Goal: Task Accomplishment & Management: Use online tool/utility

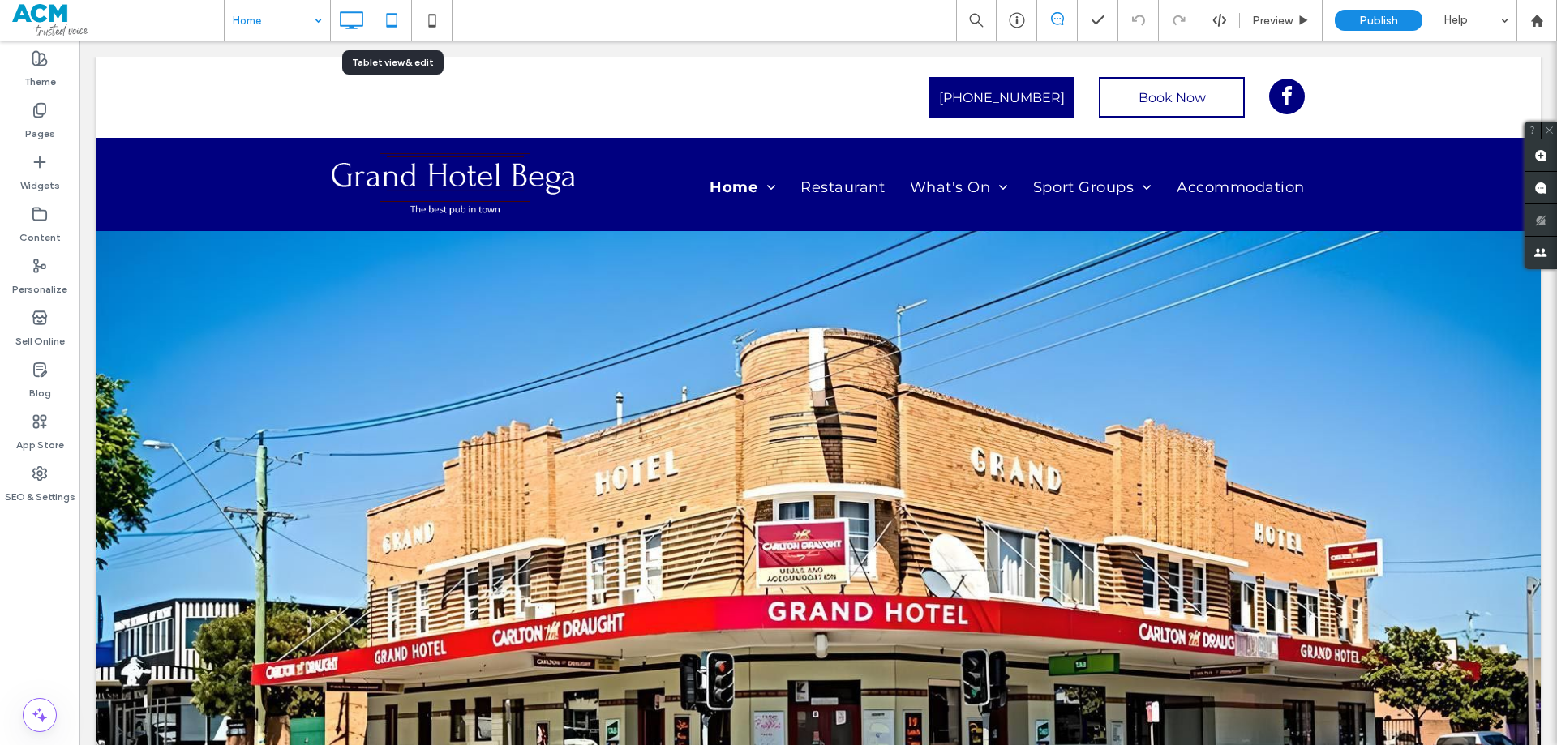
click at [391, 15] on use at bounding box center [391, 20] width 11 height 14
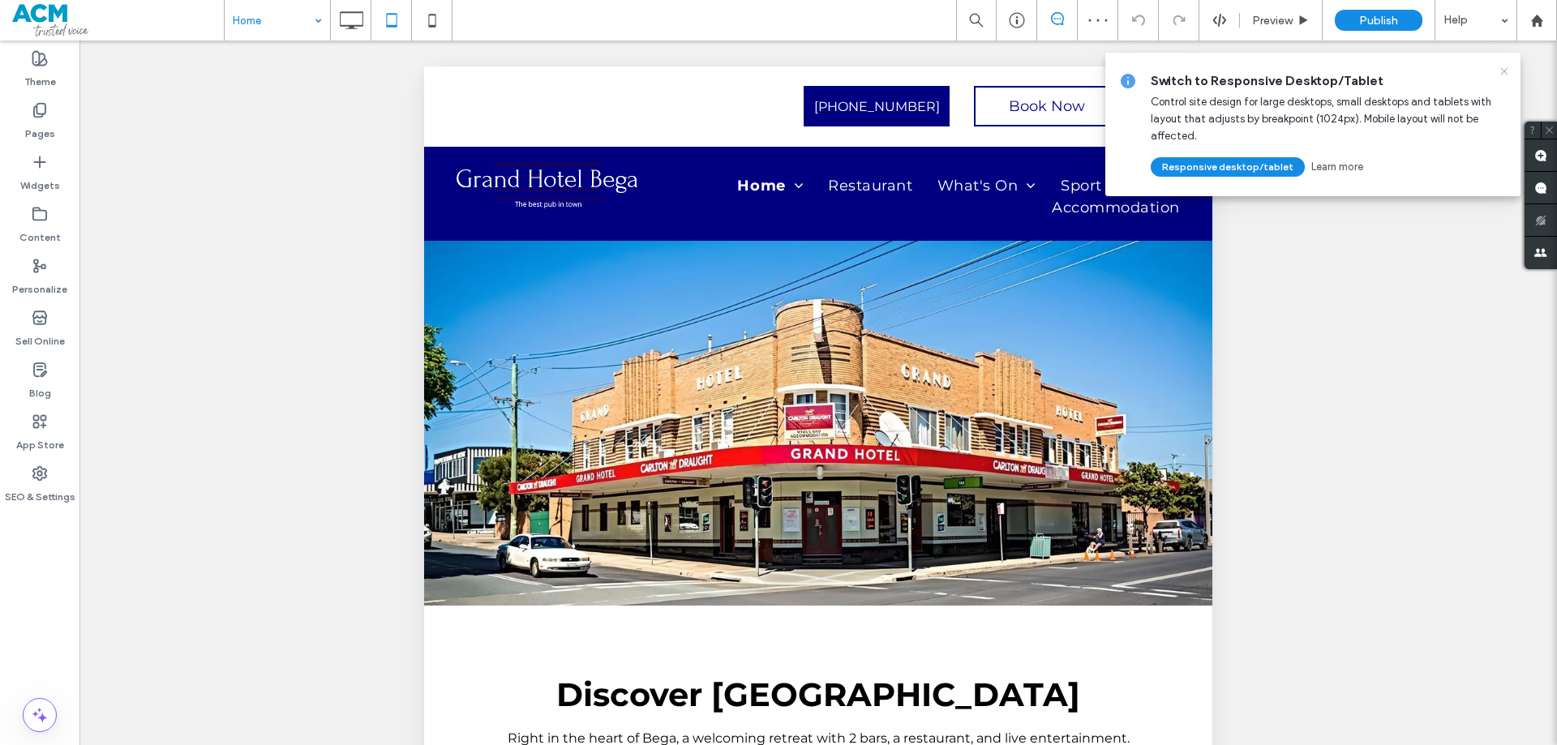
click at [1504, 70] on icon at bounding box center [1504, 71] width 13 height 13
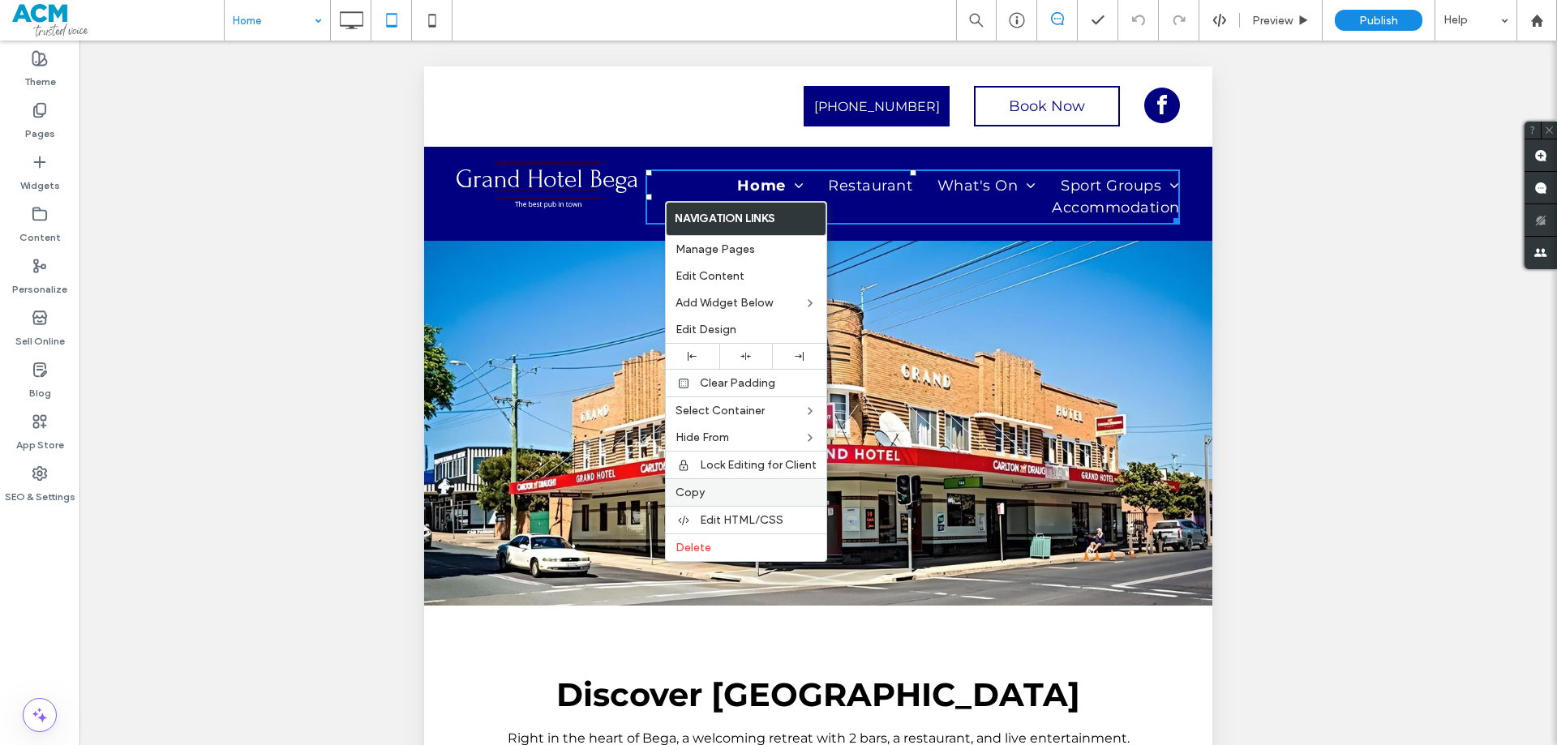
click at [711, 492] on label "Copy" at bounding box center [746, 493] width 141 height 14
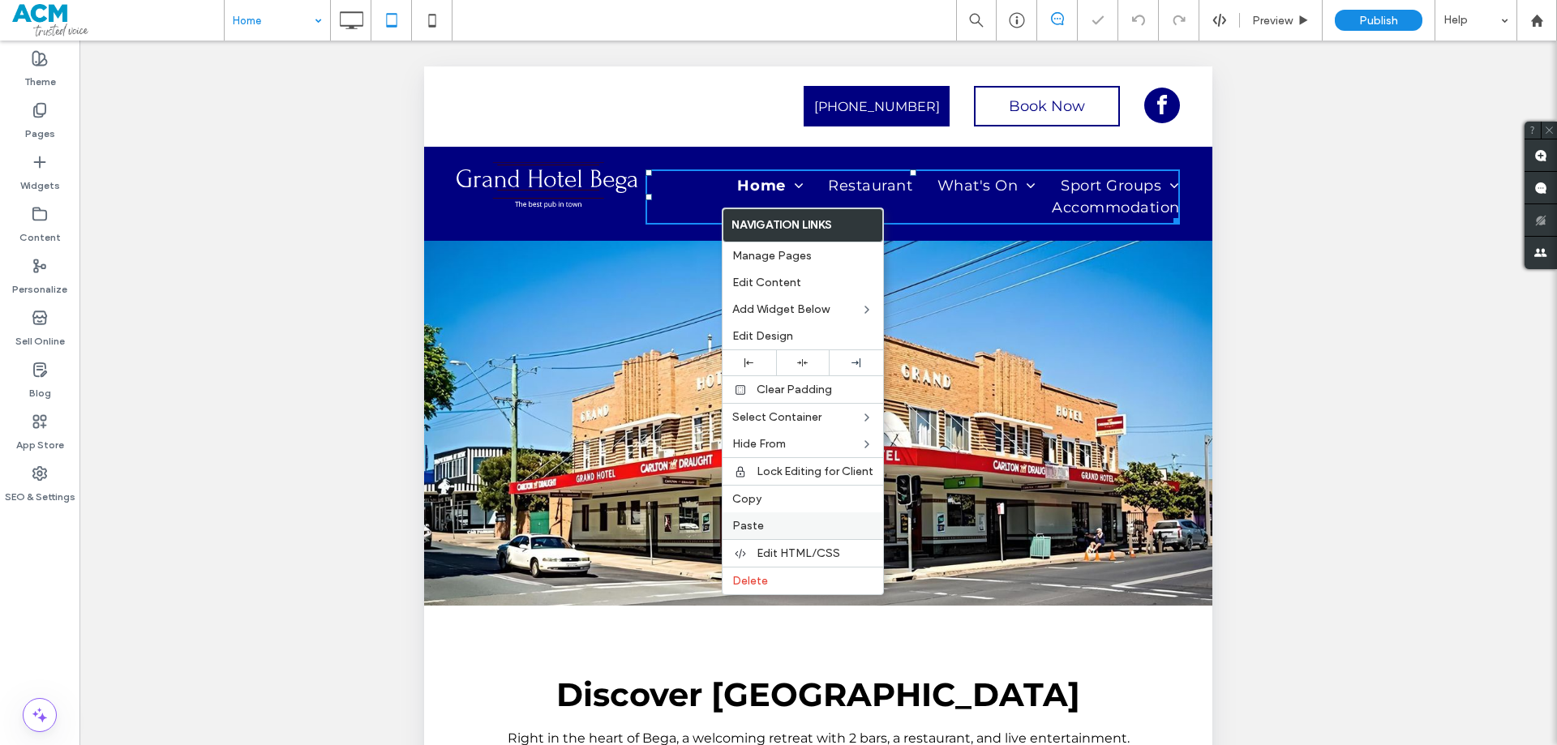
click at [764, 530] on label "Paste" at bounding box center [803, 526] width 141 height 14
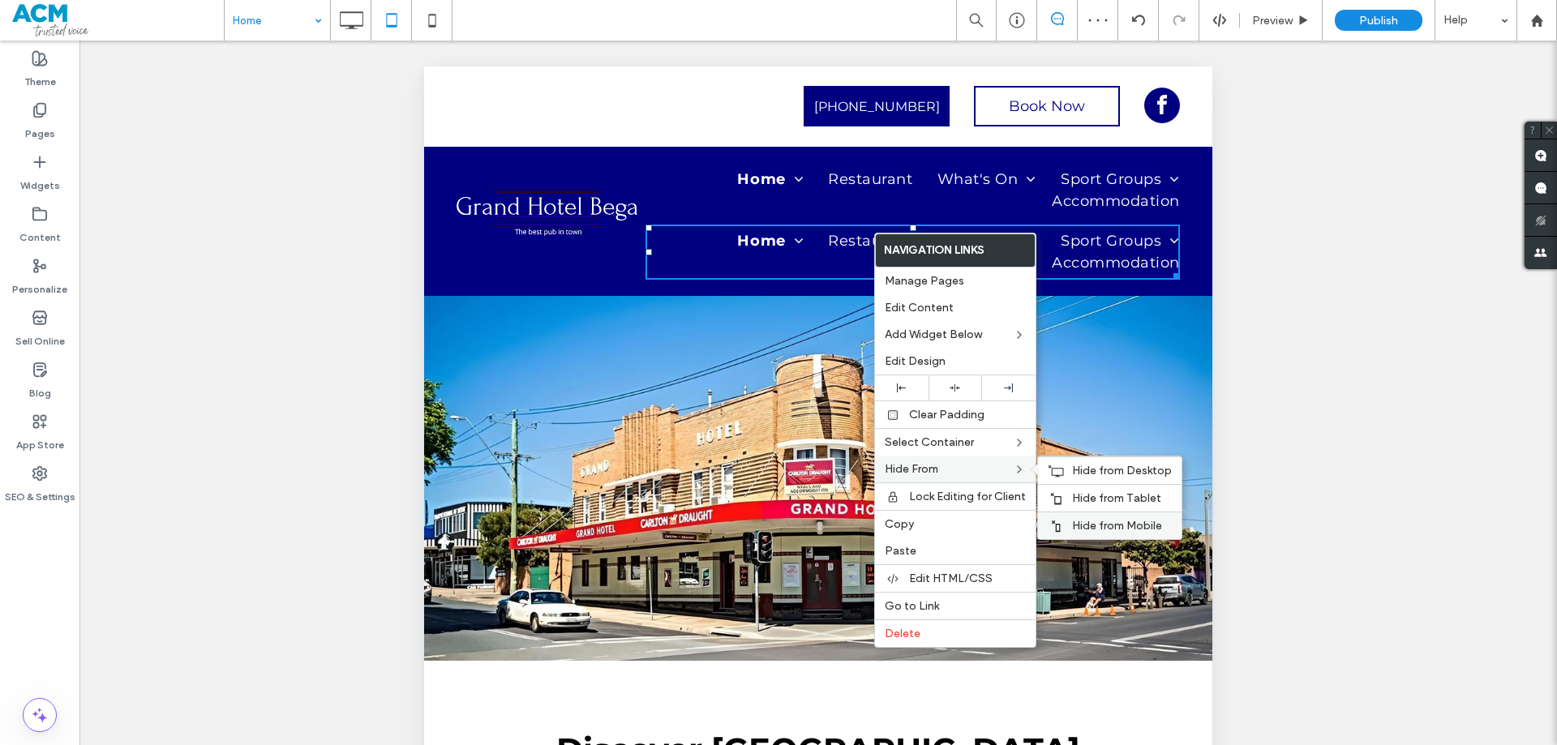
click at [1096, 526] on span "Hide from Mobile" at bounding box center [1117, 526] width 90 height 14
click at [1092, 498] on span "Hide from Tablet" at bounding box center [1116, 499] width 89 height 14
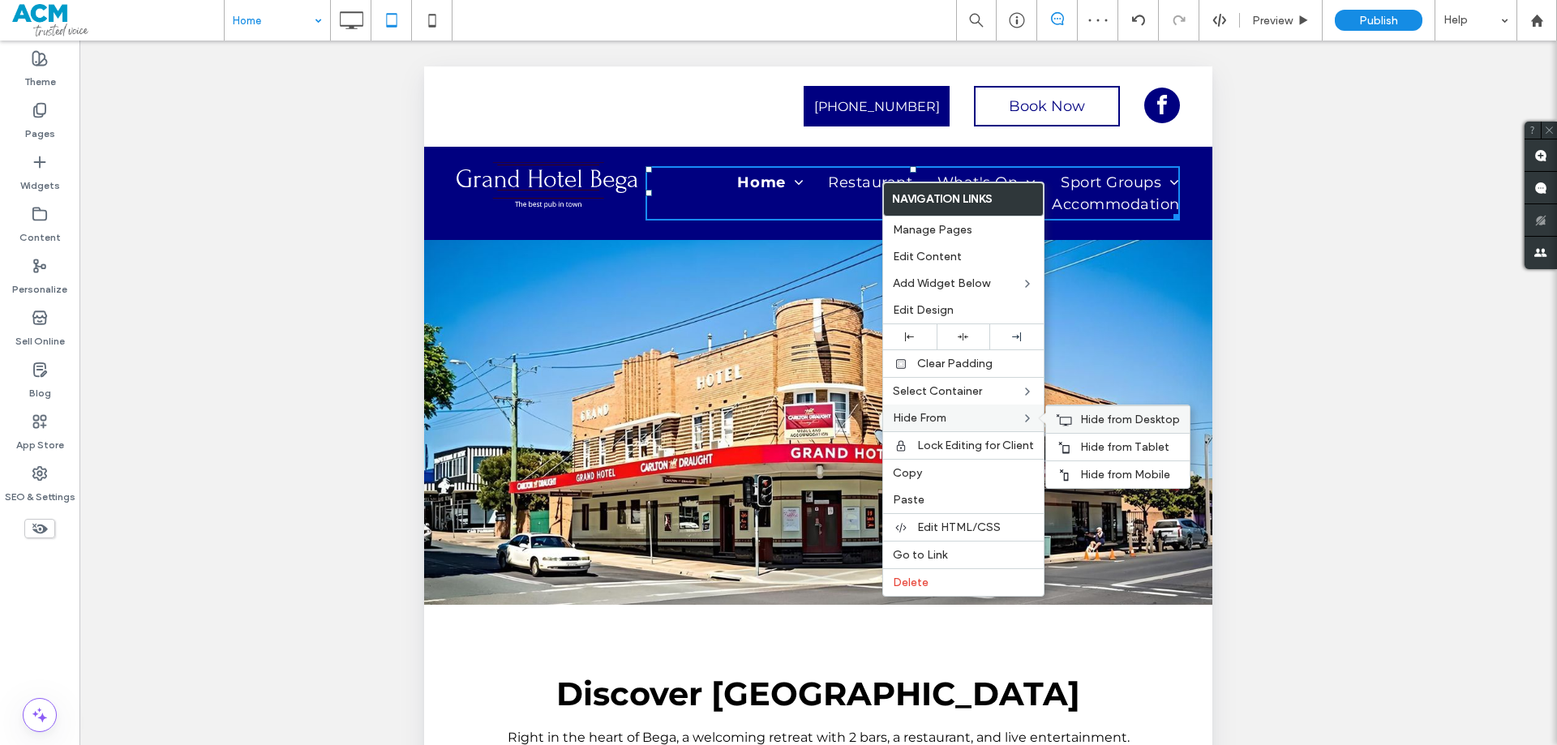
click at [1093, 423] on span "Hide from Desktop" at bounding box center [1131, 420] width 100 height 14
click at [1105, 474] on span "Hide from Mobile" at bounding box center [1126, 475] width 90 height 14
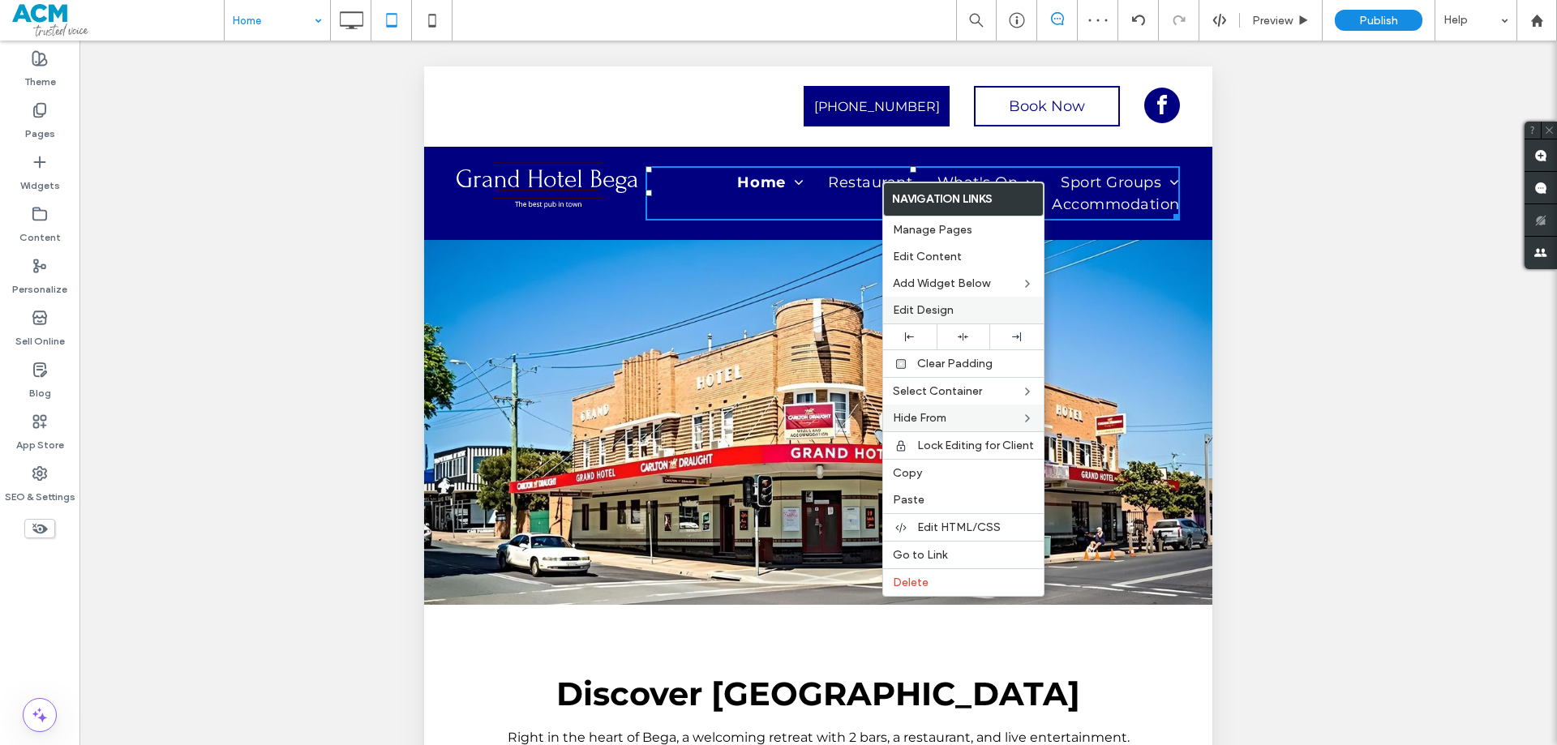
click at [923, 307] on span "Edit Design" at bounding box center [923, 310] width 61 height 14
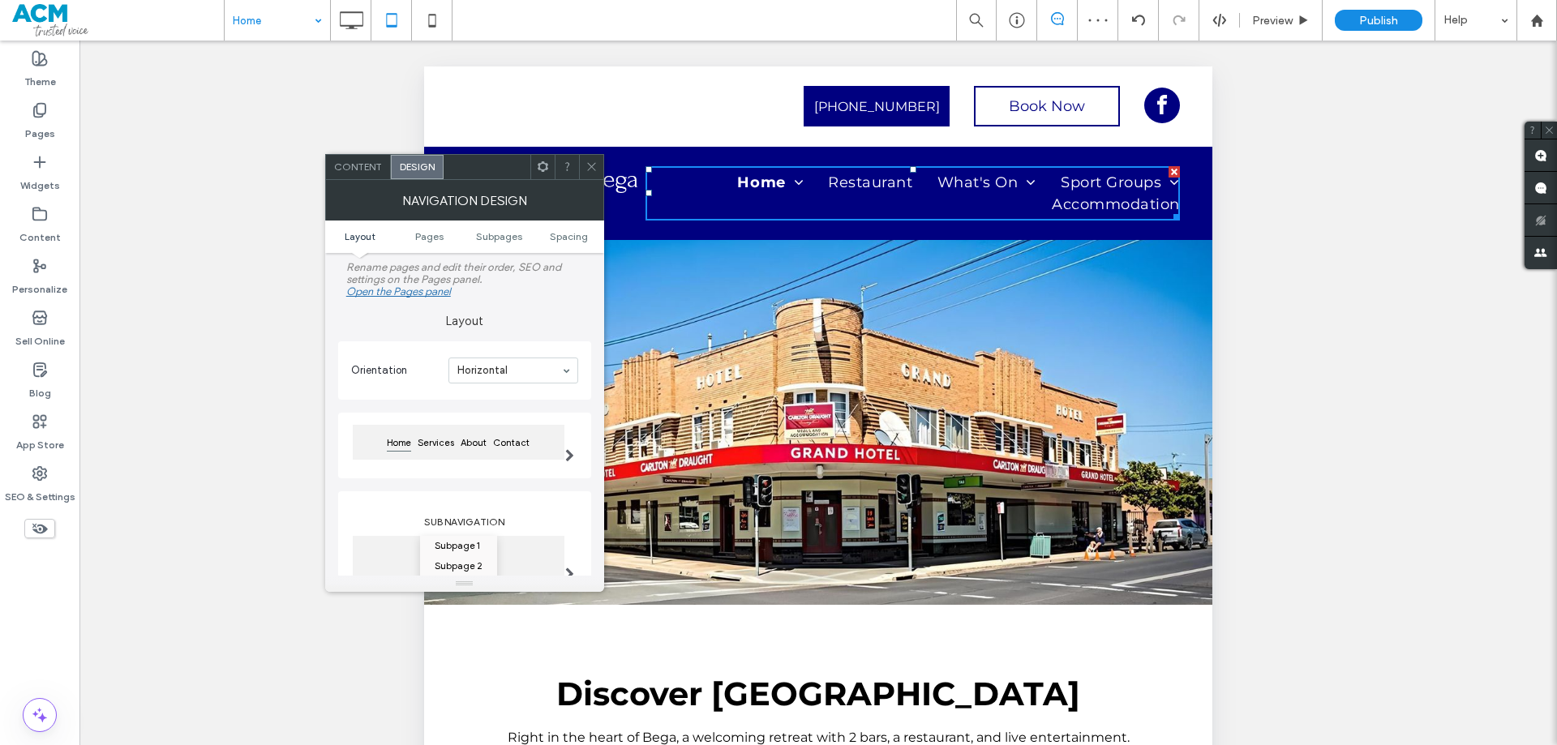
scroll to position [324, 0]
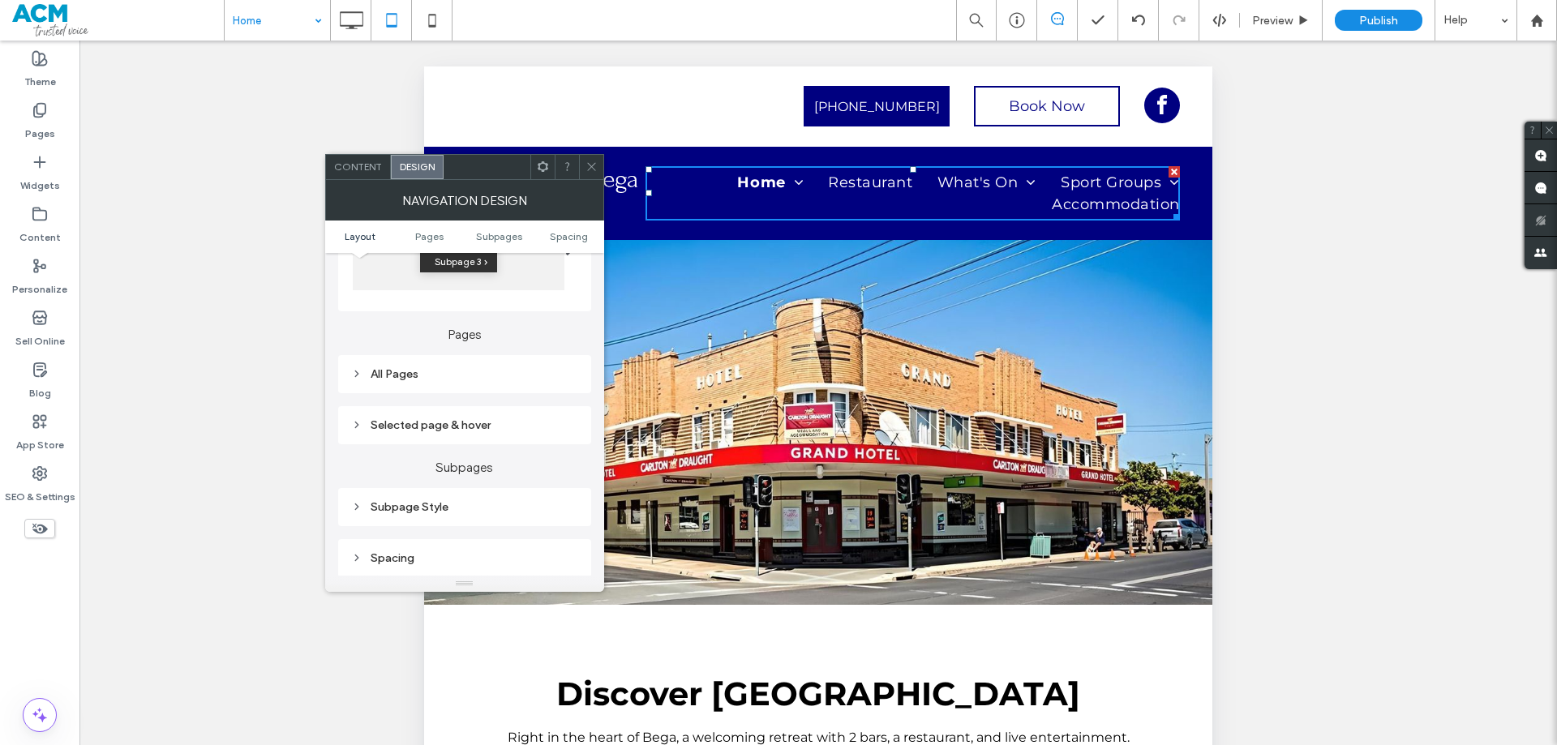
click at [456, 378] on div "All Pages" at bounding box center [464, 374] width 227 height 14
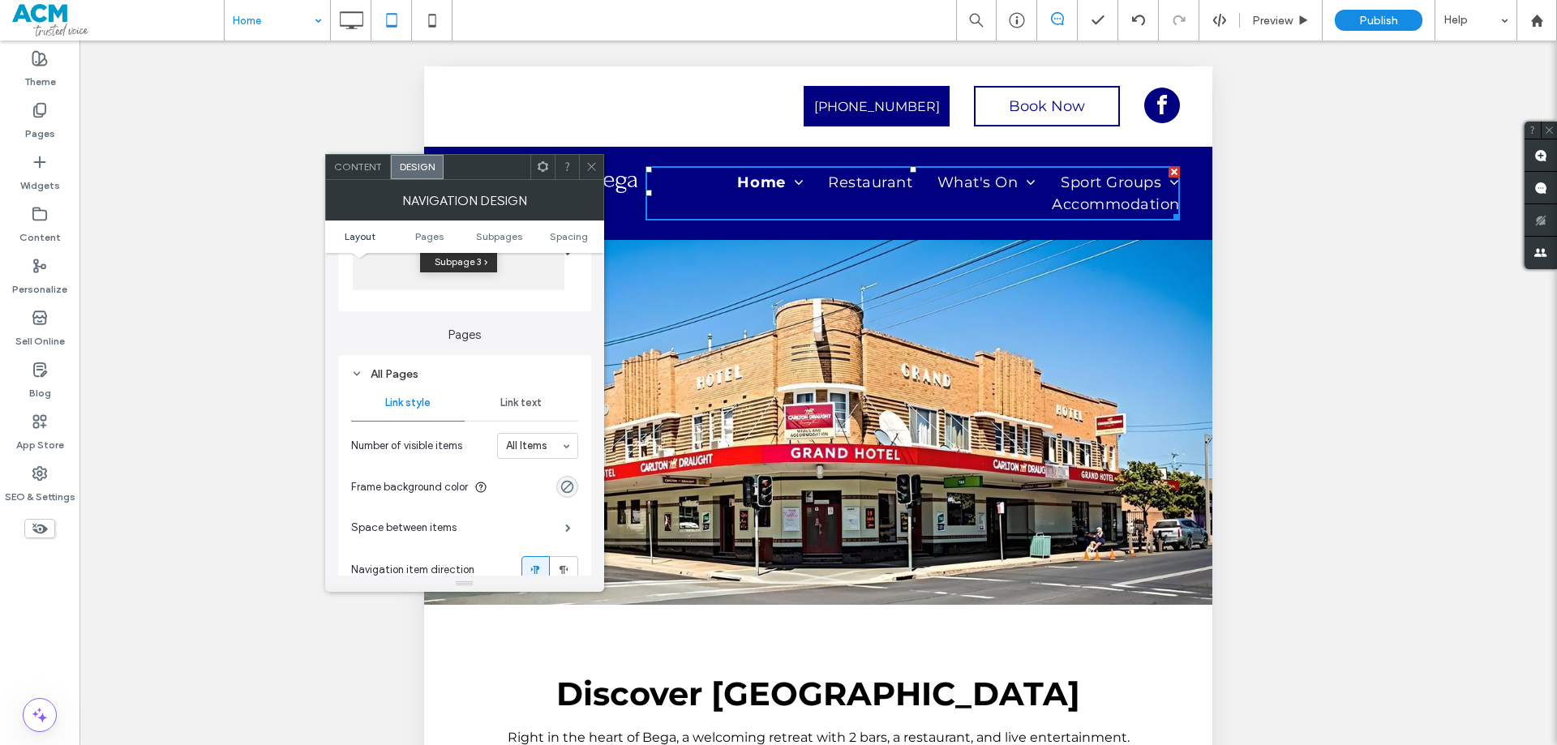
click at [524, 406] on span "Link text" at bounding box center [521, 403] width 41 height 13
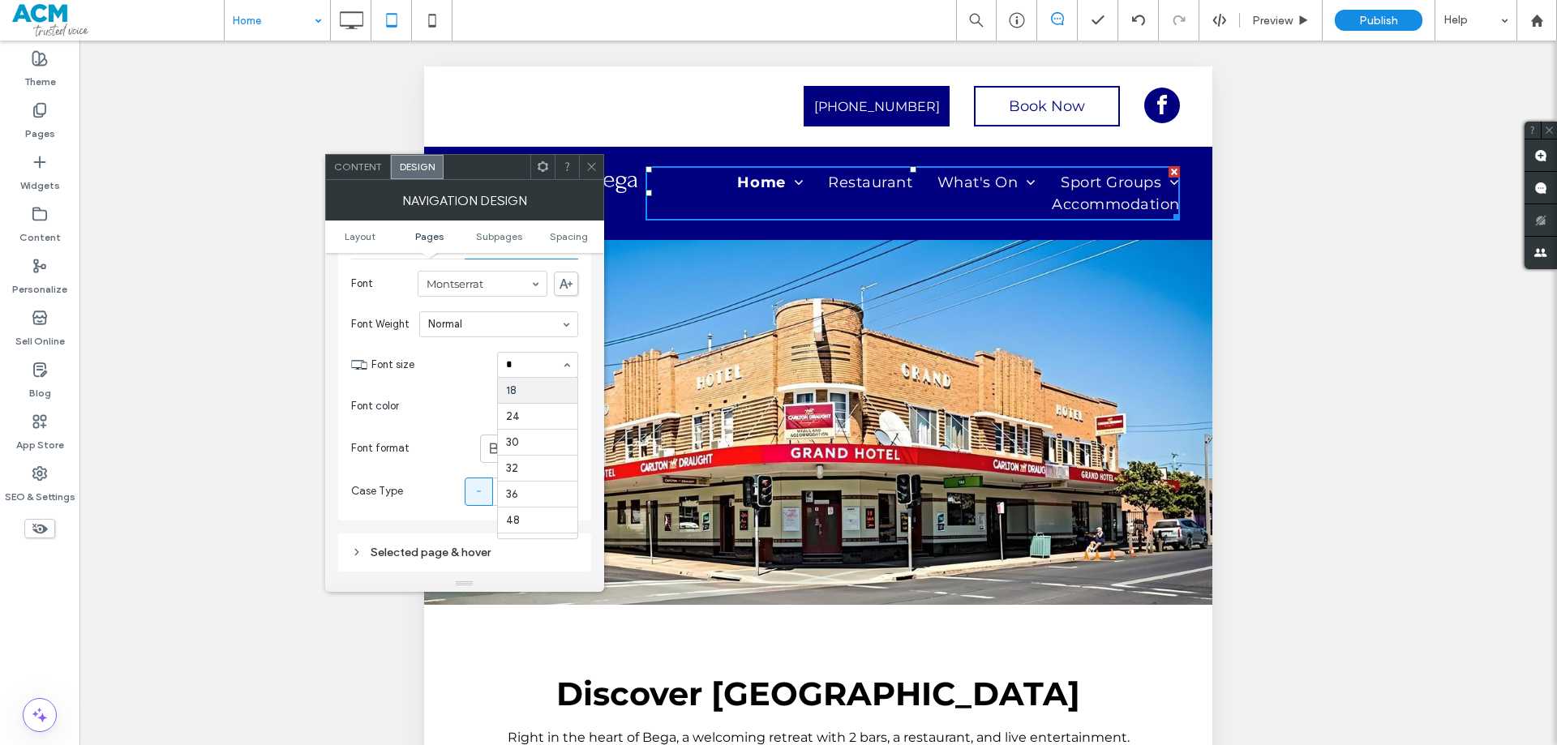
scroll to position [0, 0]
type input "**"
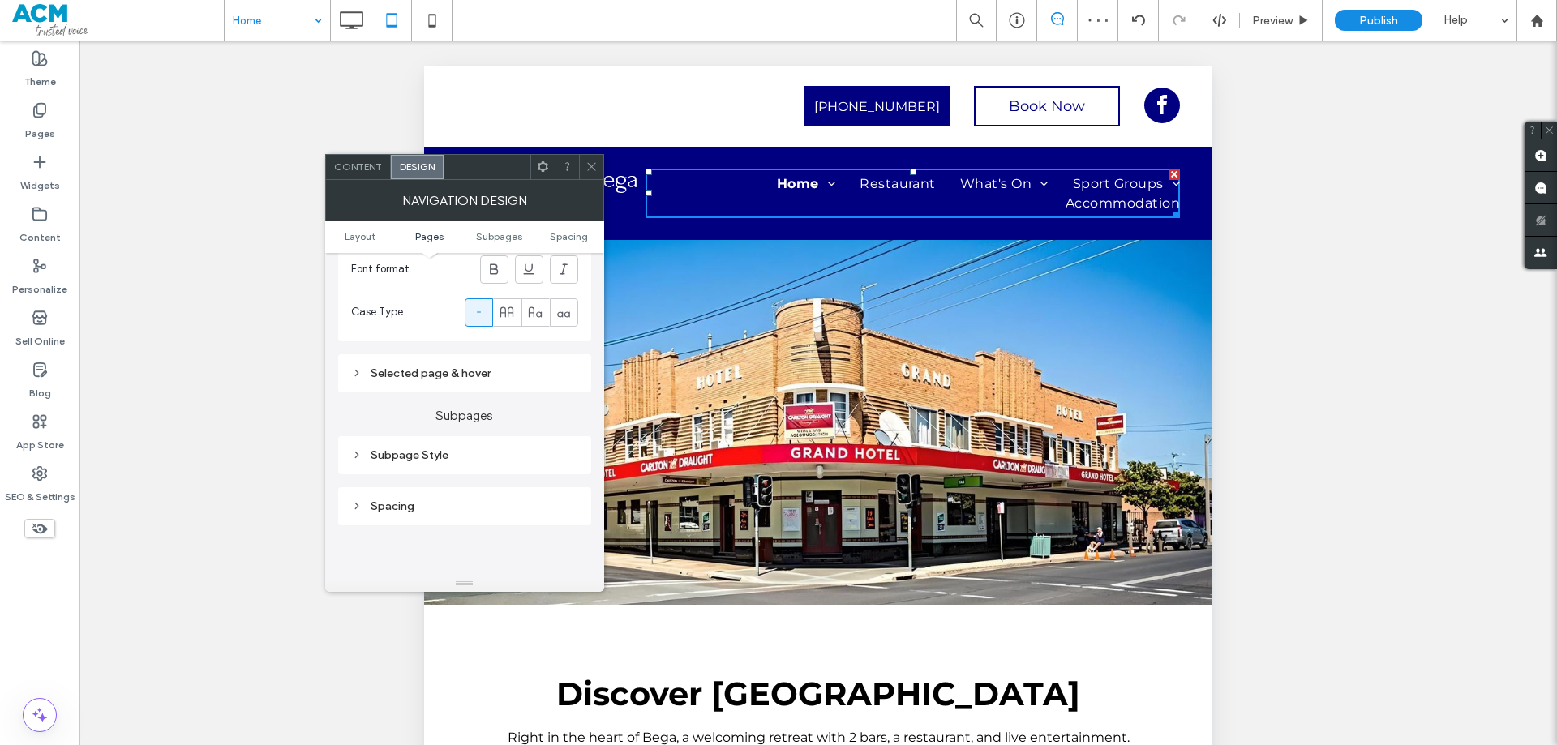
scroll to position [730, 0]
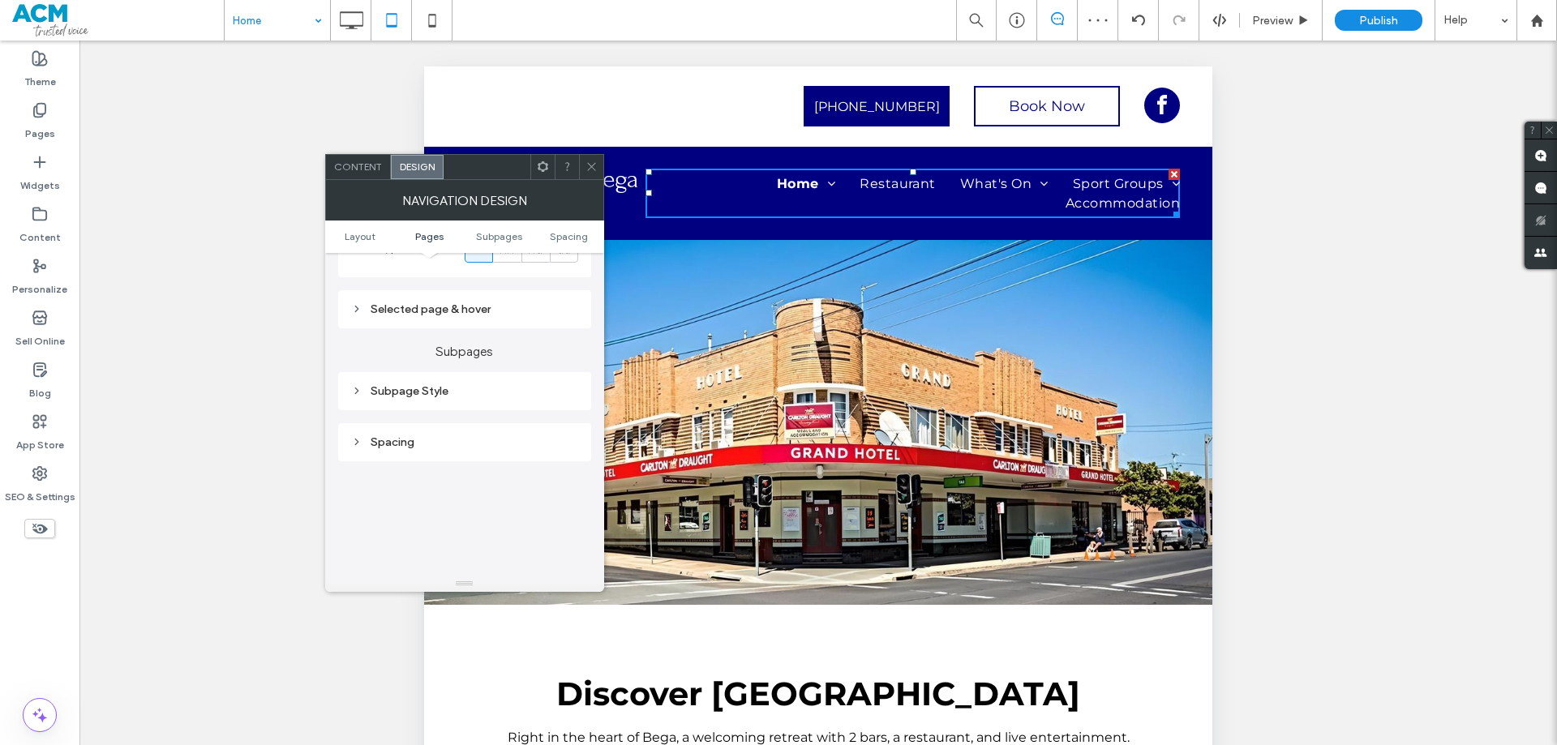
click at [437, 316] on div "Selected page & hover" at bounding box center [464, 310] width 227 height 14
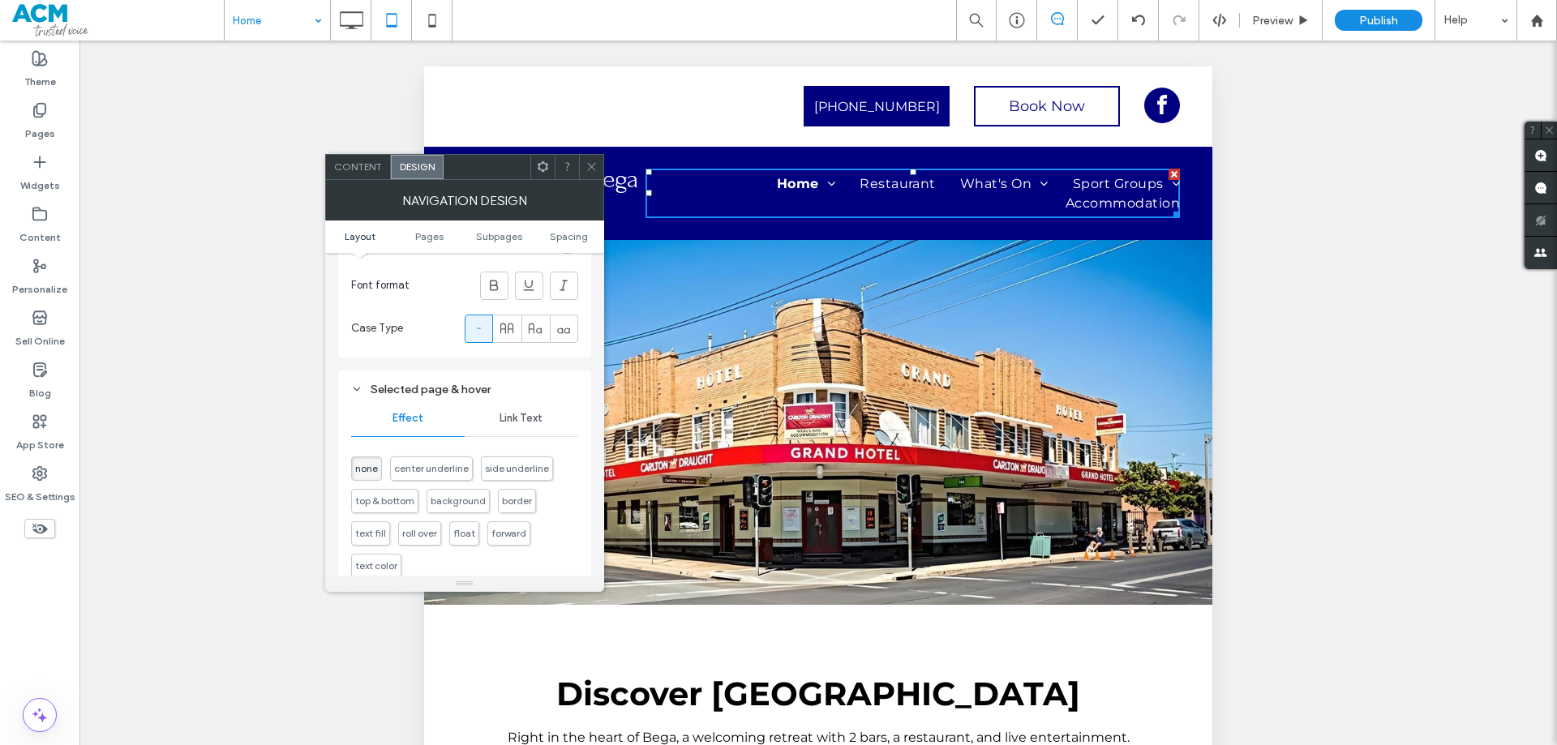
scroll to position [324, 0]
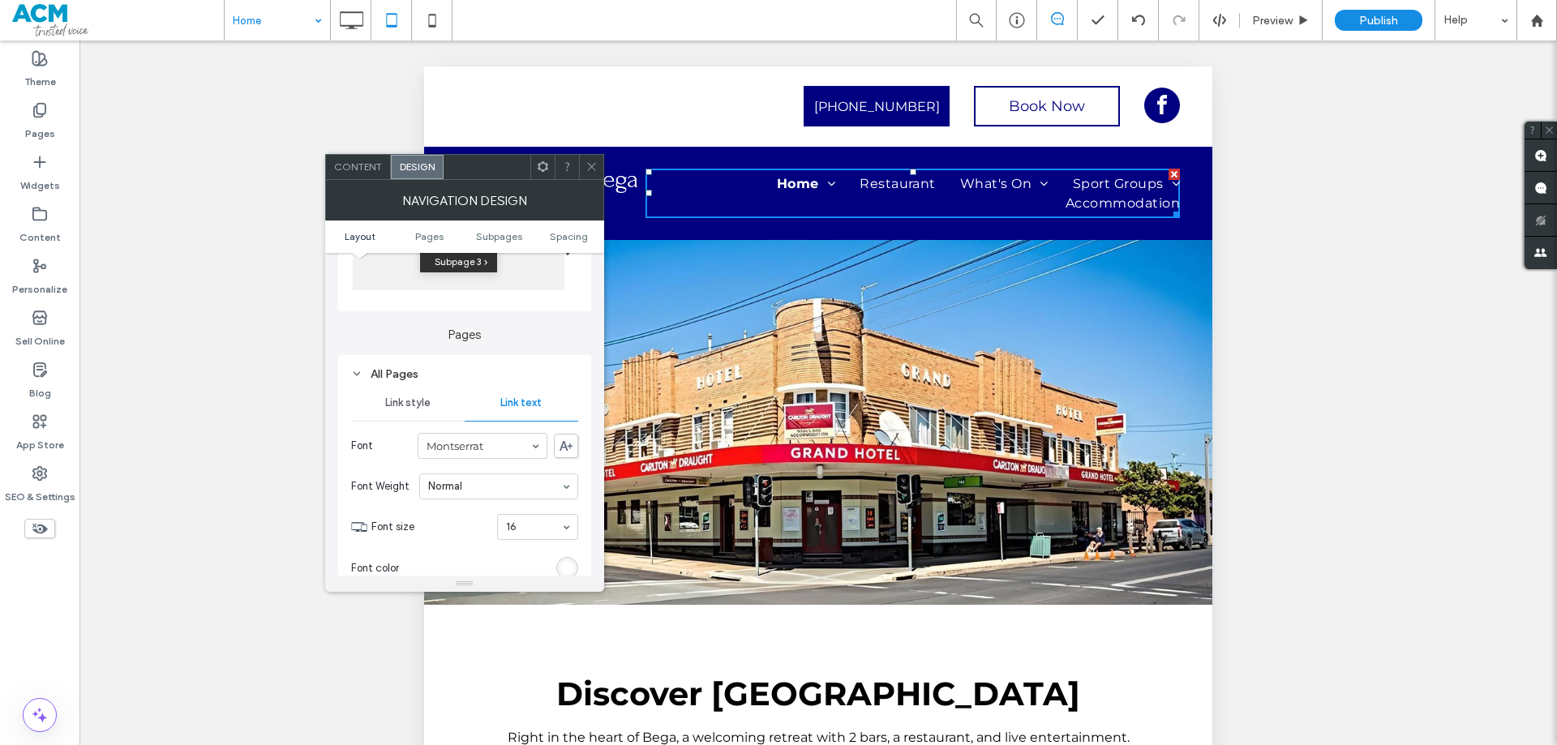
click at [413, 402] on span "Link style" at bounding box center [407, 403] width 45 height 13
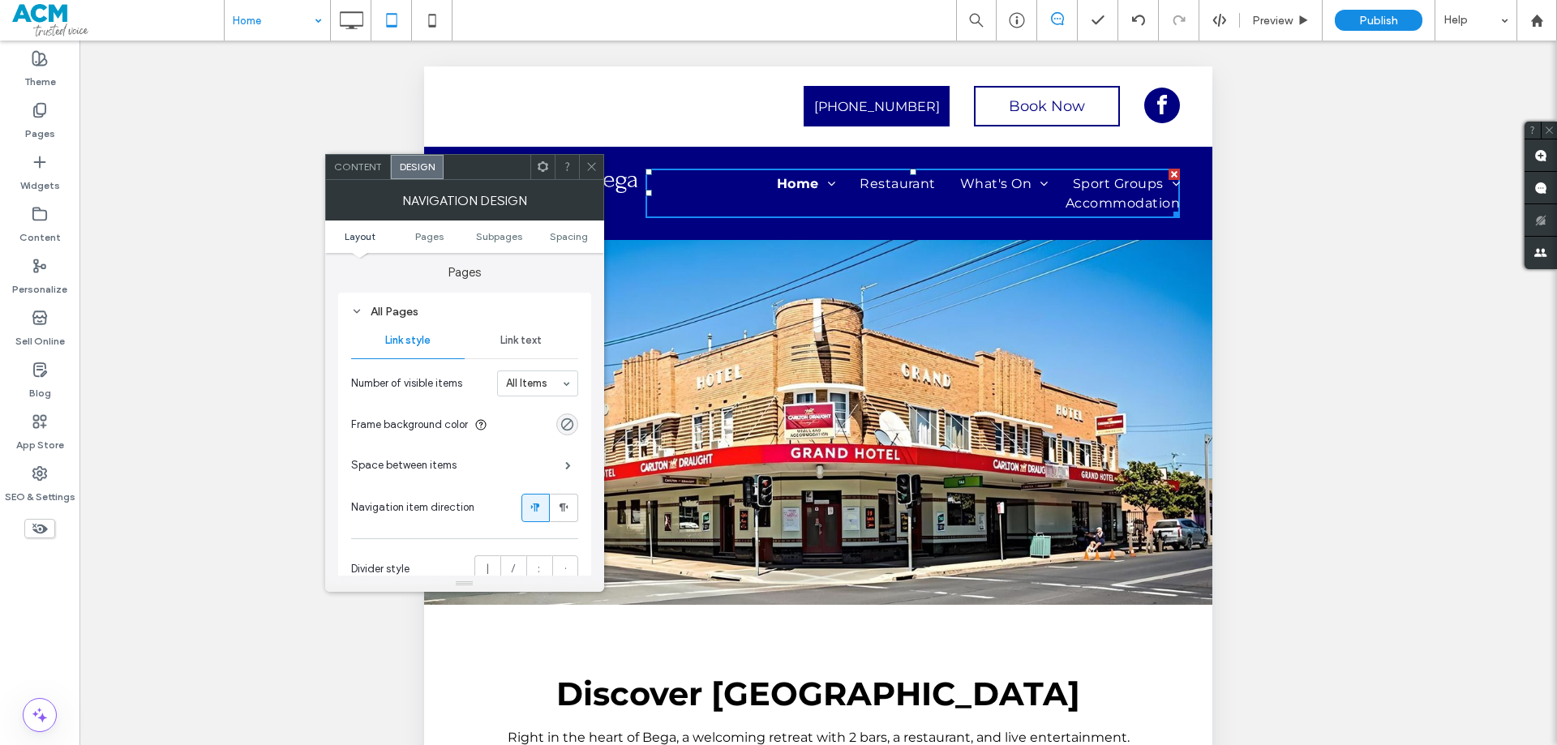
scroll to position [406, 0]
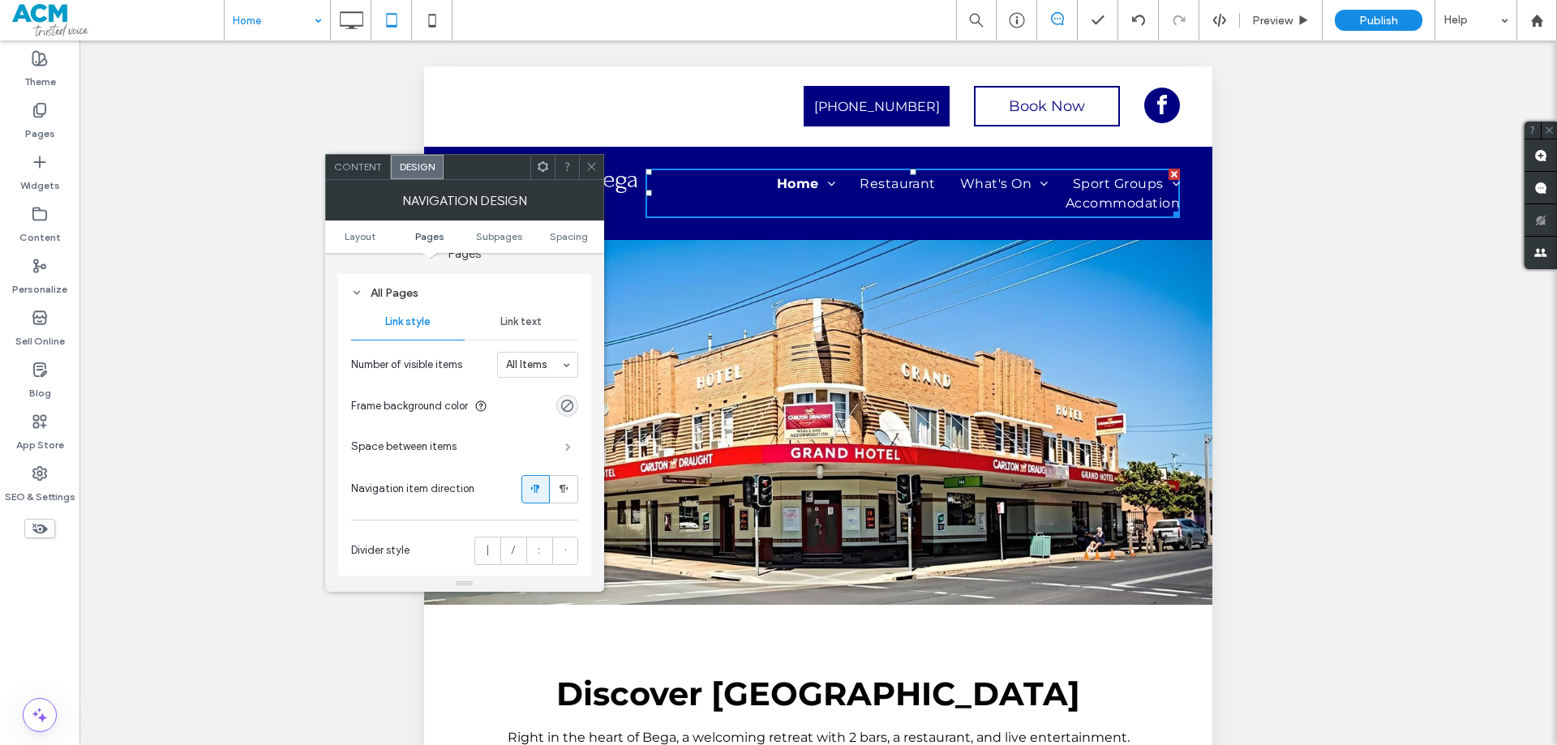
click at [565, 443] on span at bounding box center [568, 447] width 6 height 8
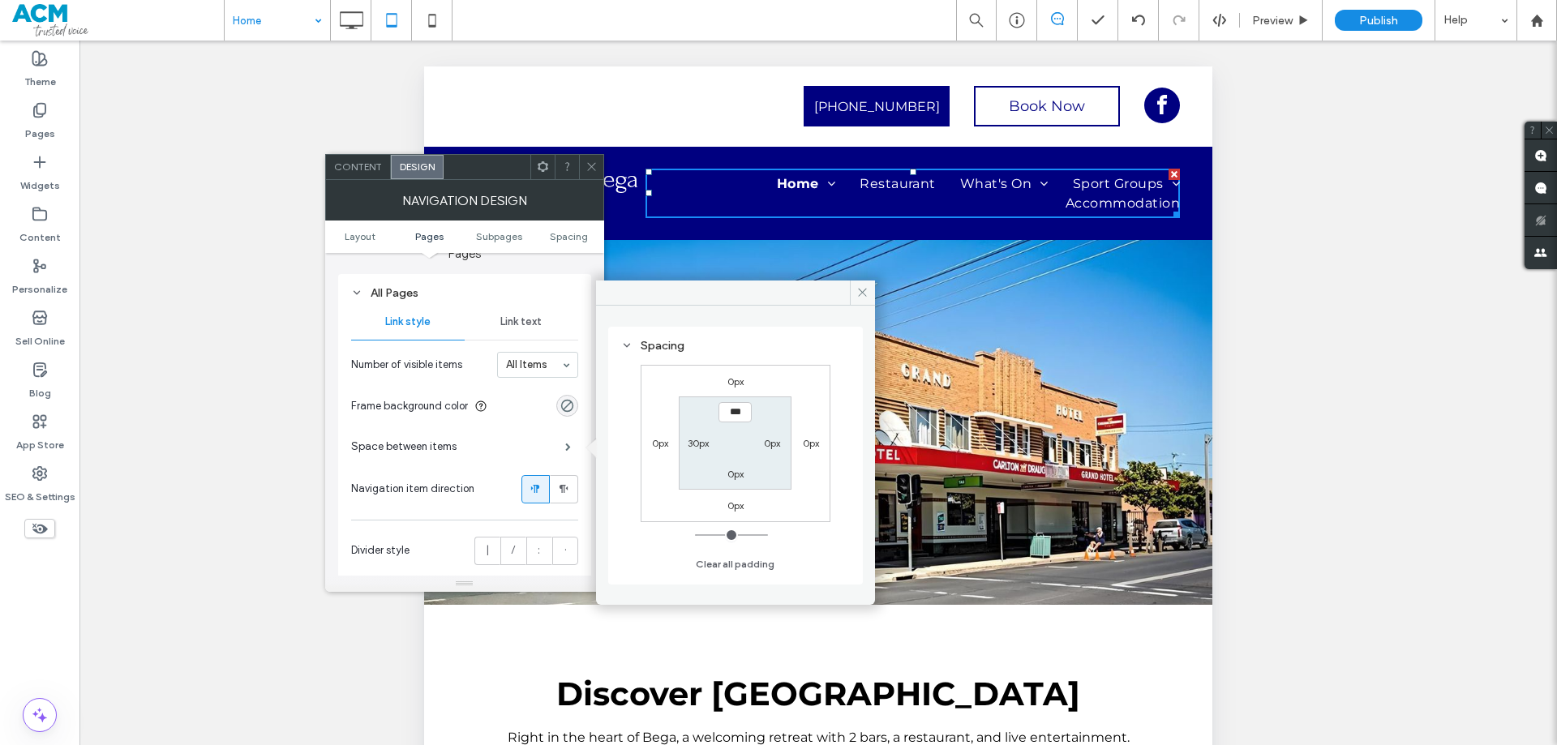
click at [698, 440] on label "30px" at bounding box center [698, 443] width 21 height 12
type input "**"
drag, startPoint x: 709, startPoint y: 443, endPoint x: 676, endPoint y: 440, distance: 33.3
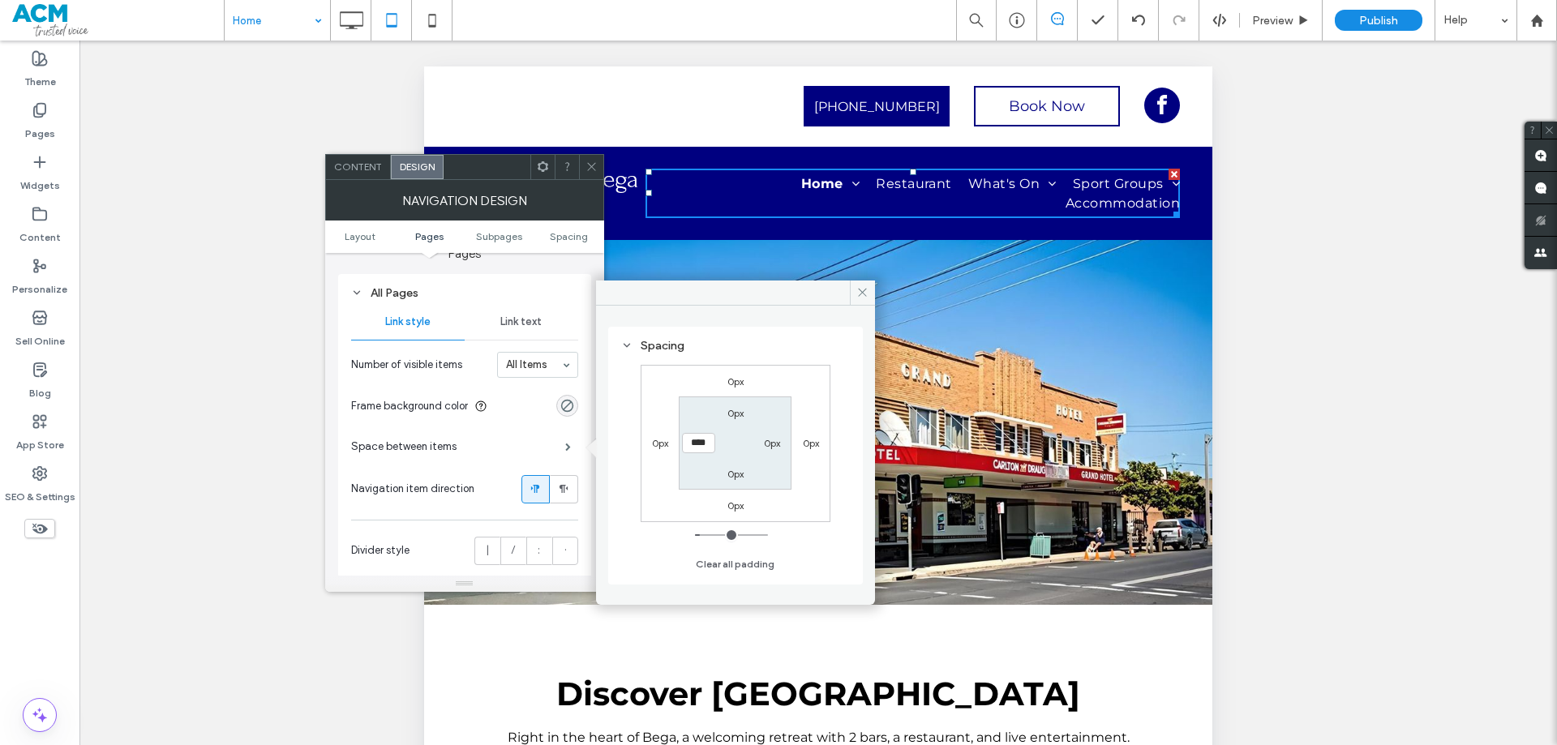
click at [676, 440] on div "0px 0px 0px 0px 0px 0px 0px ****" at bounding box center [736, 443] width 190 height 157
type input "**"
type input "****"
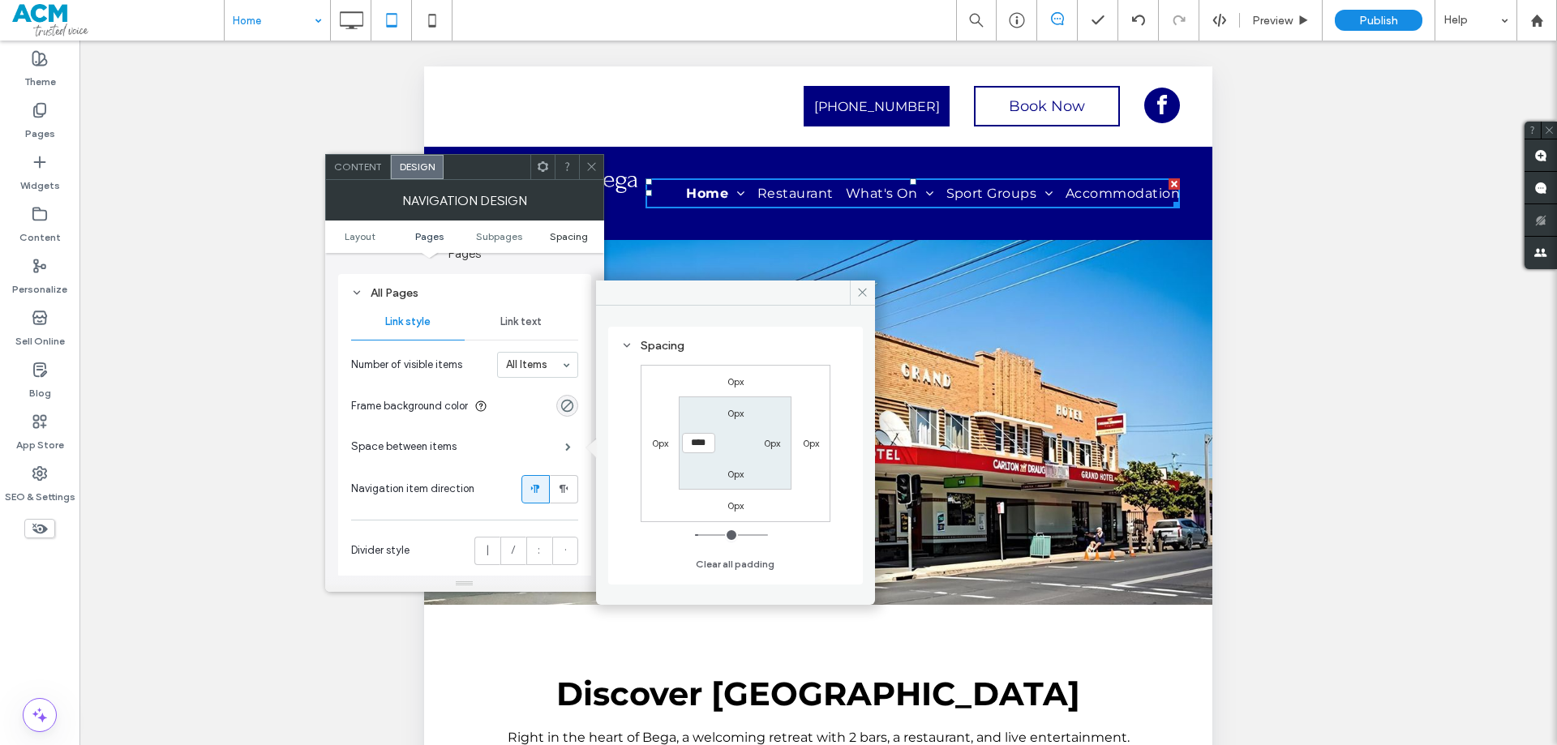
click at [569, 236] on span "Spacing" at bounding box center [569, 236] width 38 height 12
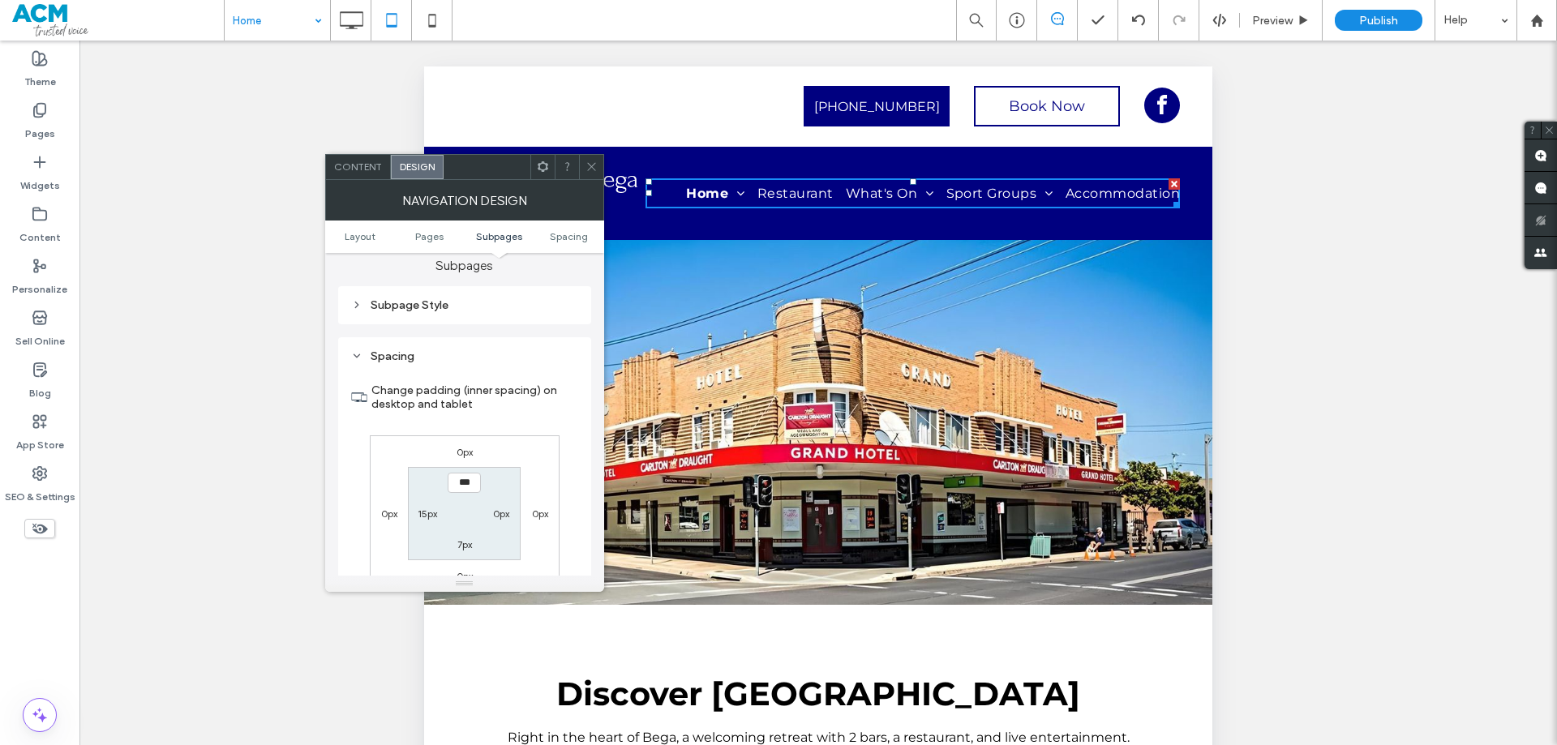
scroll to position [1070, 0]
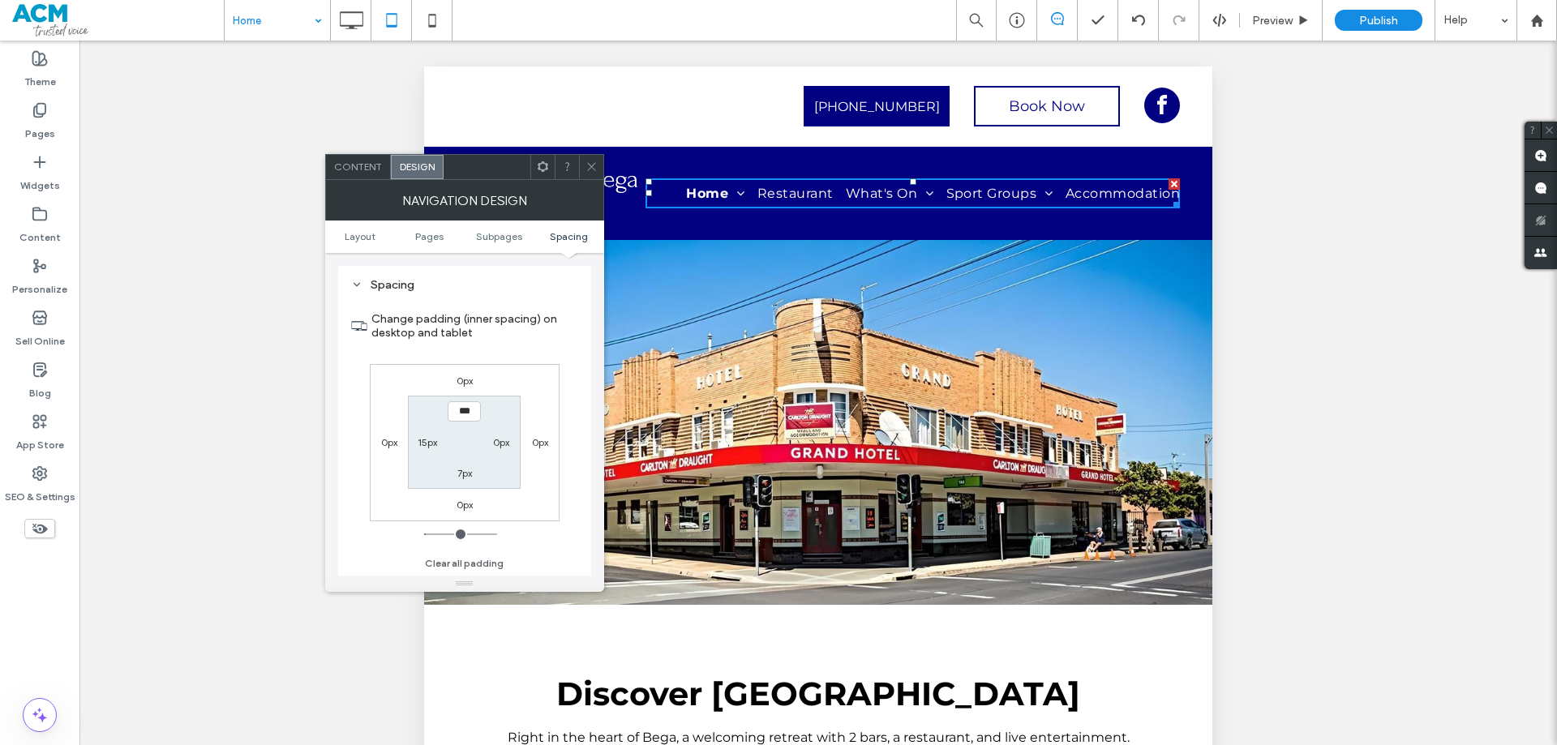
click at [427, 445] on label "15px" at bounding box center [427, 442] width 19 height 12
type input "**"
drag, startPoint x: 443, startPoint y: 445, endPoint x: 363, endPoint y: 455, distance: 80.2
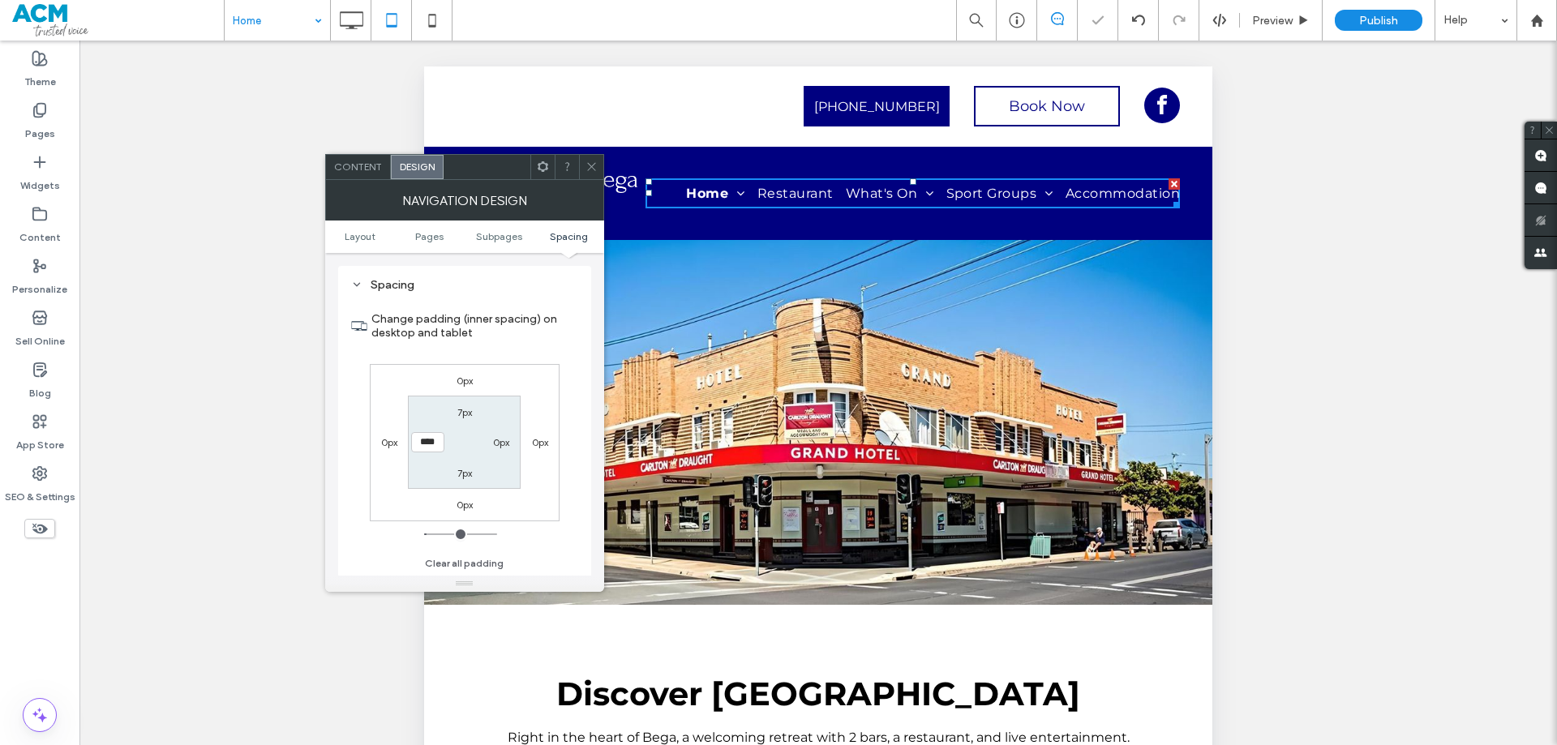
click at [341, 445] on div "Spacing Change padding (inner spacing) on desktop and tablet 0px 0px 0px 0px 7p…" at bounding box center [464, 427] width 253 height 322
type input "*"
type input "***"
click at [593, 161] on icon at bounding box center [592, 167] width 12 height 12
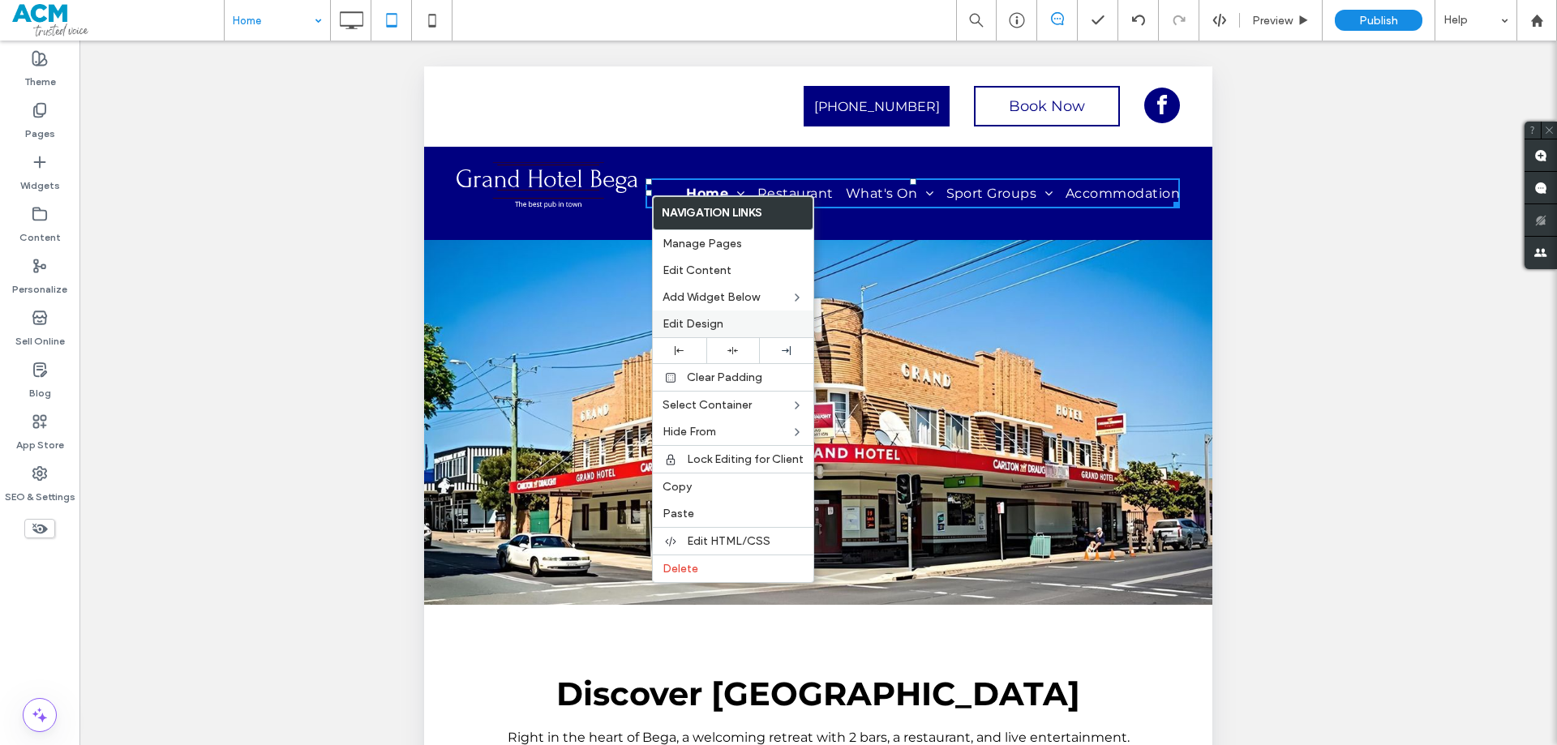
drag, startPoint x: 682, startPoint y: 323, endPoint x: 230, endPoint y: 258, distance: 457.3
click at [682, 323] on span "Edit Design" at bounding box center [693, 324] width 61 height 14
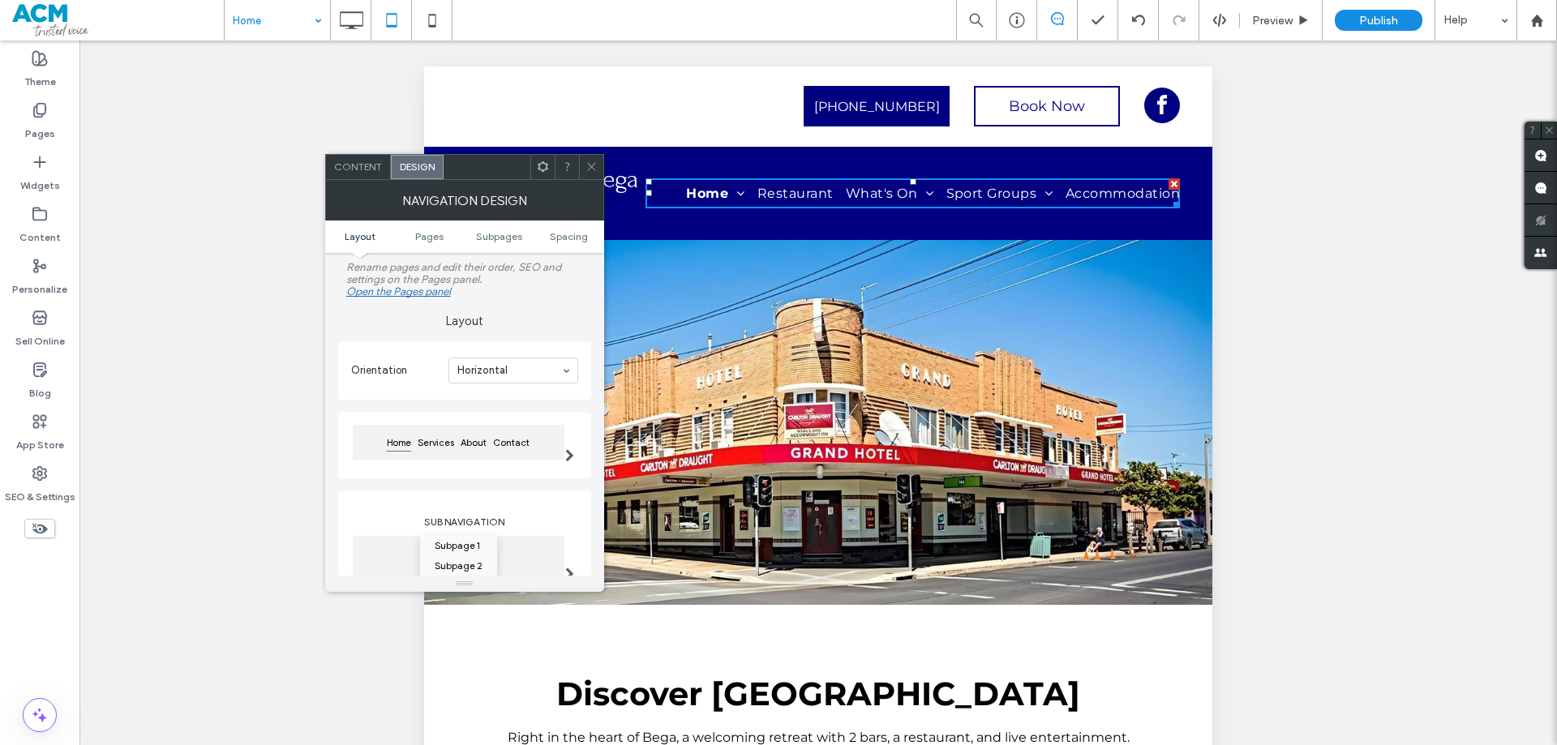
scroll to position [324, 0]
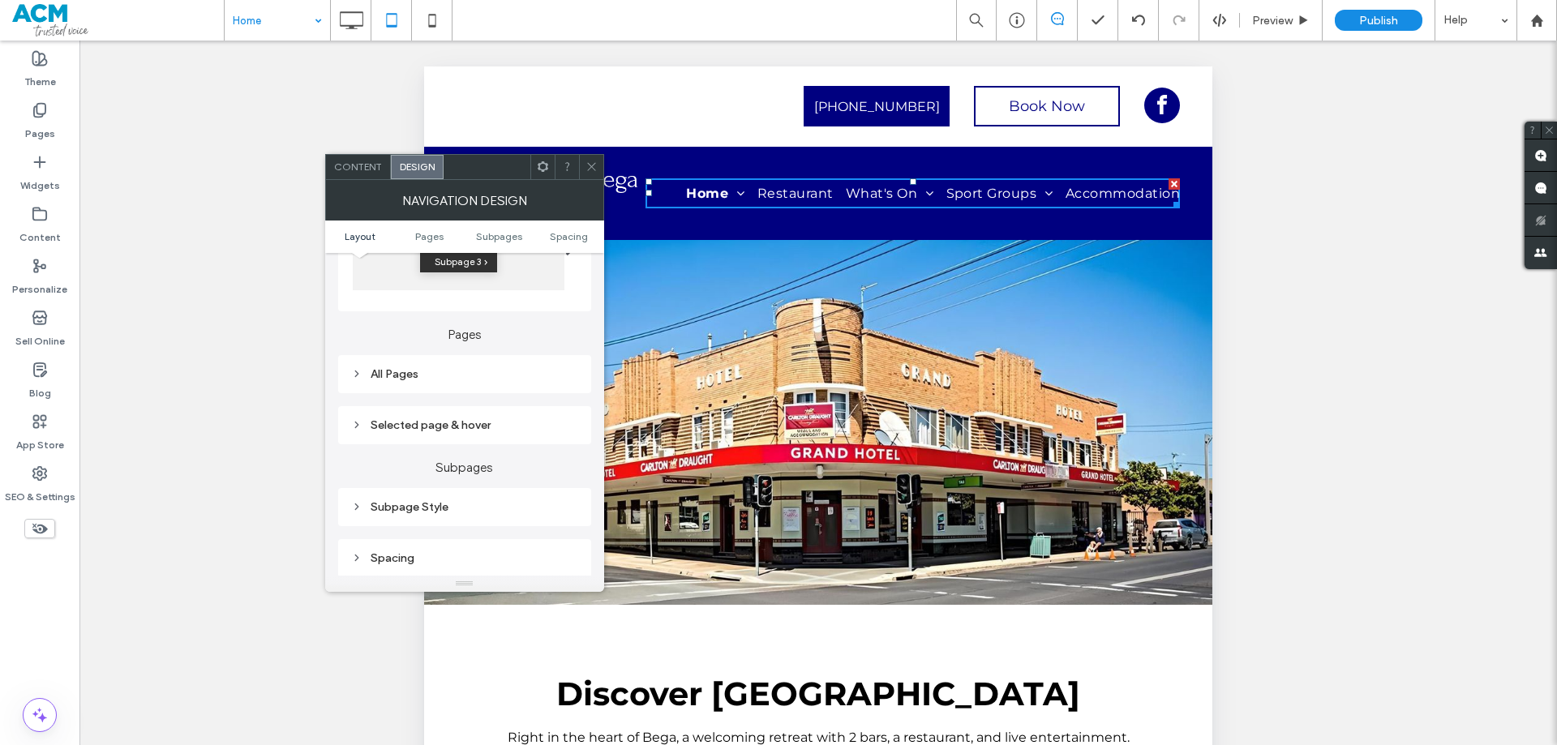
click at [433, 509] on div "Subpage Style" at bounding box center [464, 508] width 227 height 14
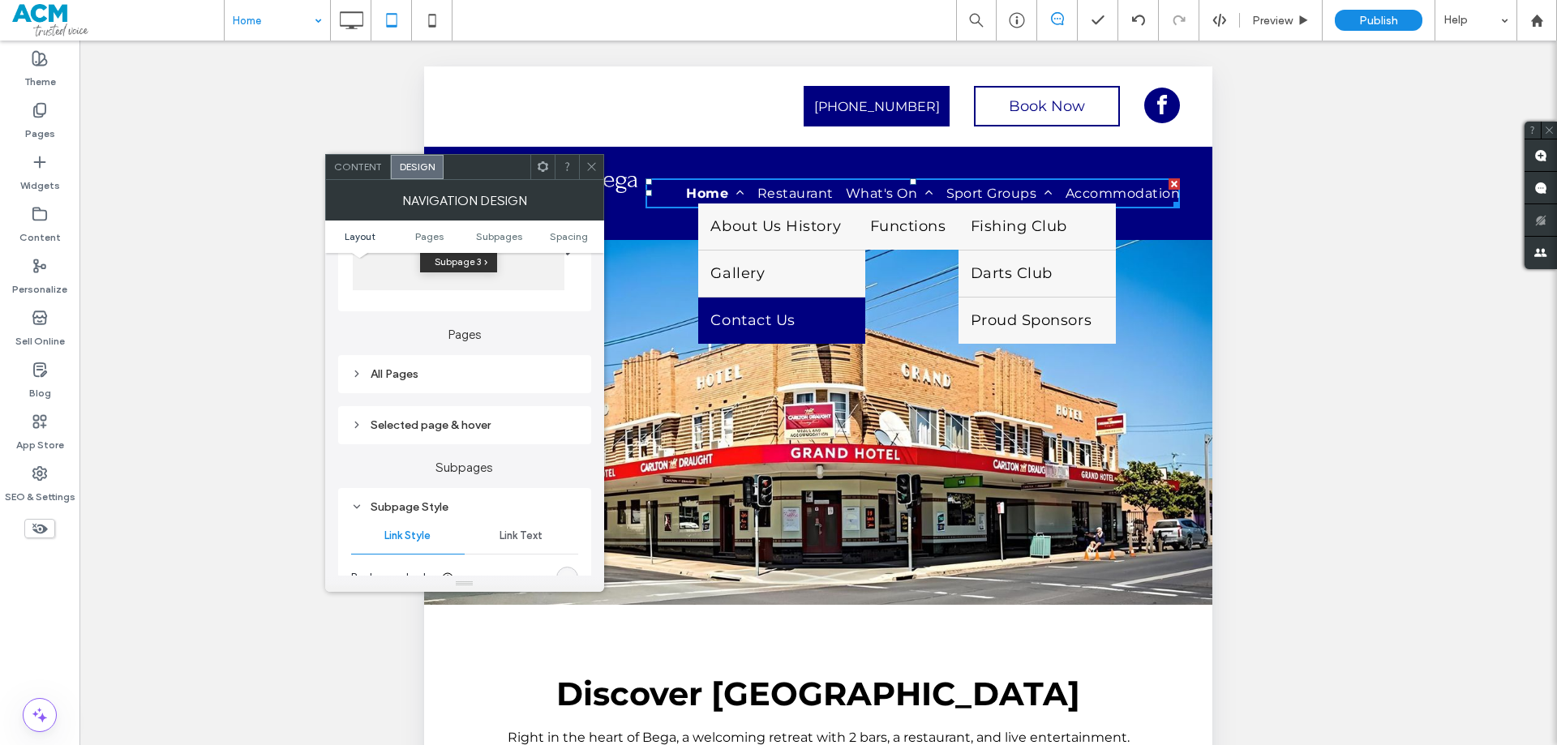
scroll to position [406, 0]
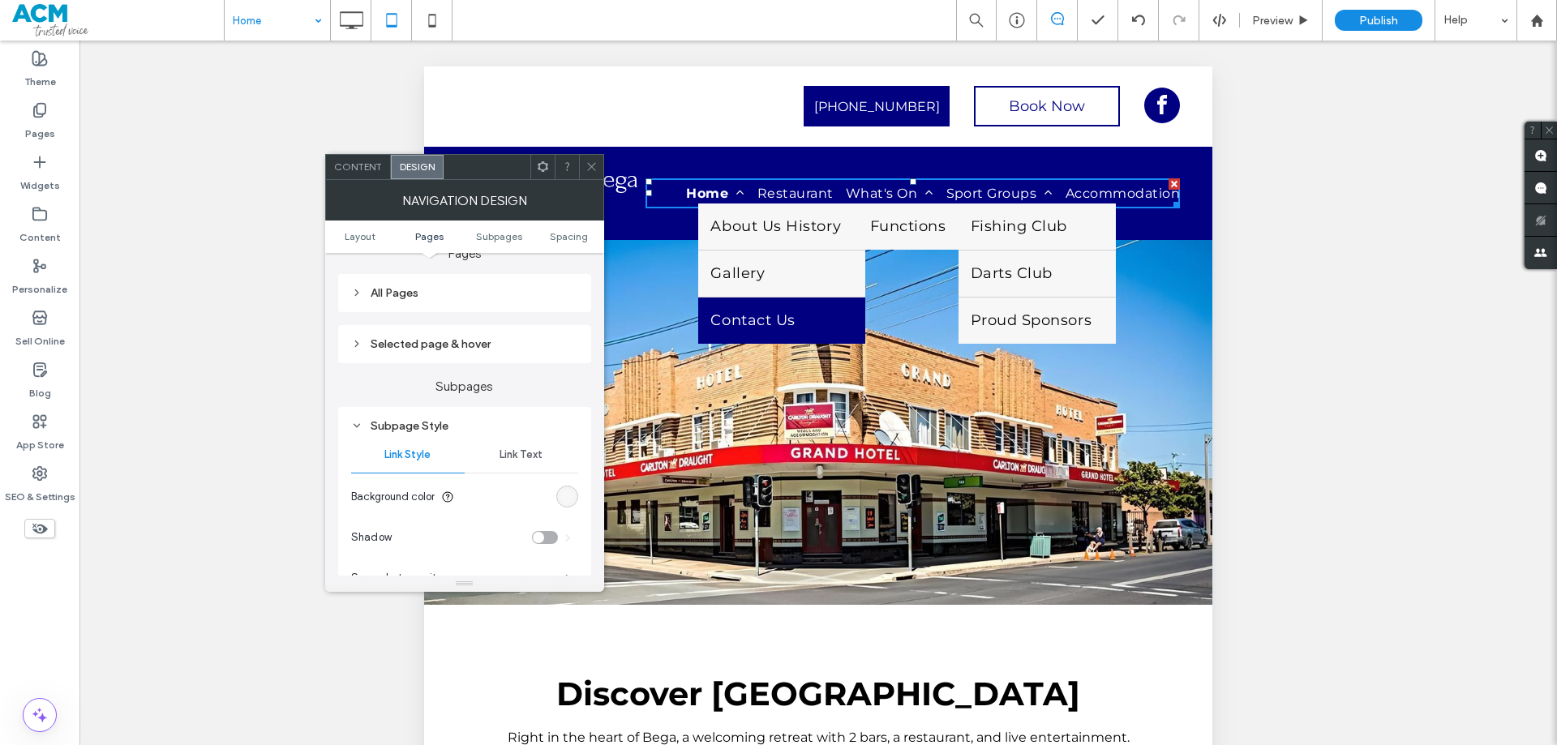
click at [522, 452] on span "Link Text" at bounding box center [521, 455] width 43 height 13
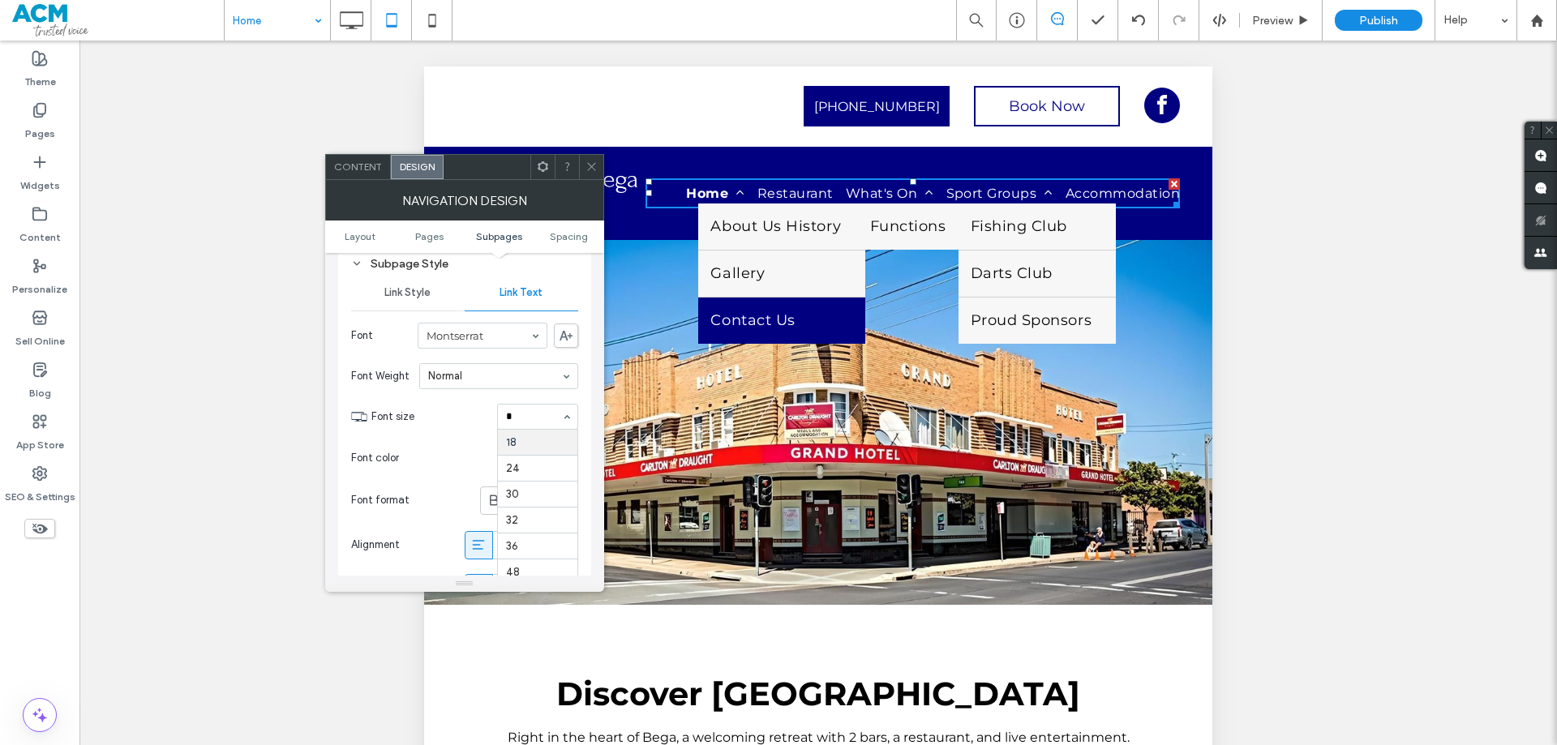
scroll to position [0, 0]
type input "**"
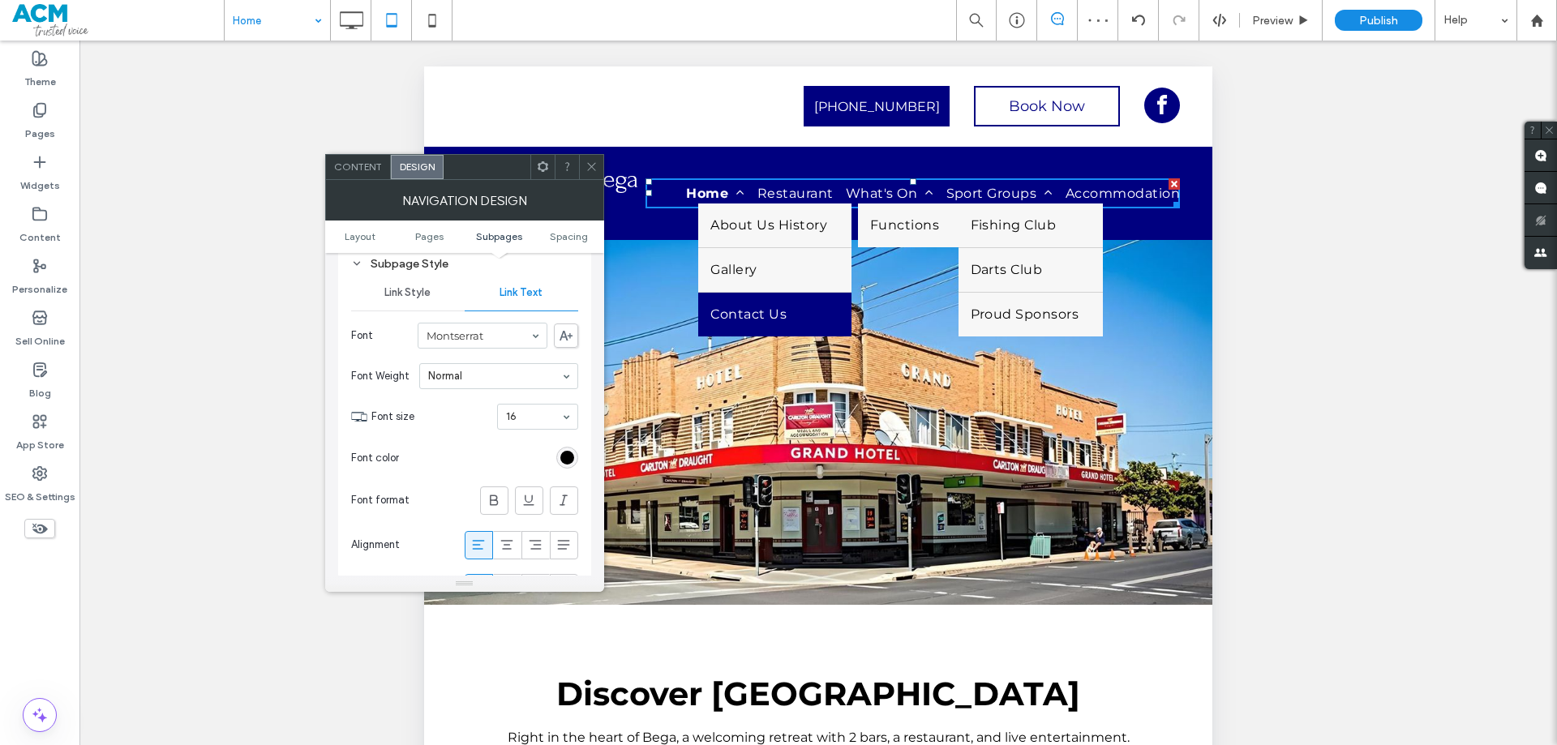
click at [398, 295] on span "Link Style" at bounding box center [408, 292] width 46 height 13
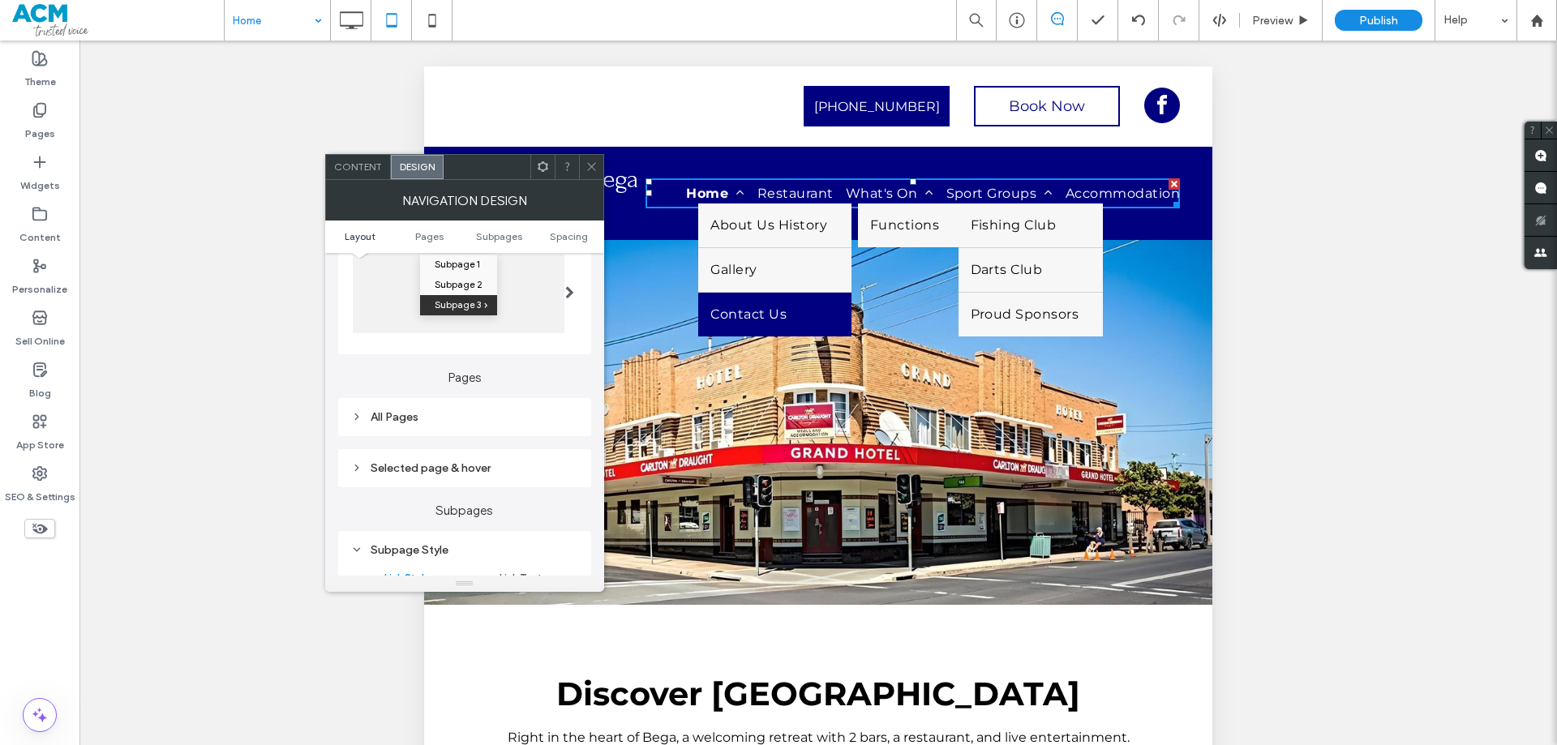
scroll to position [81, 0]
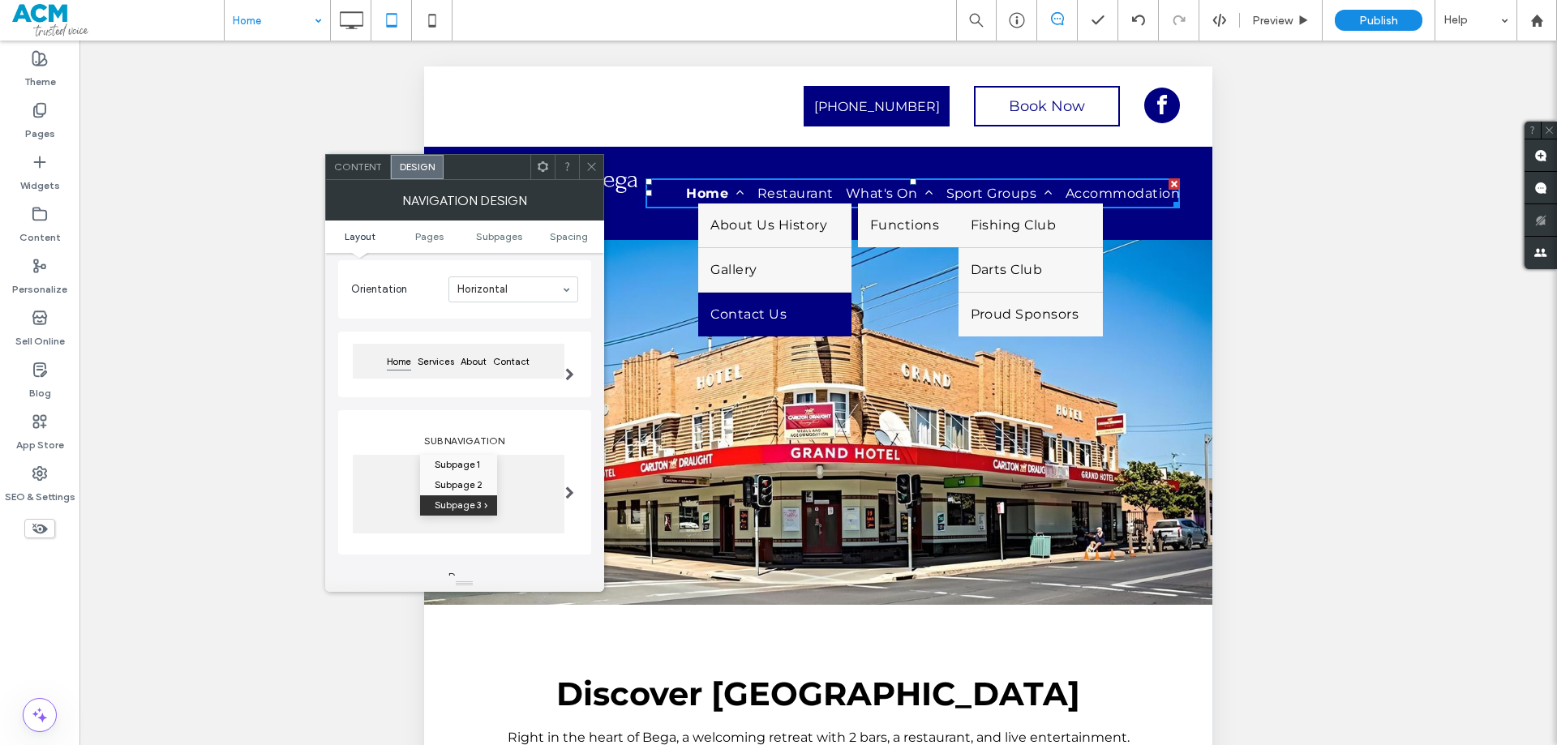
click at [591, 168] on use at bounding box center [591, 167] width 8 height 8
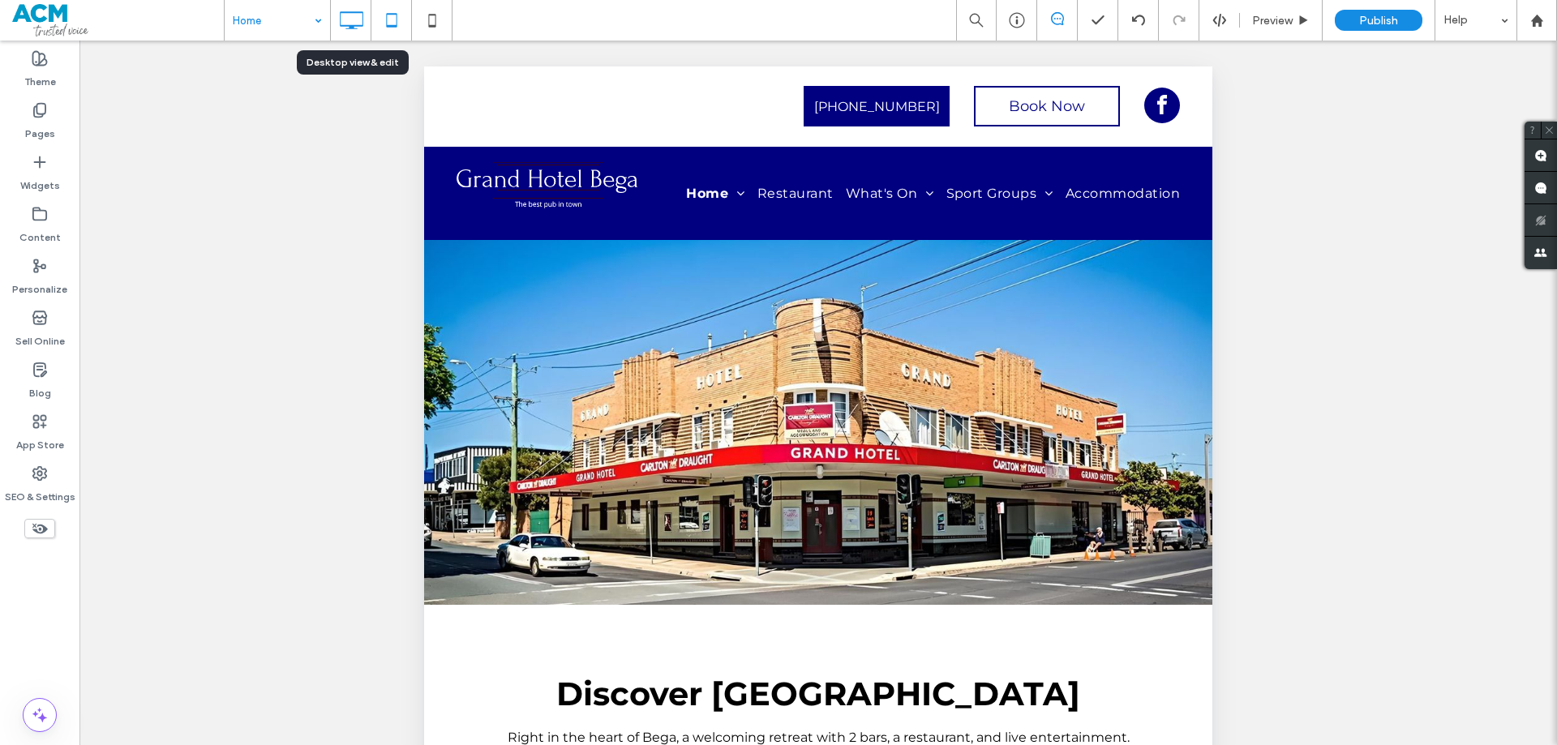
click at [340, 24] on icon at bounding box center [351, 20] width 32 height 32
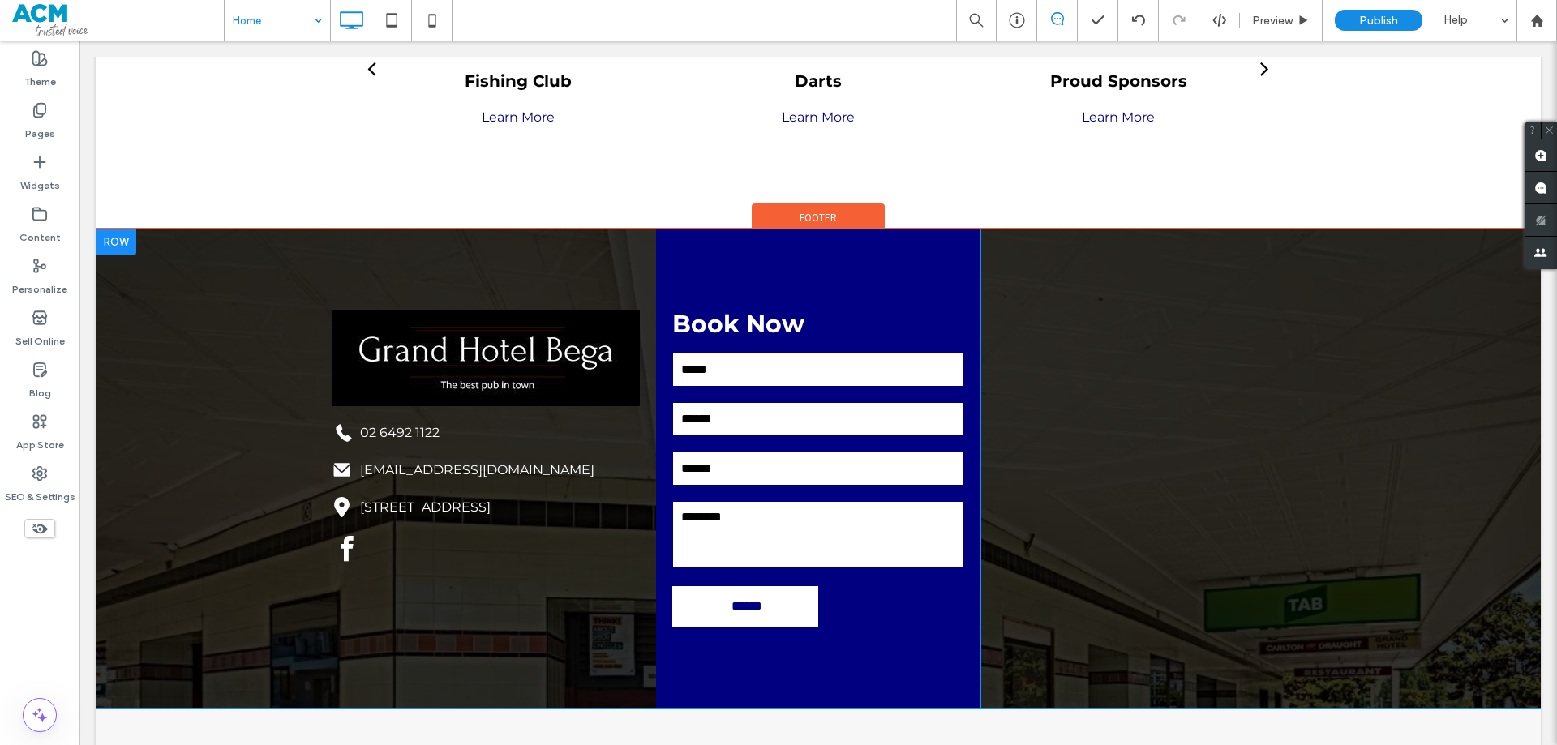
scroll to position [2373, 0]
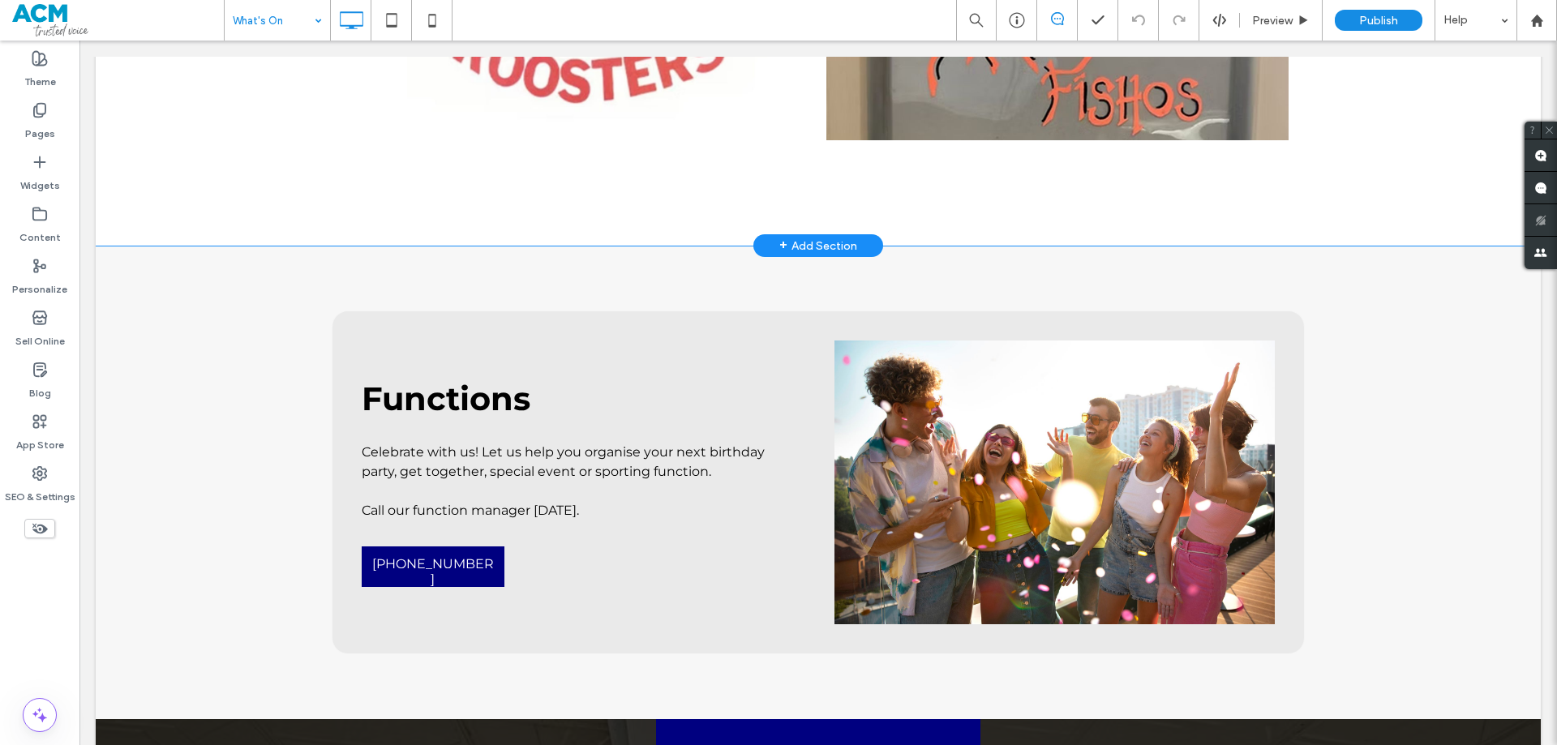
scroll to position [1622, 0]
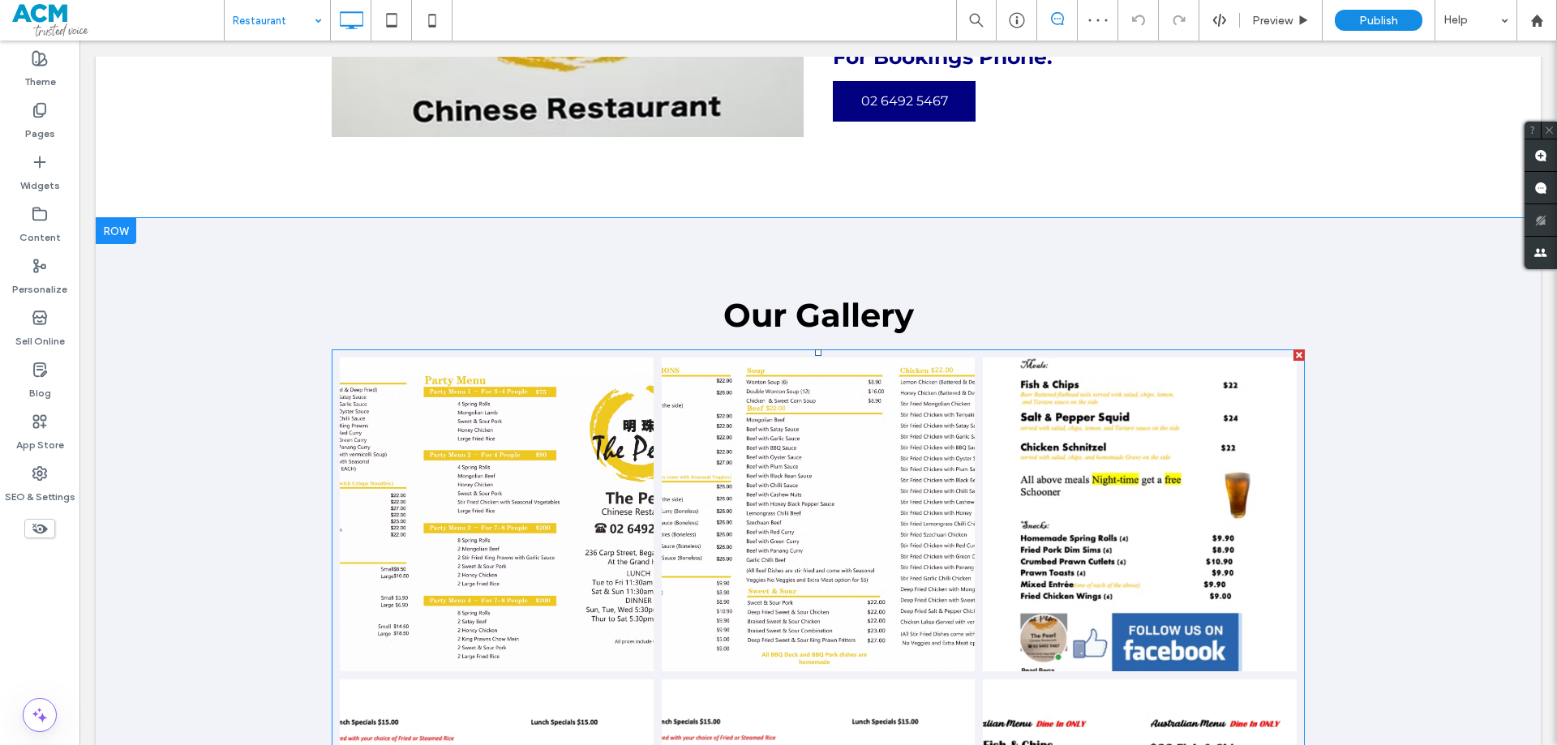
scroll to position [1217, 0]
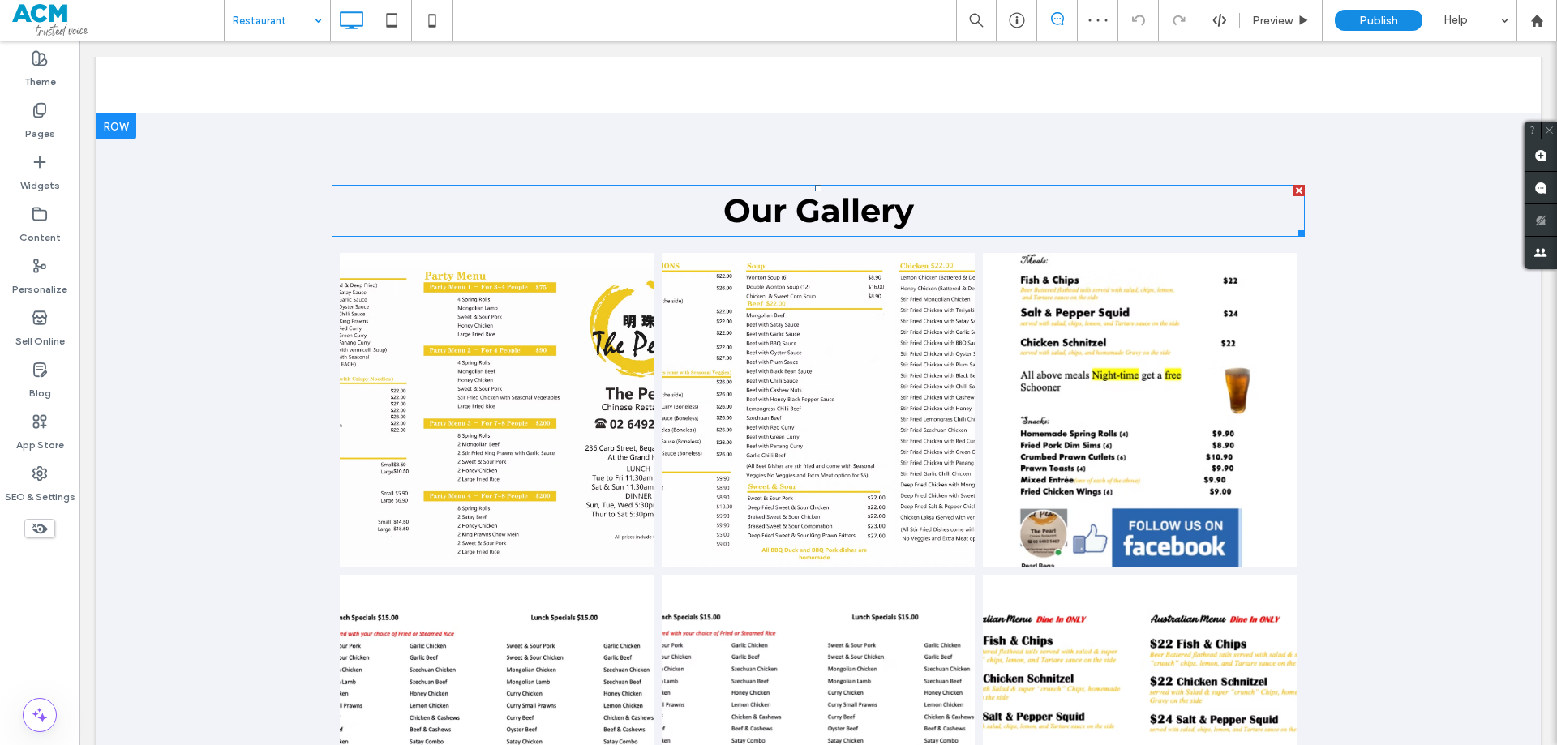
click at [794, 219] on span "Our Gallery" at bounding box center [819, 211] width 191 height 40
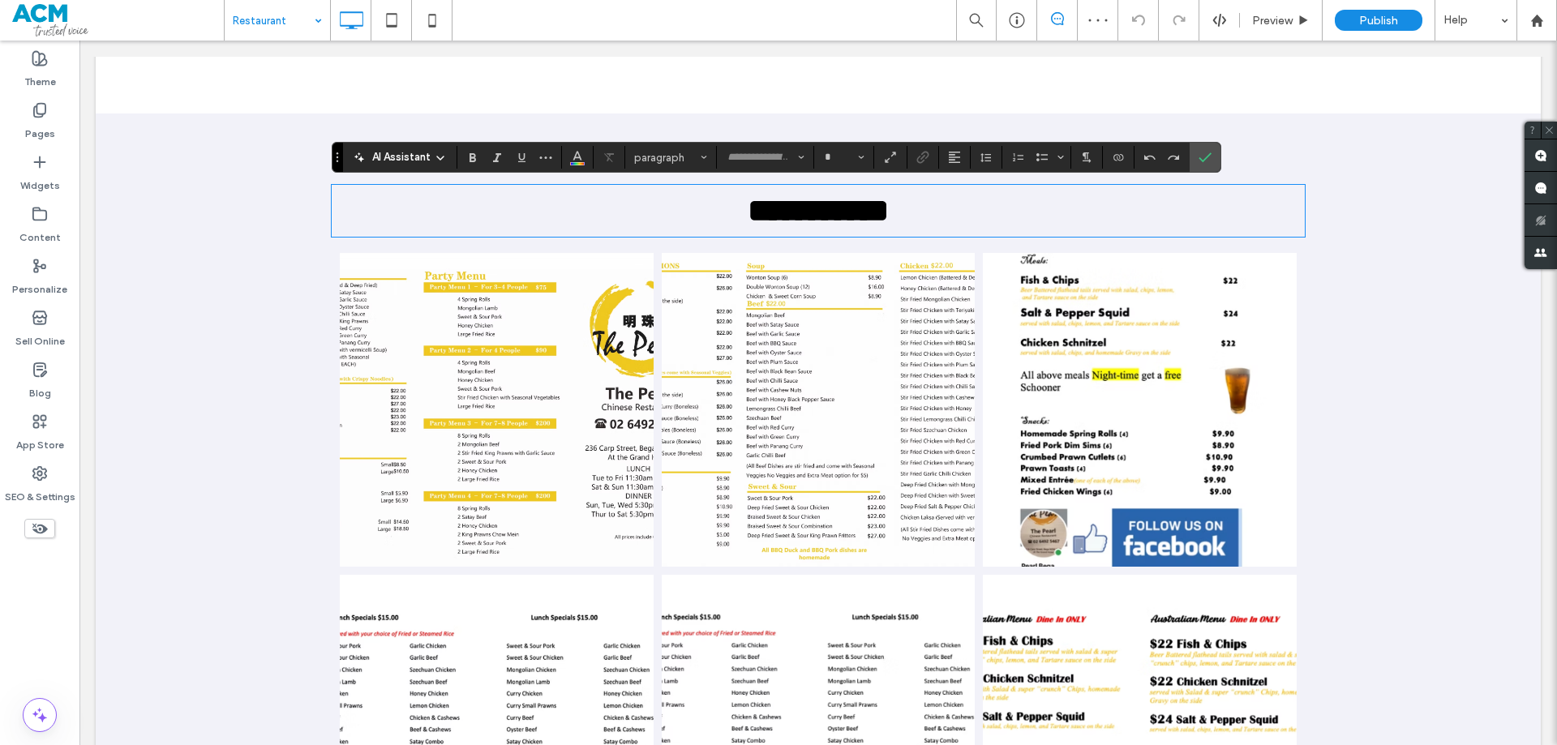
type input "**********"
type input "**"
click at [1206, 156] on icon "Confirm" at bounding box center [1205, 157] width 13 height 13
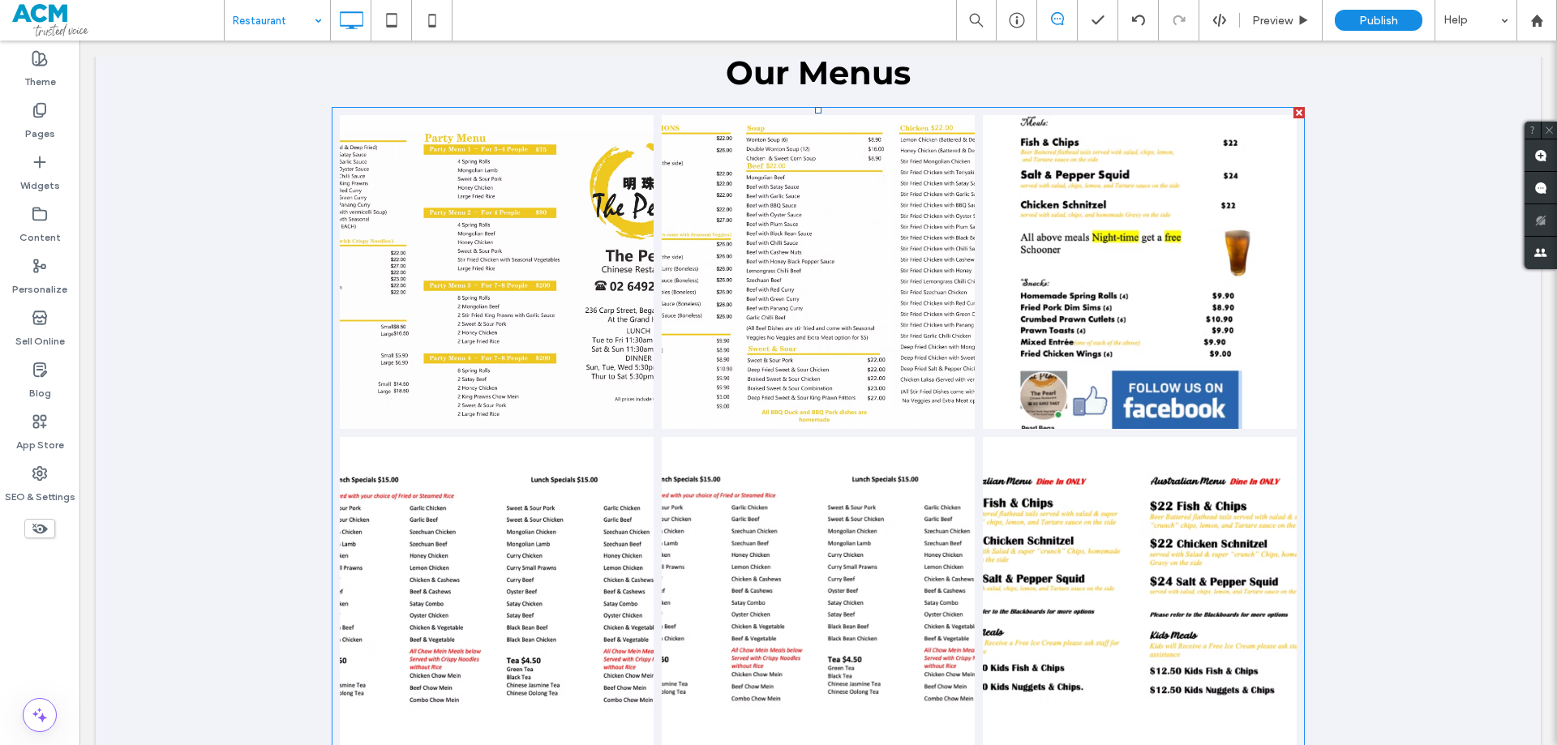
scroll to position [1298, 0]
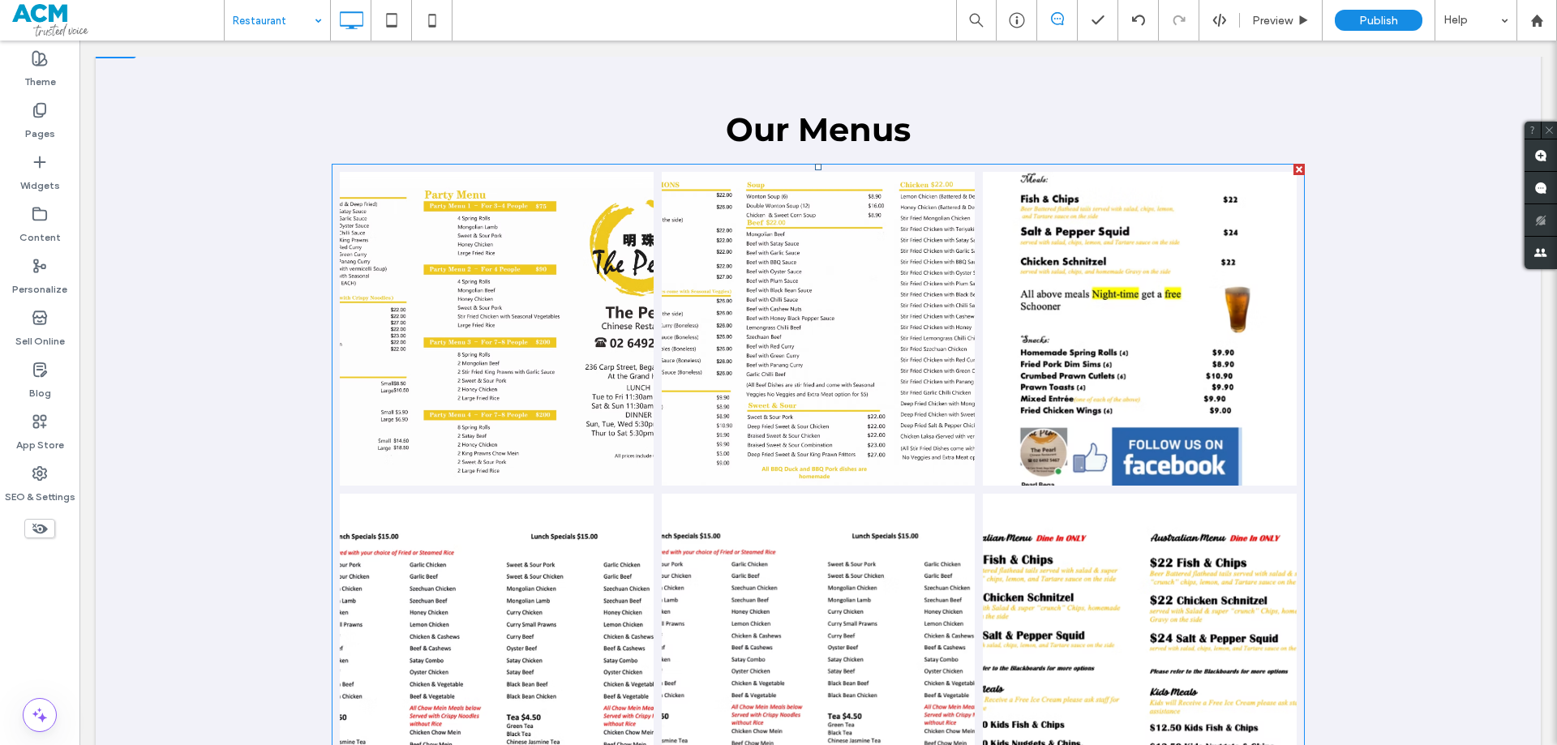
click at [556, 381] on link at bounding box center [497, 329] width 314 height 314
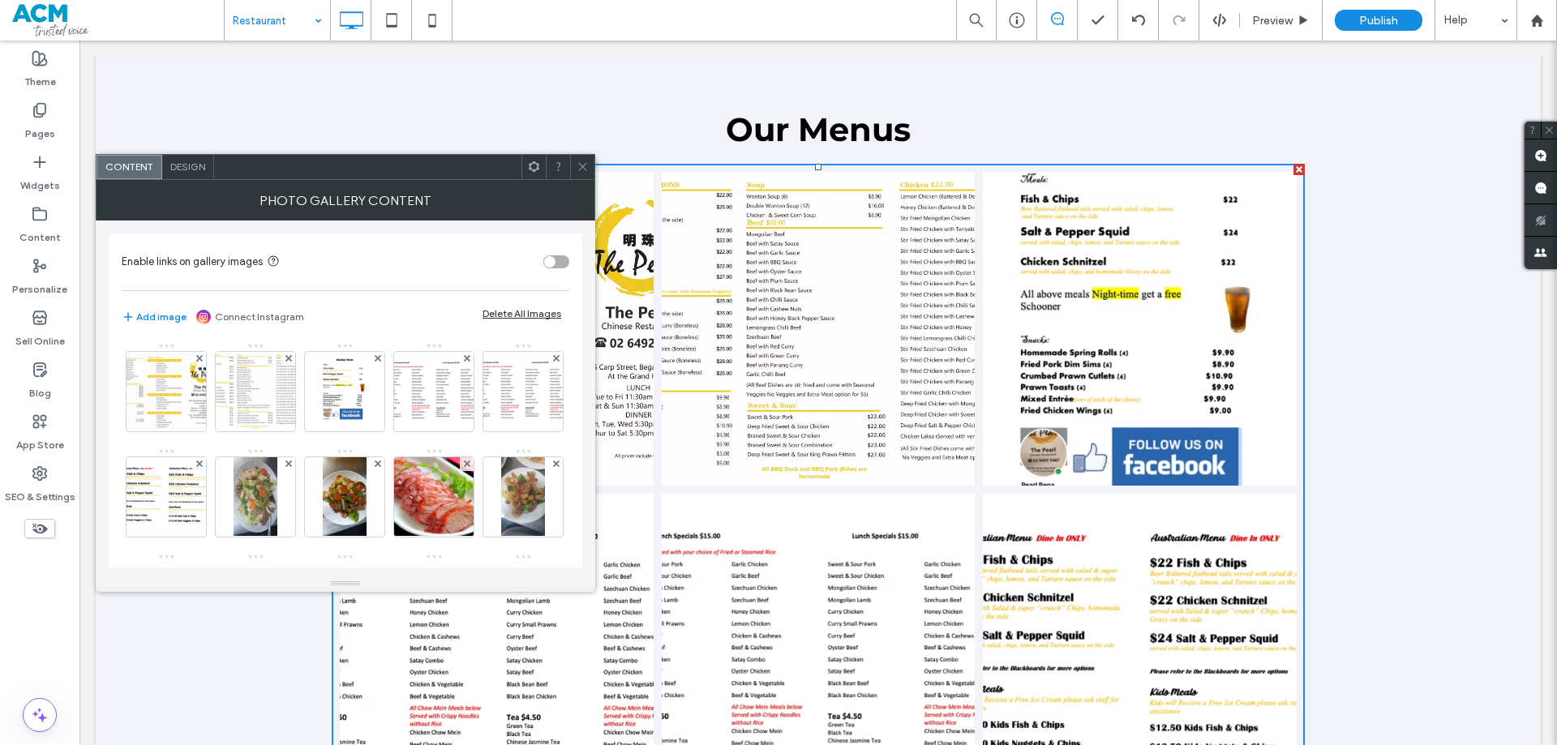
click at [183, 163] on span "Design" at bounding box center [187, 167] width 35 height 12
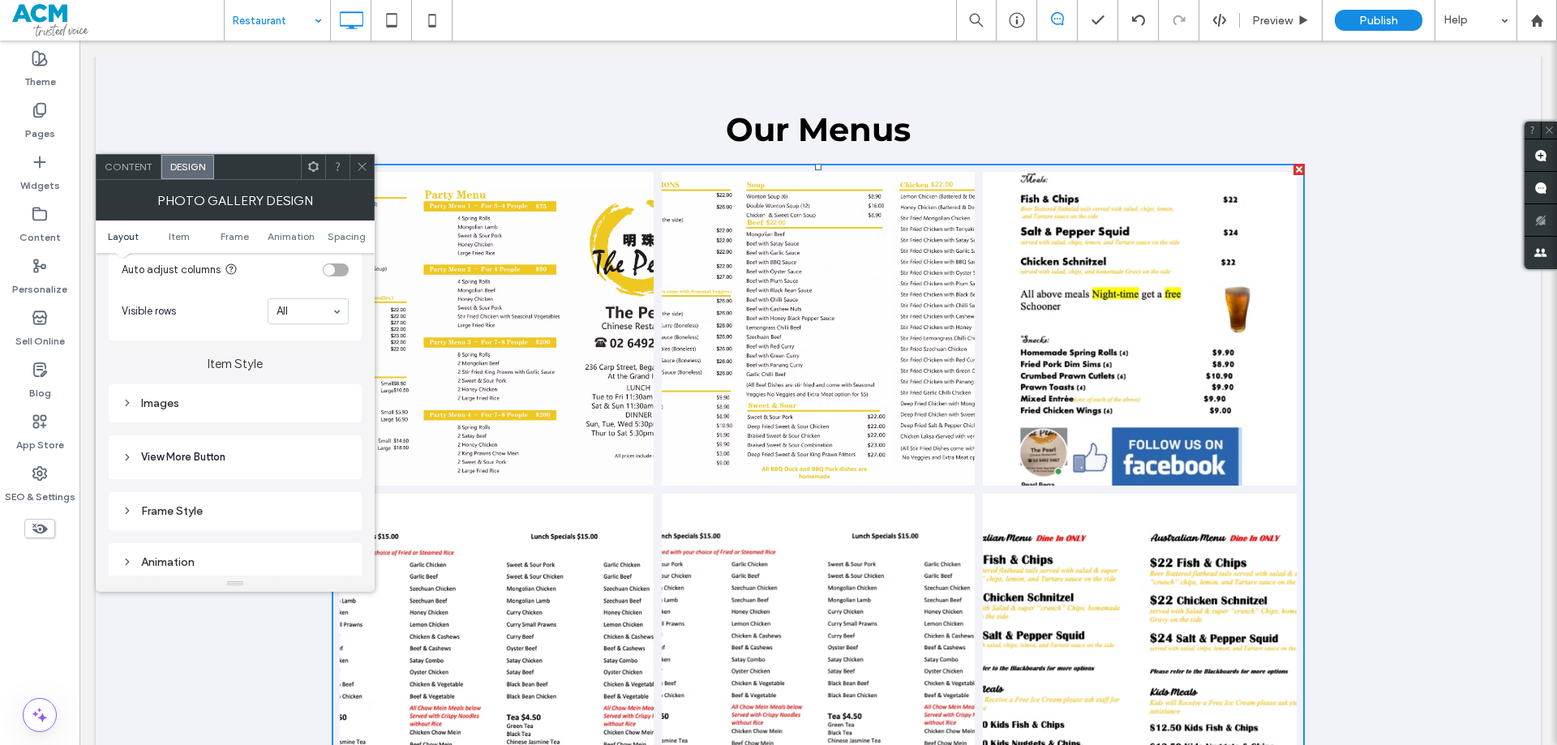
scroll to position [487, 0]
click at [234, 407] on div "Images" at bounding box center [235, 404] width 227 height 14
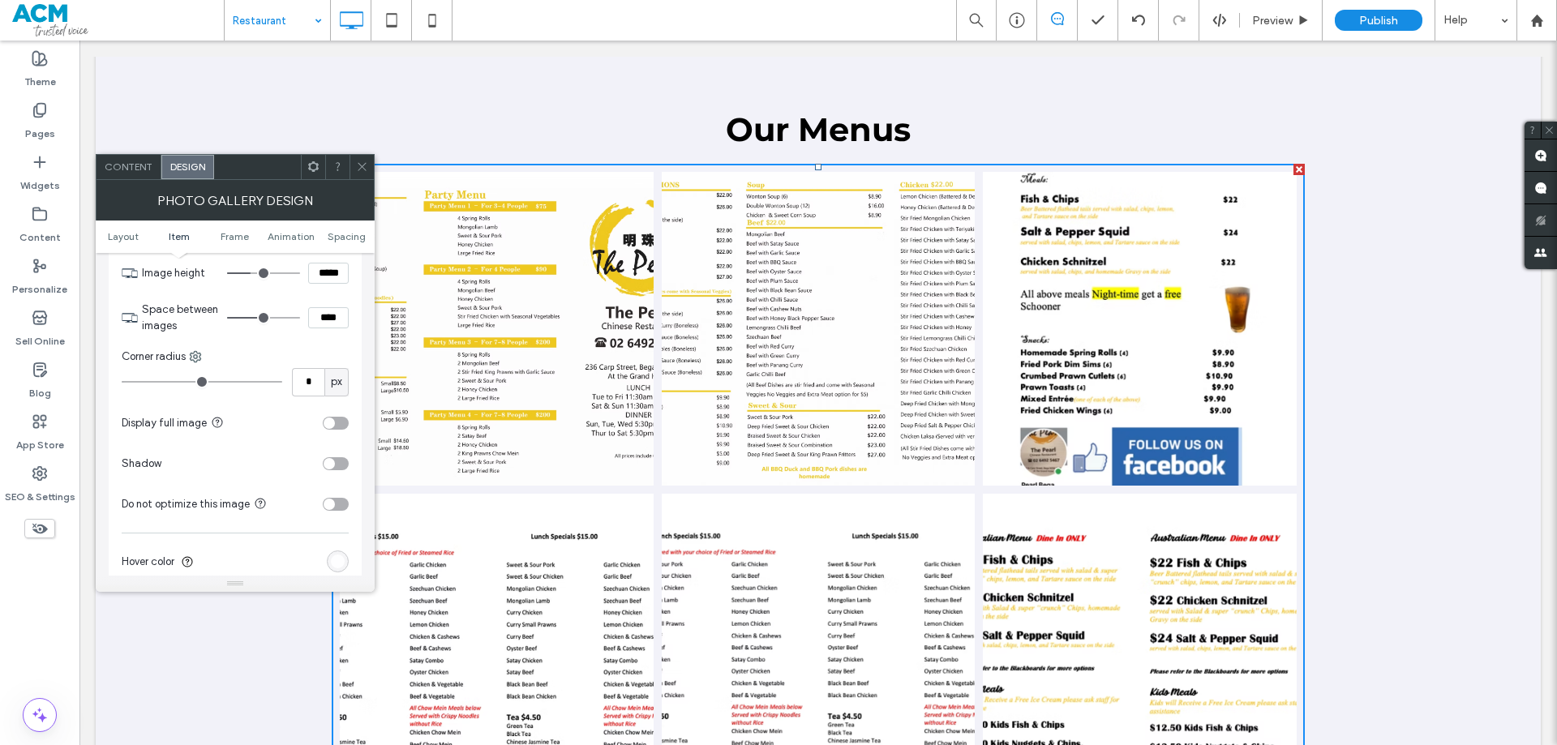
click at [339, 422] on div "toggle" at bounding box center [336, 423] width 26 height 13
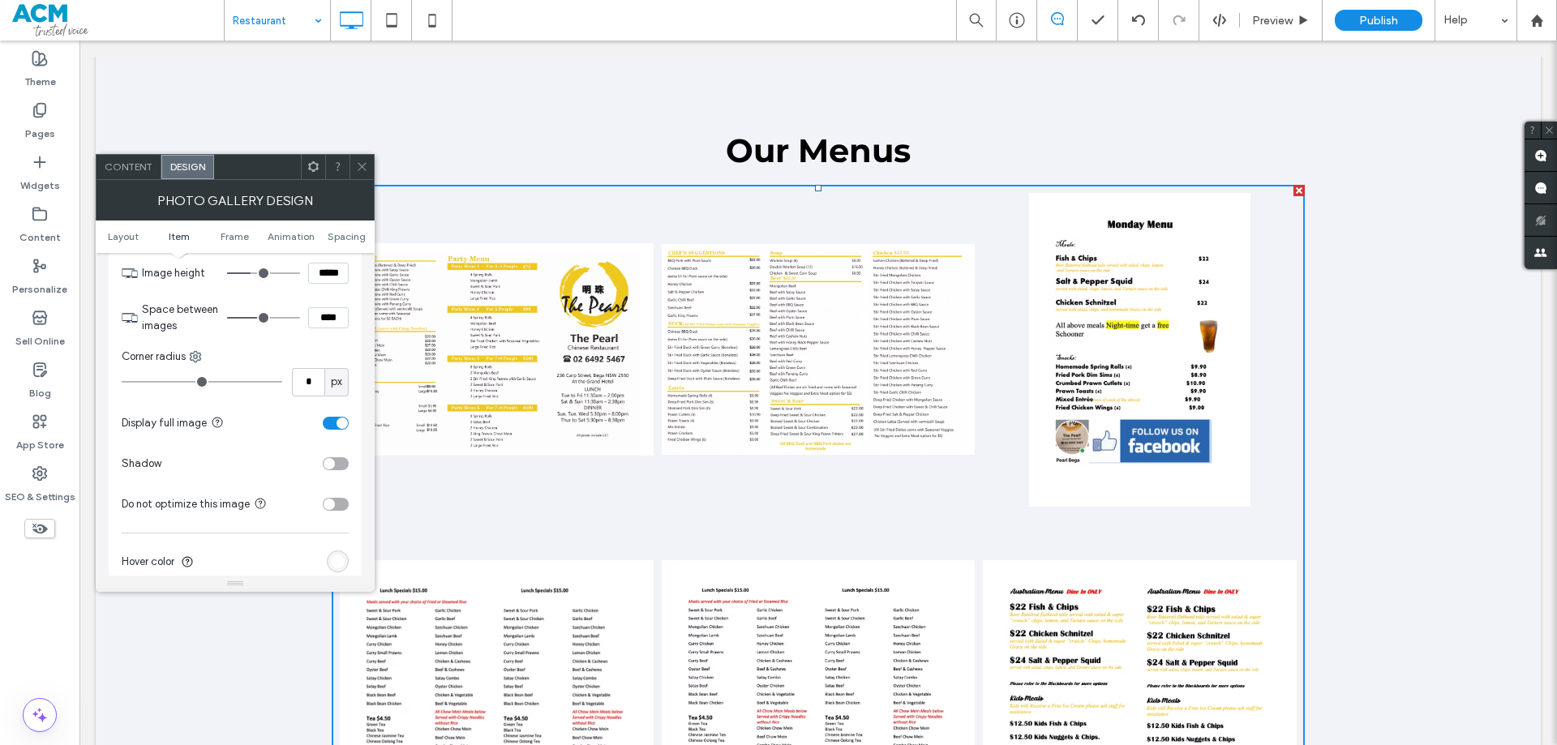
scroll to position [1217, 0]
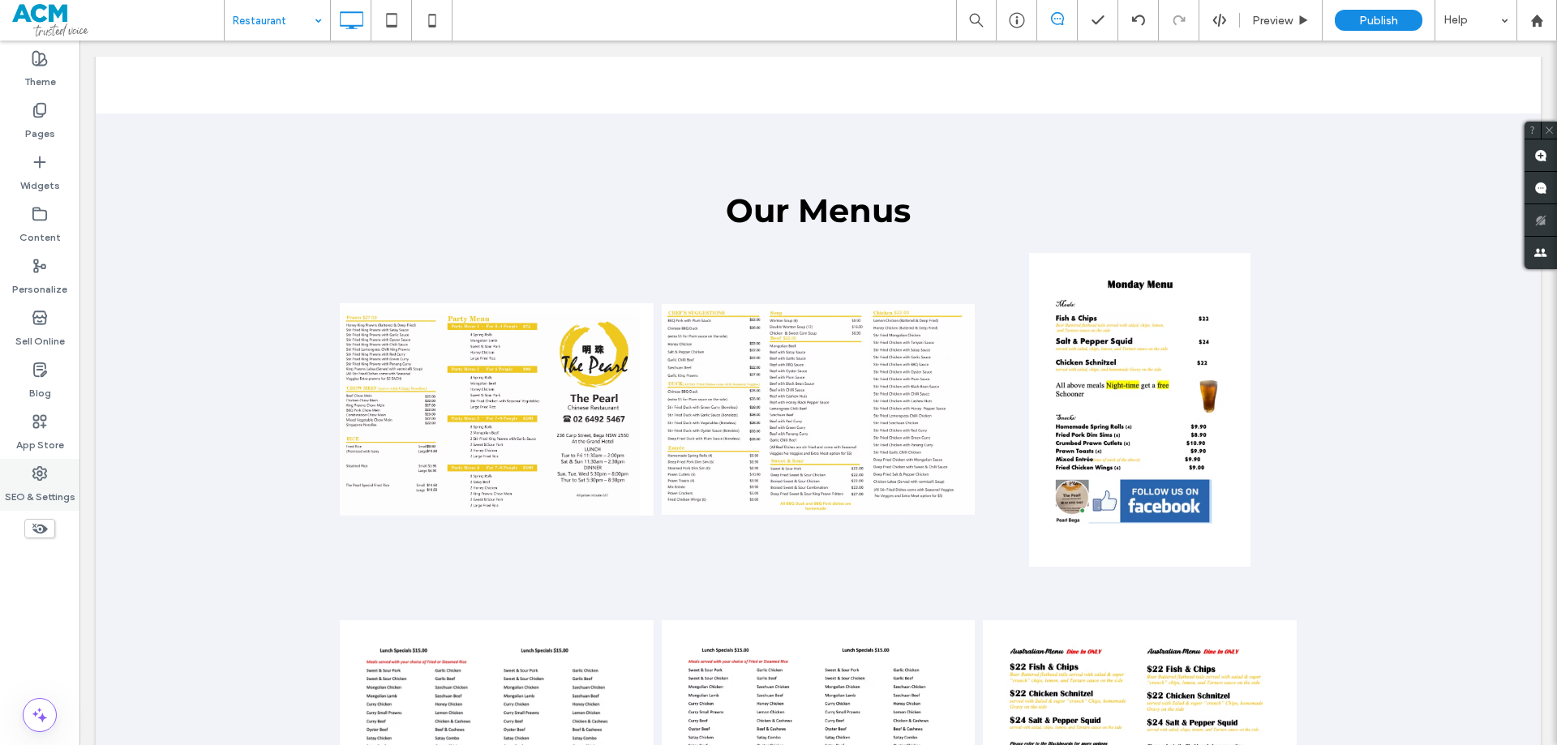
click at [45, 501] on label "SEO & Settings" at bounding box center [40, 493] width 71 height 23
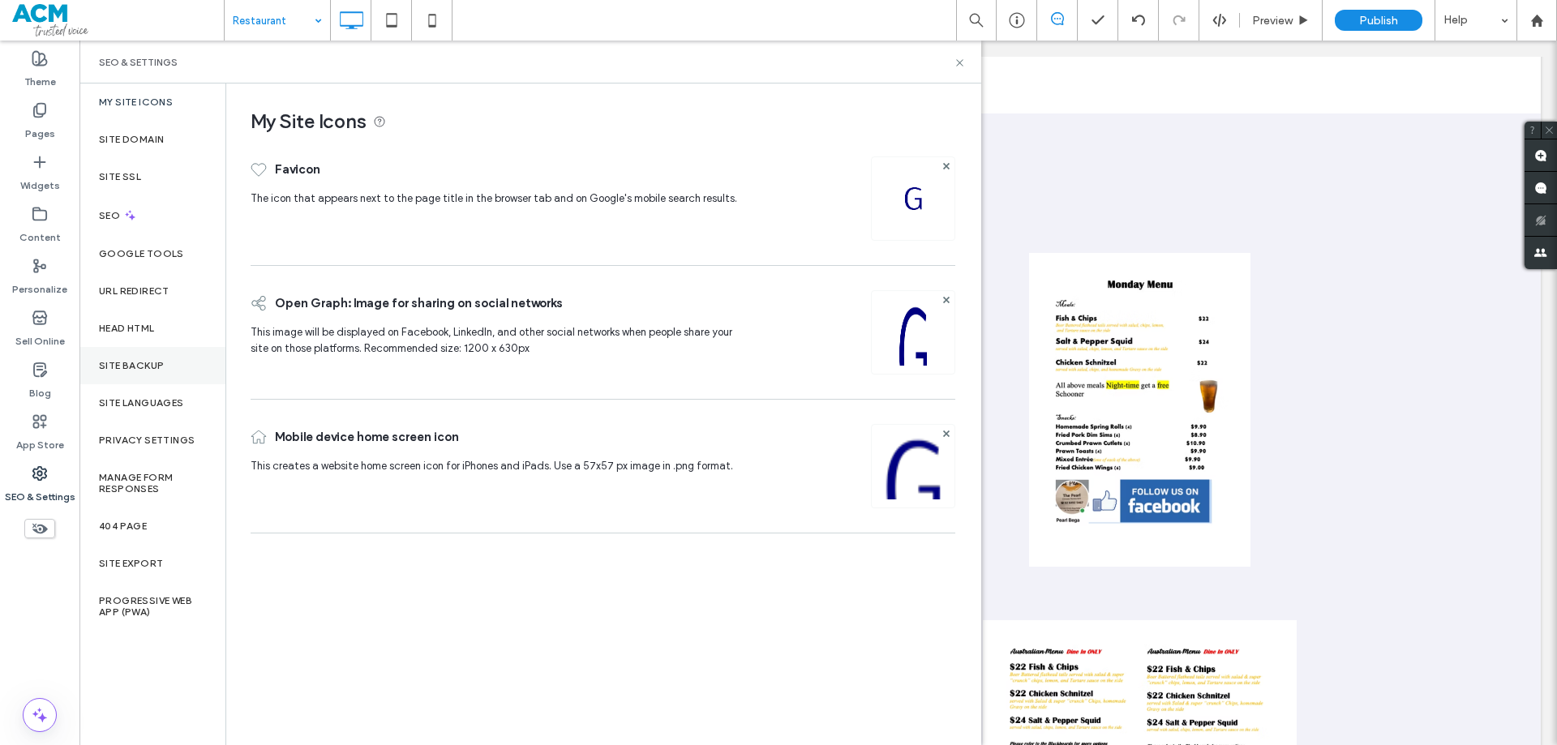
click at [135, 363] on label "Site Backup" at bounding box center [131, 365] width 65 height 11
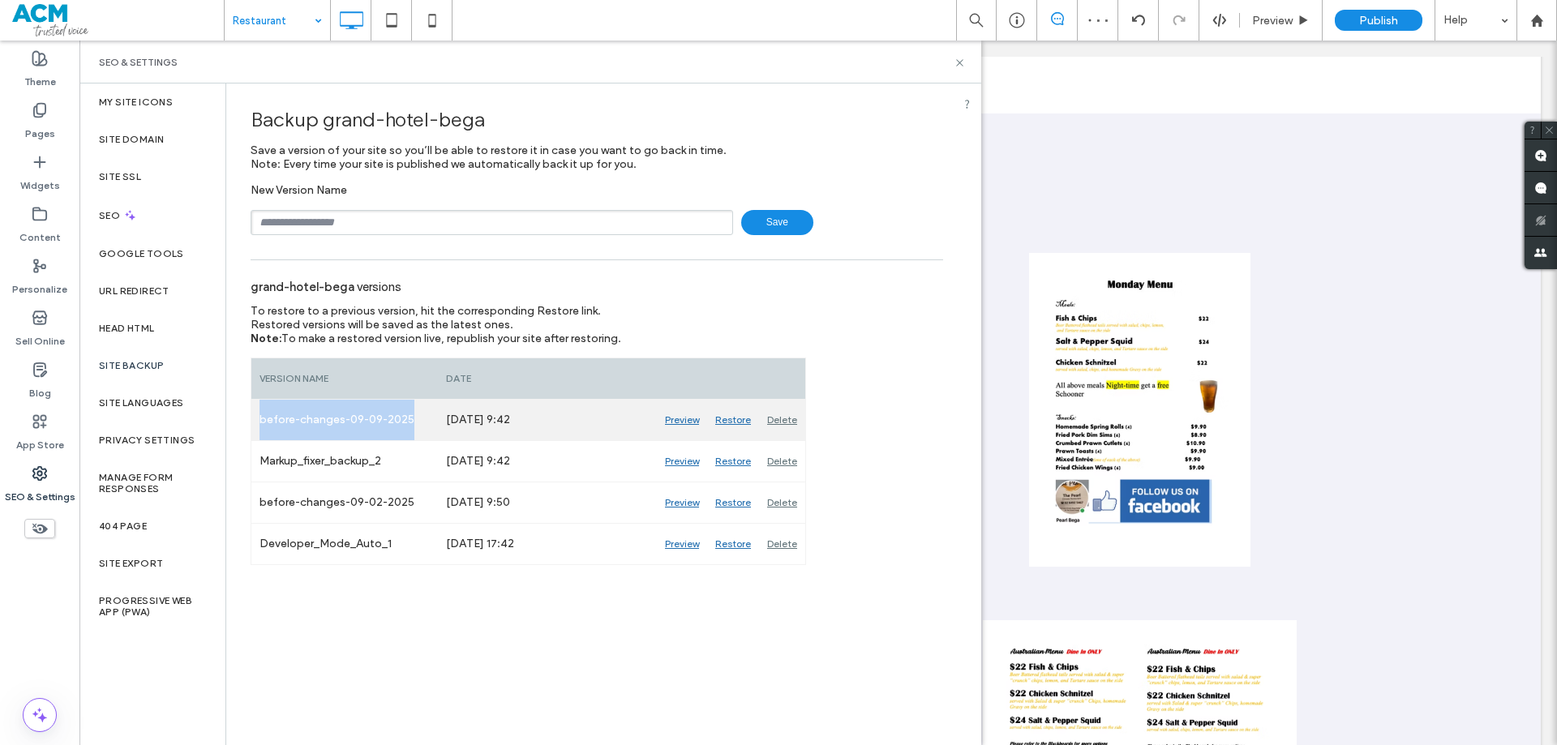
drag, startPoint x: 260, startPoint y: 421, endPoint x: 421, endPoint y: 417, distance: 160.7
click at [421, 417] on div "before-changes-09-09-2025" at bounding box center [344, 420] width 187 height 41
copy div "before-changes-09-09-2025"
click at [342, 219] on input "text" at bounding box center [492, 222] width 483 height 25
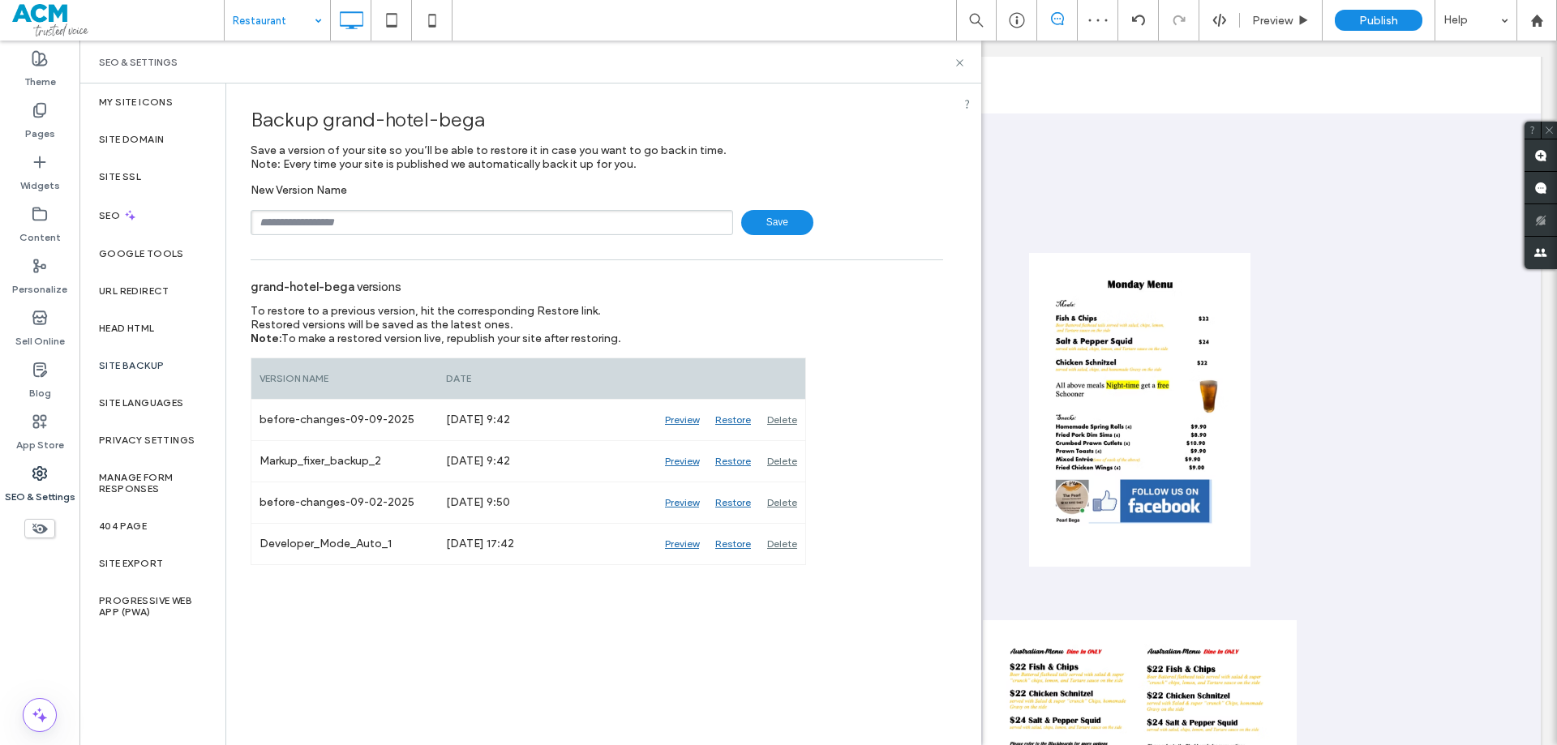
paste input "**********"
drag, startPoint x: 382, startPoint y: 221, endPoint x: 372, endPoint y: 223, distance: 9.9
click at [372, 223] on input "**********" at bounding box center [492, 222] width 483 height 25
type input "**********"
click at [959, 63] on use at bounding box center [959, 62] width 6 height 6
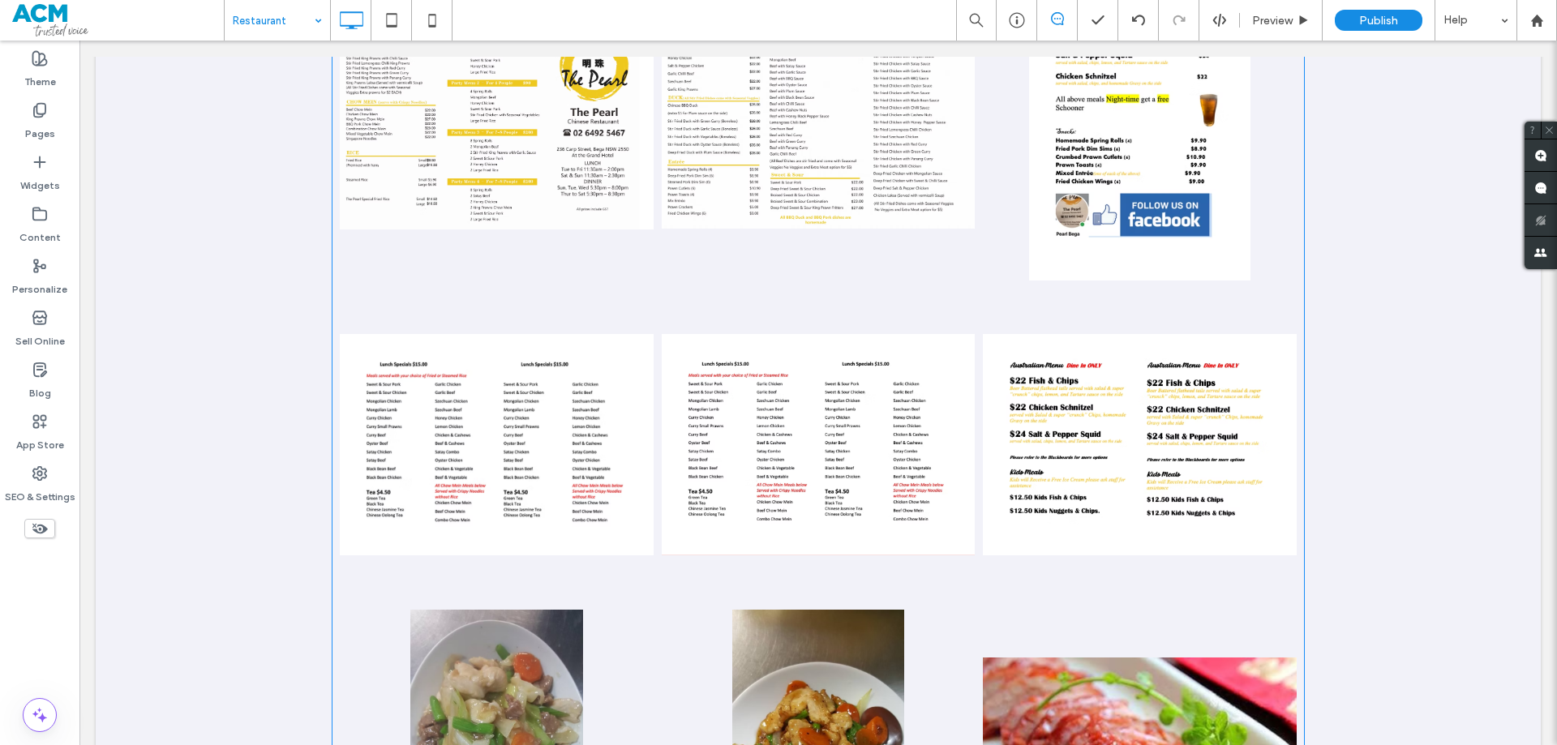
scroll to position [1379, 0]
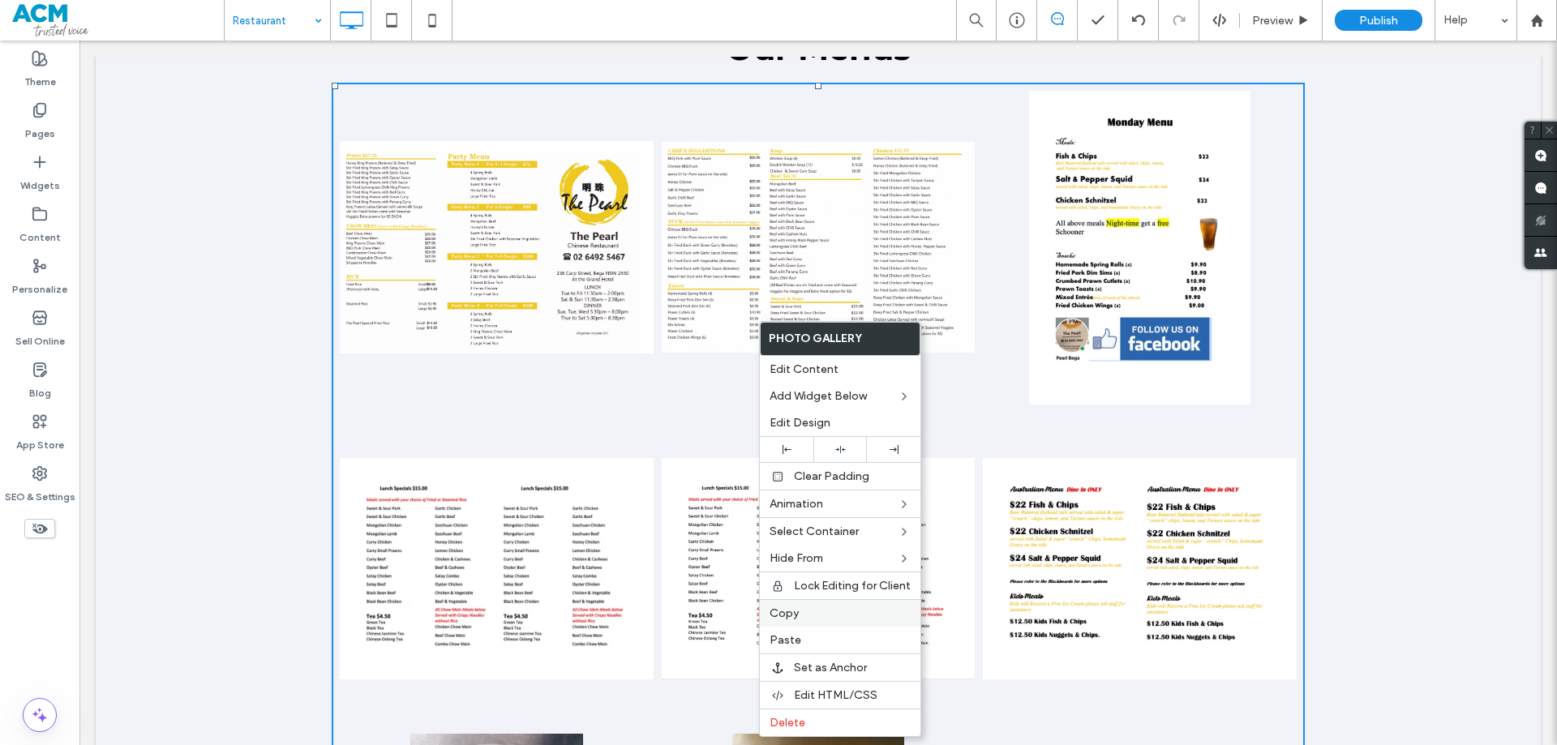
drag, startPoint x: 790, startPoint y: 621, endPoint x: 786, endPoint y: 612, distance: 9.8
click at [790, 620] on div "Copy" at bounding box center [840, 613] width 161 height 28
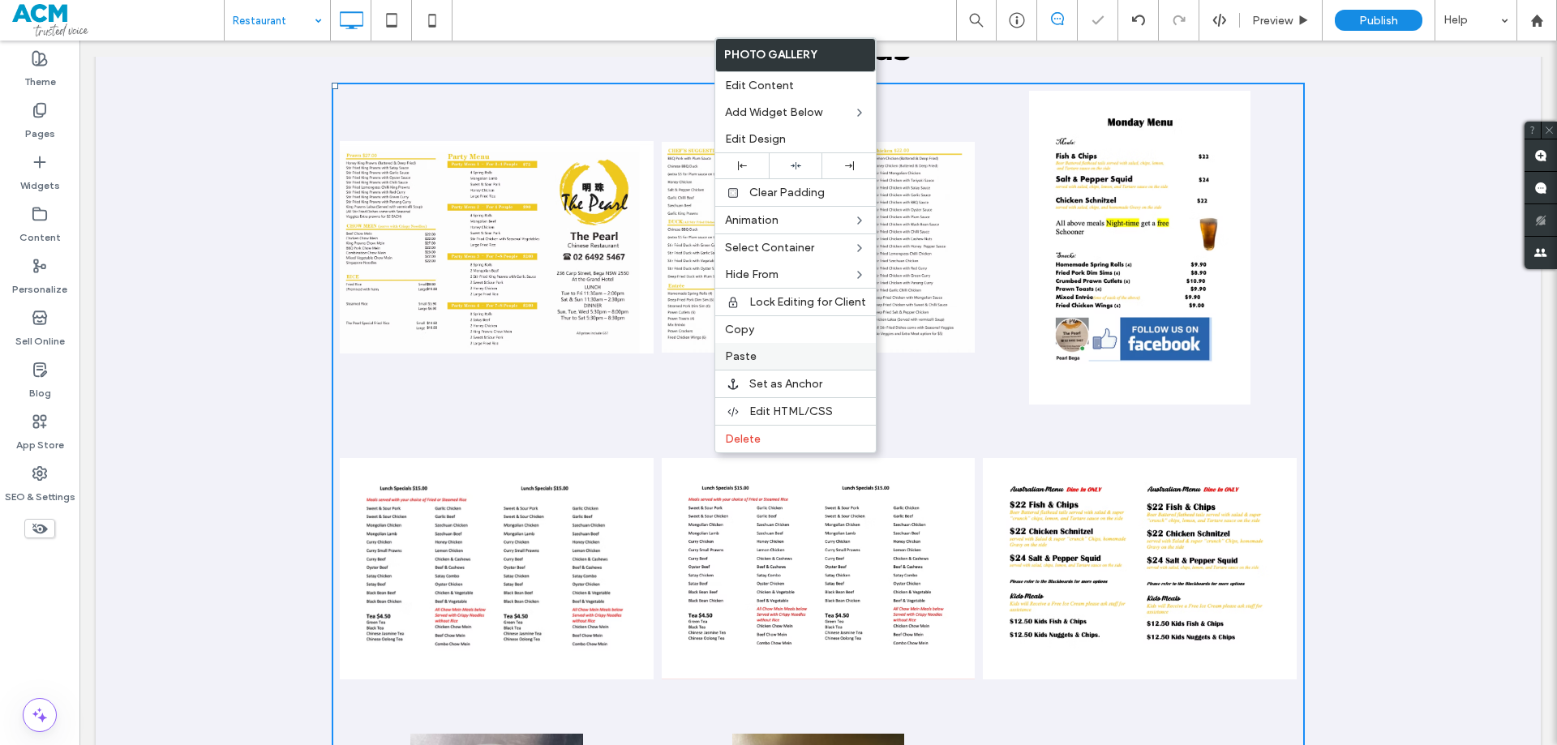
click at [741, 359] on span "Paste" at bounding box center [741, 357] width 32 height 14
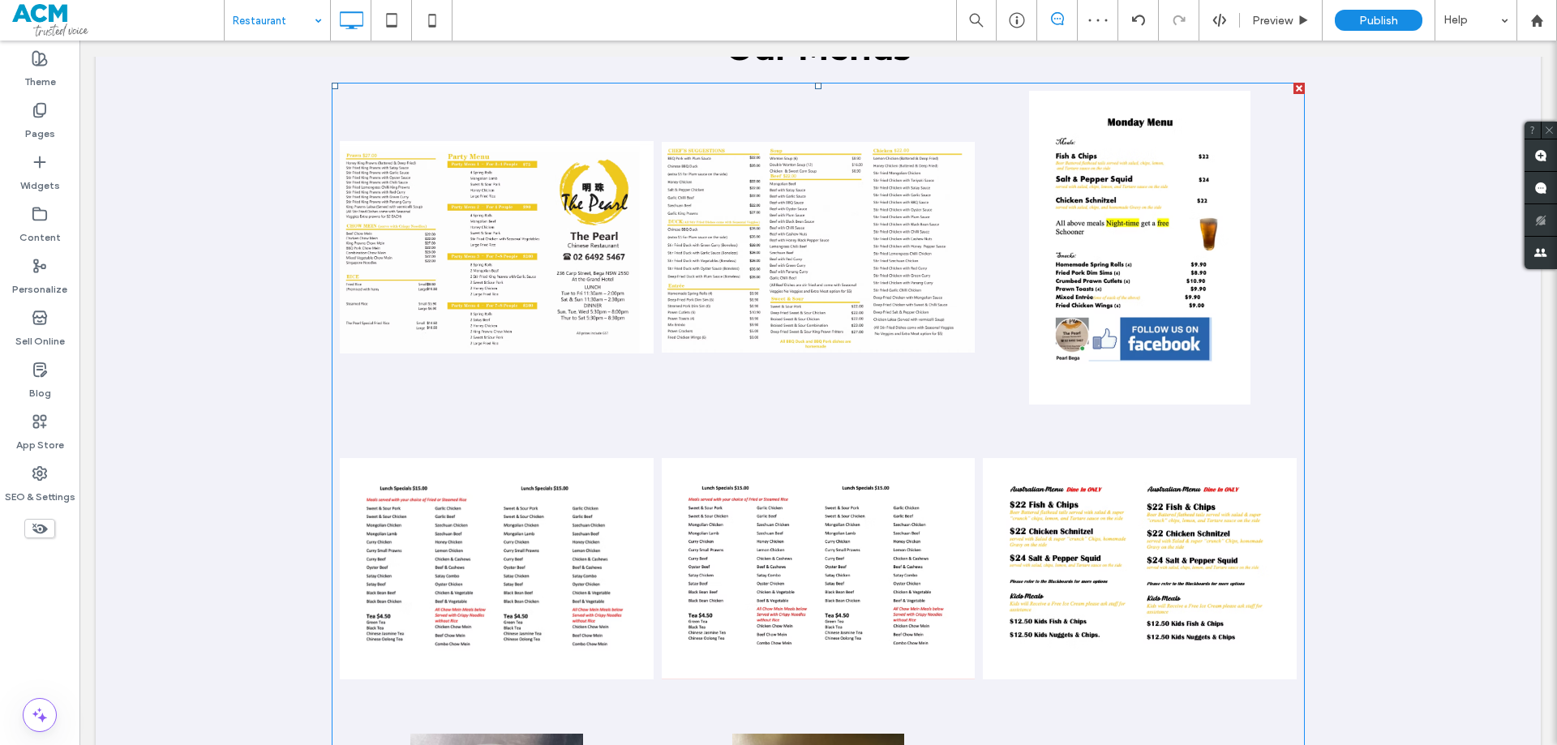
click at [674, 415] on link at bounding box center [819, 570] width 314 height 314
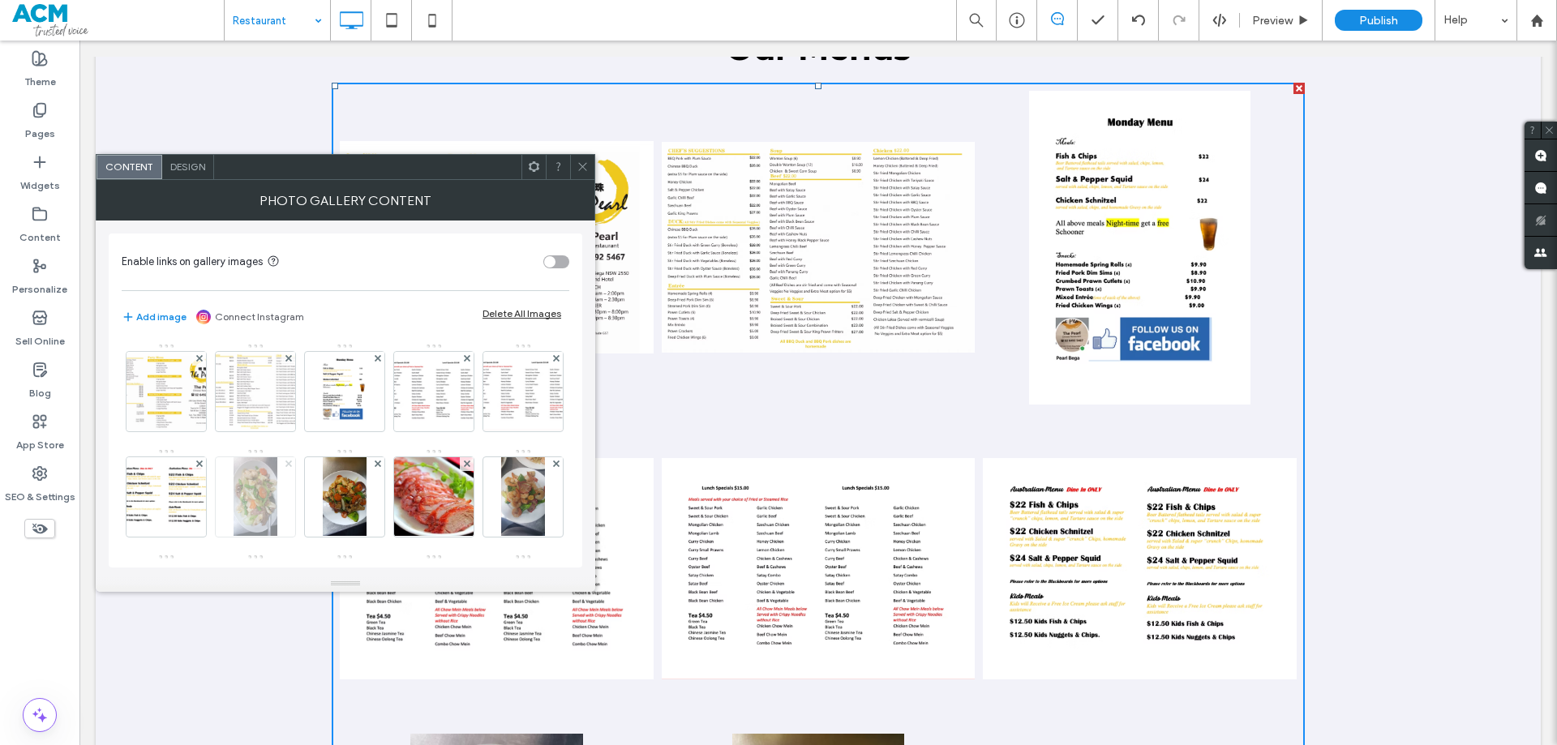
click at [291, 464] on use at bounding box center [288, 464] width 6 height 6
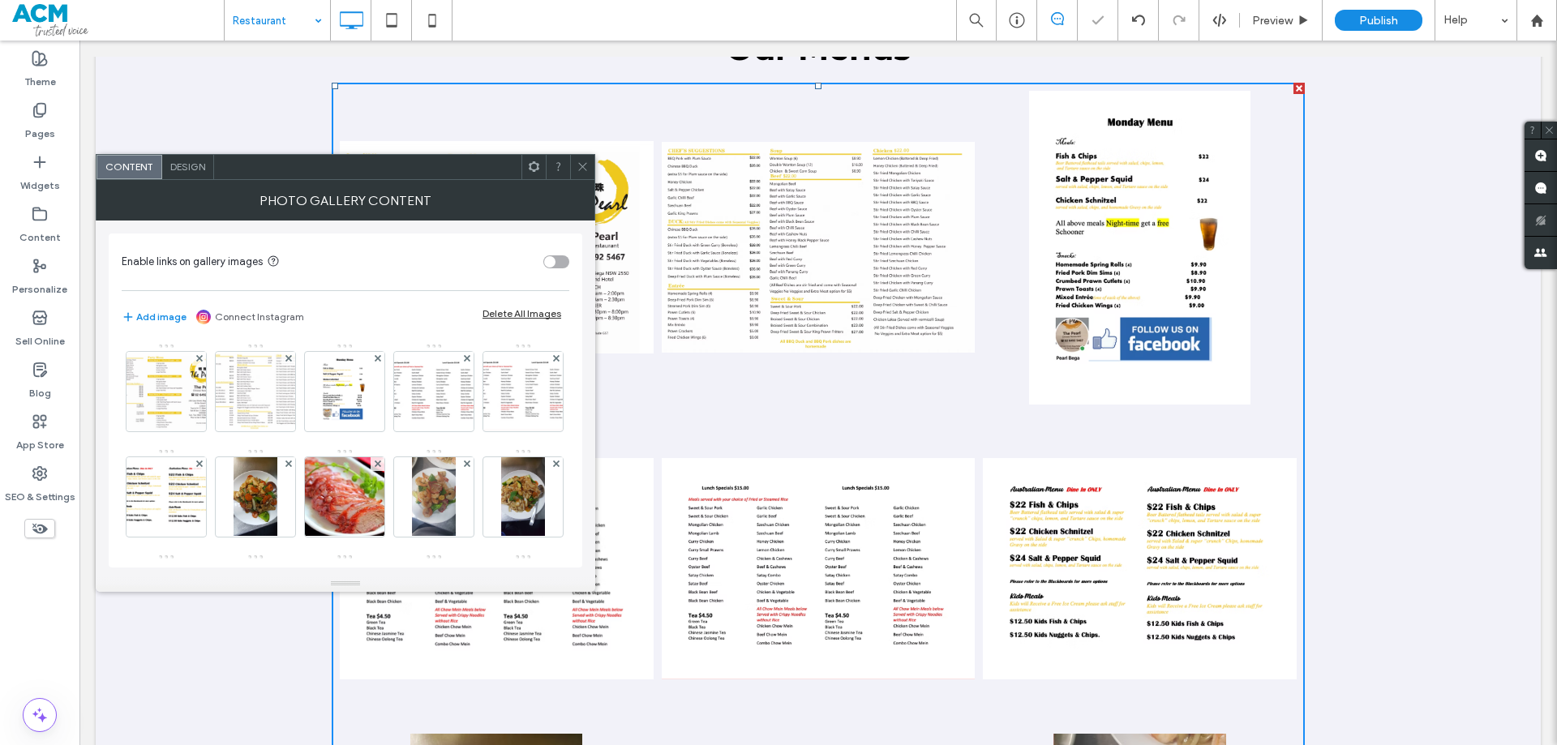
click at [291, 464] on use at bounding box center [288, 464] width 6 height 6
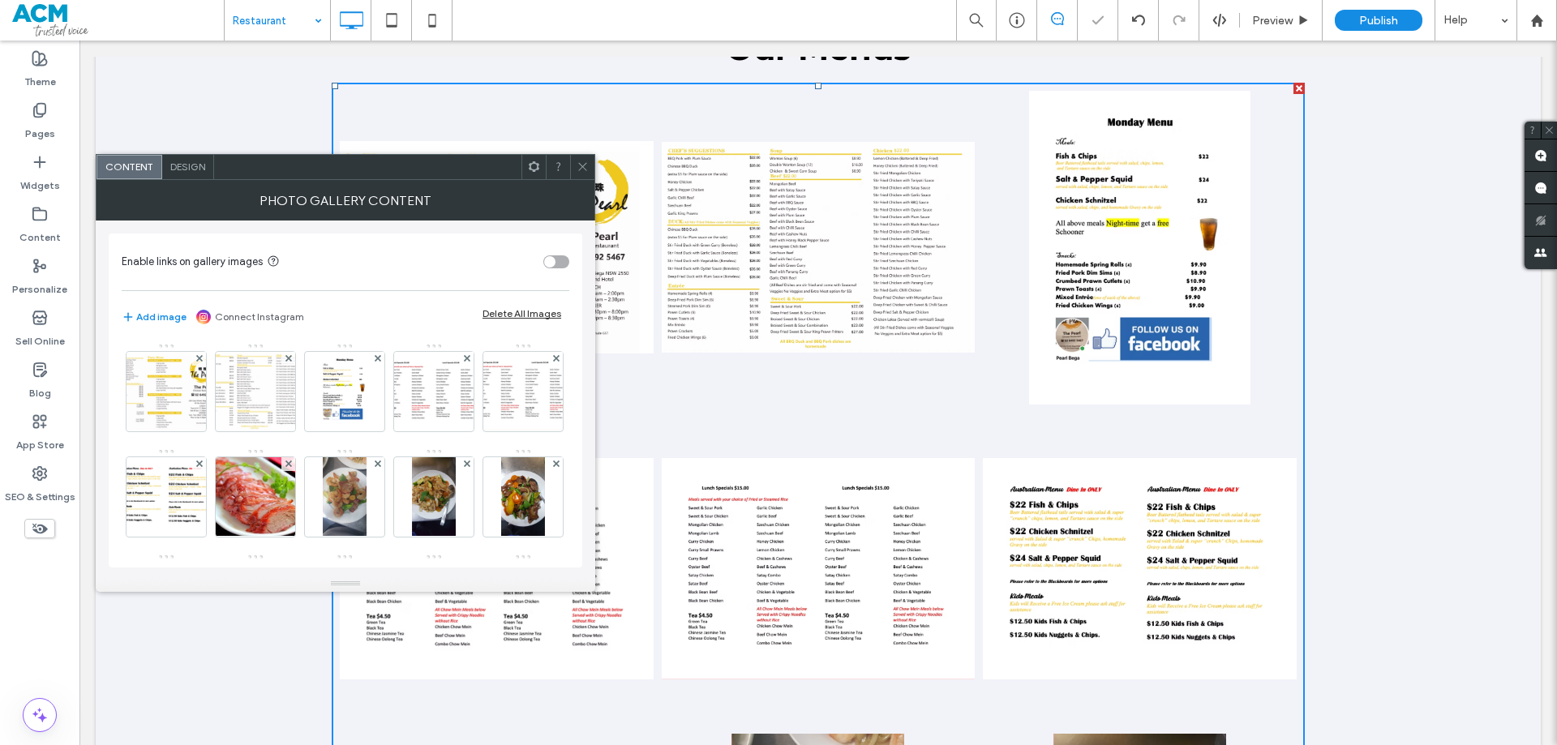
click at [291, 464] on use at bounding box center [288, 464] width 6 height 6
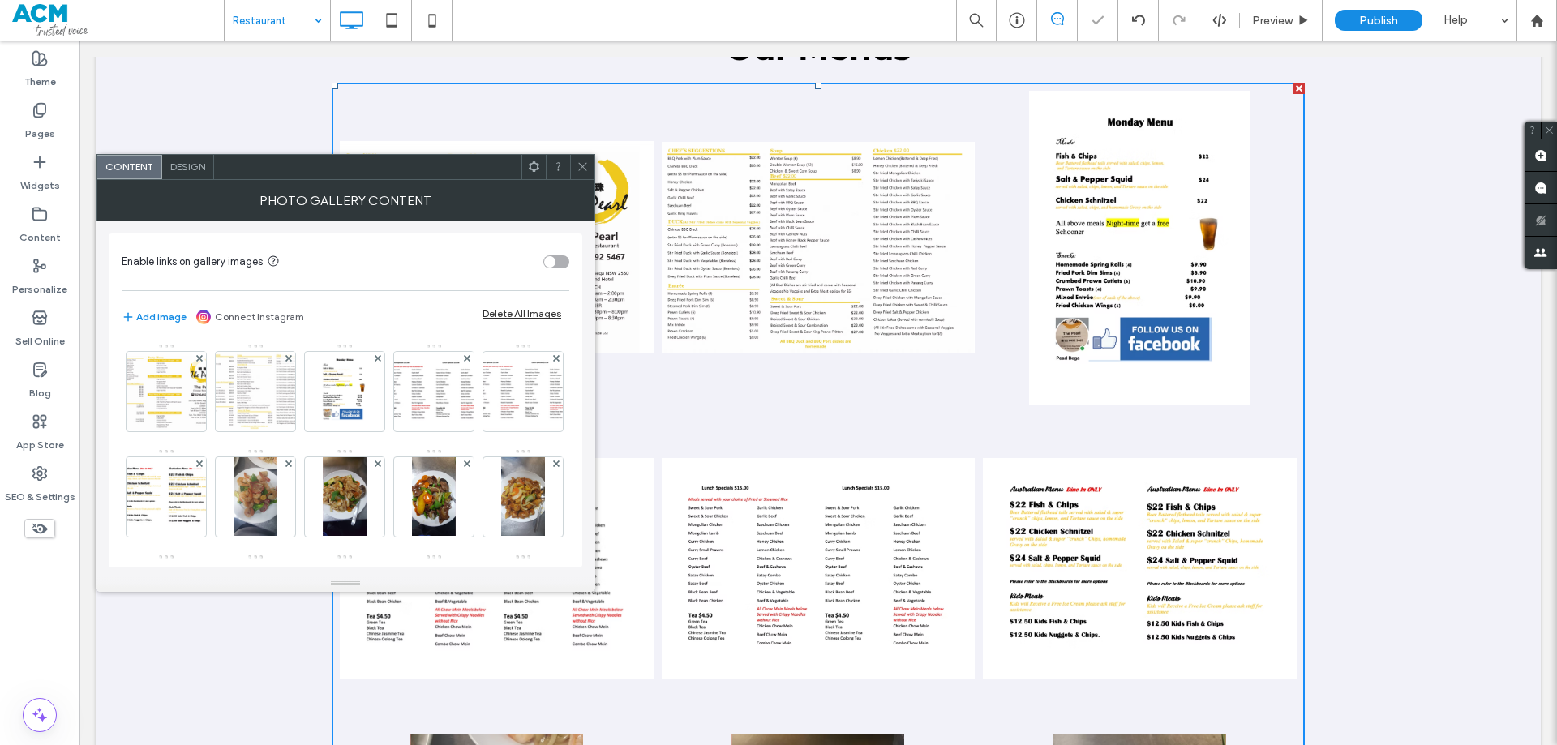
click at [291, 464] on use at bounding box center [288, 464] width 6 height 6
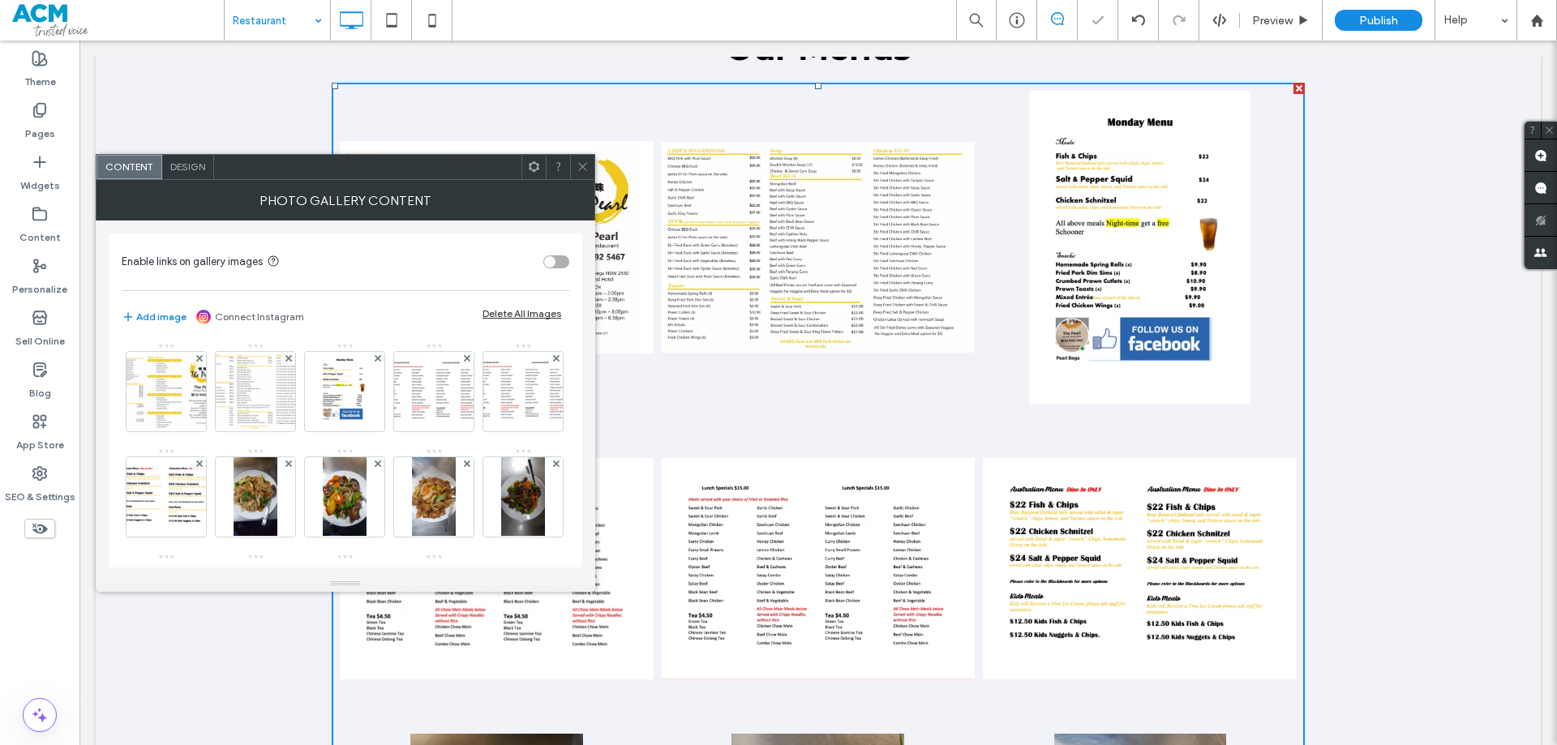
click at [291, 464] on use at bounding box center [288, 464] width 6 height 6
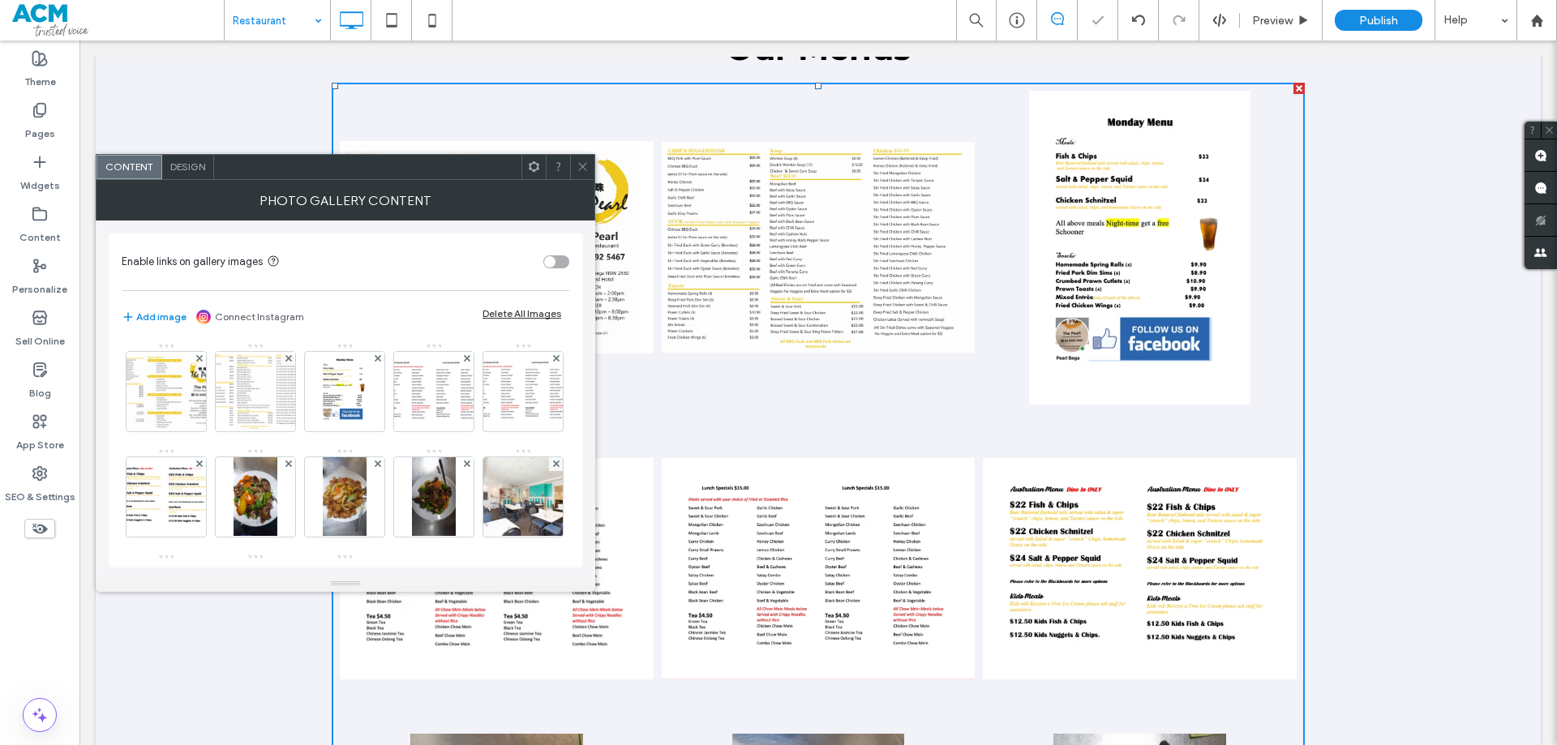
click at [291, 464] on use at bounding box center [288, 464] width 6 height 6
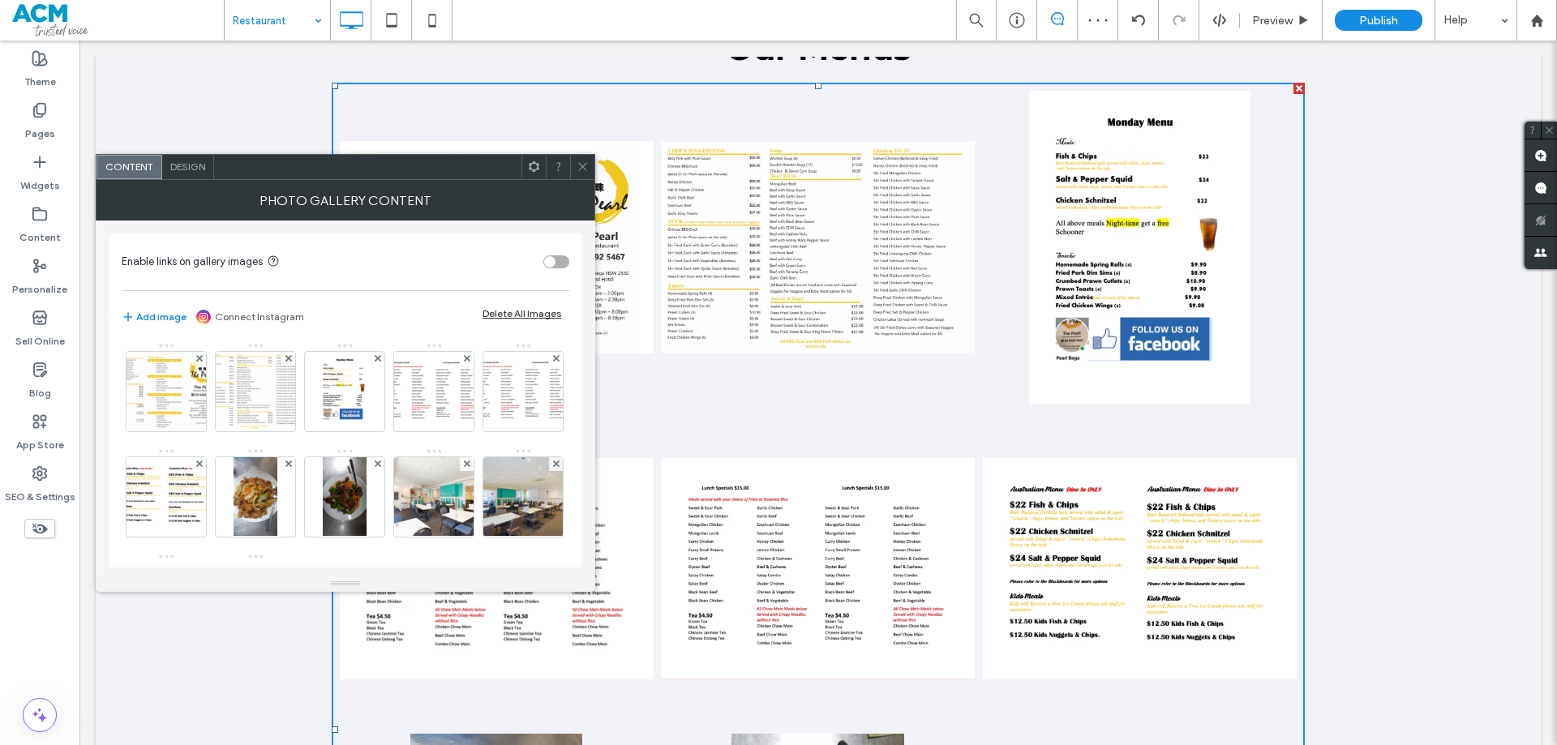
click at [291, 464] on use at bounding box center [288, 464] width 6 height 6
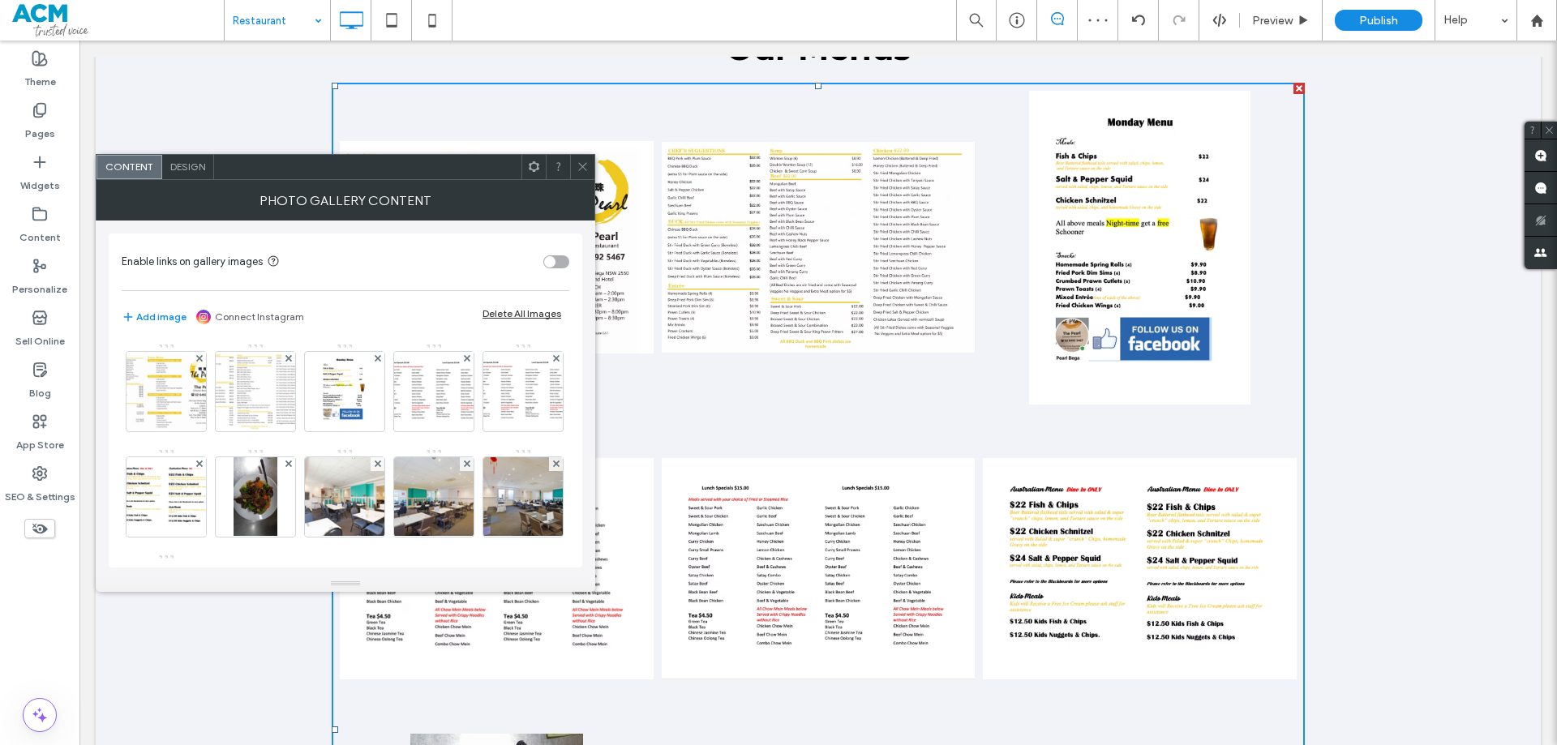
click at [291, 464] on use at bounding box center [288, 464] width 6 height 6
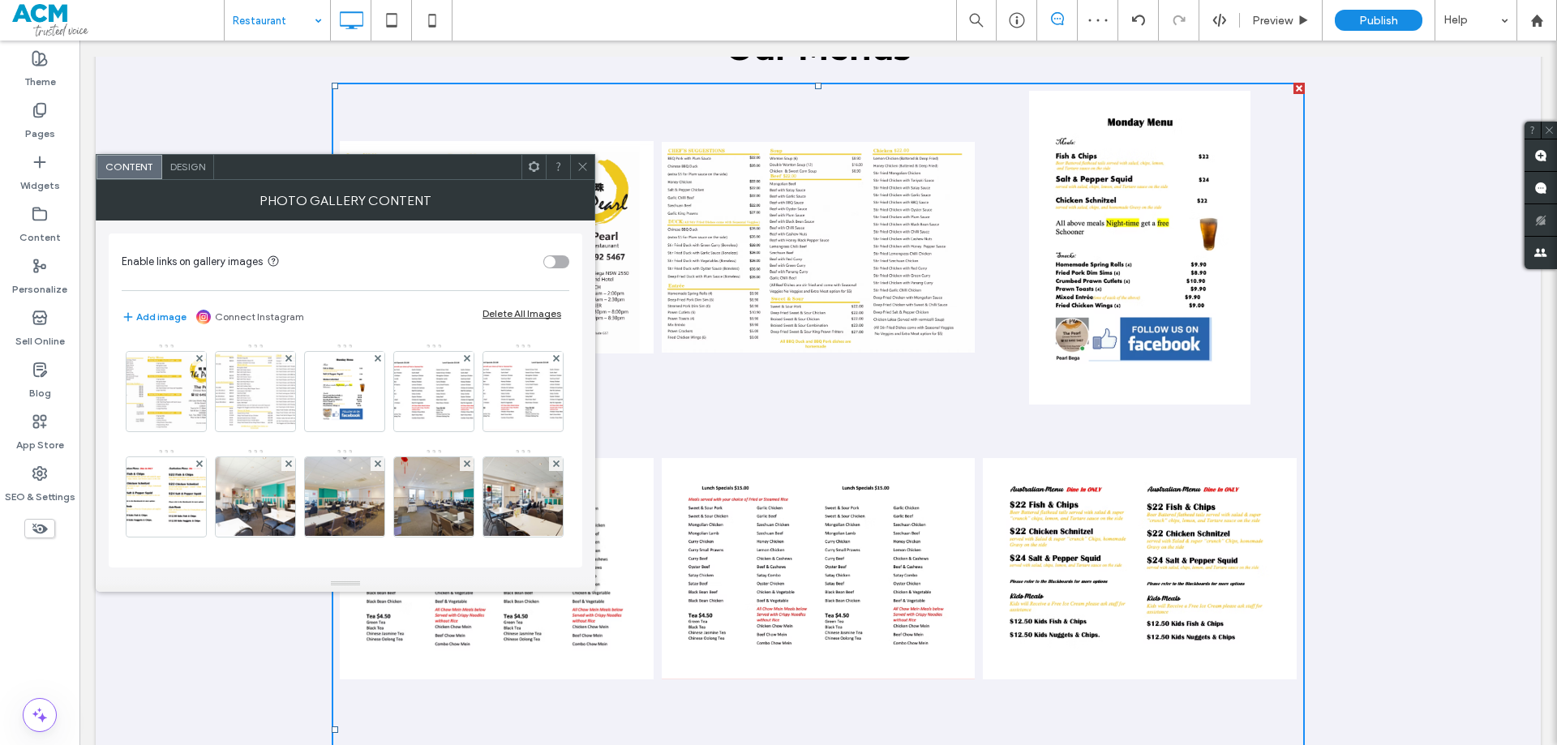
click at [291, 464] on use at bounding box center [288, 464] width 6 height 6
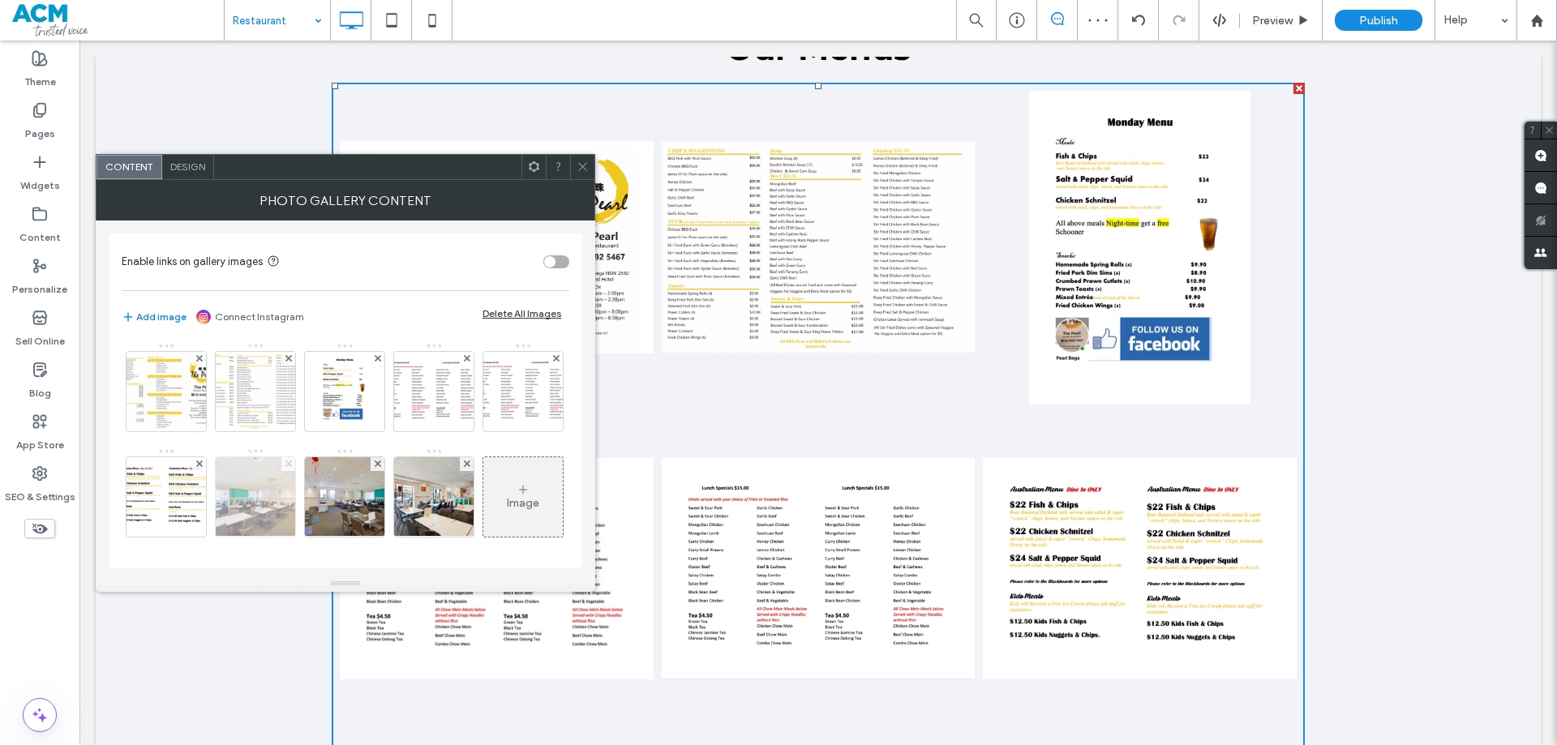
click at [292, 464] on icon at bounding box center [289, 464] width 6 height 6
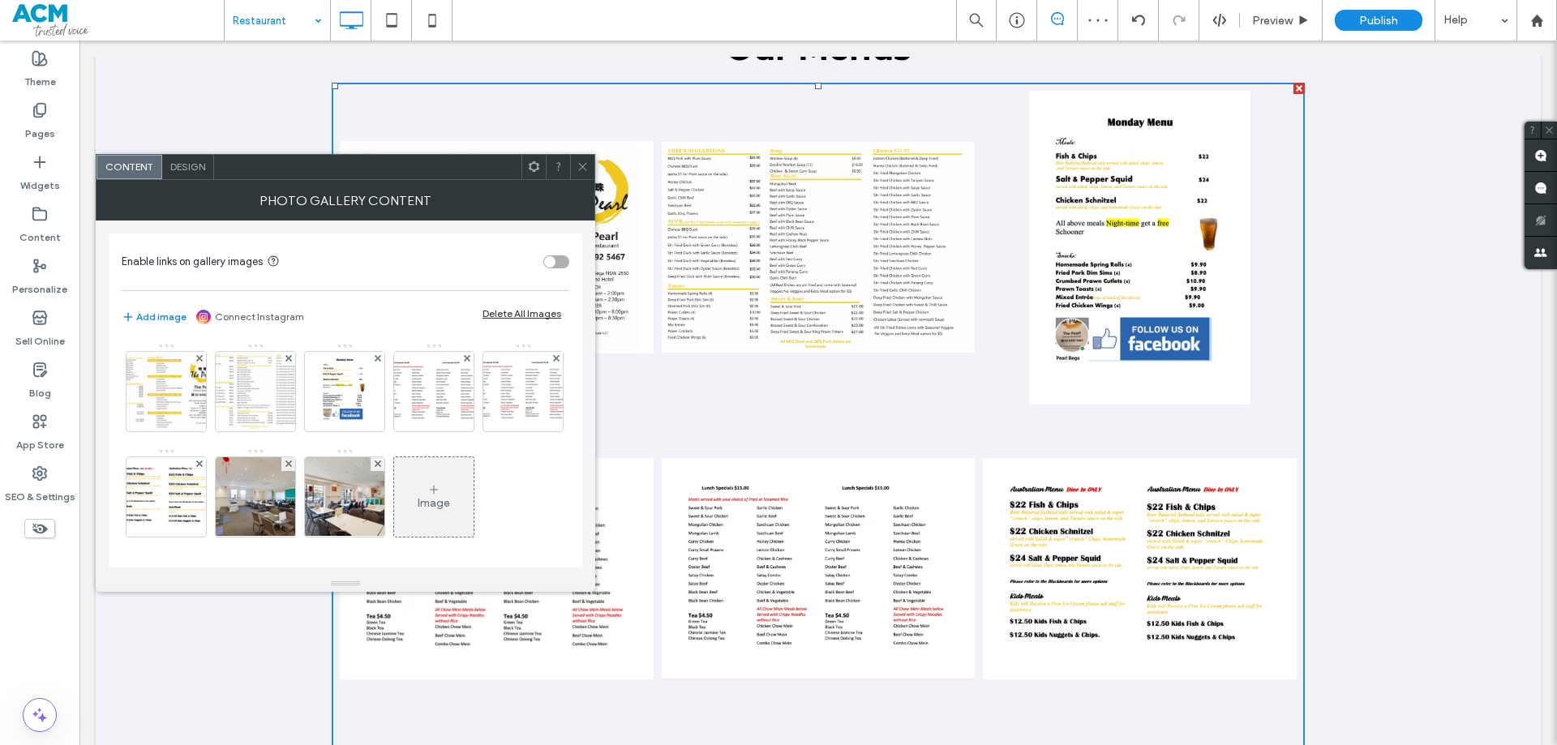
click at [292, 464] on icon at bounding box center [289, 464] width 6 height 6
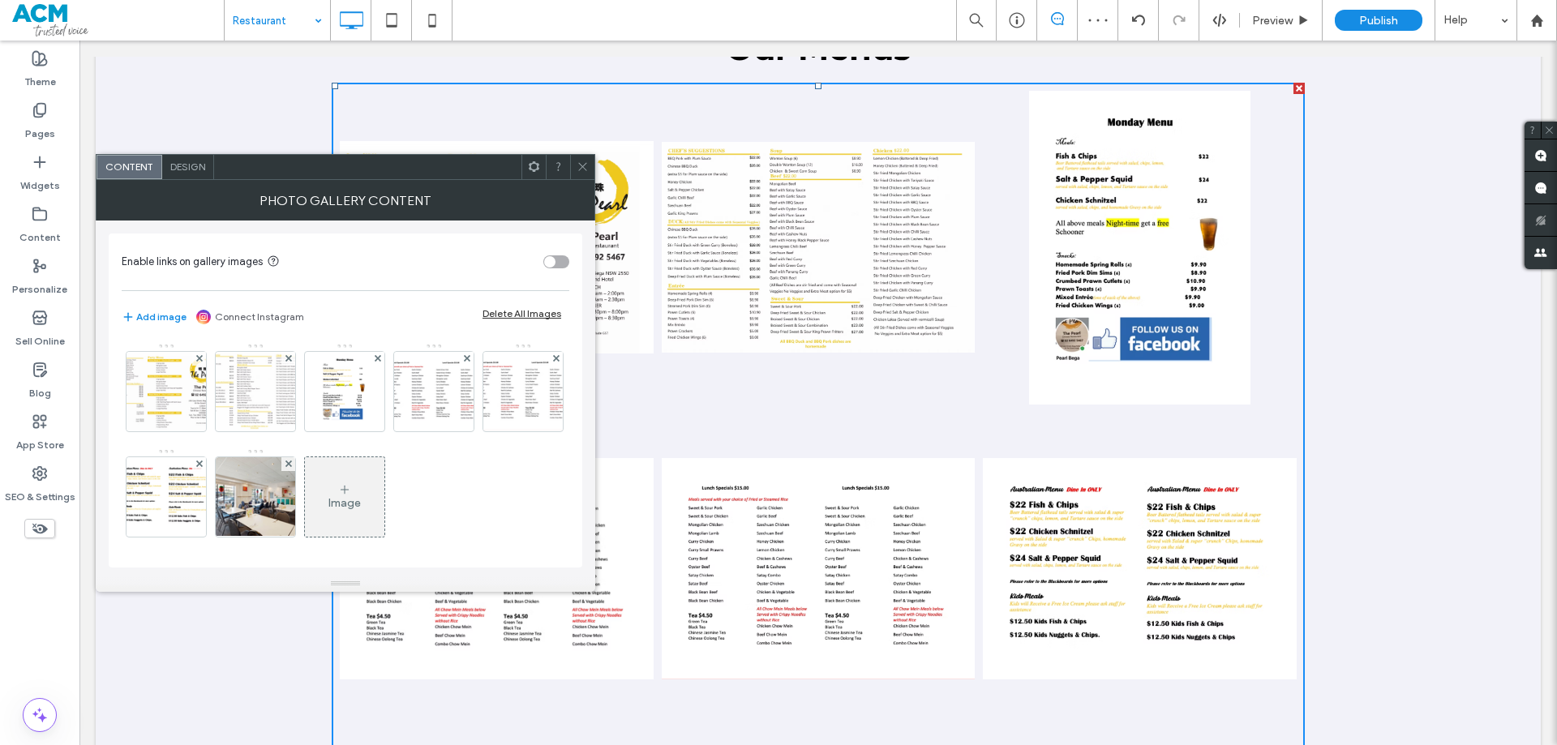
click at [292, 464] on icon at bounding box center [289, 464] width 6 height 6
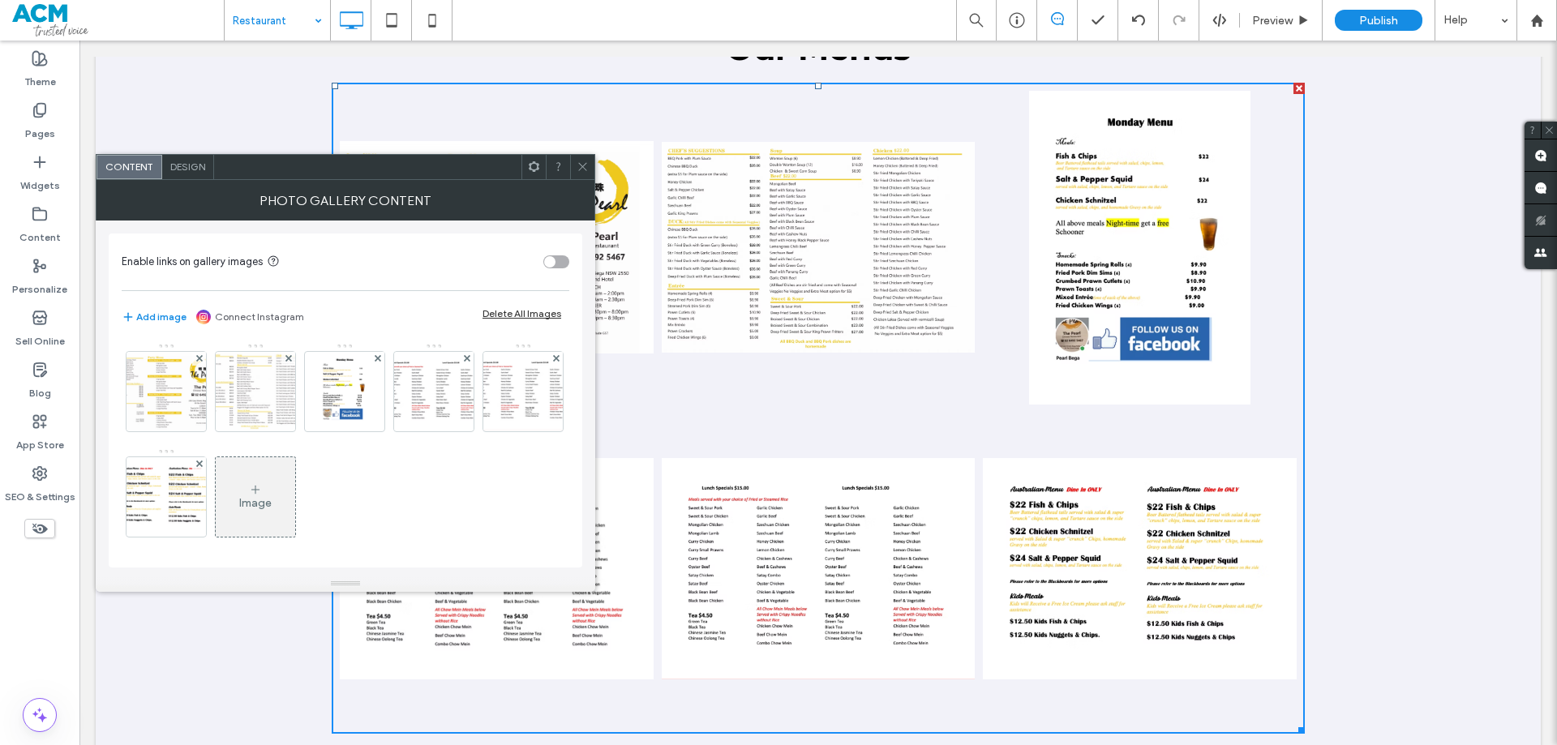
click at [585, 169] on use at bounding box center [582, 167] width 8 height 8
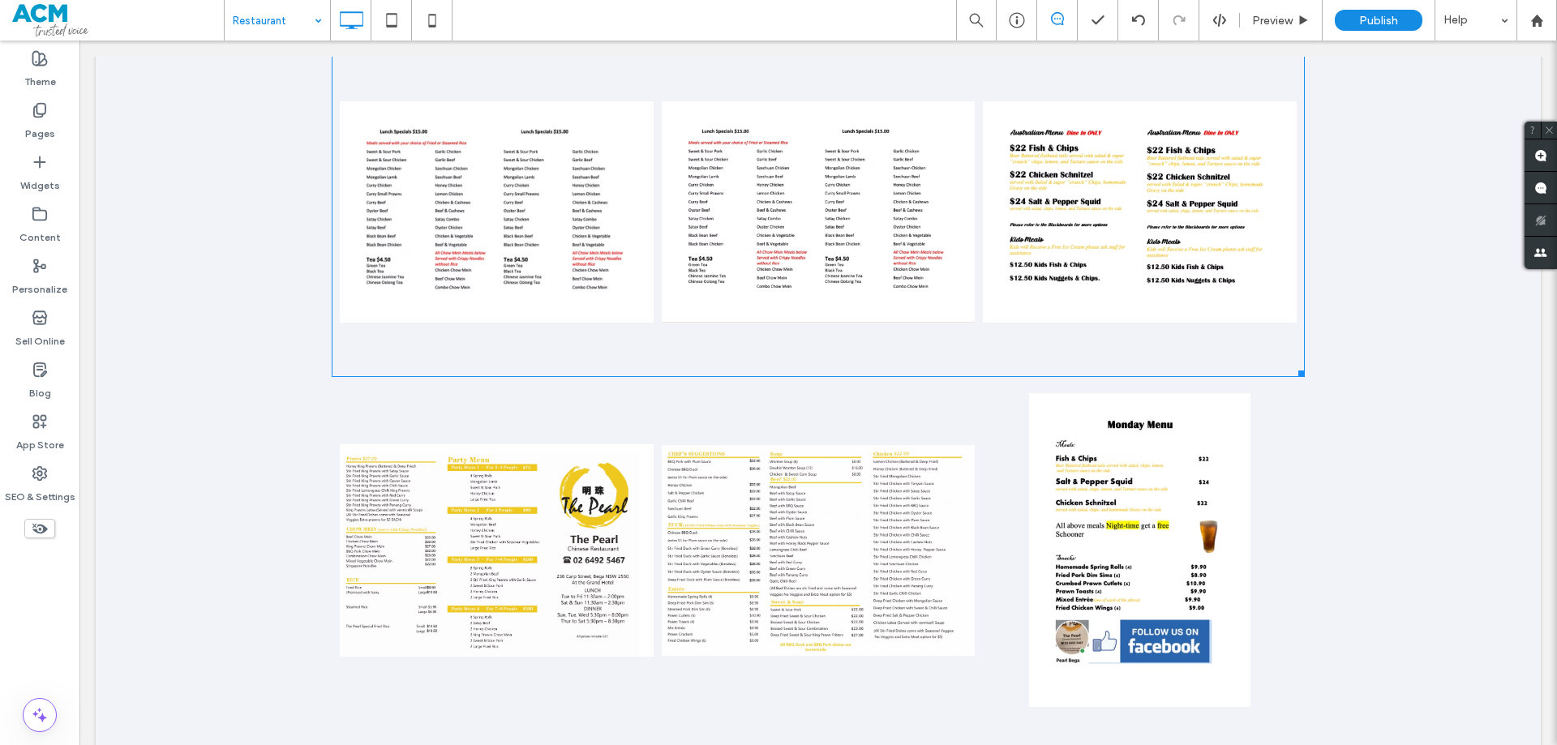
scroll to position [1947, 0]
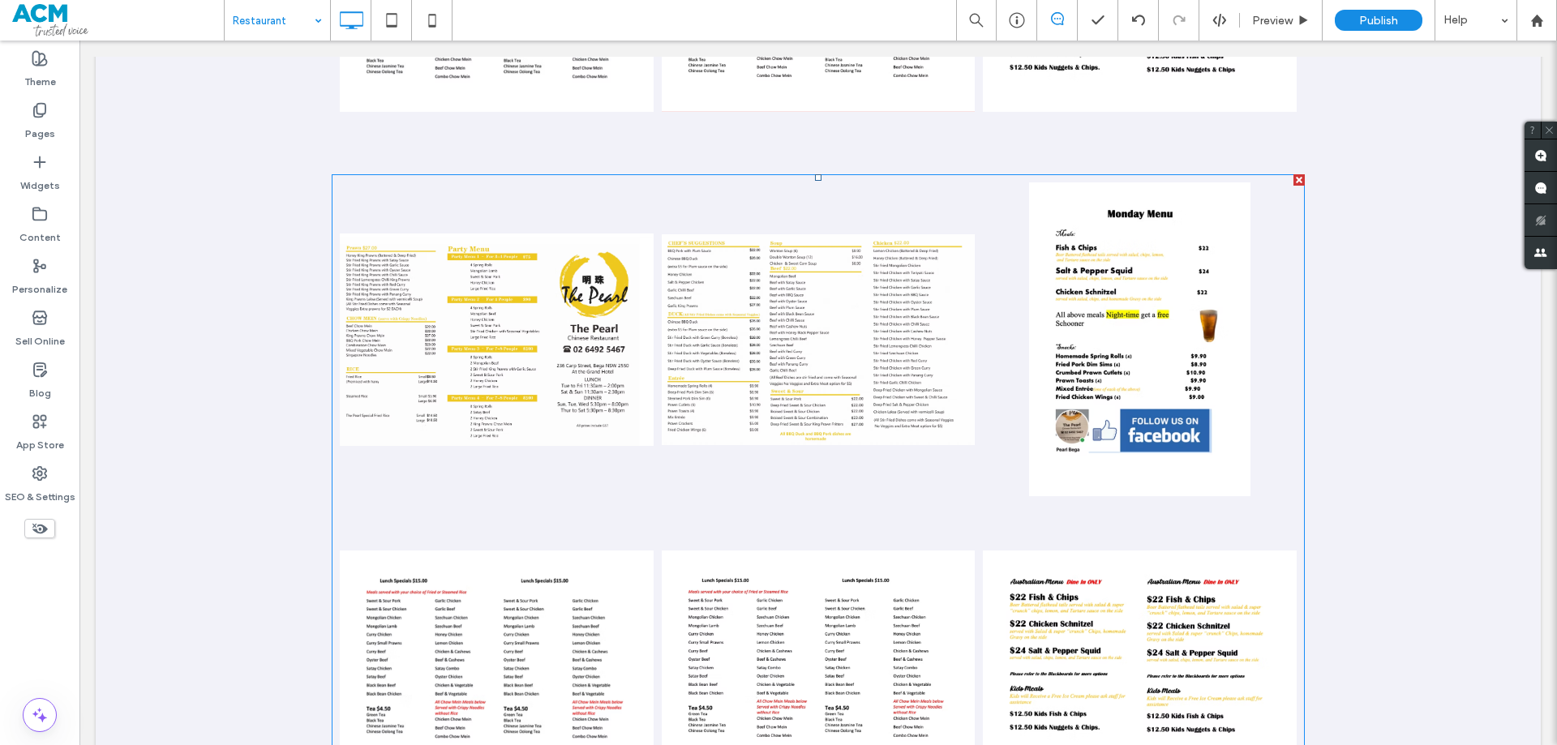
click at [679, 387] on link at bounding box center [819, 340] width 314 height 314
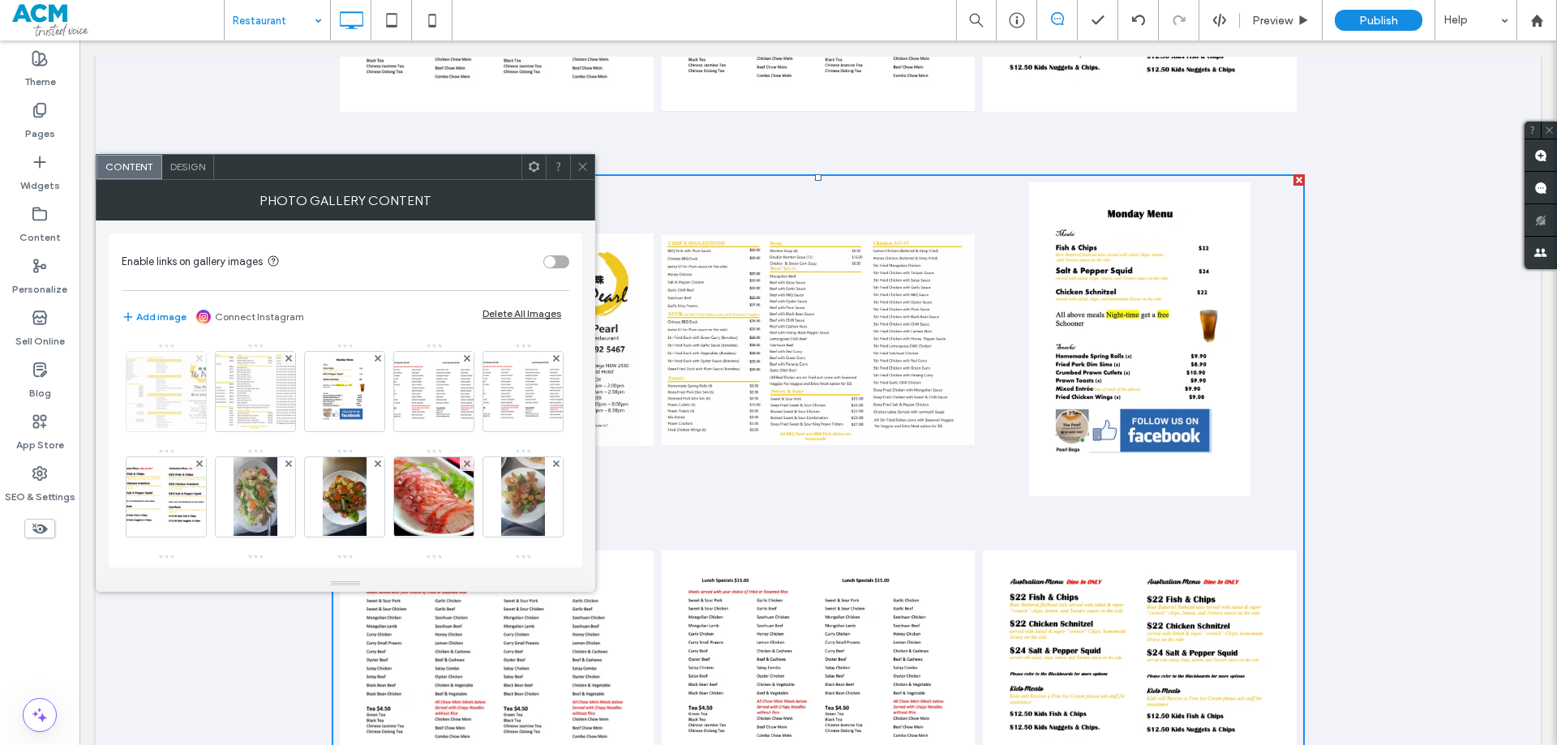
click at [200, 357] on icon at bounding box center [199, 358] width 6 height 6
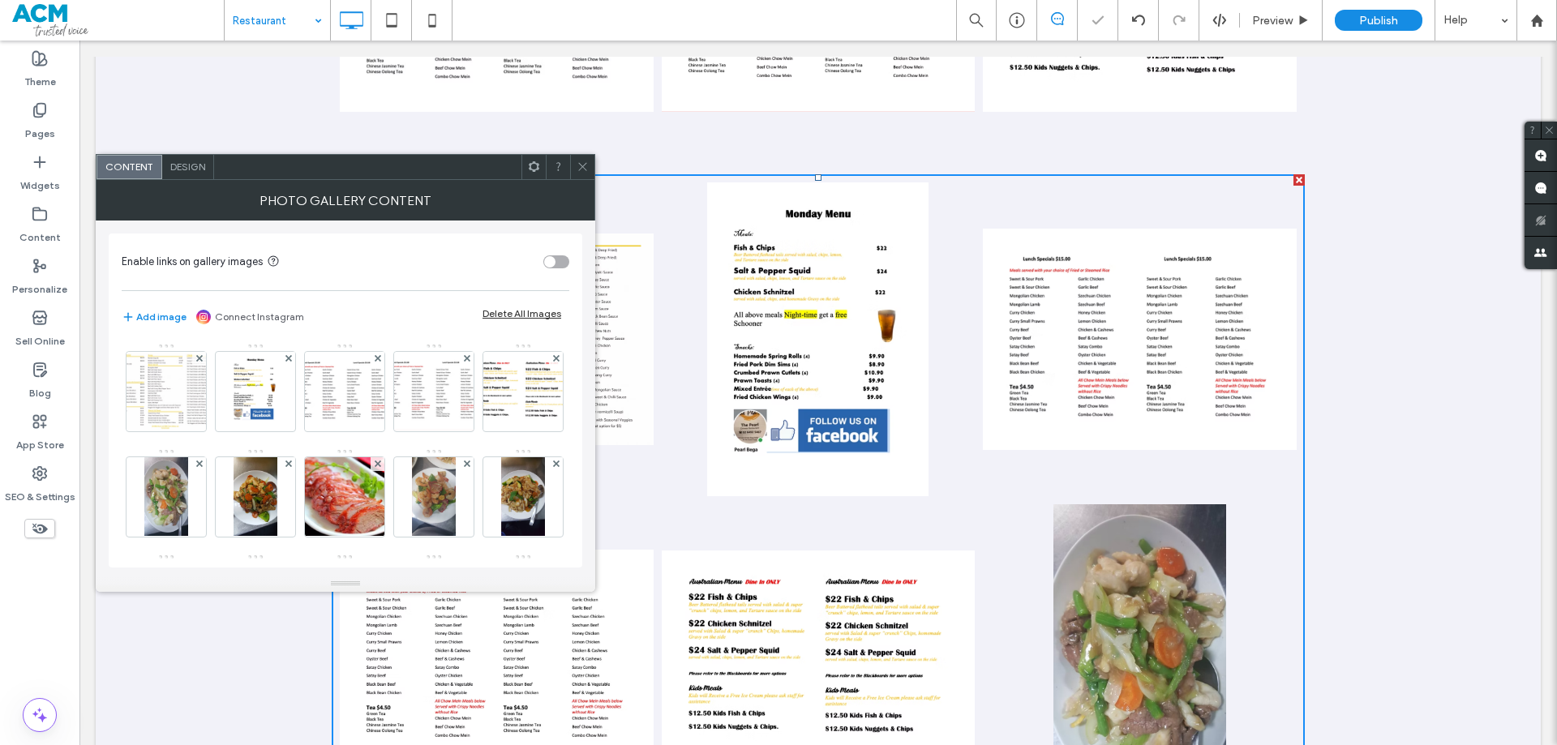
click at [200, 357] on icon at bounding box center [199, 358] width 6 height 6
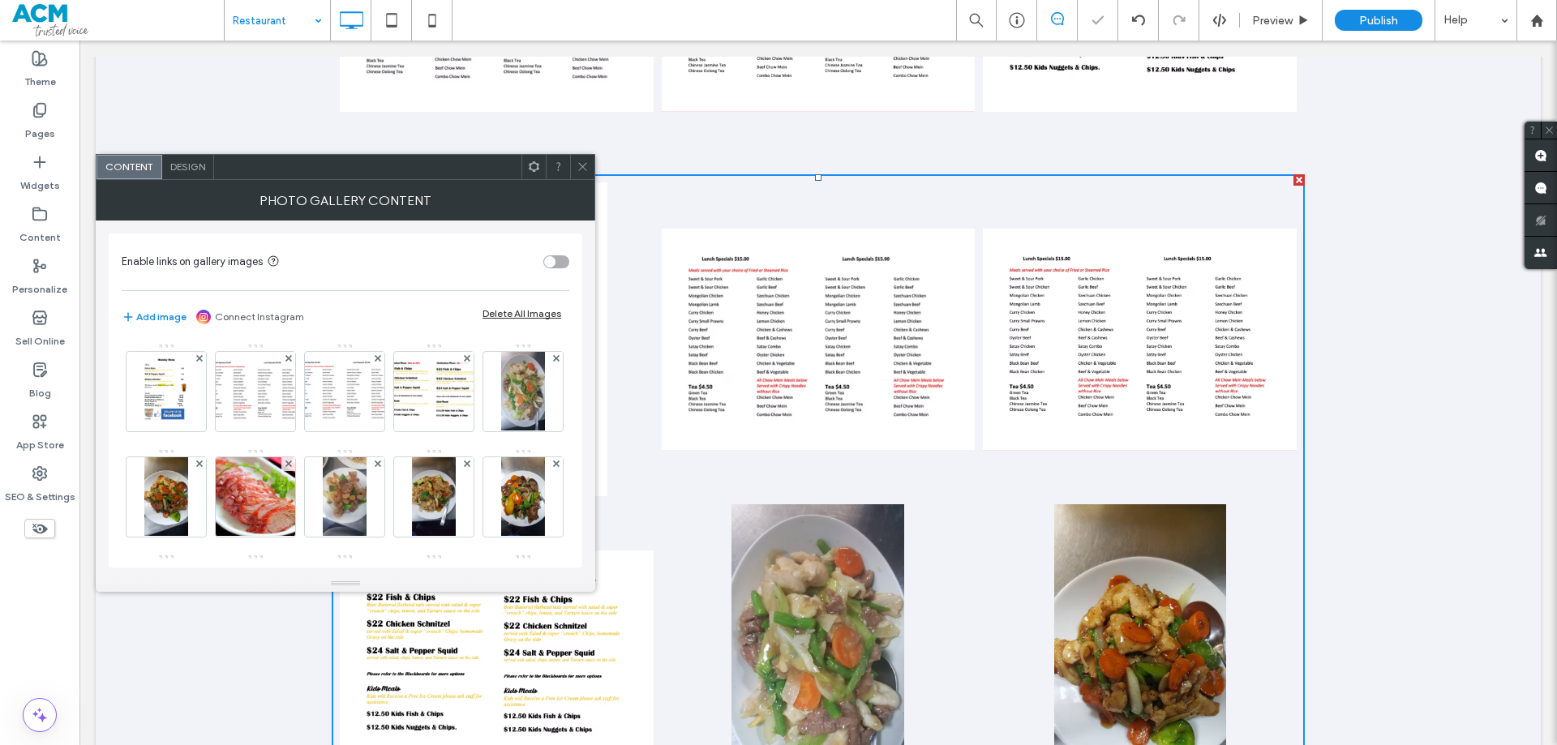
click at [200, 357] on icon at bounding box center [199, 358] width 6 height 6
click at [286, 357] on icon at bounding box center [289, 358] width 6 height 6
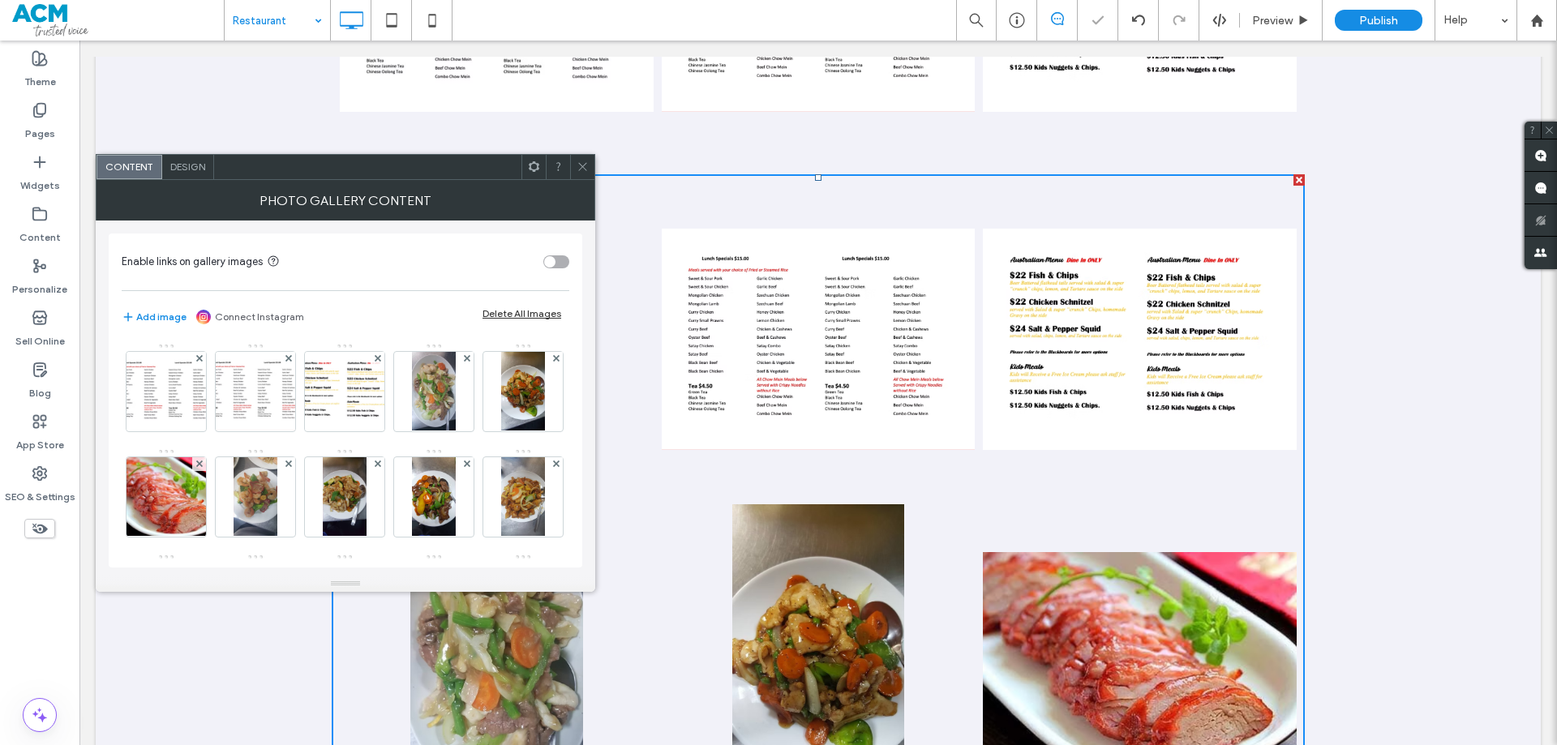
click at [286, 357] on icon at bounding box center [289, 358] width 6 height 6
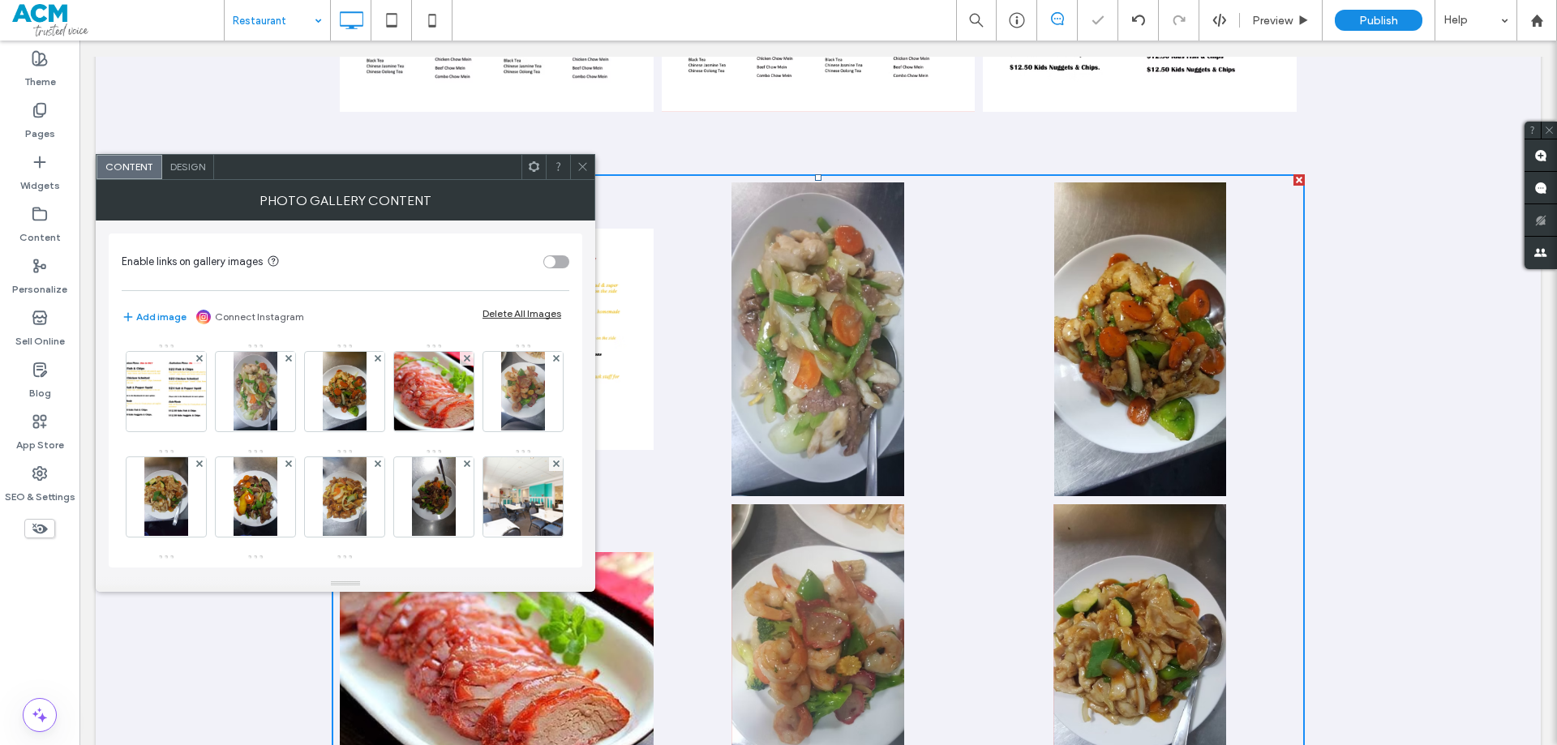
click at [200, 357] on icon at bounding box center [199, 358] width 6 height 6
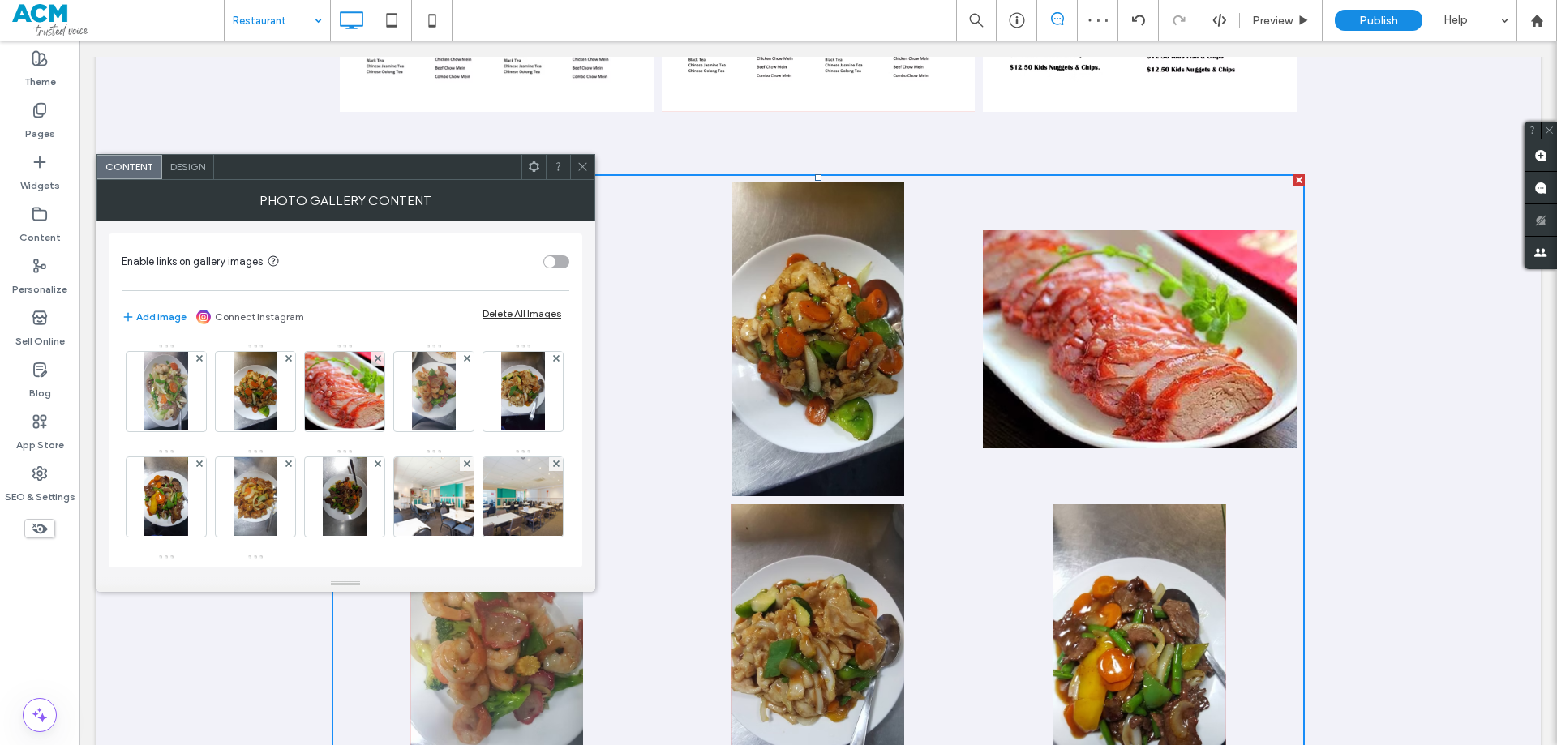
click at [182, 155] on div "Design" at bounding box center [188, 167] width 52 height 24
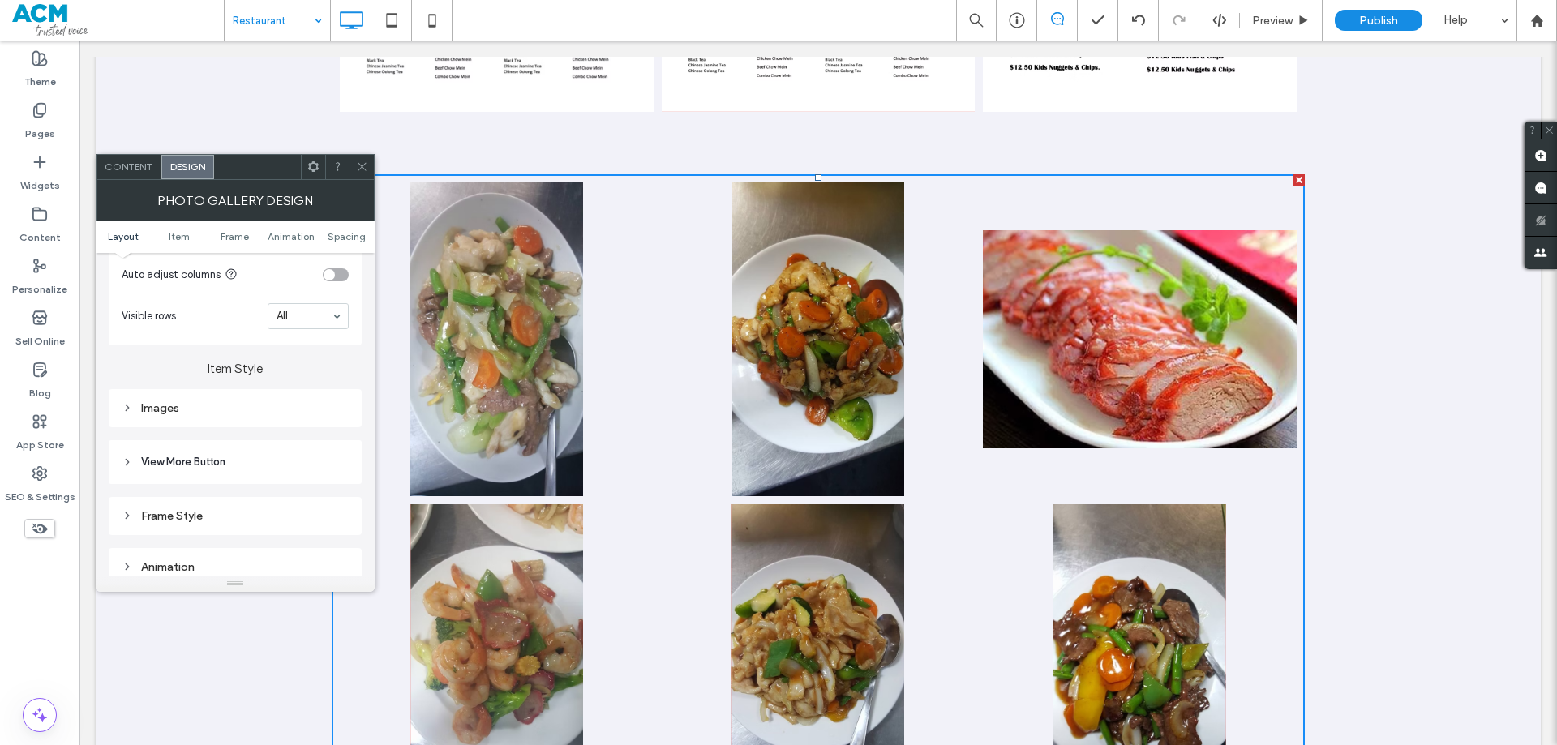
scroll to position [406, 0]
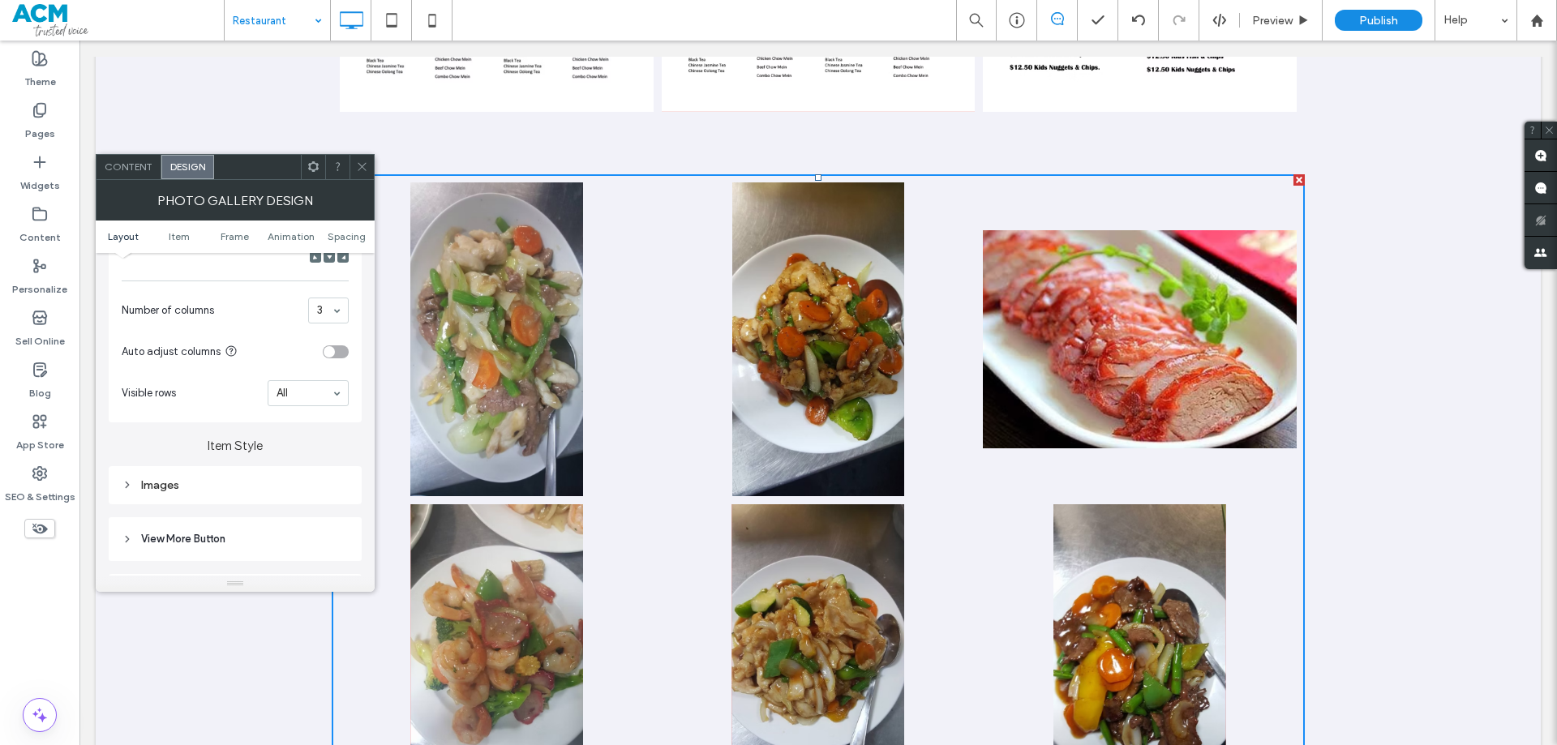
click at [240, 492] on div "Images" at bounding box center [235, 486] width 227 height 14
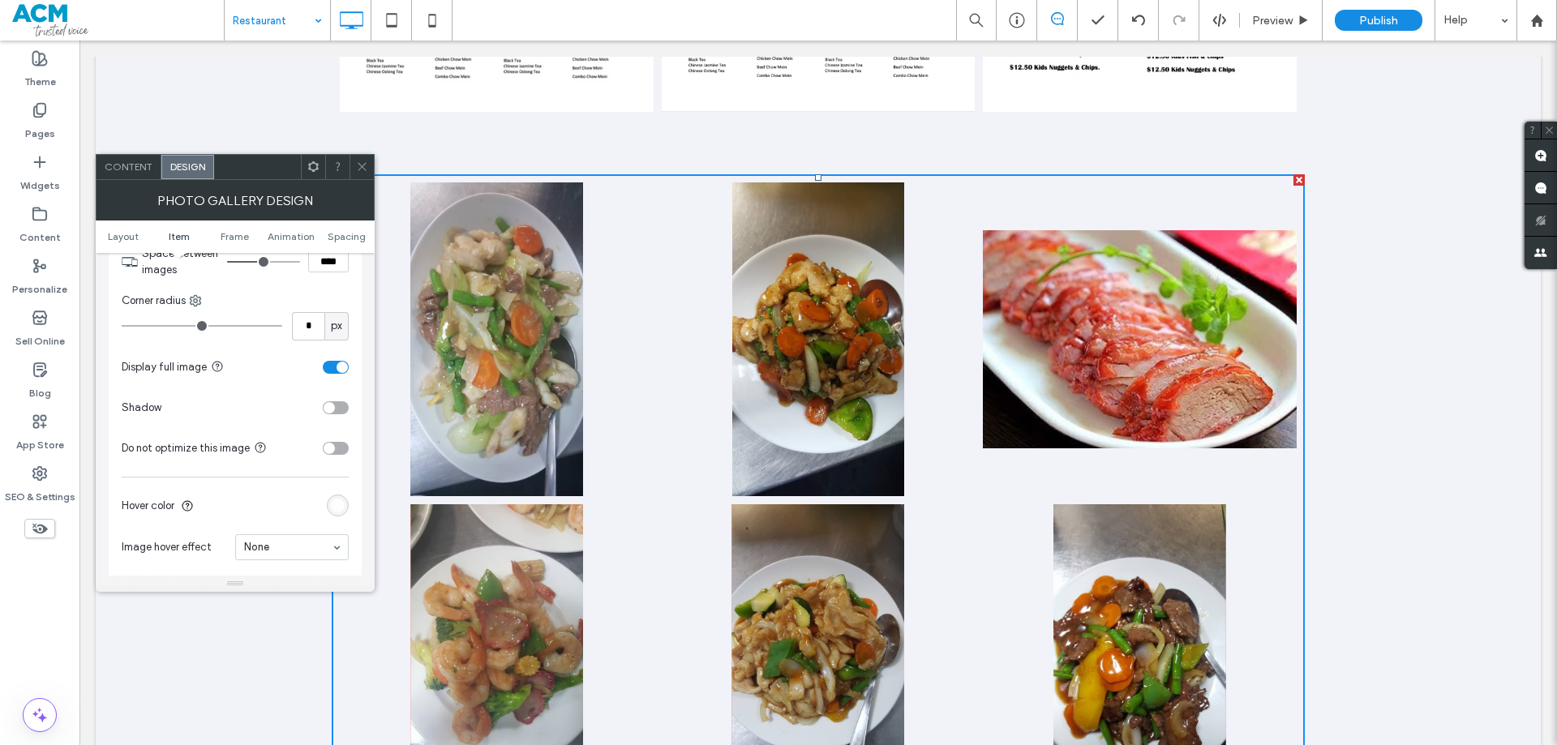
scroll to position [730, 0]
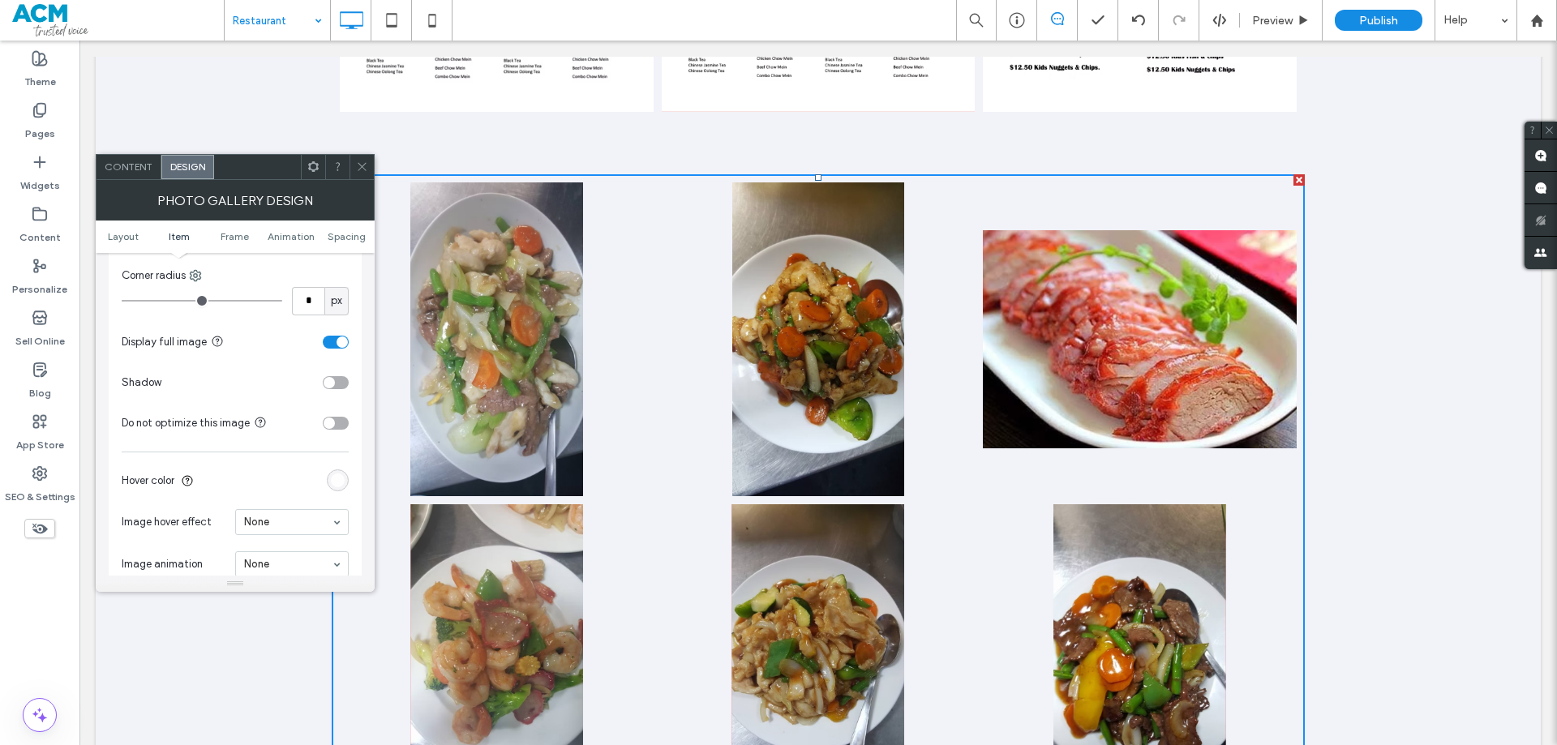
click at [332, 341] on div "toggle" at bounding box center [336, 342] width 26 height 13
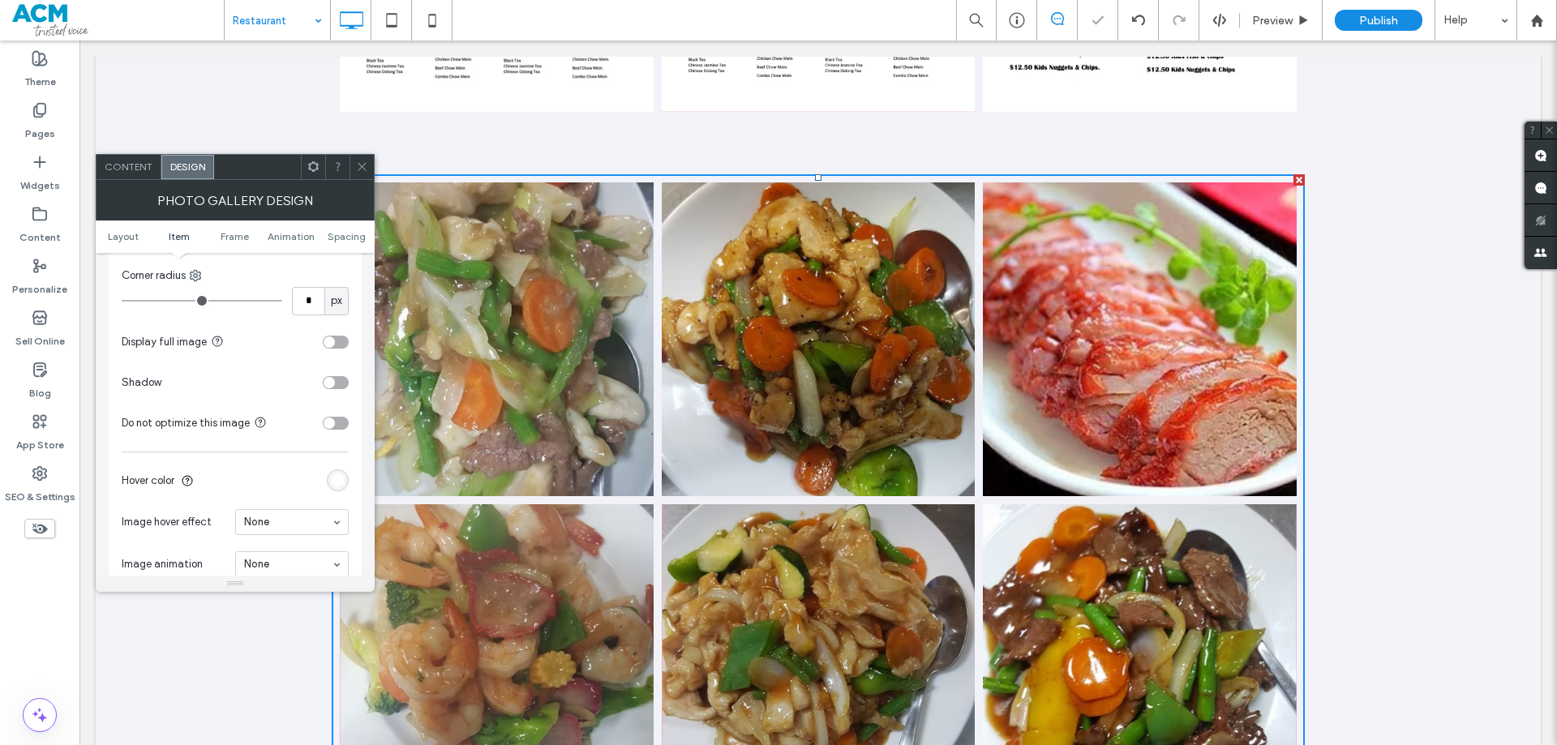
click at [360, 170] on icon at bounding box center [362, 167] width 12 height 12
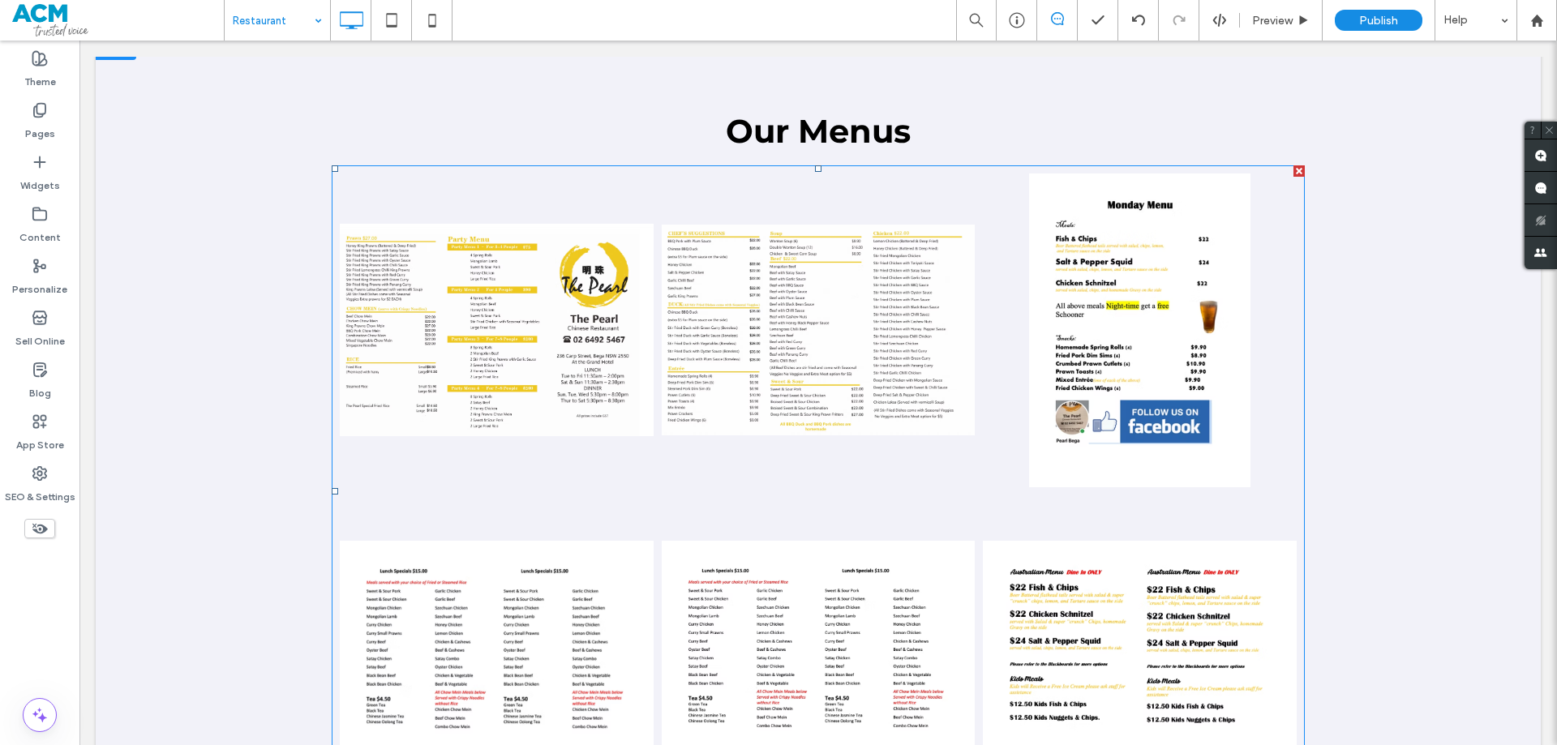
scroll to position [1298, 0]
click at [567, 415] on link at bounding box center [497, 329] width 314 height 314
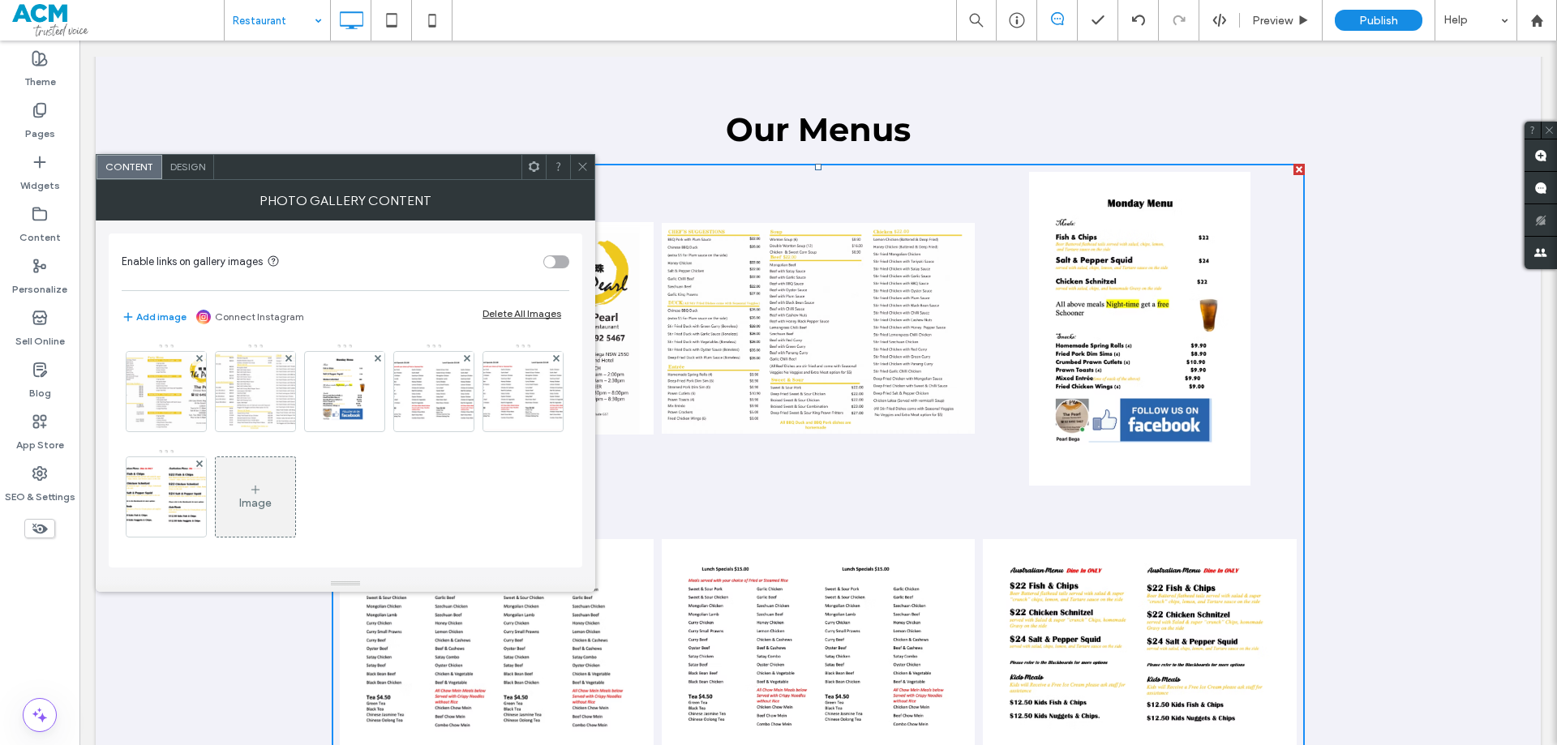
click at [180, 170] on span "Design" at bounding box center [187, 167] width 35 height 12
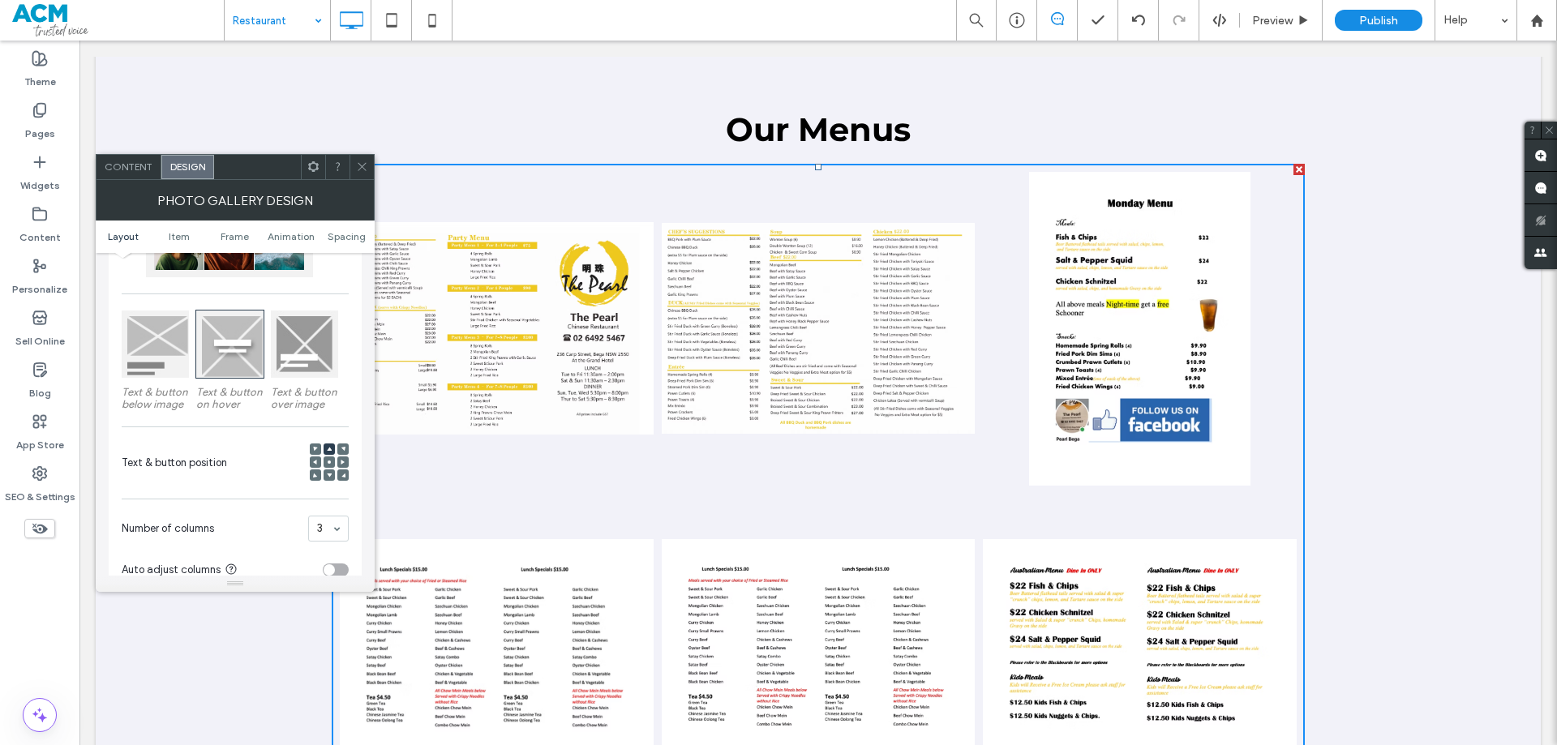
scroll to position [243, 0]
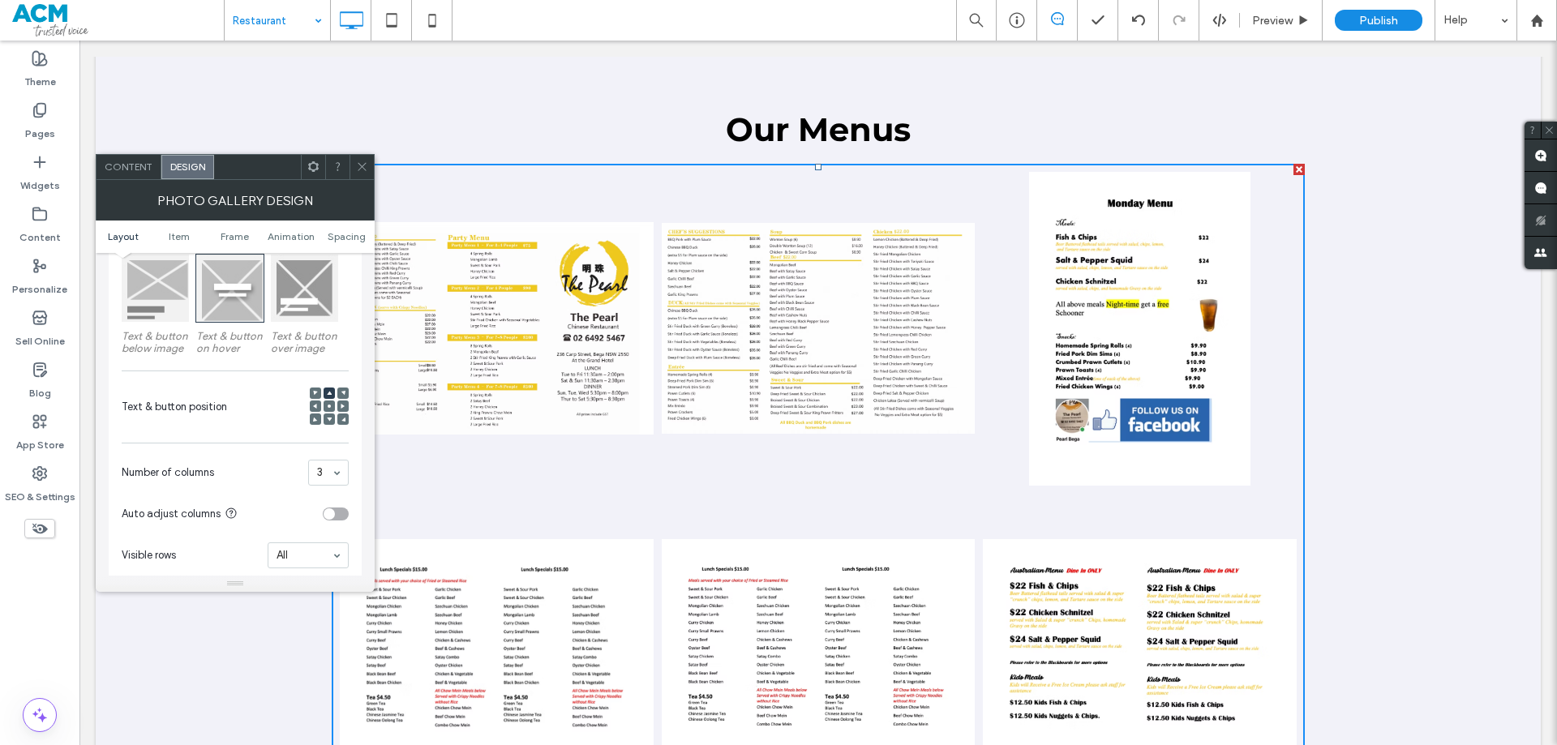
click at [329, 394] on use at bounding box center [329, 393] width 5 height 4
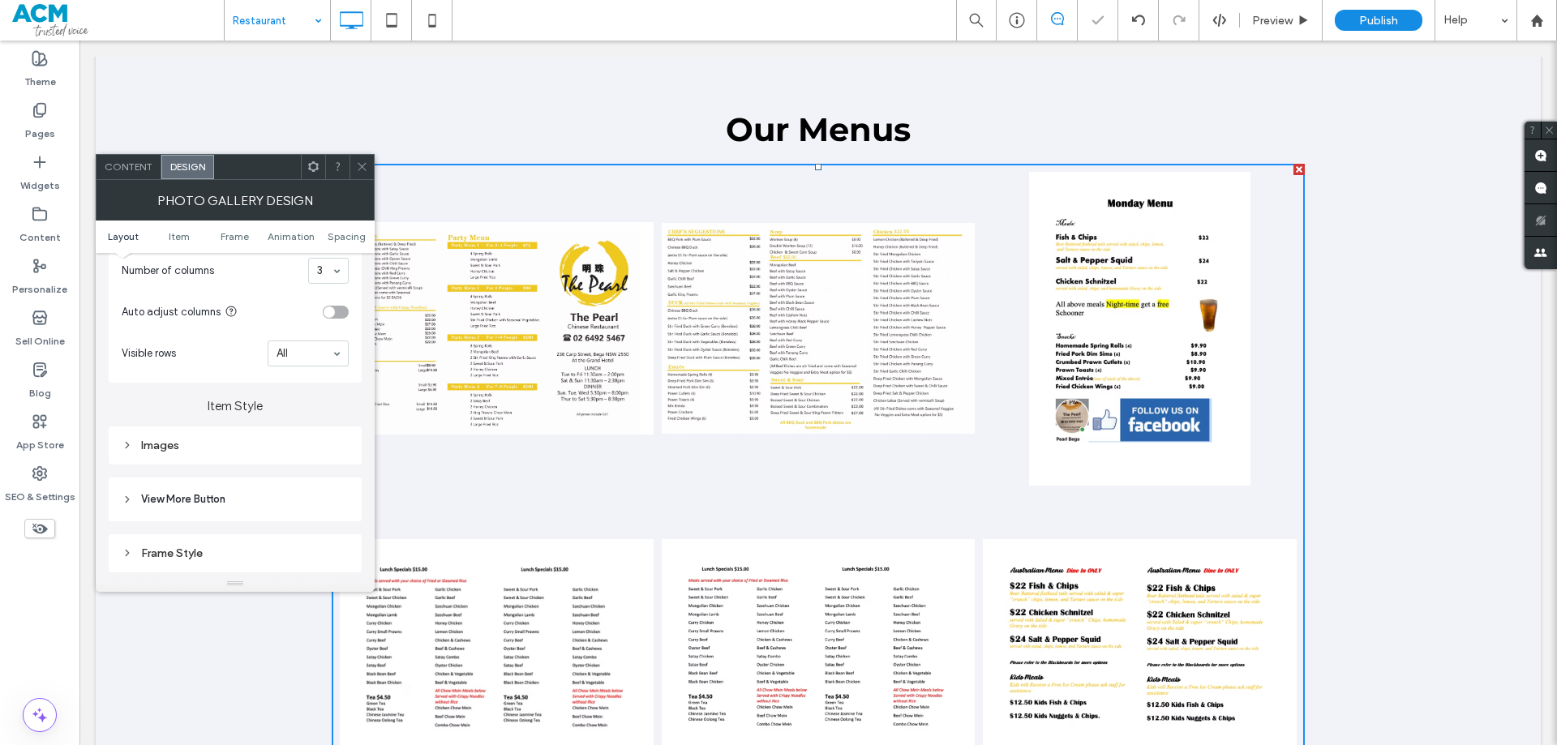
scroll to position [487, 0]
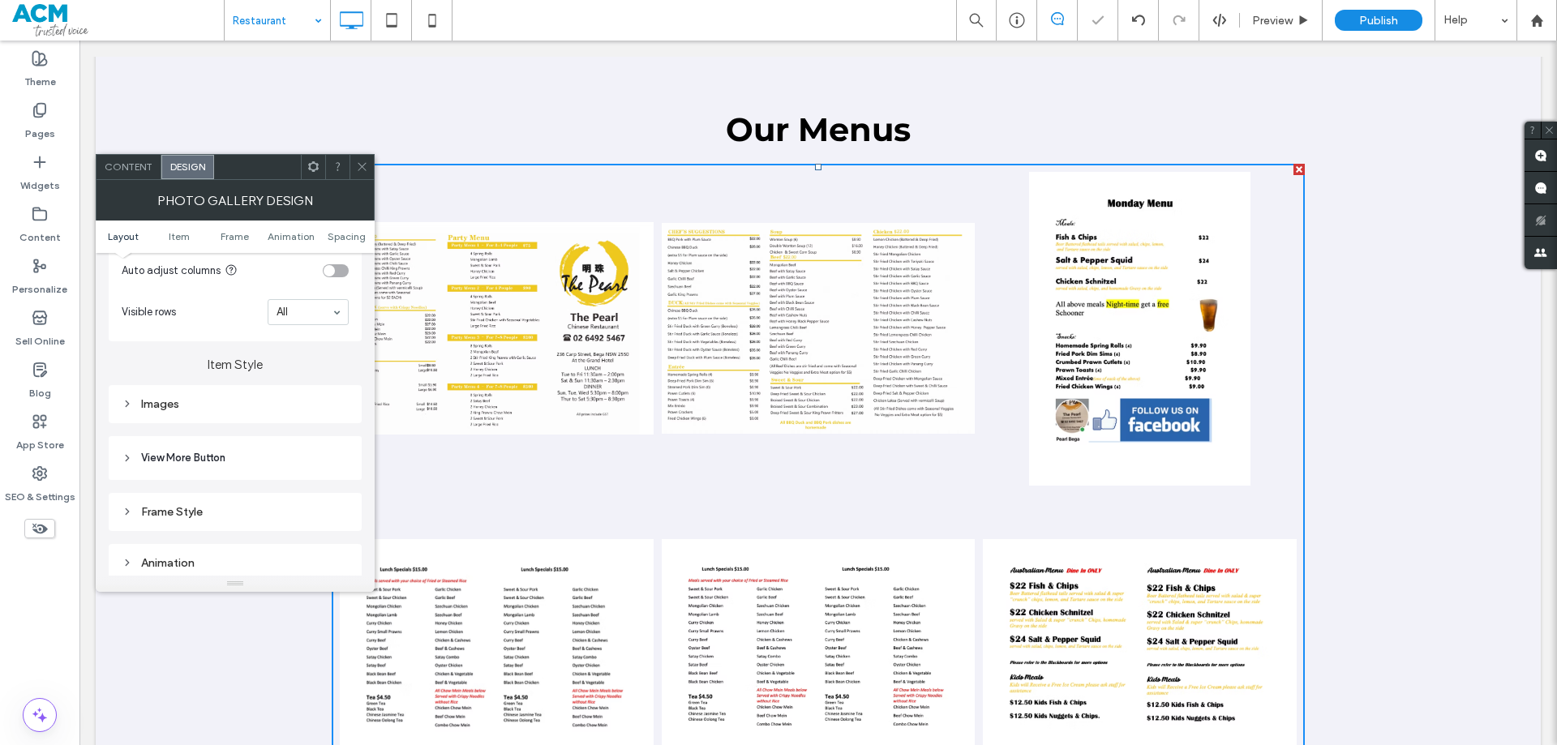
click at [236, 409] on div "Images" at bounding box center [235, 404] width 227 height 14
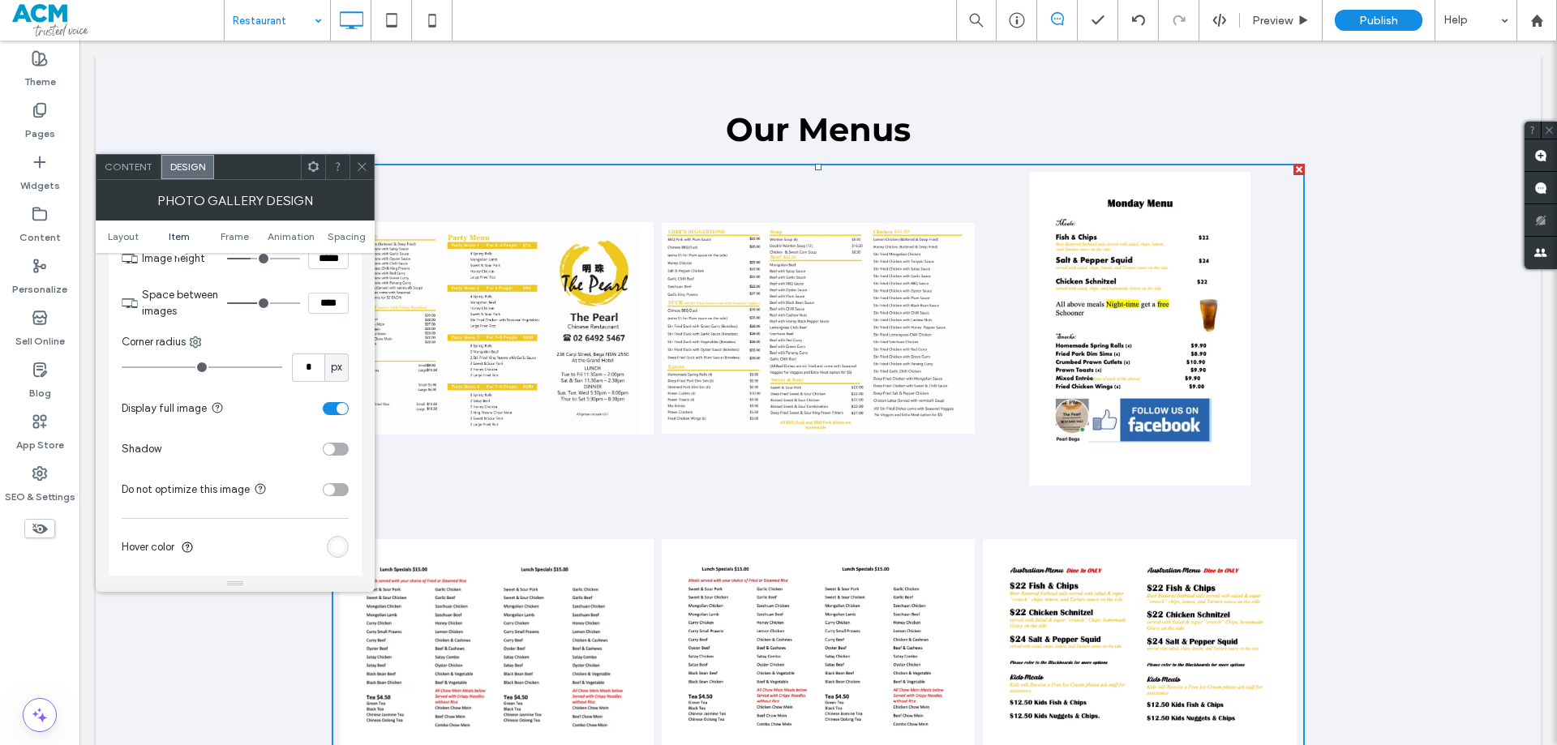
scroll to position [649, 0]
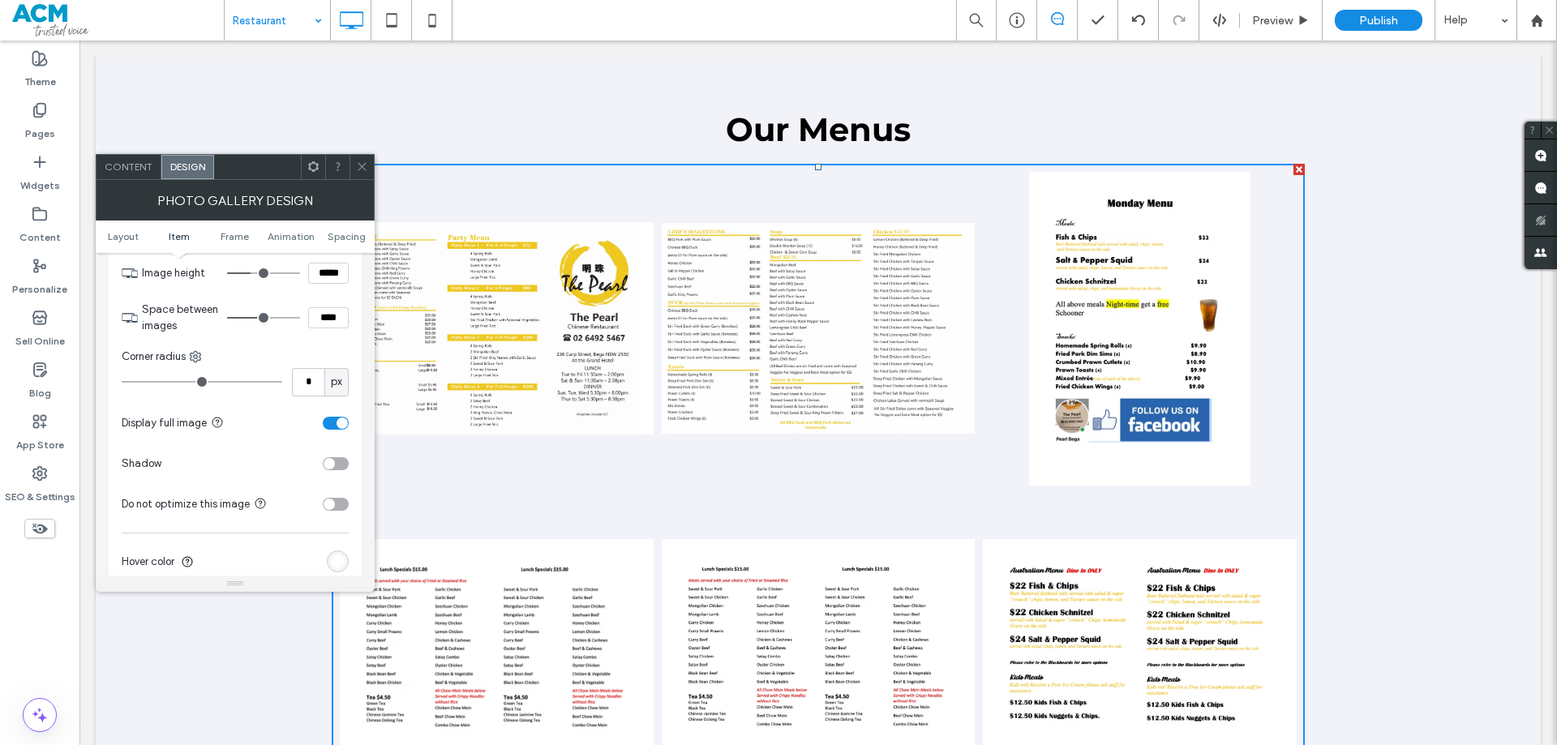
click at [327, 423] on div "toggle" at bounding box center [336, 423] width 26 height 13
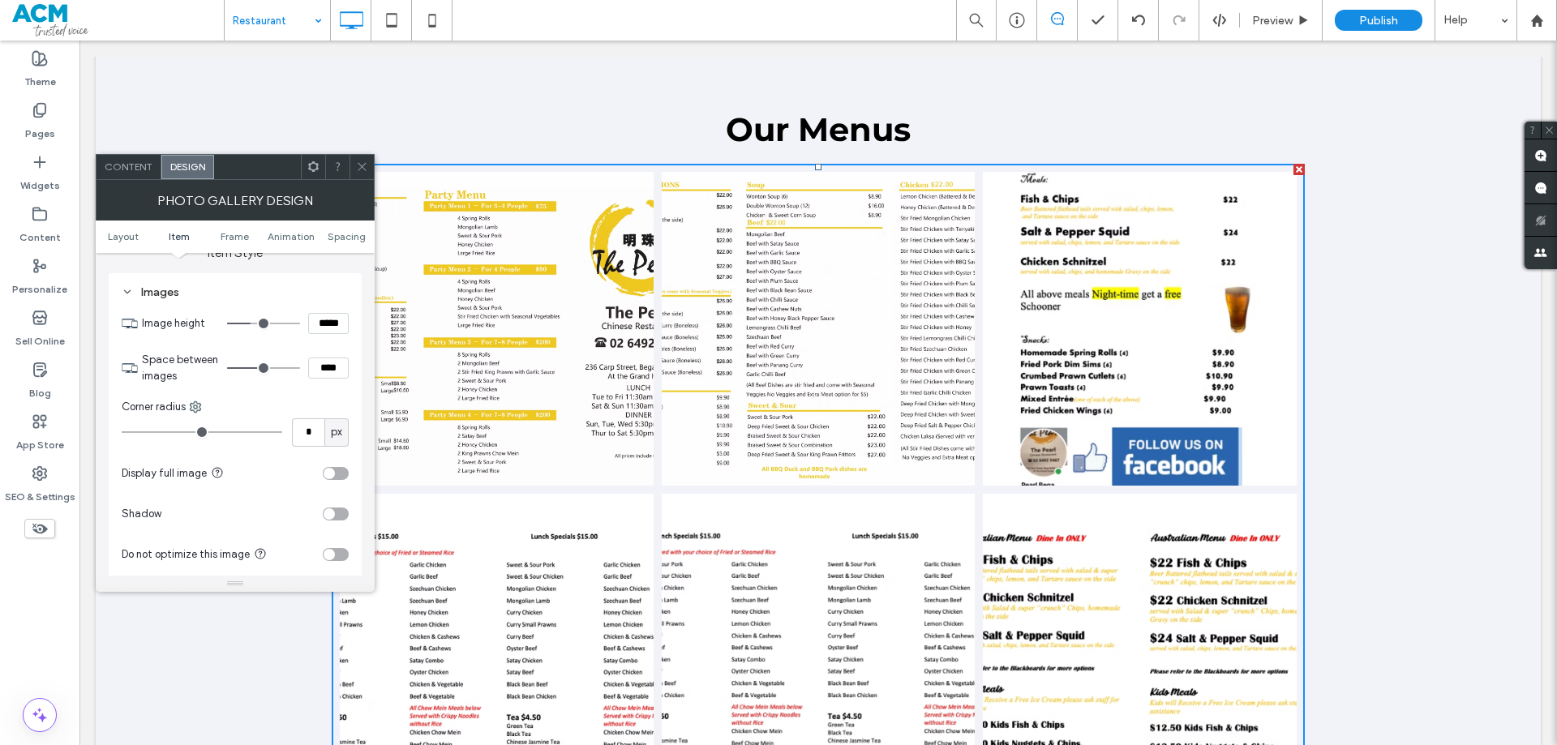
scroll to position [406, 0]
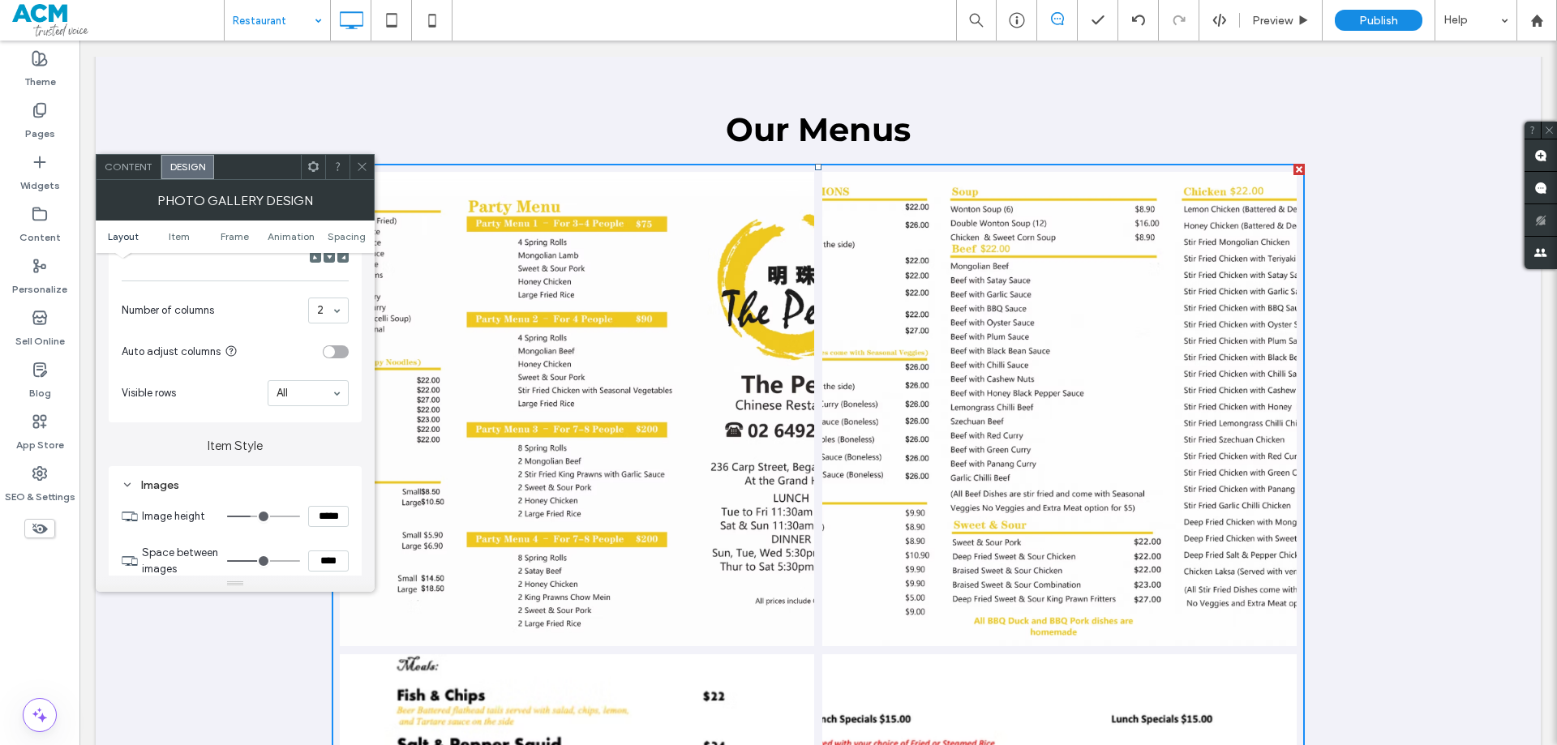
drag, startPoint x: 343, startPoint y: 514, endPoint x: 290, endPoint y: 511, distance: 53.6
click at [290, 512] on div "*****" at bounding box center [288, 516] width 122 height 21
type input "*****"
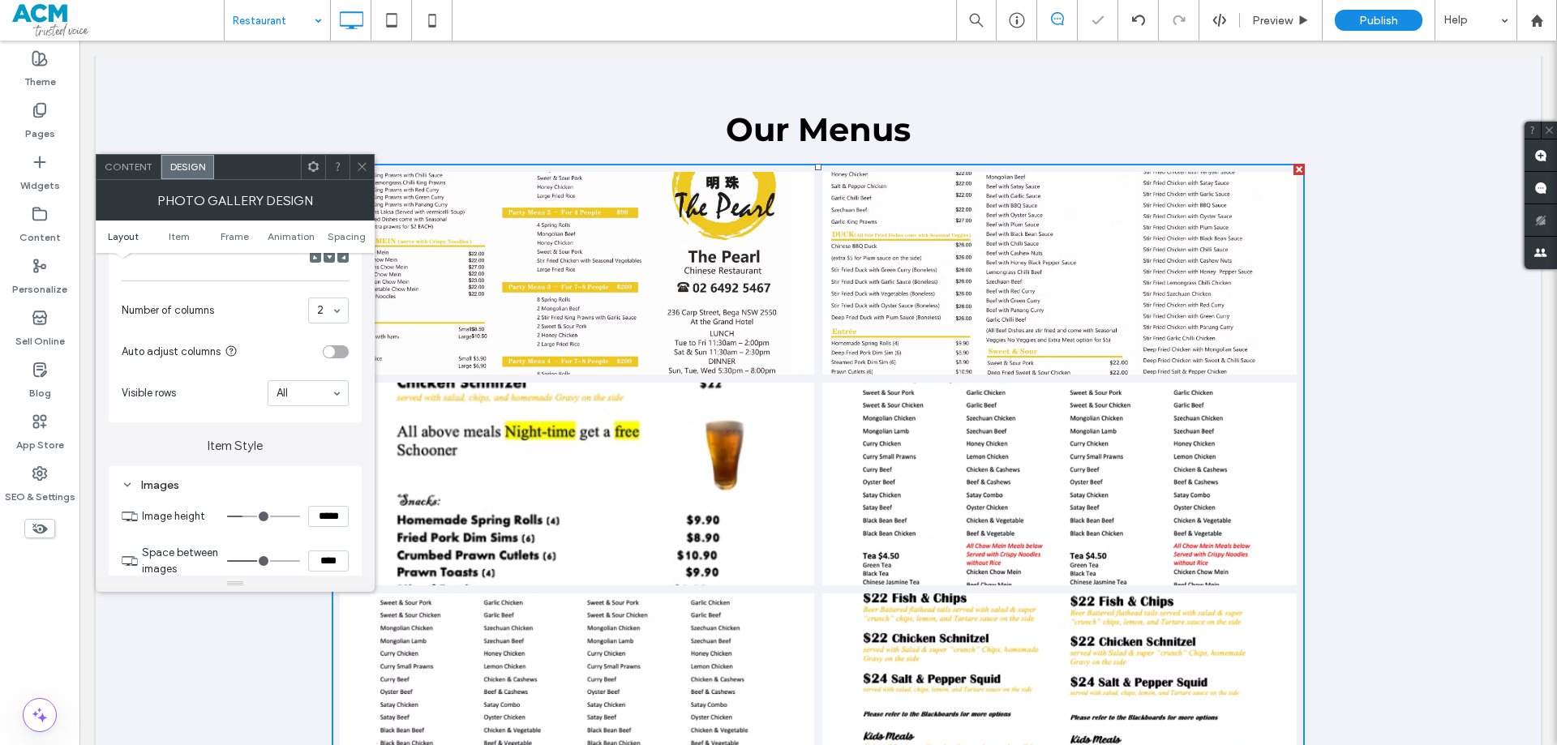
type input "***"
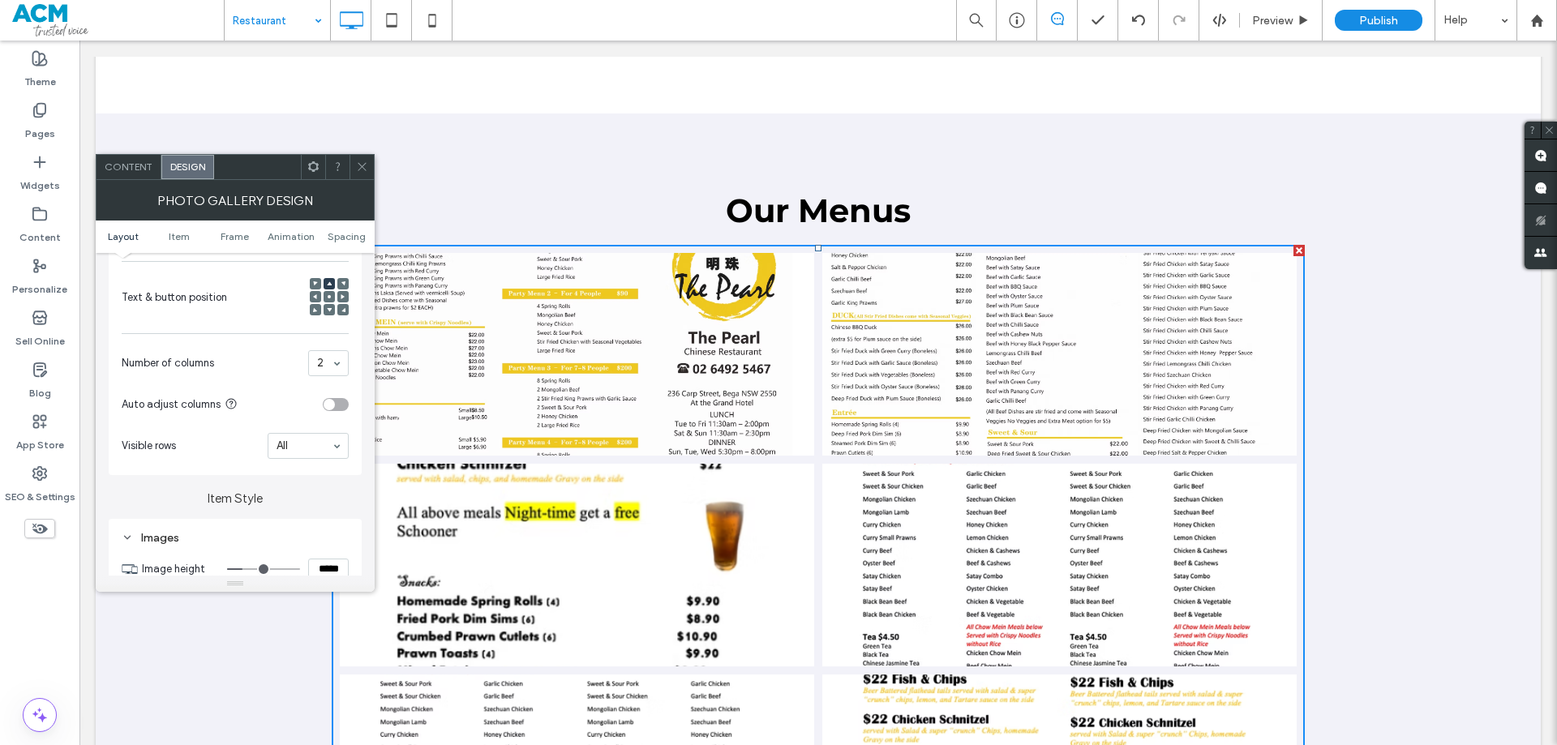
scroll to position [324, 0]
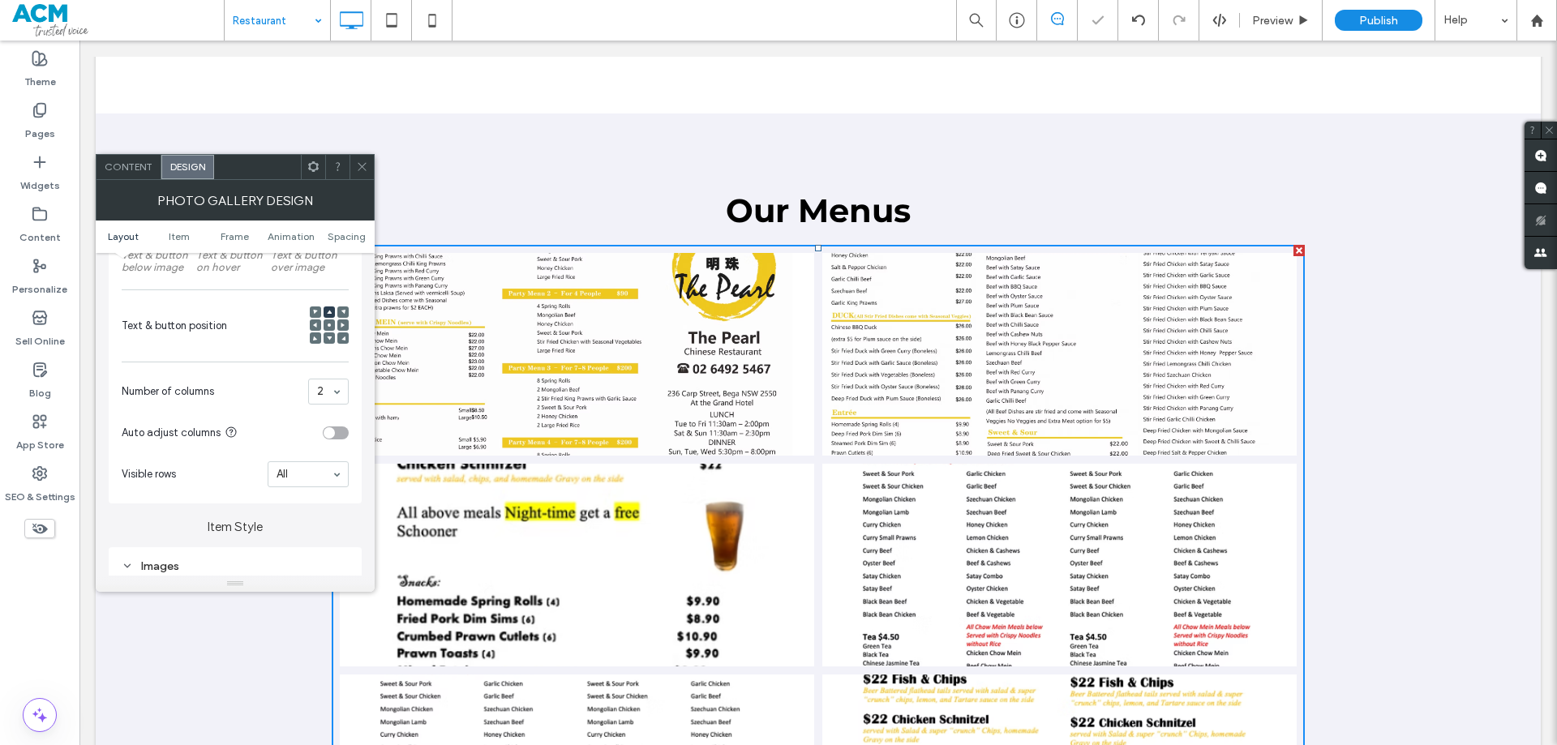
click at [329, 327] on icon at bounding box center [329, 325] width 5 height 5
click at [329, 310] on icon at bounding box center [329, 312] width 5 height 5
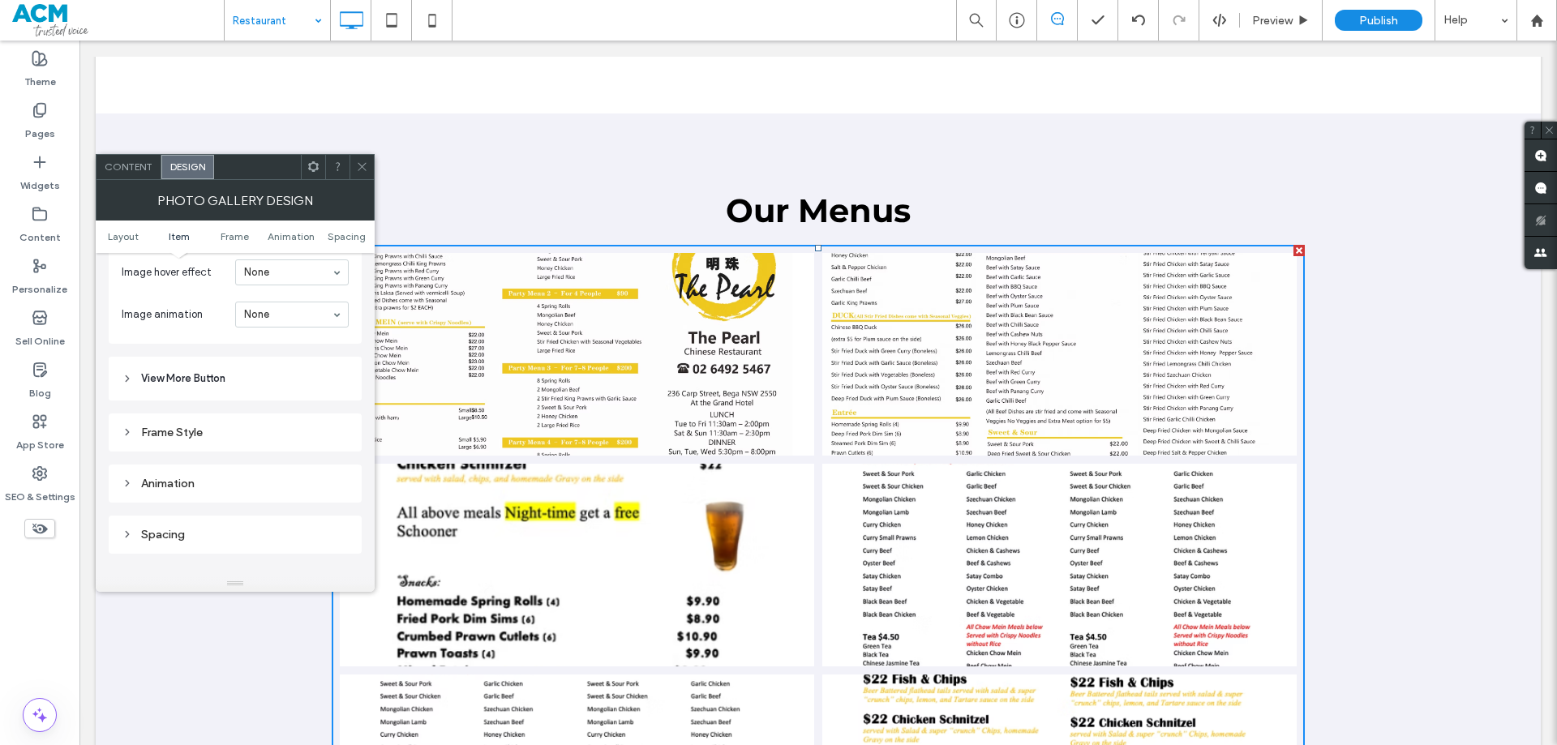
scroll to position [1055, 0]
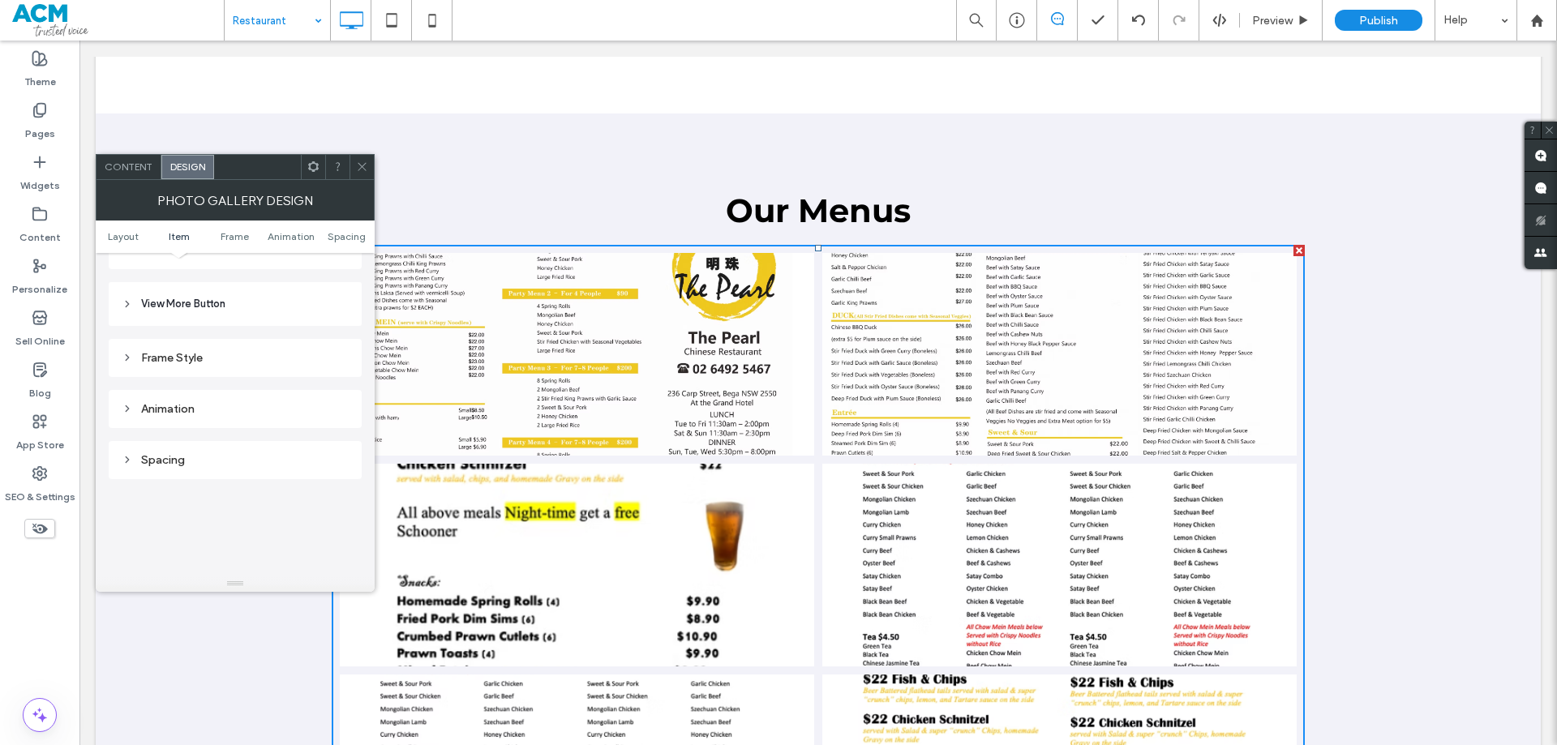
click at [140, 174] on div "Content" at bounding box center [129, 167] width 65 height 24
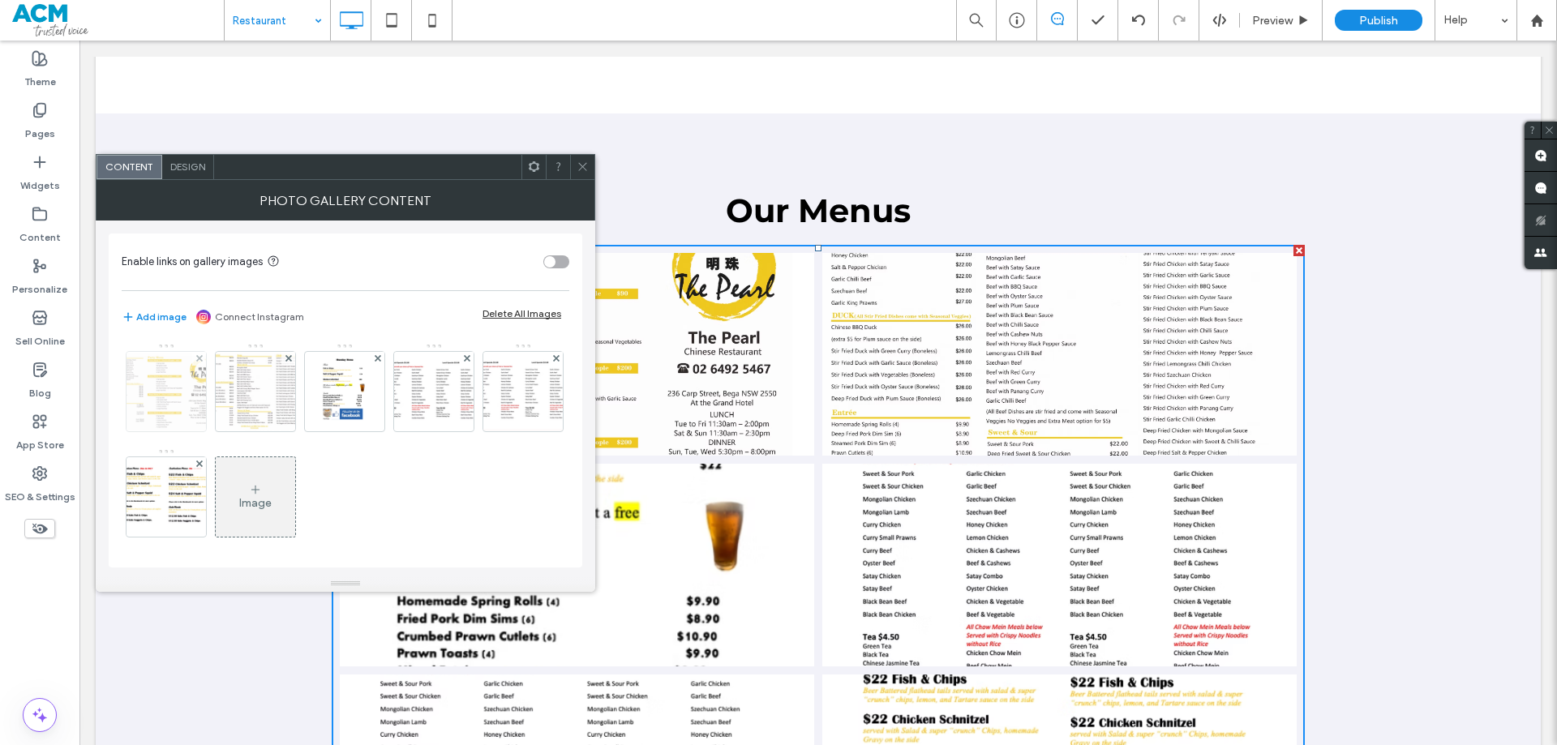
click at [174, 369] on img at bounding box center [166, 391] width 118 height 79
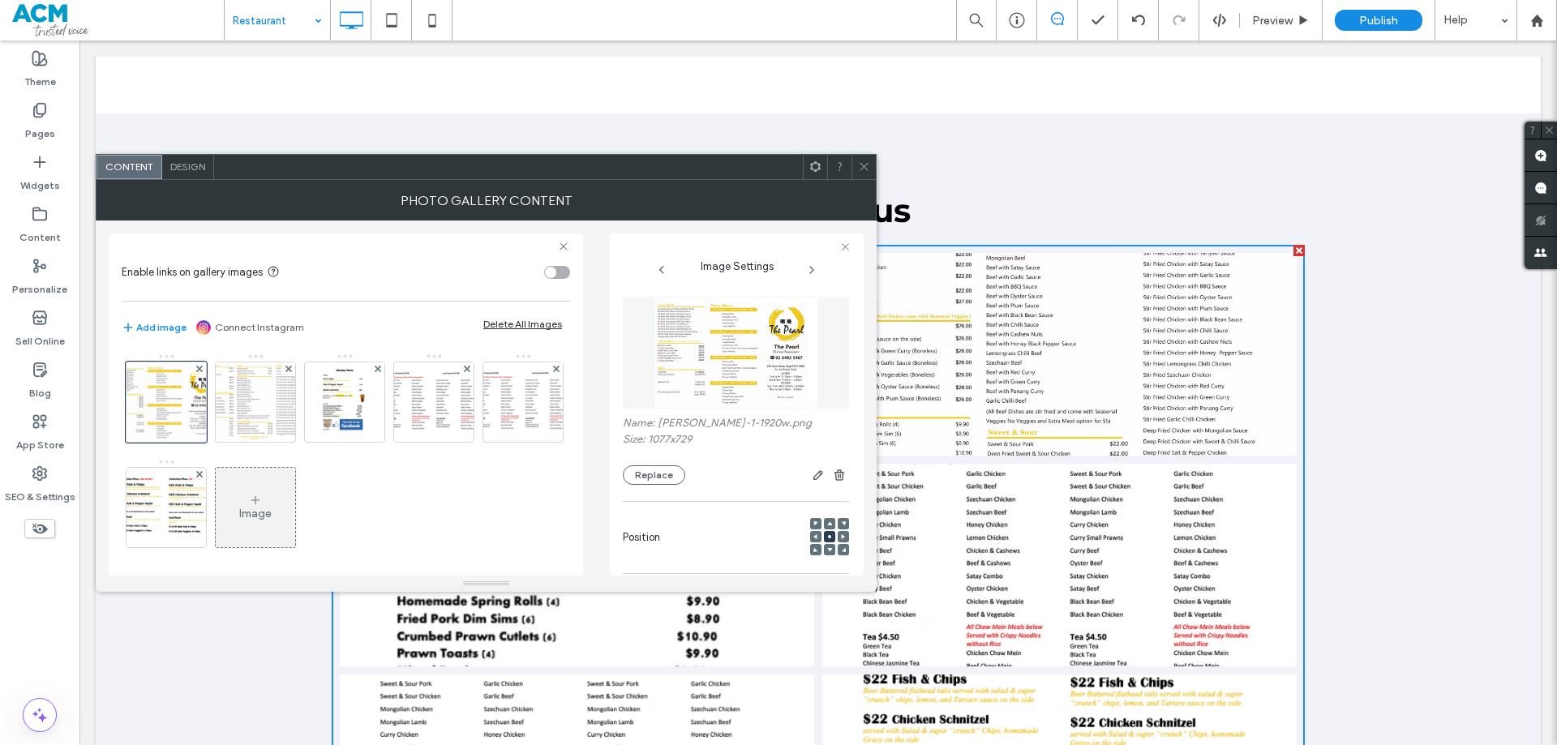
click at [827, 525] on use at bounding box center [829, 524] width 5 height 4
click at [238, 396] on img at bounding box center [255, 402] width 118 height 79
click at [827, 525] on use at bounding box center [829, 524] width 5 height 4
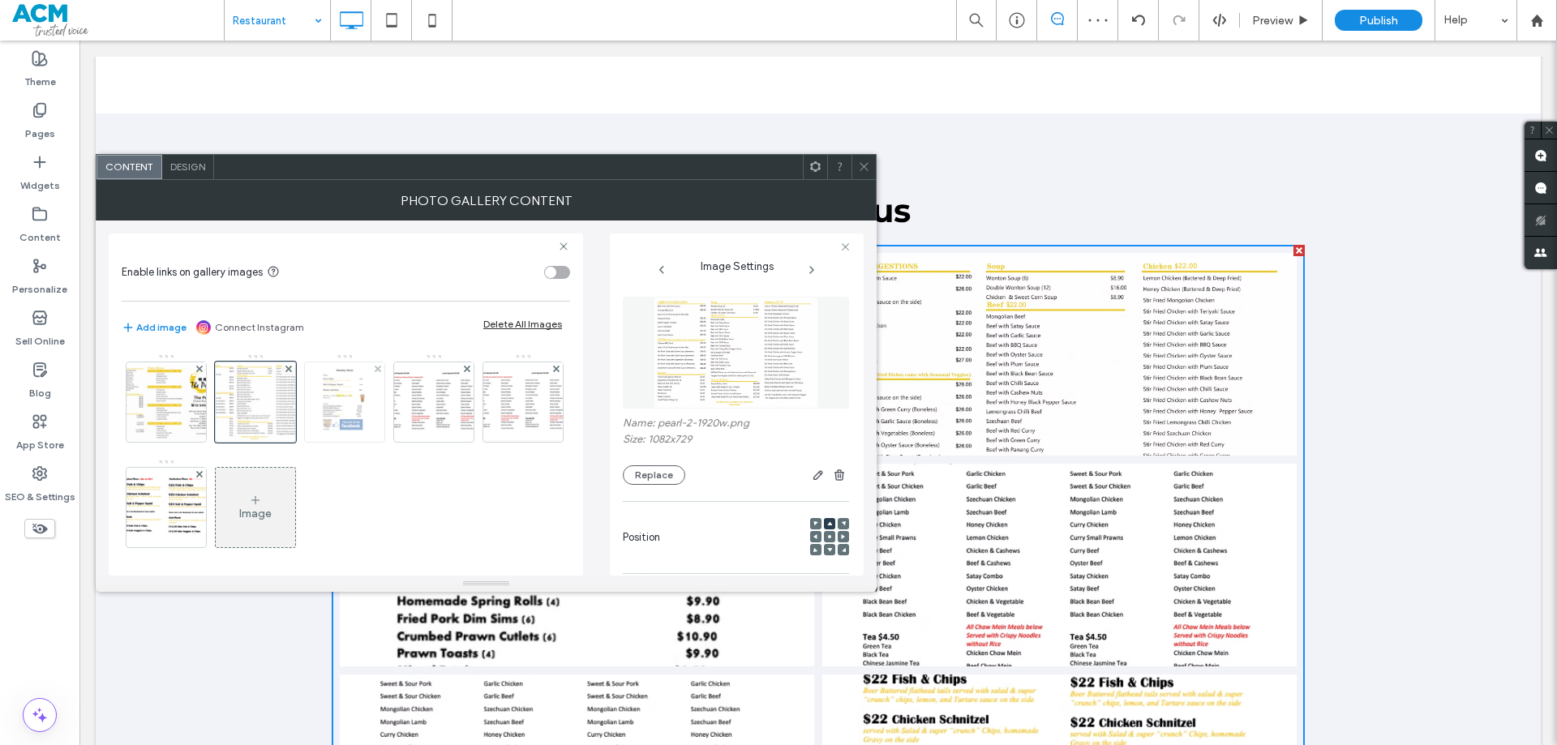
click at [348, 402] on img at bounding box center [344, 402] width 56 height 79
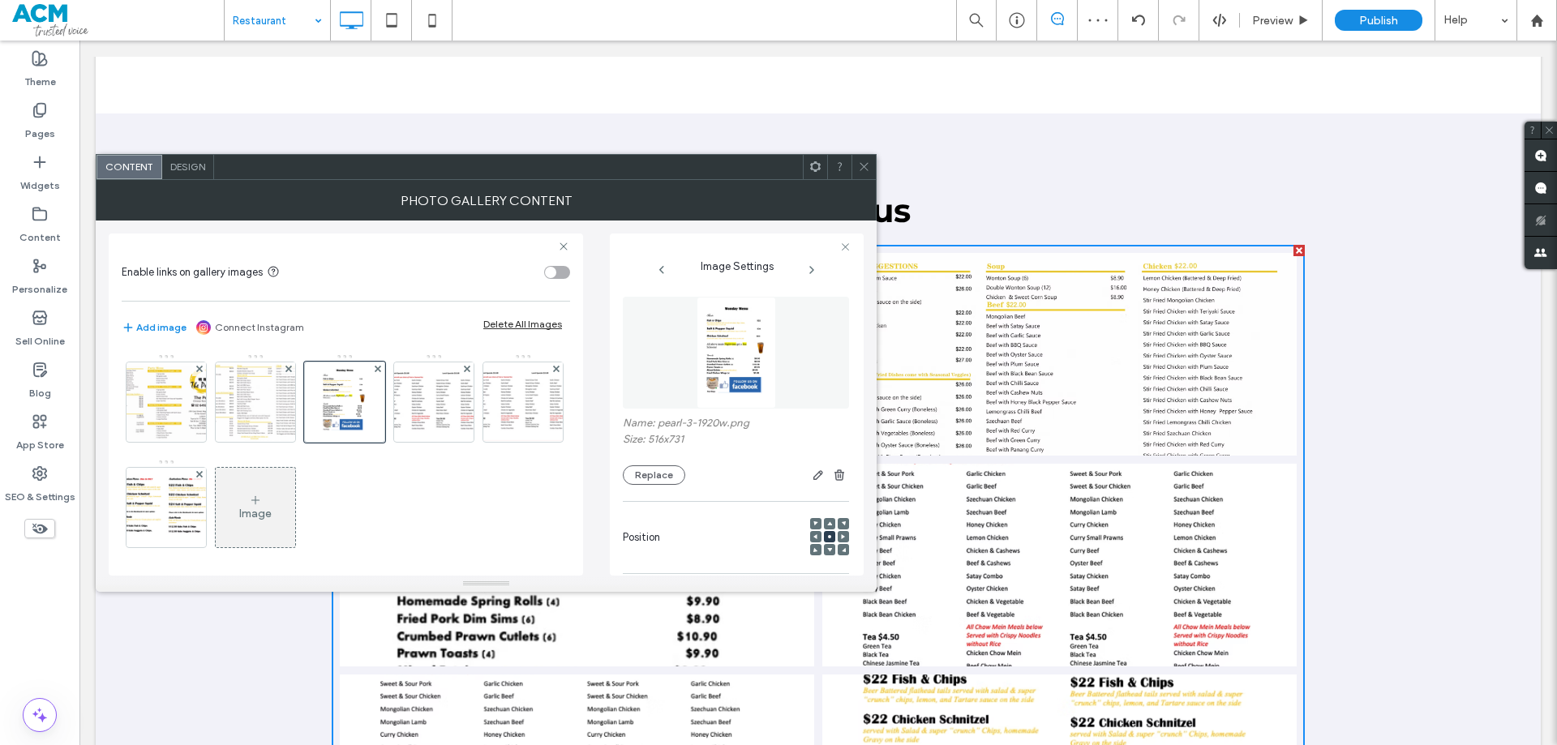
click at [827, 522] on icon at bounding box center [829, 524] width 5 height 5
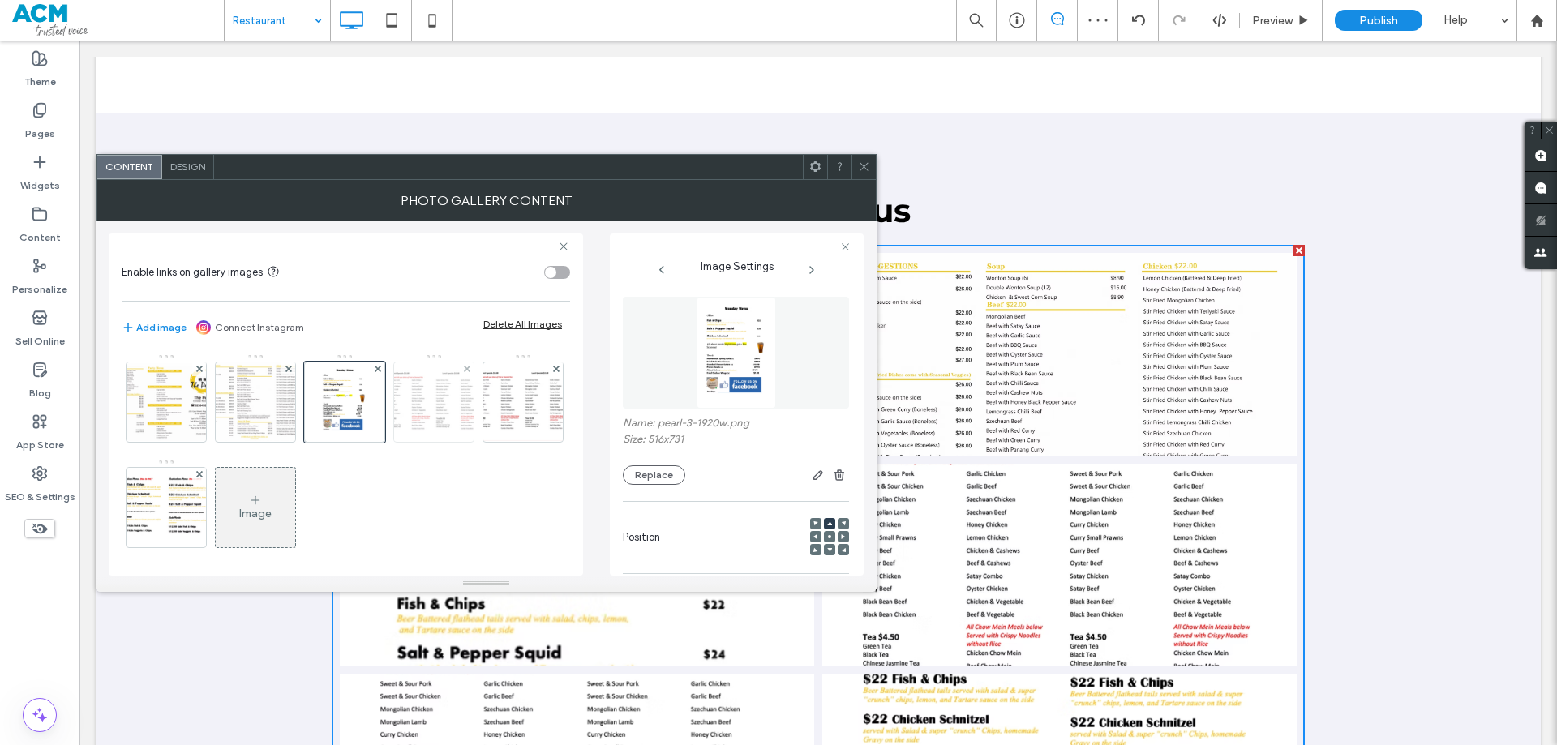
click at [405, 397] on img at bounding box center [434, 402] width 113 height 79
click at [827, 518] on span at bounding box center [829, 523] width 5 height 11
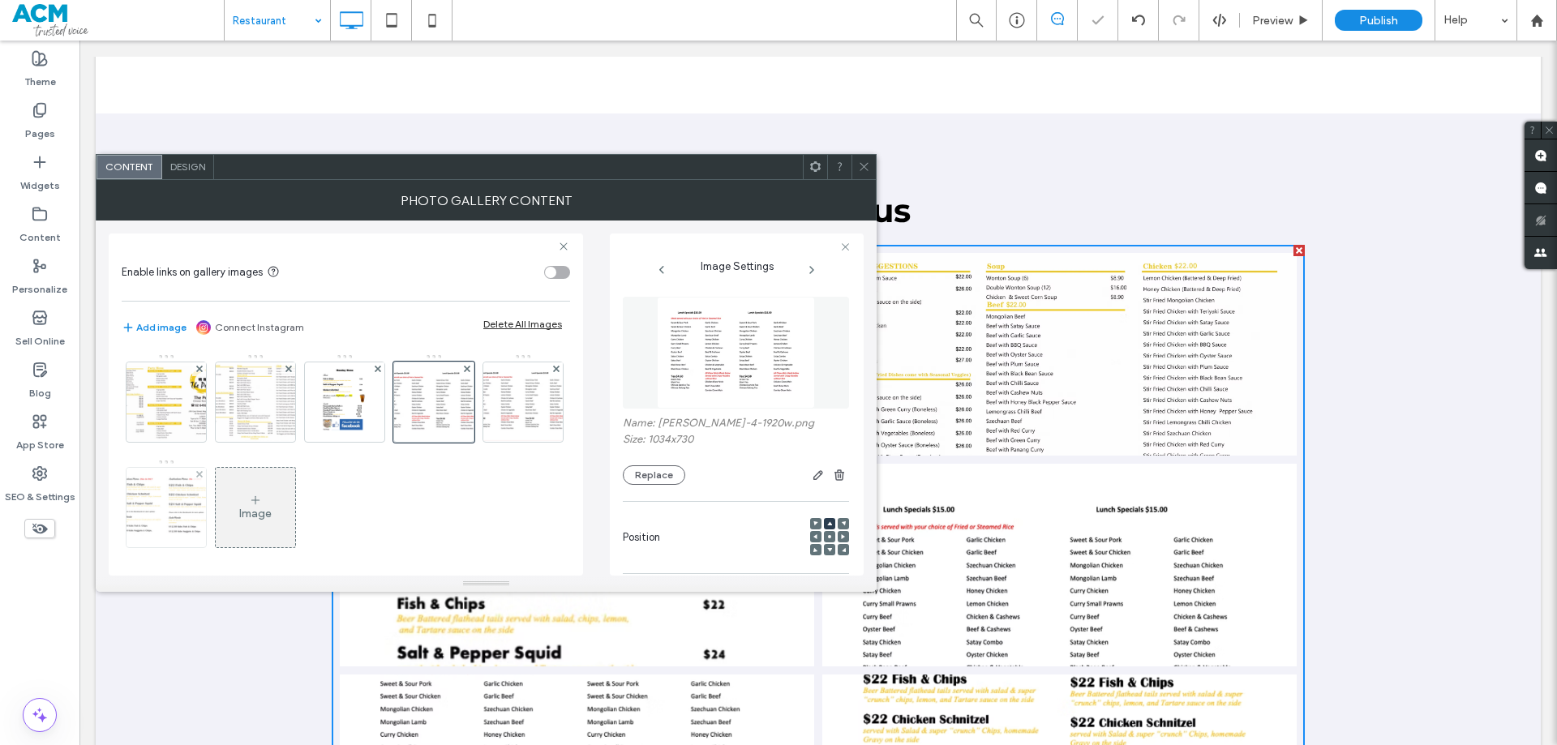
click at [467, 442] on img at bounding box center [523, 402] width 113 height 79
click at [827, 522] on icon at bounding box center [829, 524] width 5 height 5
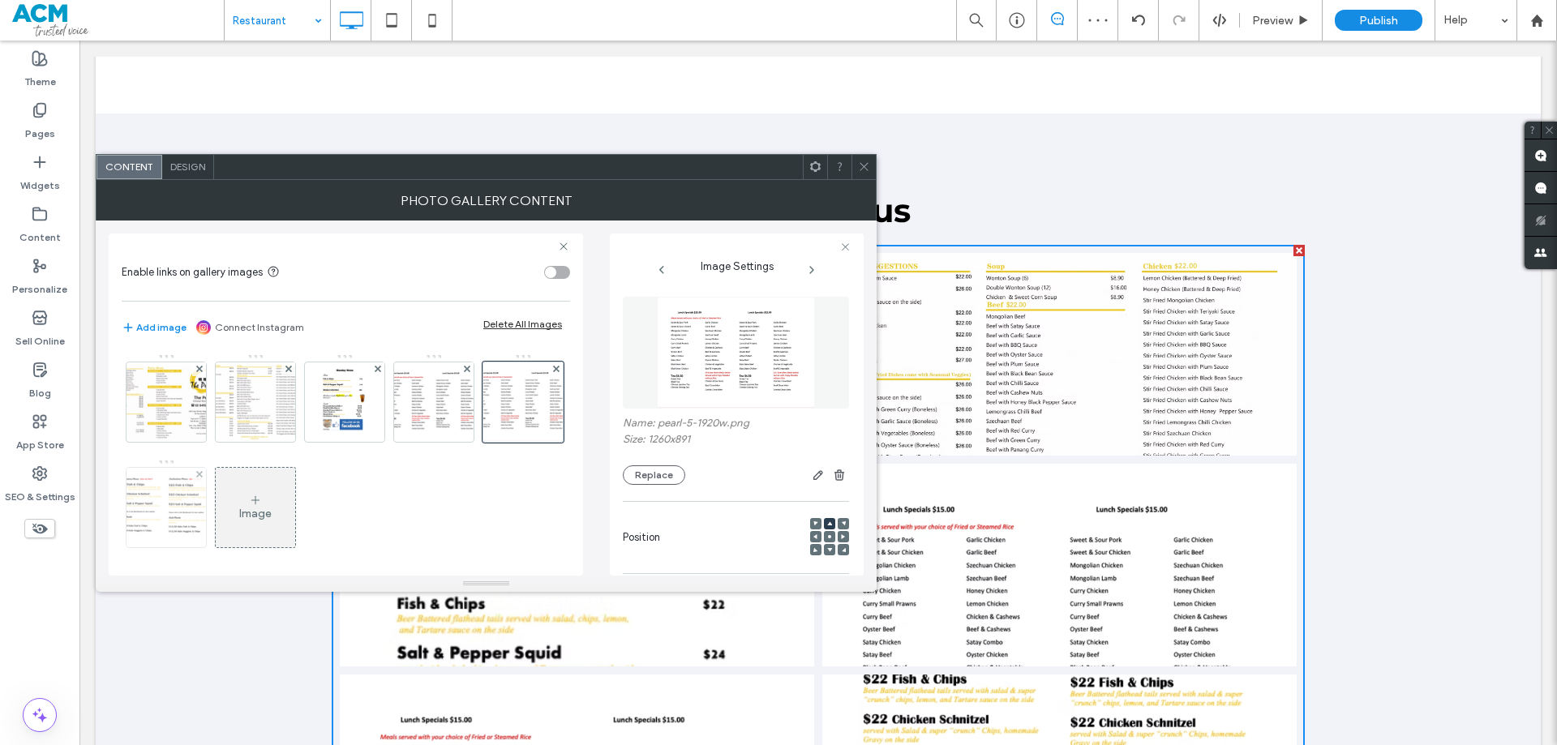
click at [223, 495] on img at bounding box center [166, 507] width 113 height 79
click at [824, 521] on div at bounding box center [829, 523] width 11 height 11
click at [827, 522] on icon at bounding box center [829, 524] width 5 height 5
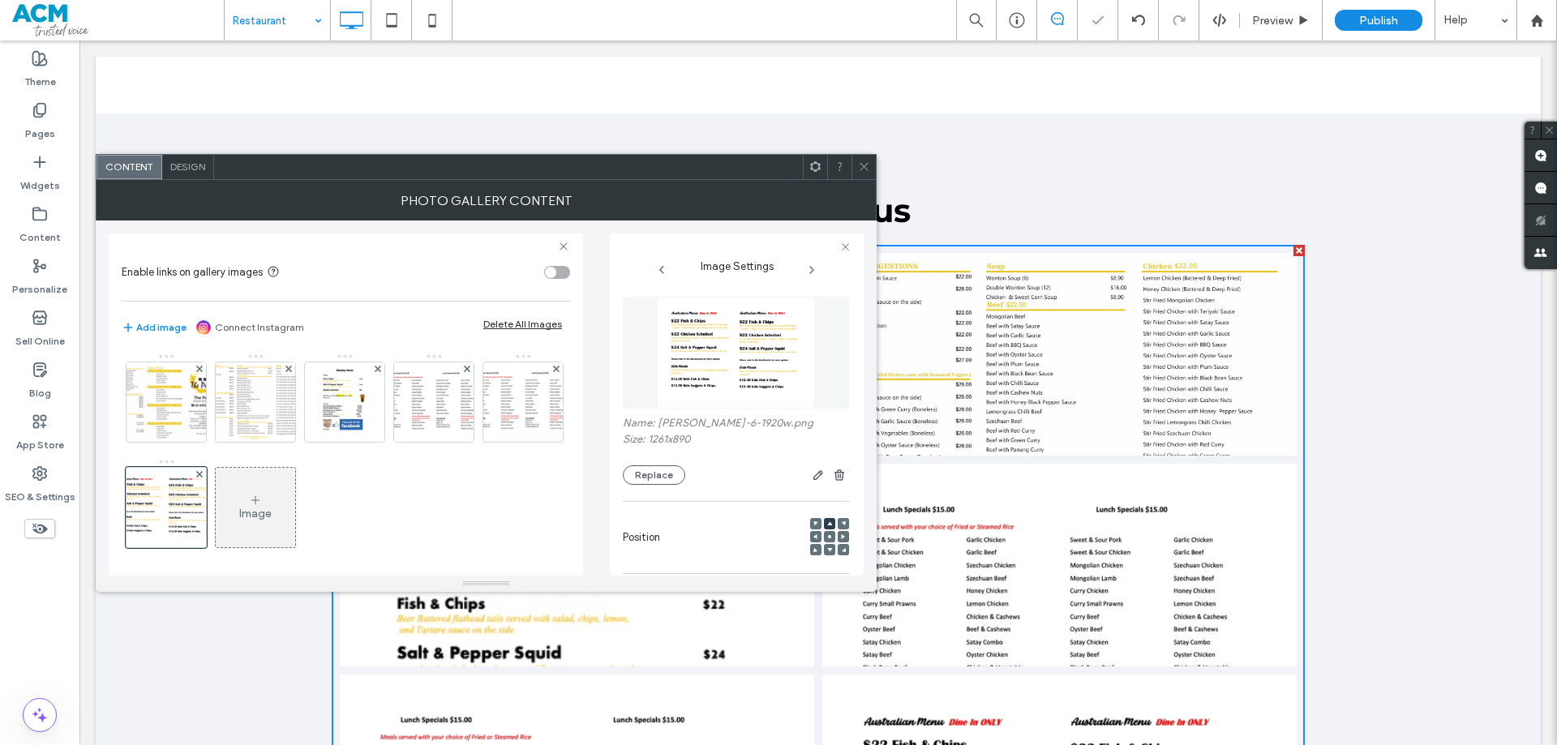
click at [863, 172] on icon at bounding box center [864, 167] width 12 height 12
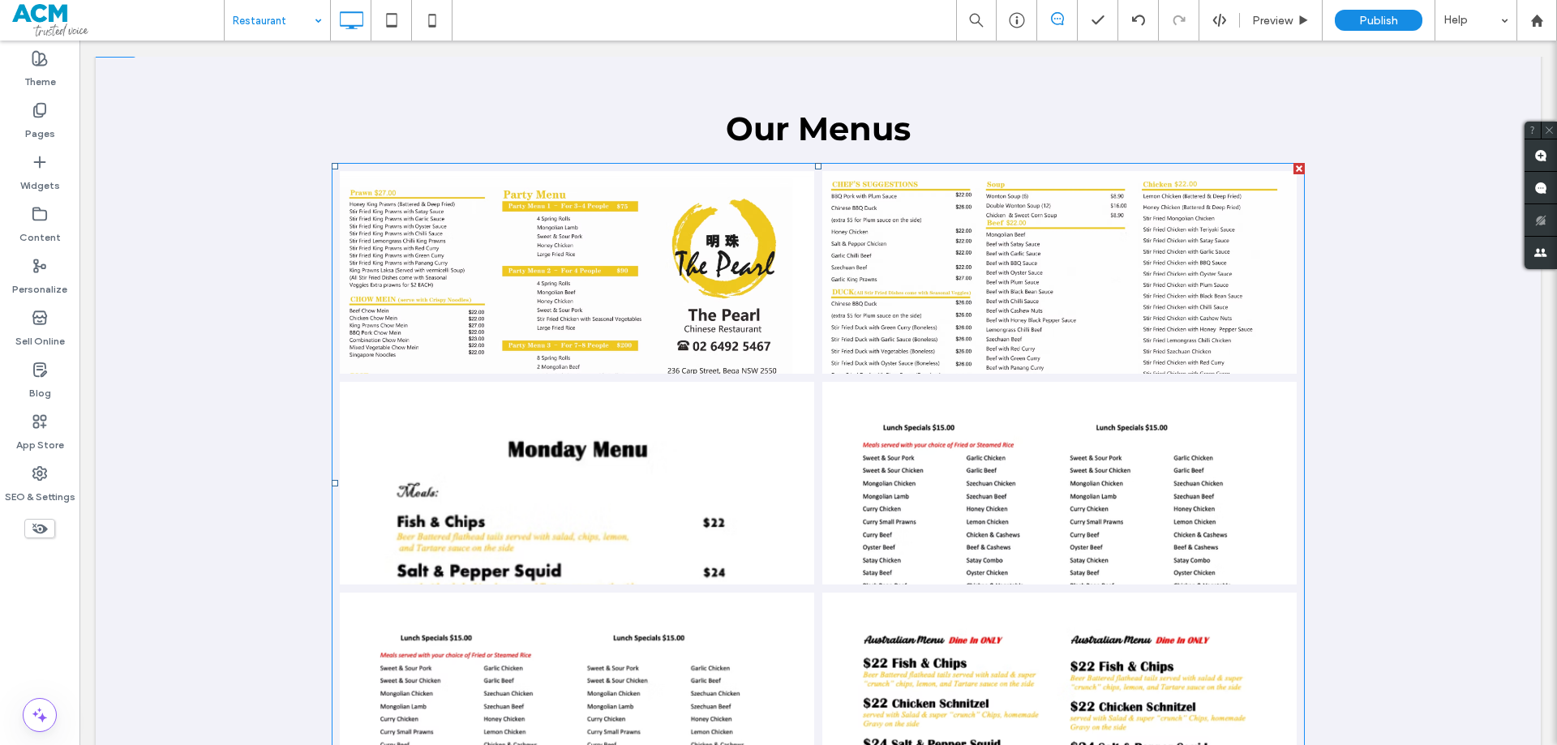
scroll to position [1298, 0]
click at [505, 472] on link at bounding box center [577, 484] width 475 height 203
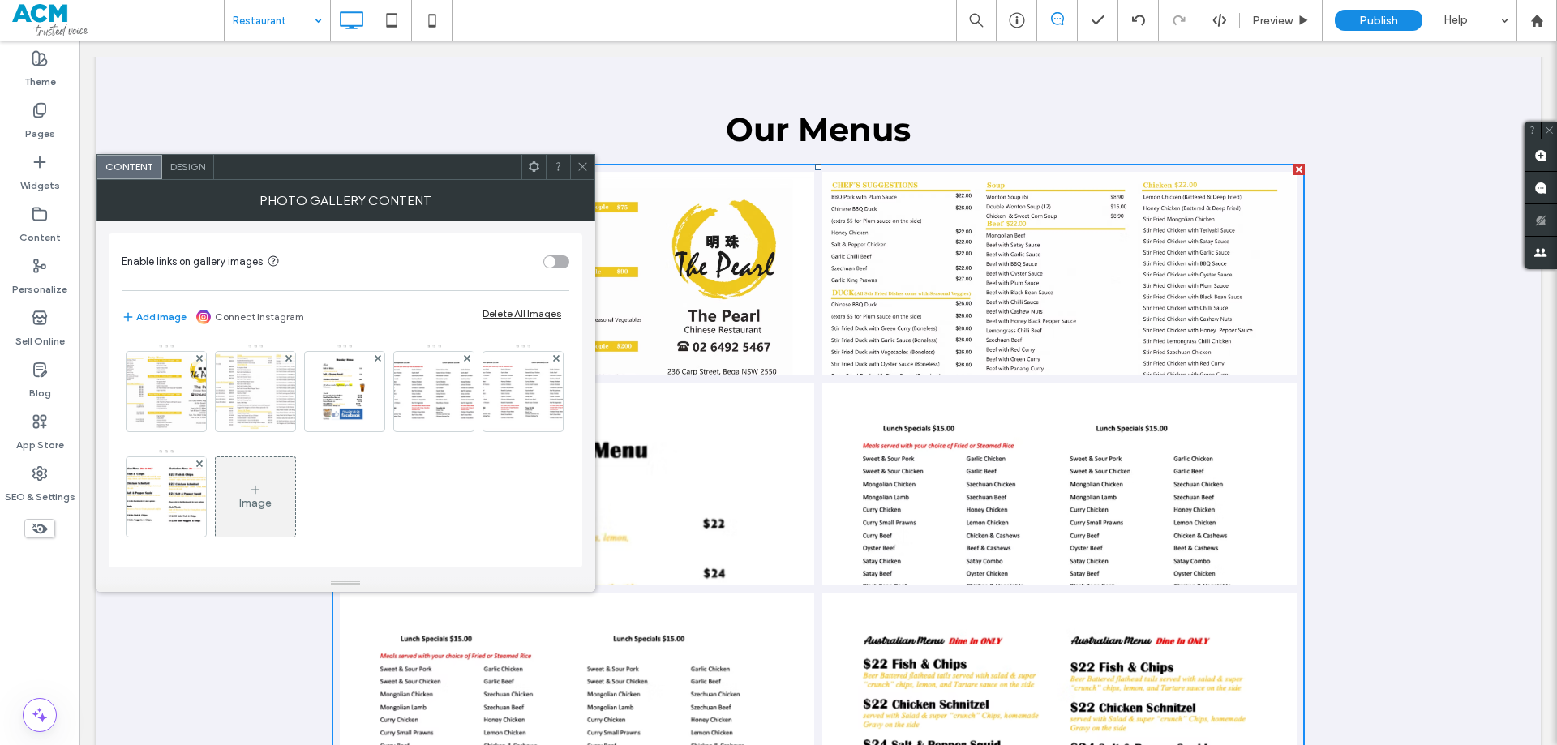
click at [179, 170] on span "Design" at bounding box center [187, 167] width 35 height 12
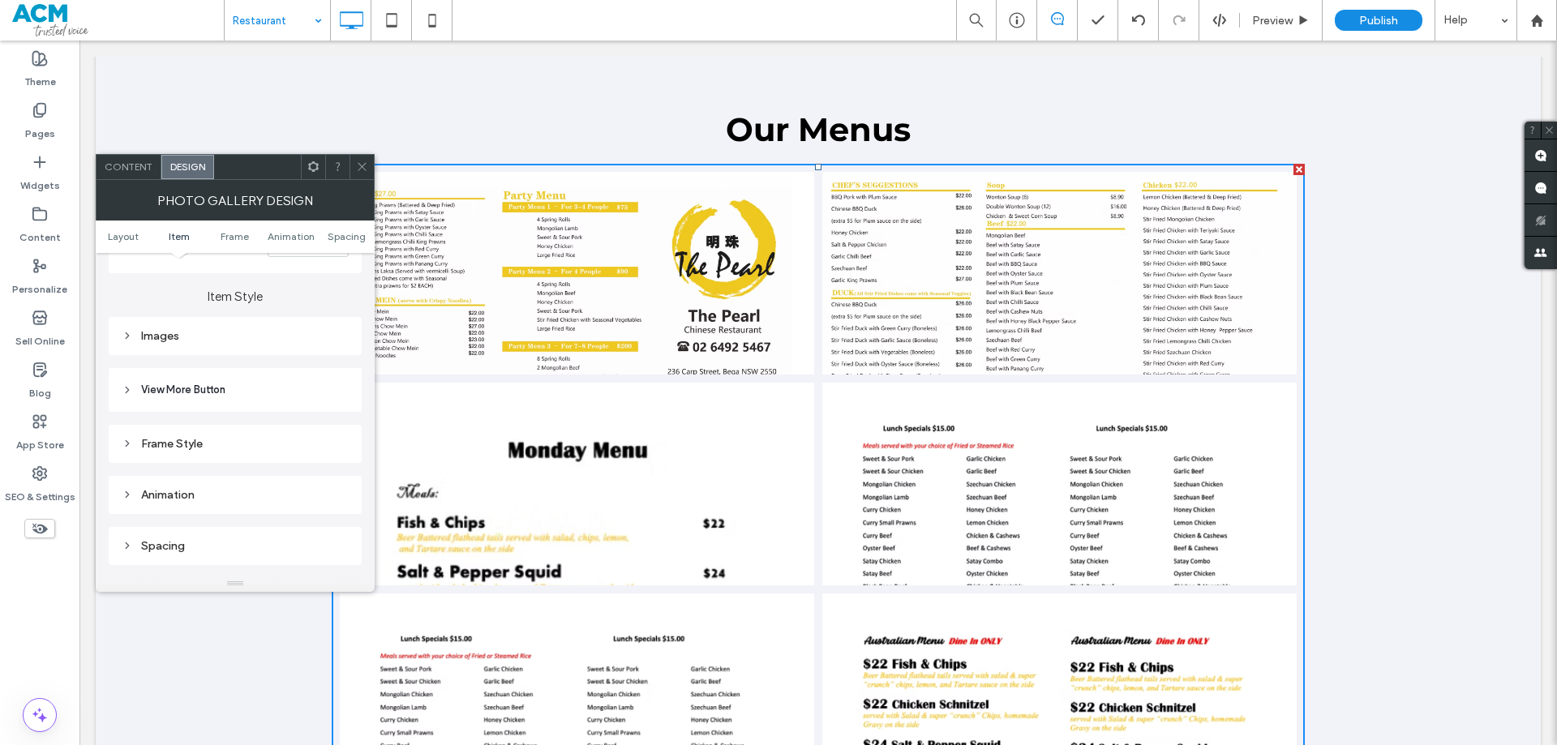
scroll to position [406, 0]
click at [209, 488] on div "Images" at bounding box center [235, 486] width 227 height 14
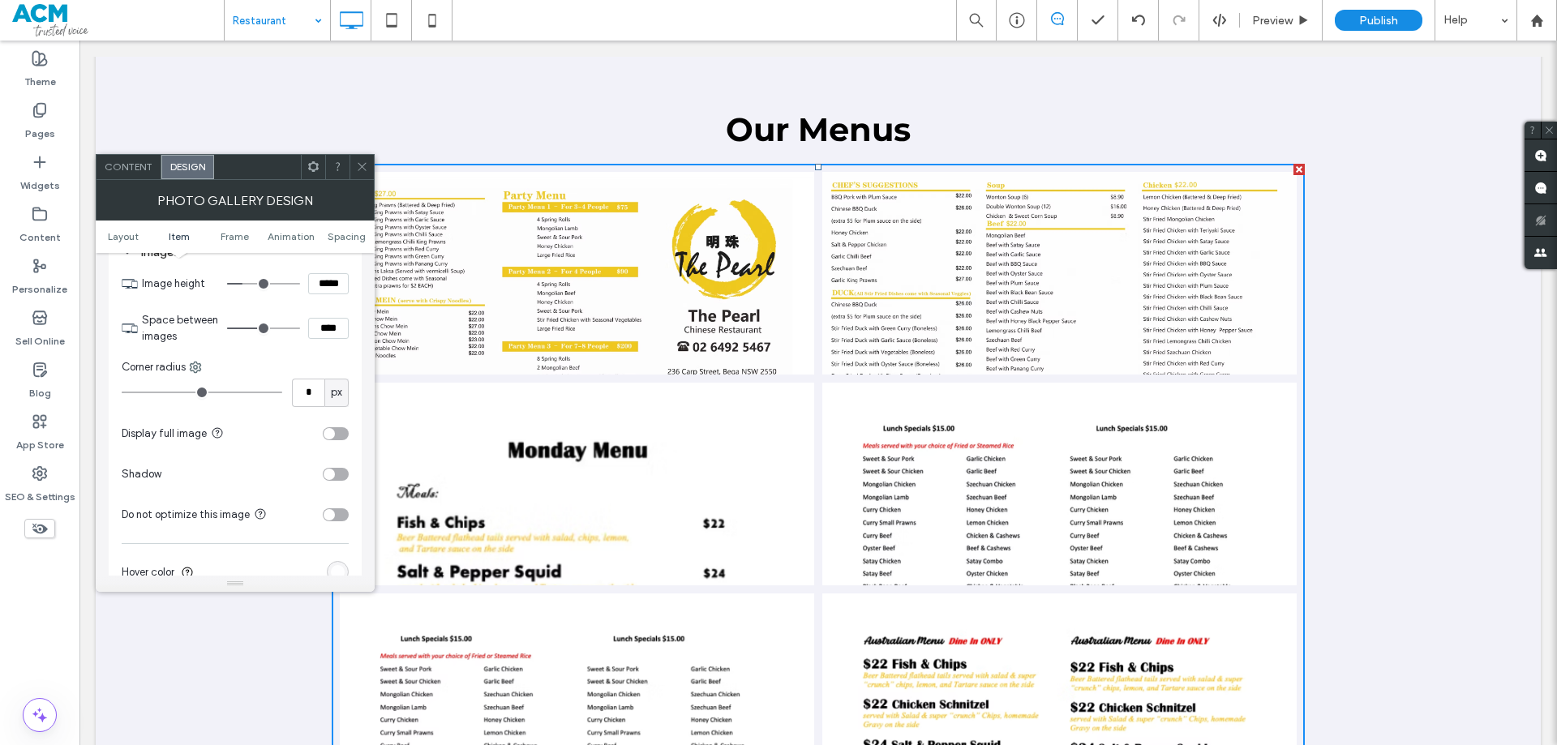
scroll to position [649, 0]
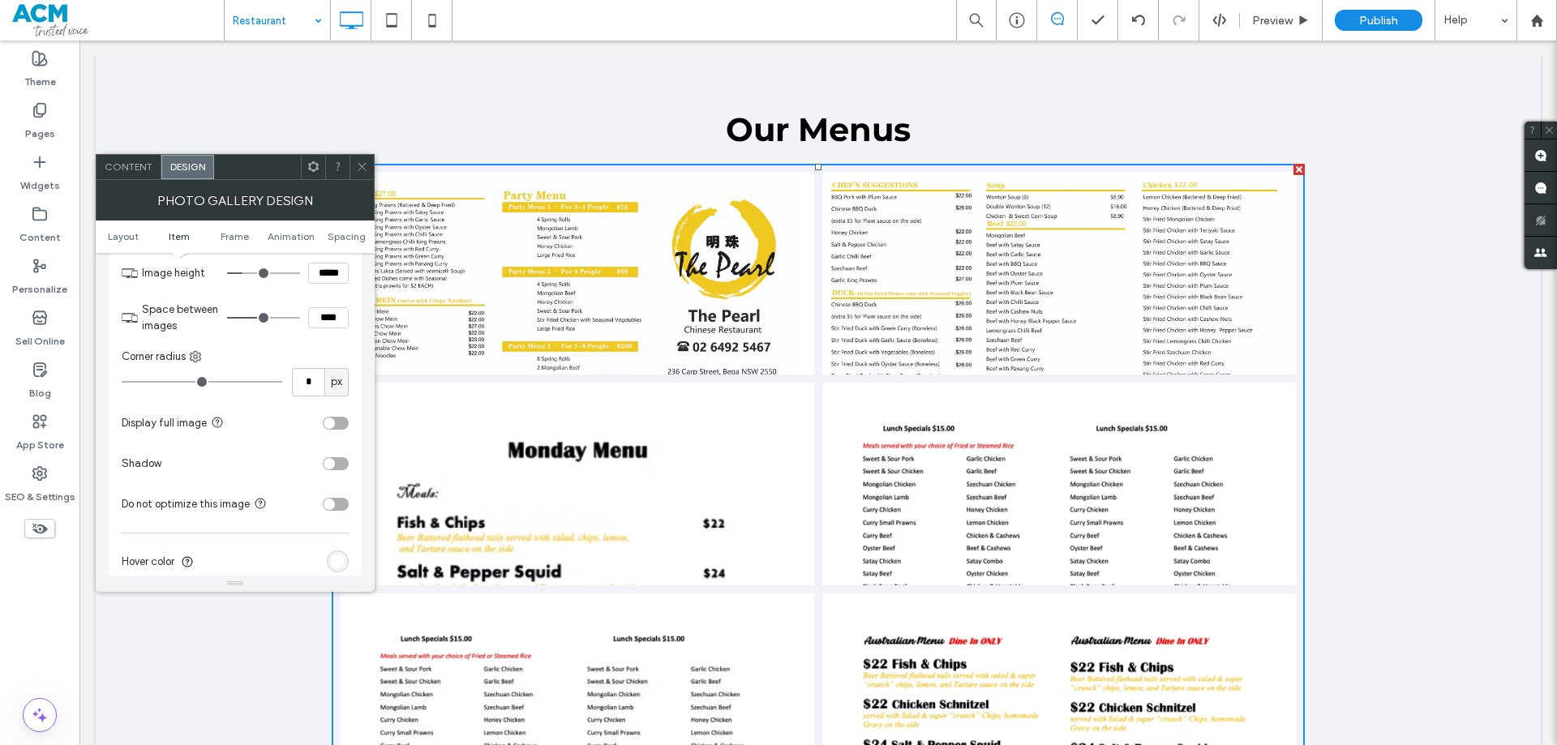
drag, startPoint x: 343, startPoint y: 274, endPoint x: 278, endPoint y: 274, distance: 64.9
click at [278, 274] on div "*****" at bounding box center [288, 273] width 122 height 21
type input "*****"
type input "***"
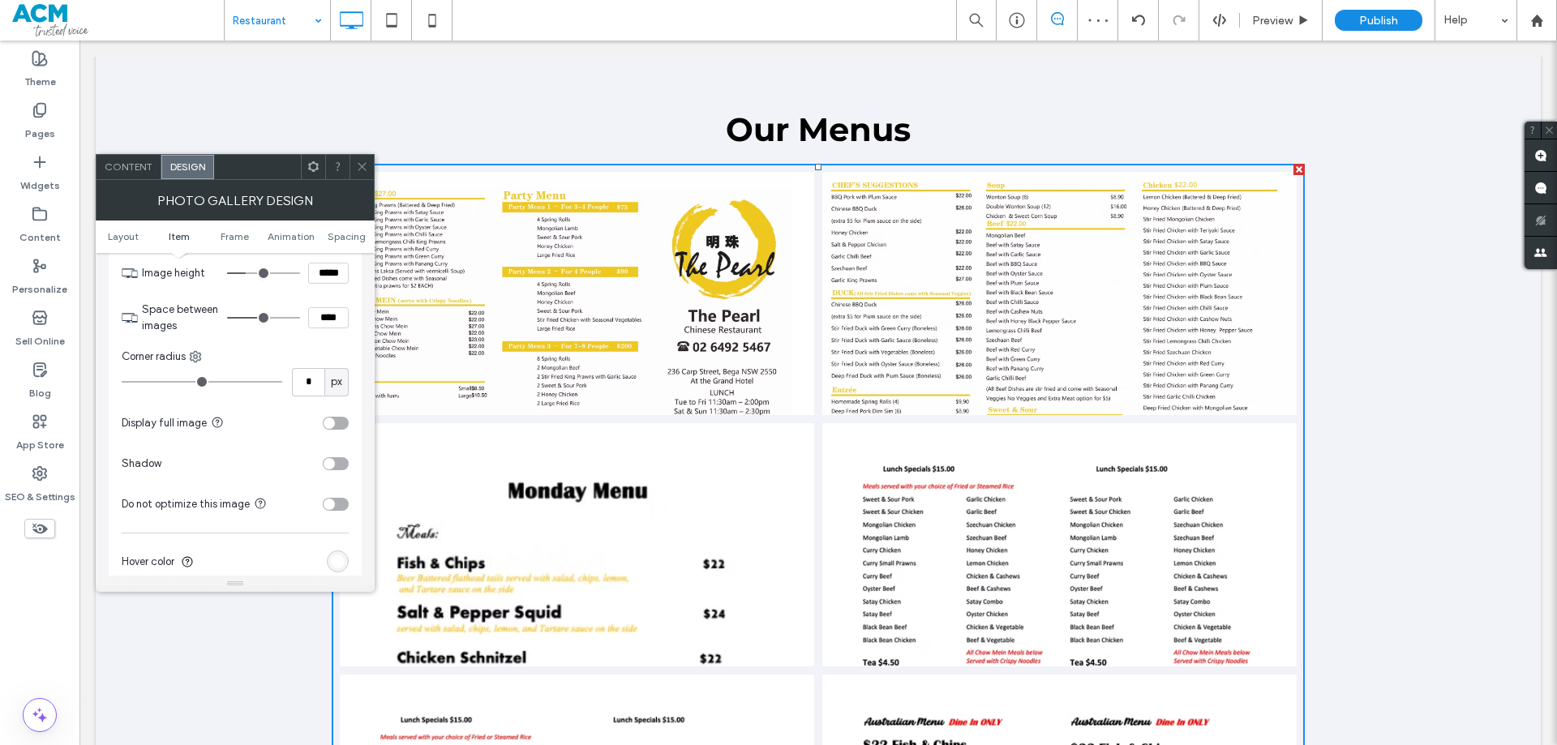
drag, startPoint x: 343, startPoint y: 273, endPoint x: 269, endPoint y: 273, distance: 74.6
click at [269, 273] on div "*****" at bounding box center [288, 273] width 122 height 21
type input "*****"
type input "***"
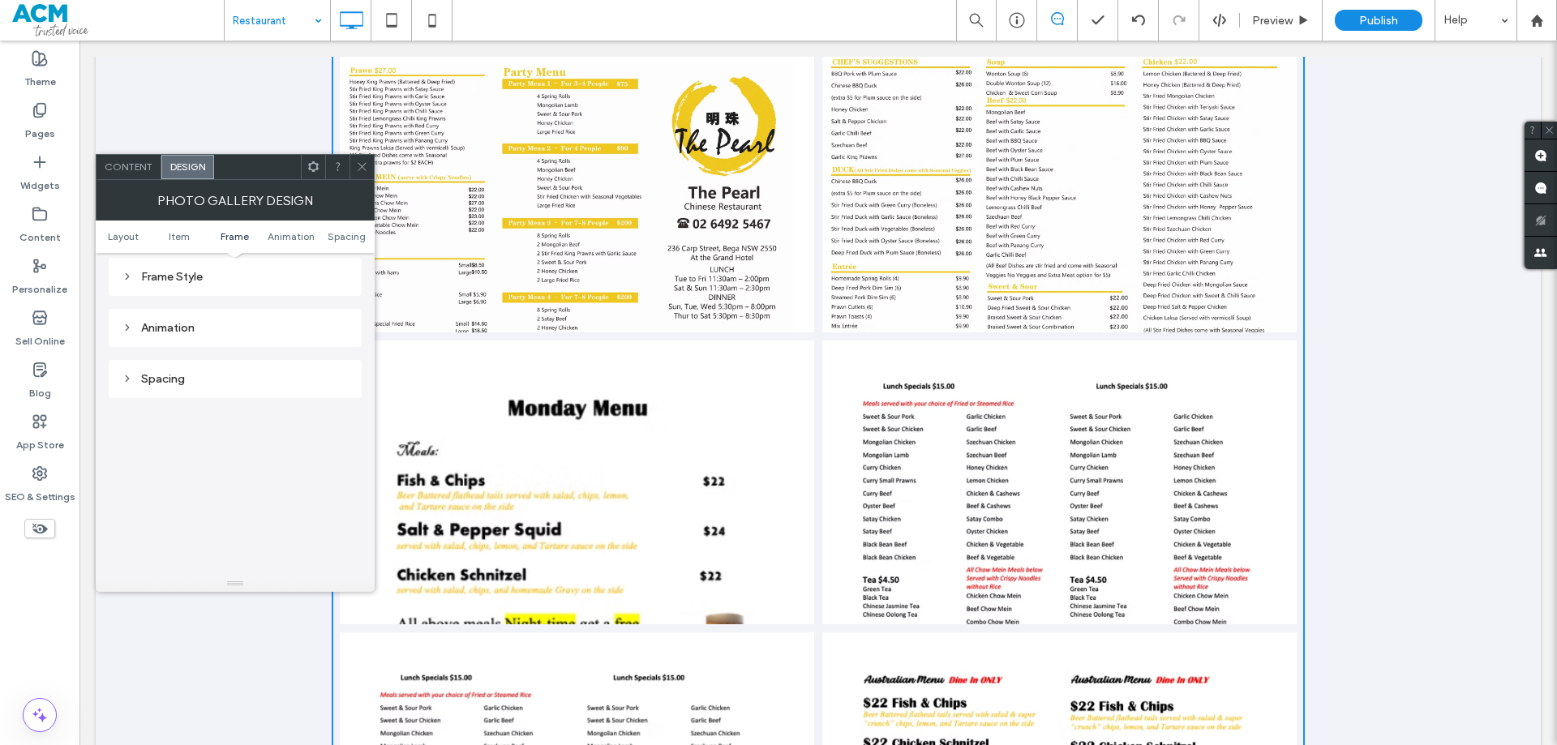
scroll to position [1622, 0]
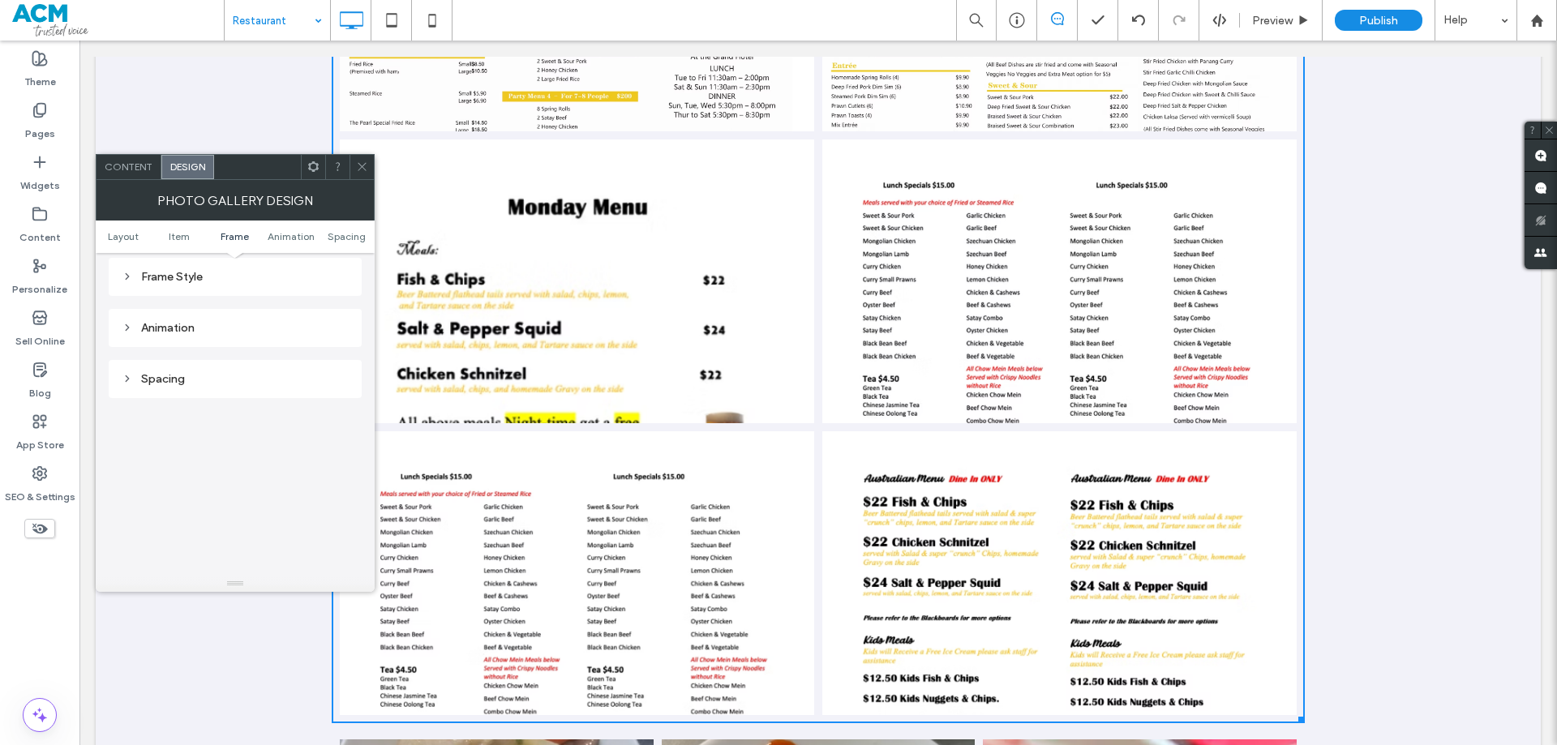
click at [127, 164] on span "Content" at bounding box center [129, 167] width 48 height 12
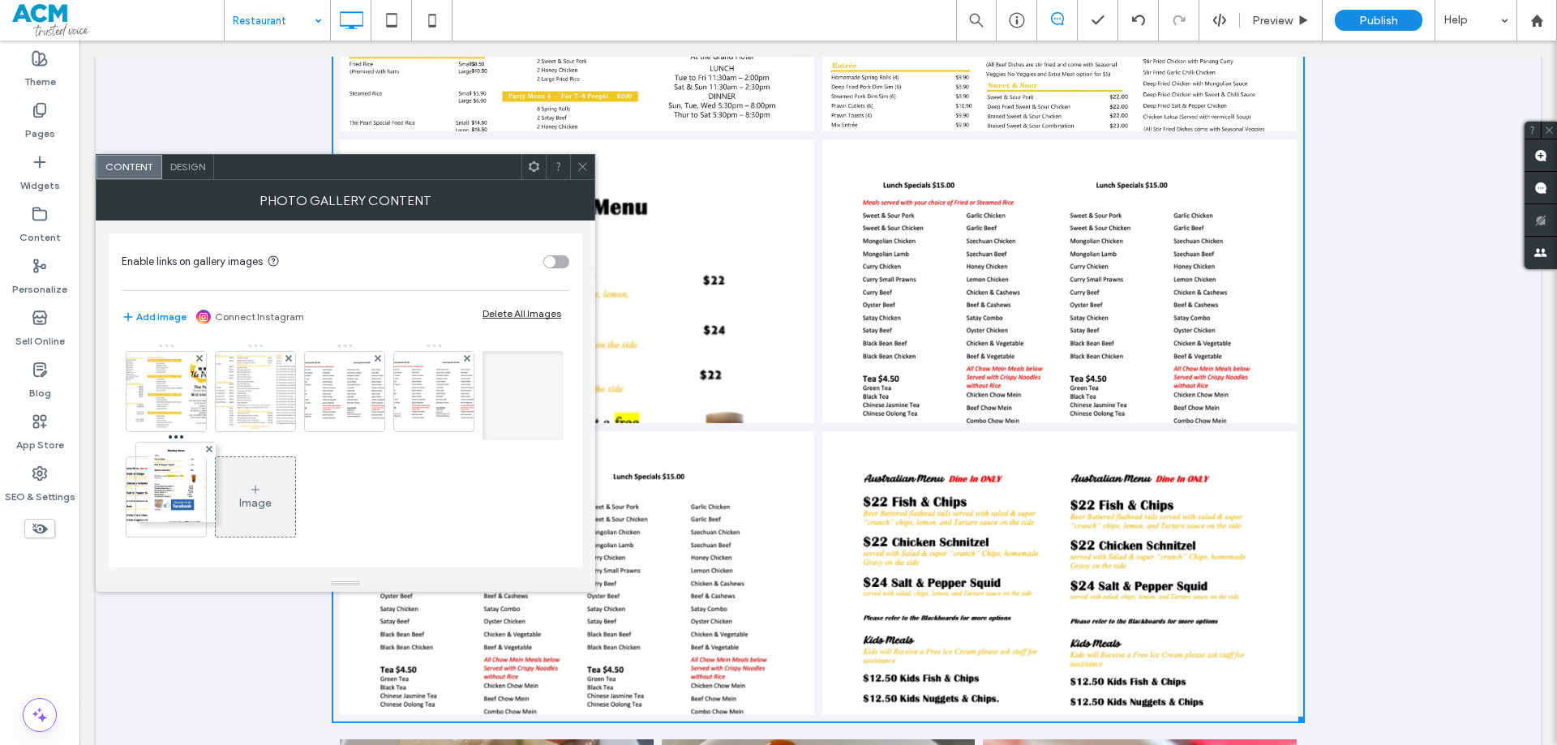
drag, startPoint x: 343, startPoint y: 397, endPoint x: 105, endPoint y: 531, distance: 273.5
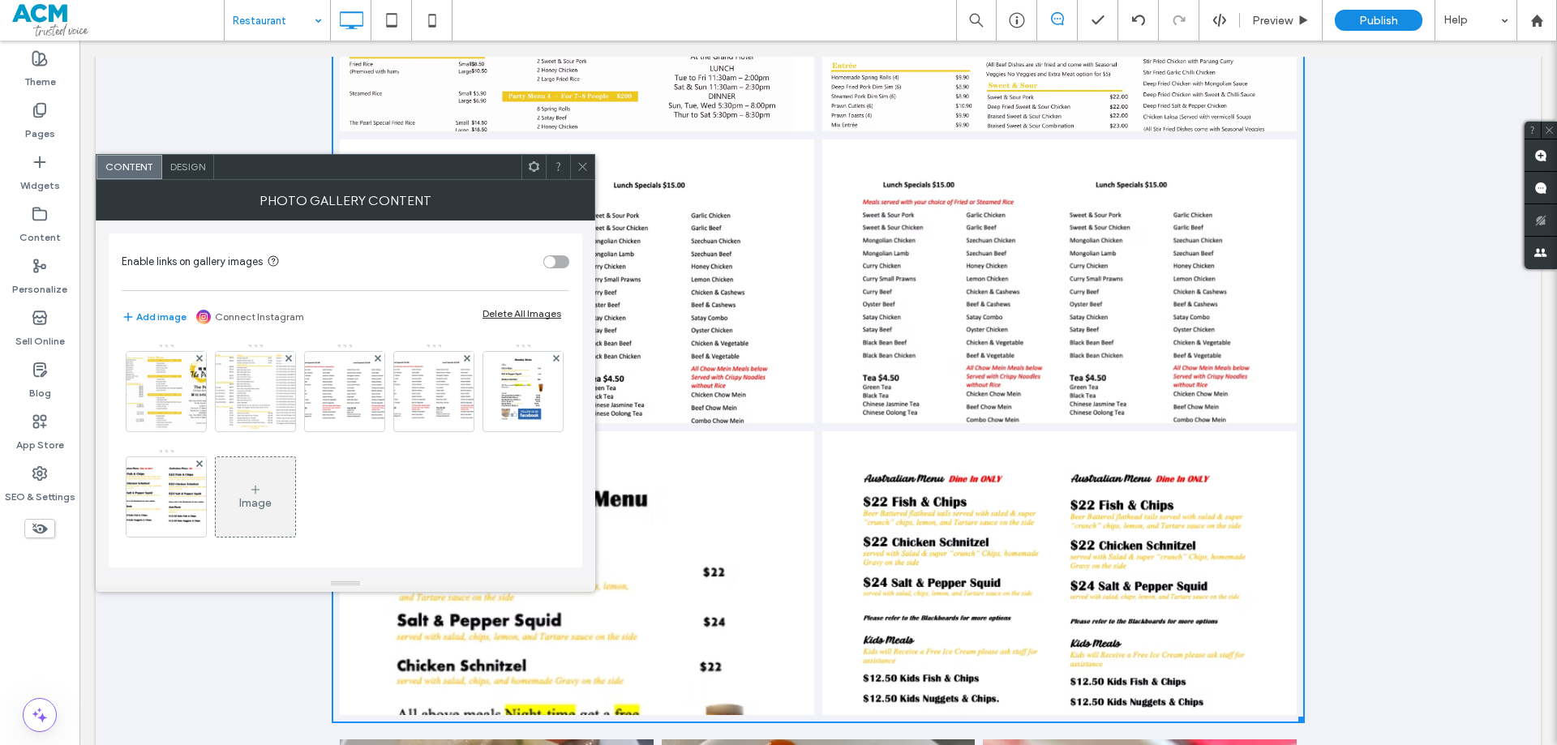
click at [183, 161] on span "Design" at bounding box center [187, 167] width 35 height 12
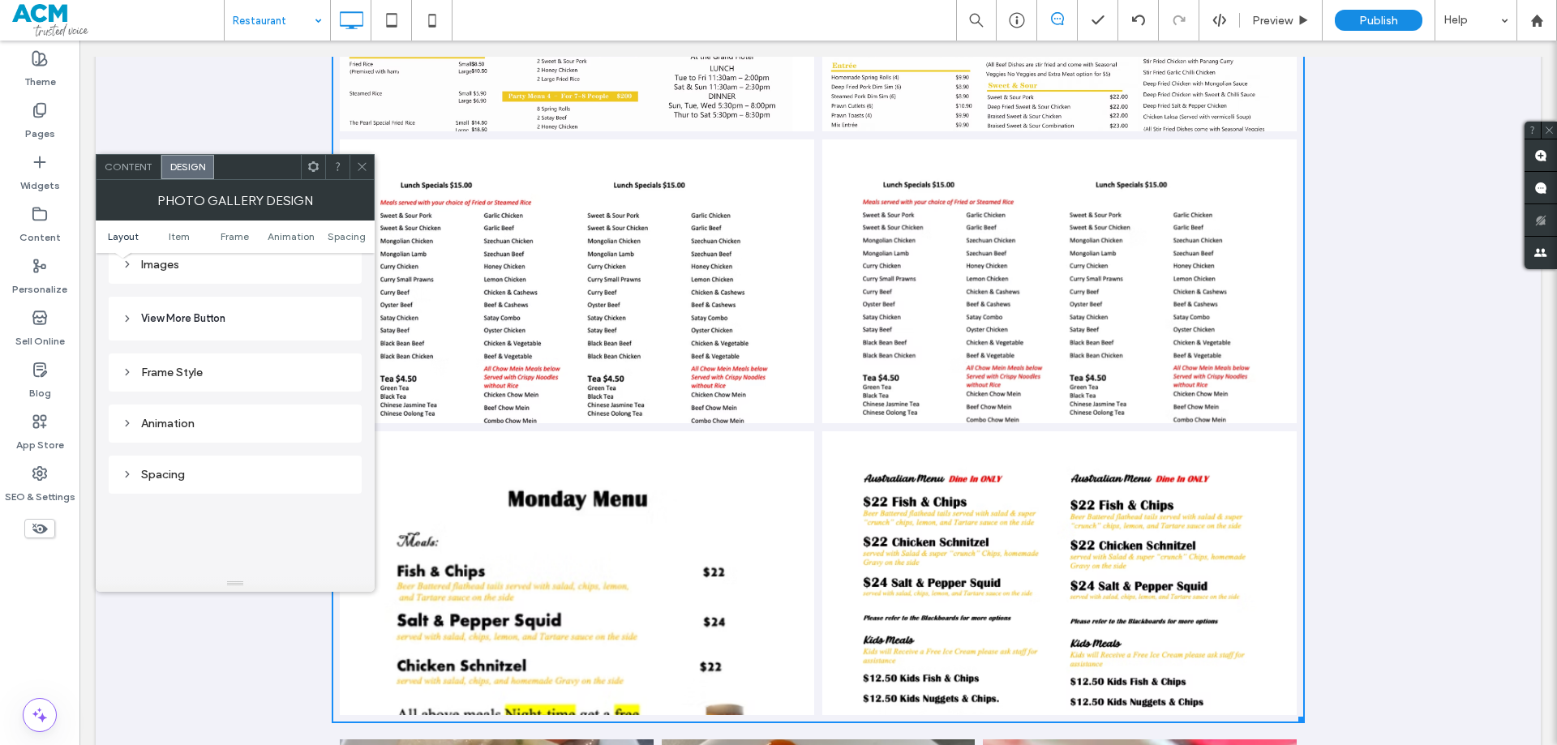
scroll to position [487, 0]
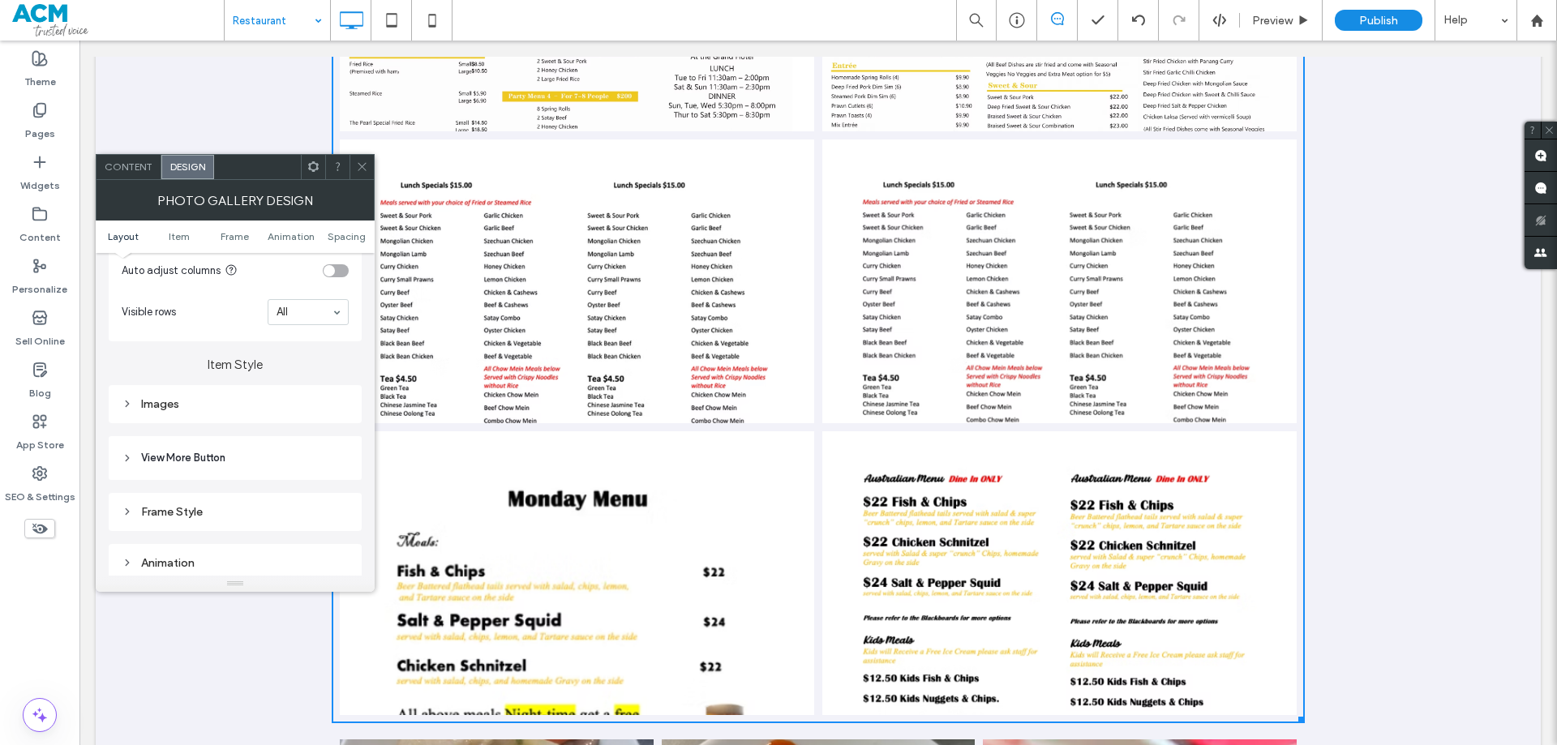
click at [226, 397] on div "Images" at bounding box center [235, 404] width 227 height 14
drag, startPoint x: 341, startPoint y: 434, endPoint x: 266, endPoint y: 433, distance: 74.6
click at [266, 433] on div "*****" at bounding box center [288, 435] width 122 height 21
type input "*****"
type input "***"
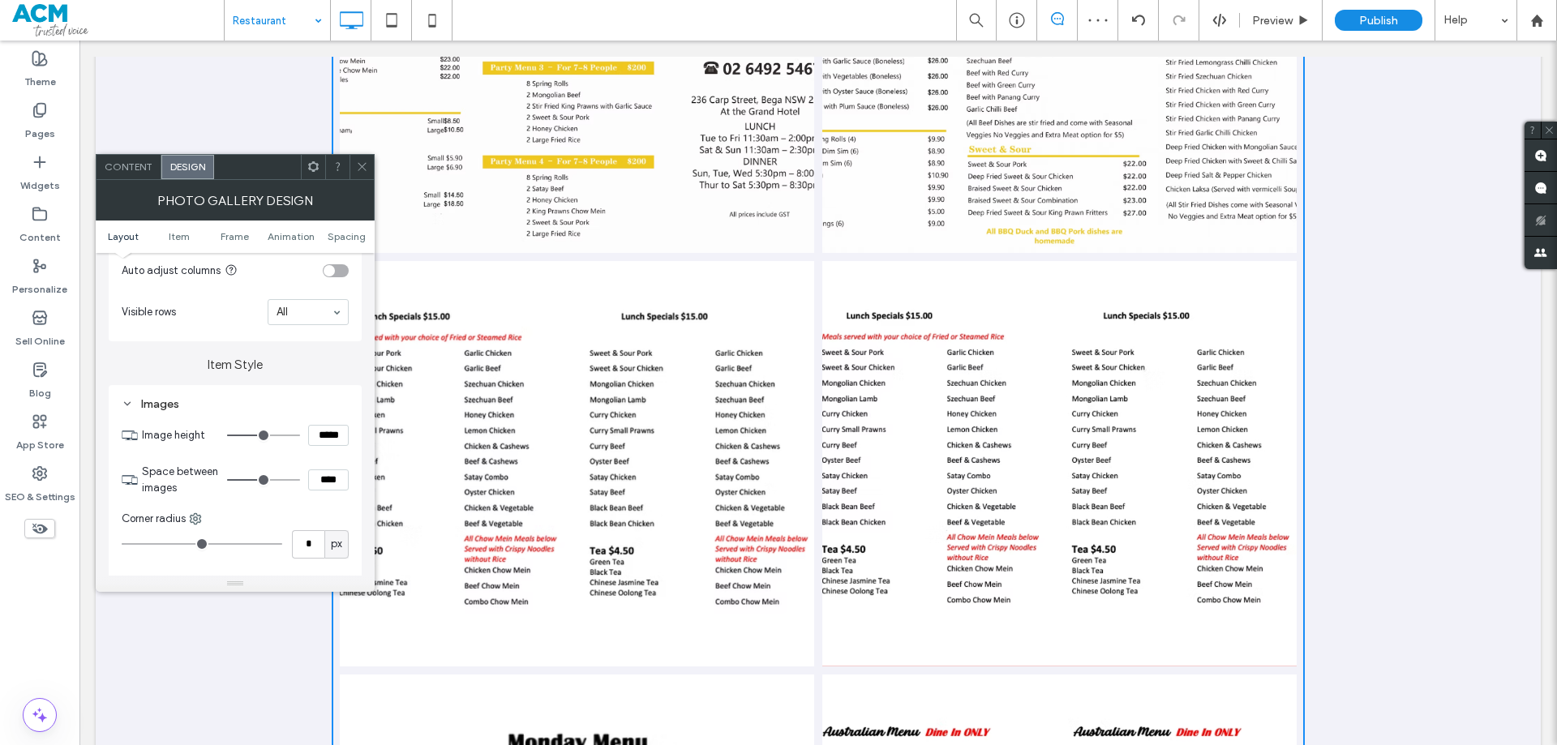
scroll to position [0, 0]
drag, startPoint x: 346, startPoint y: 438, endPoint x: 259, endPoint y: 437, distance: 86.8
click at [259, 437] on div "*****" at bounding box center [288, 435] width 122 height 21
type input "*****"
type input "***"
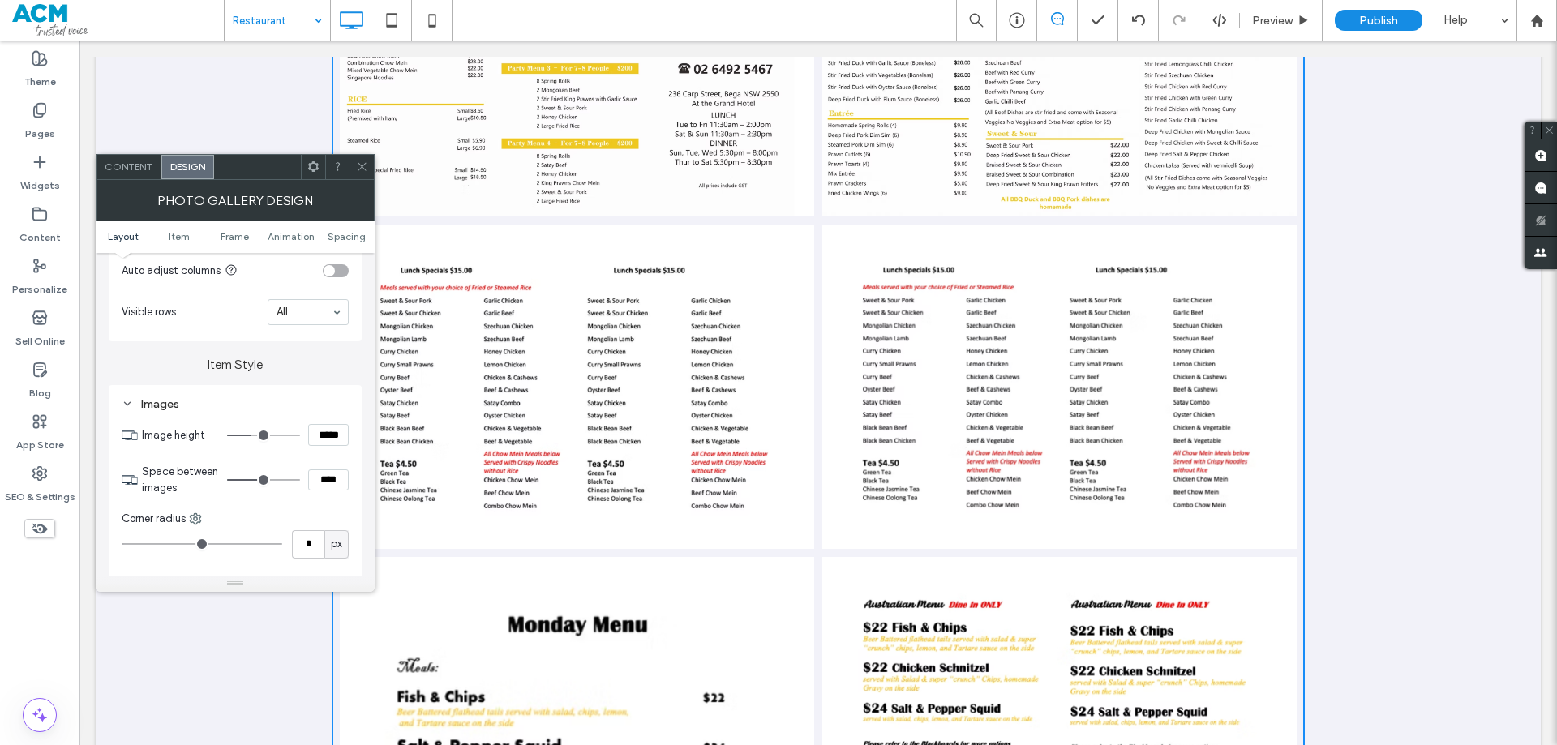
scroll to position [1866, 0]
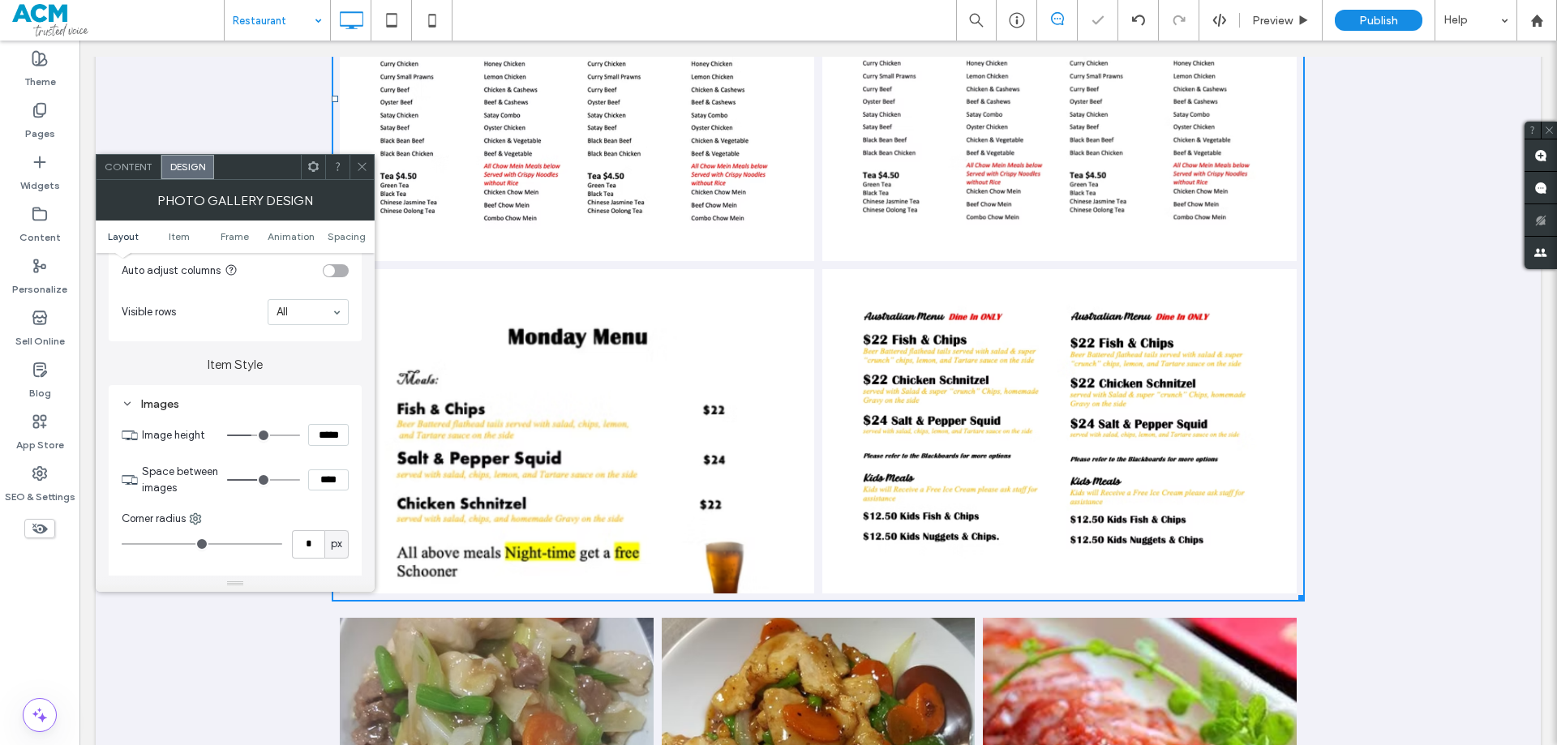
click at [359, 167] on icon at bounding box center [362, 167] width 12 height 12
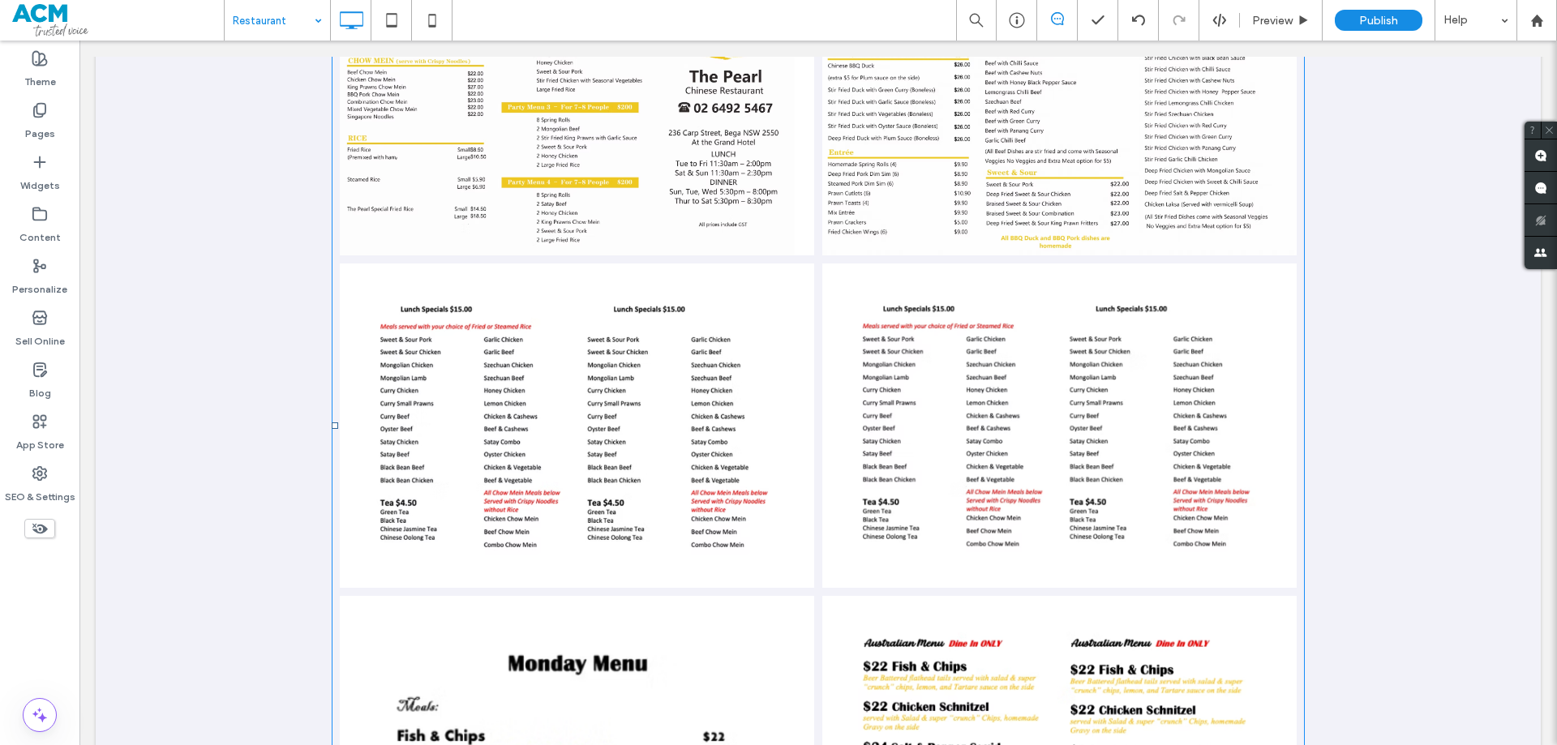
scroll to position [1541, 0]
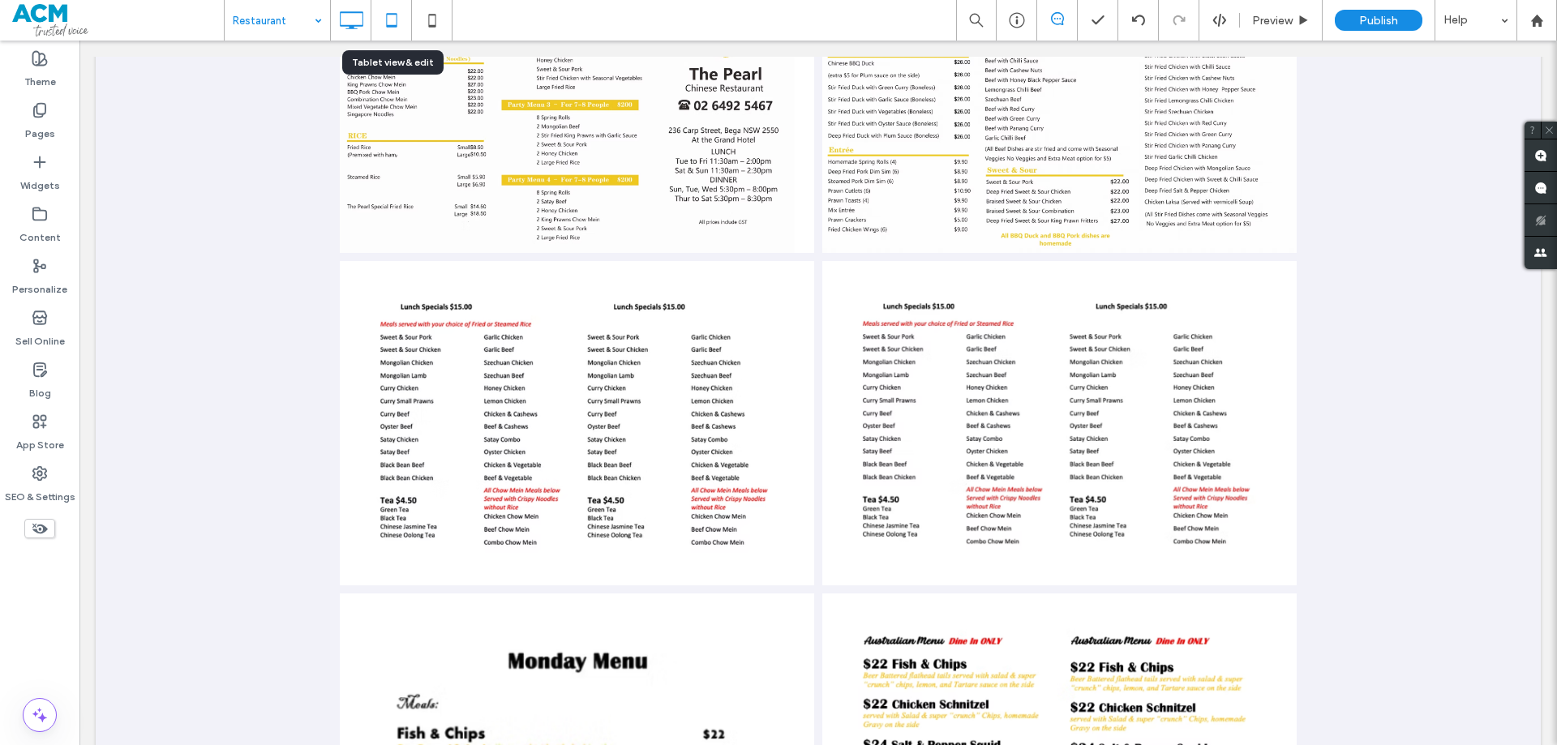
click at [394, 26] on use at bounding box center [391, 20] width 11 height 14
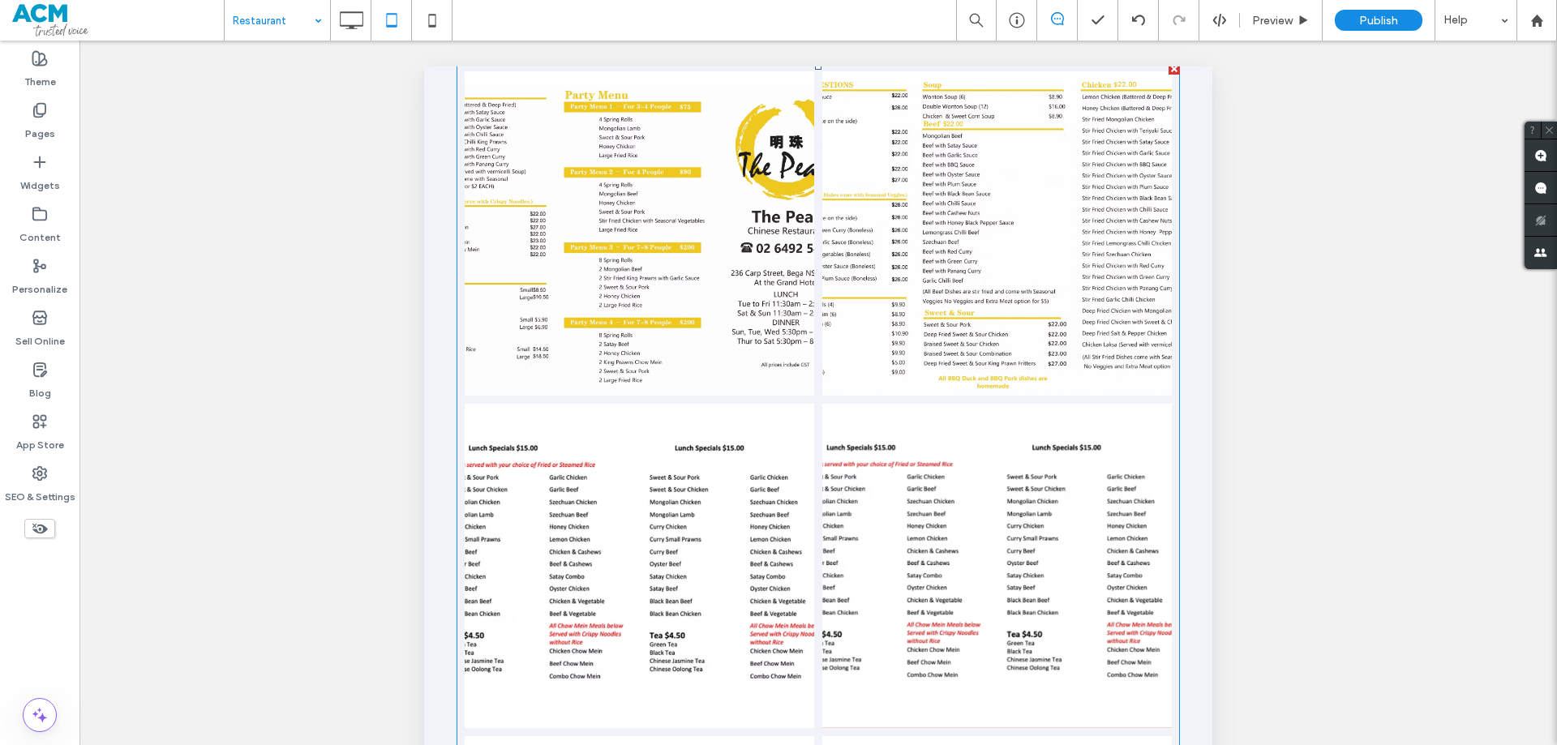
scroll to position [1136, 0]
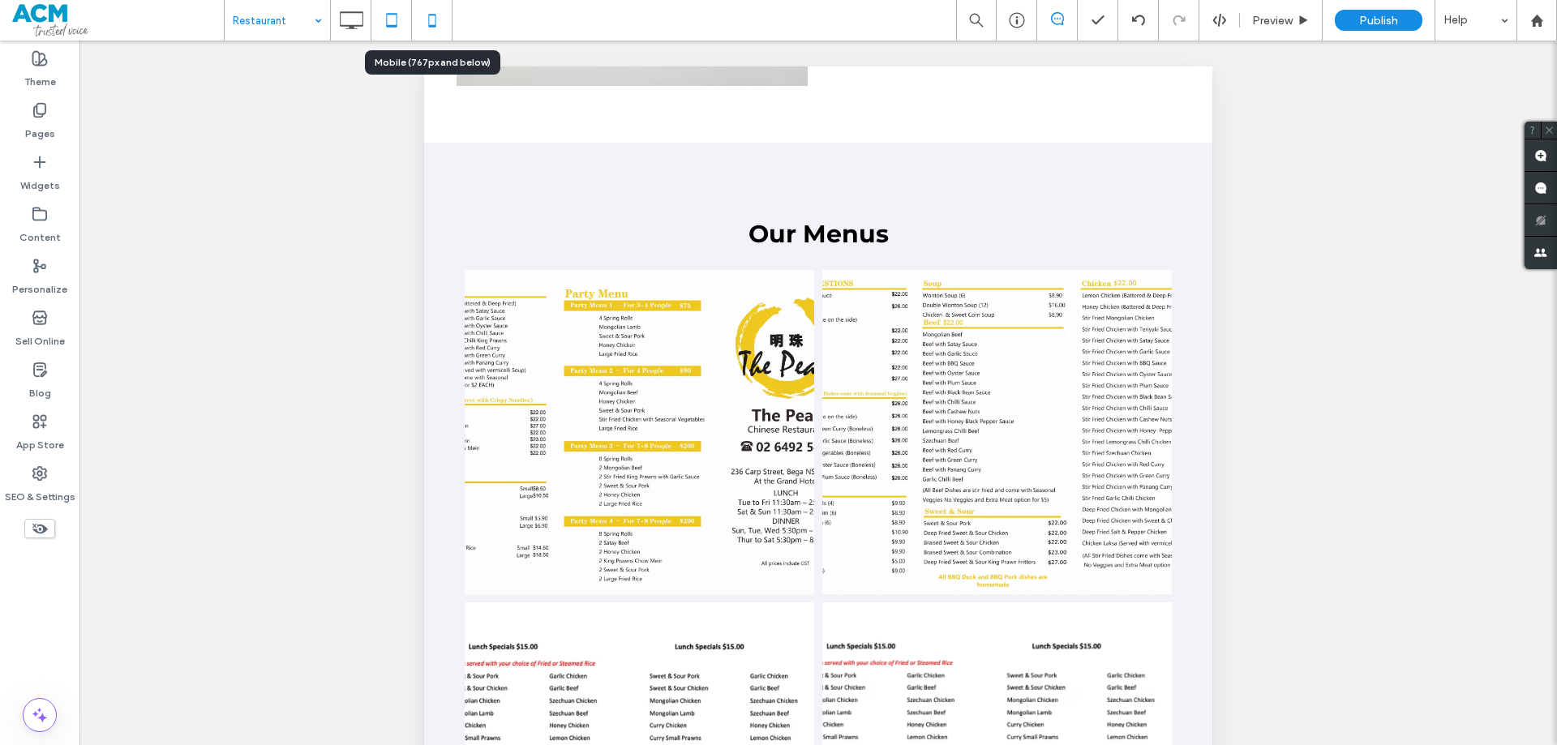
click at [423, 20] on icon at bounding box center [432, 20] width 32 height 32
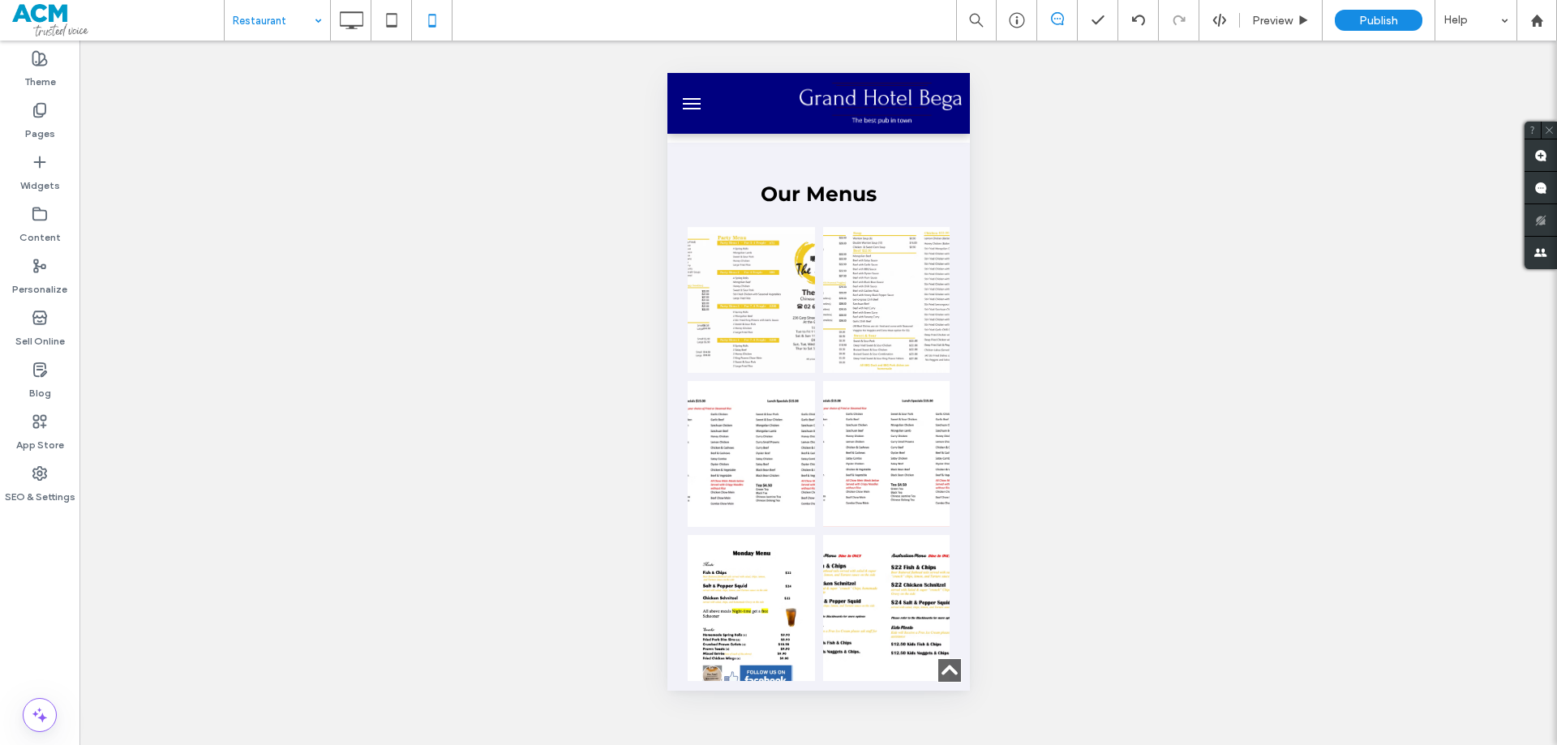
scroll to position [926, 0]
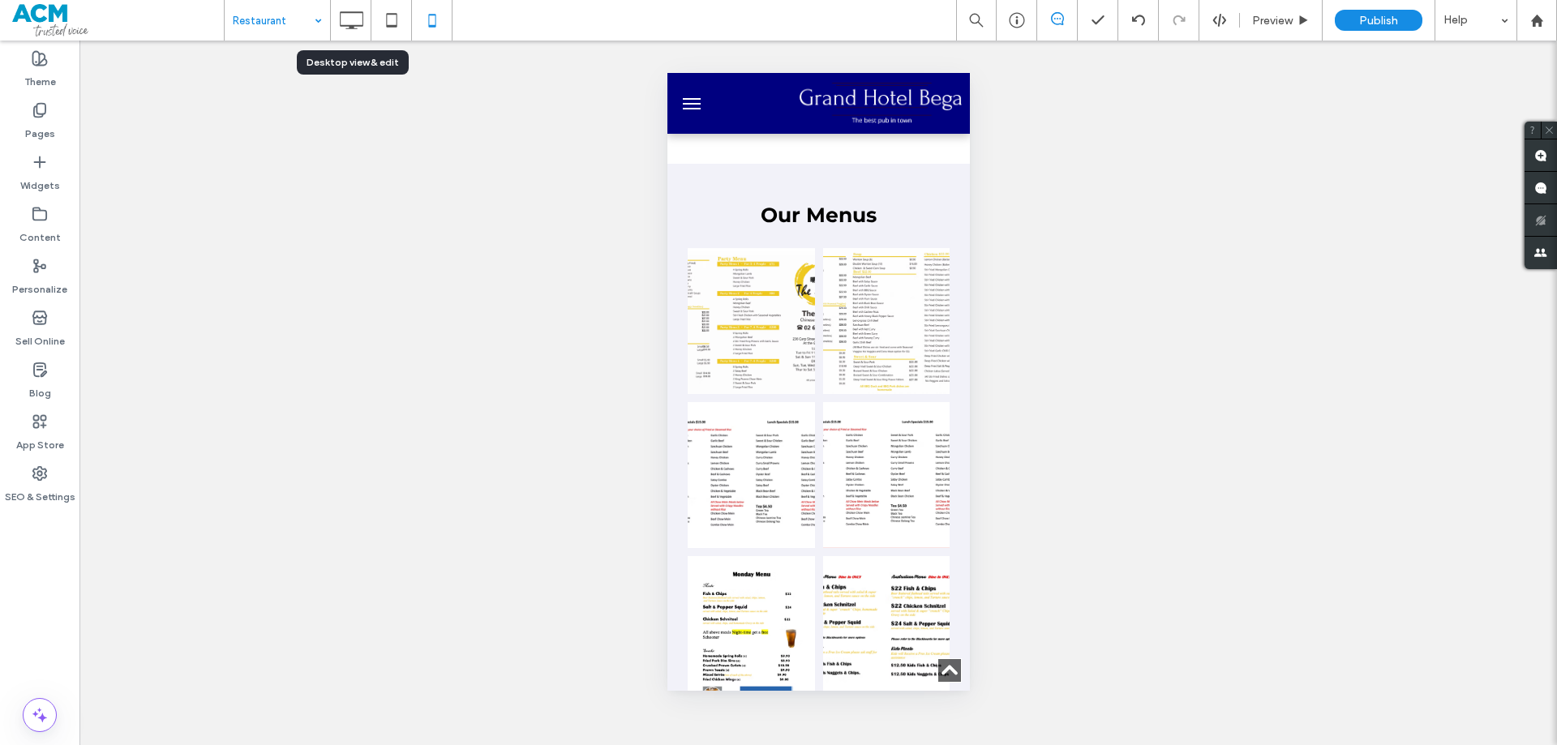
drag, startPoint x: 352, startPoint y: 24, endPoint x: 345, endPoint y: 30, distance: 9.2
click at [351, 24] on icon at bounding box center [351, 20] width 32 height 32
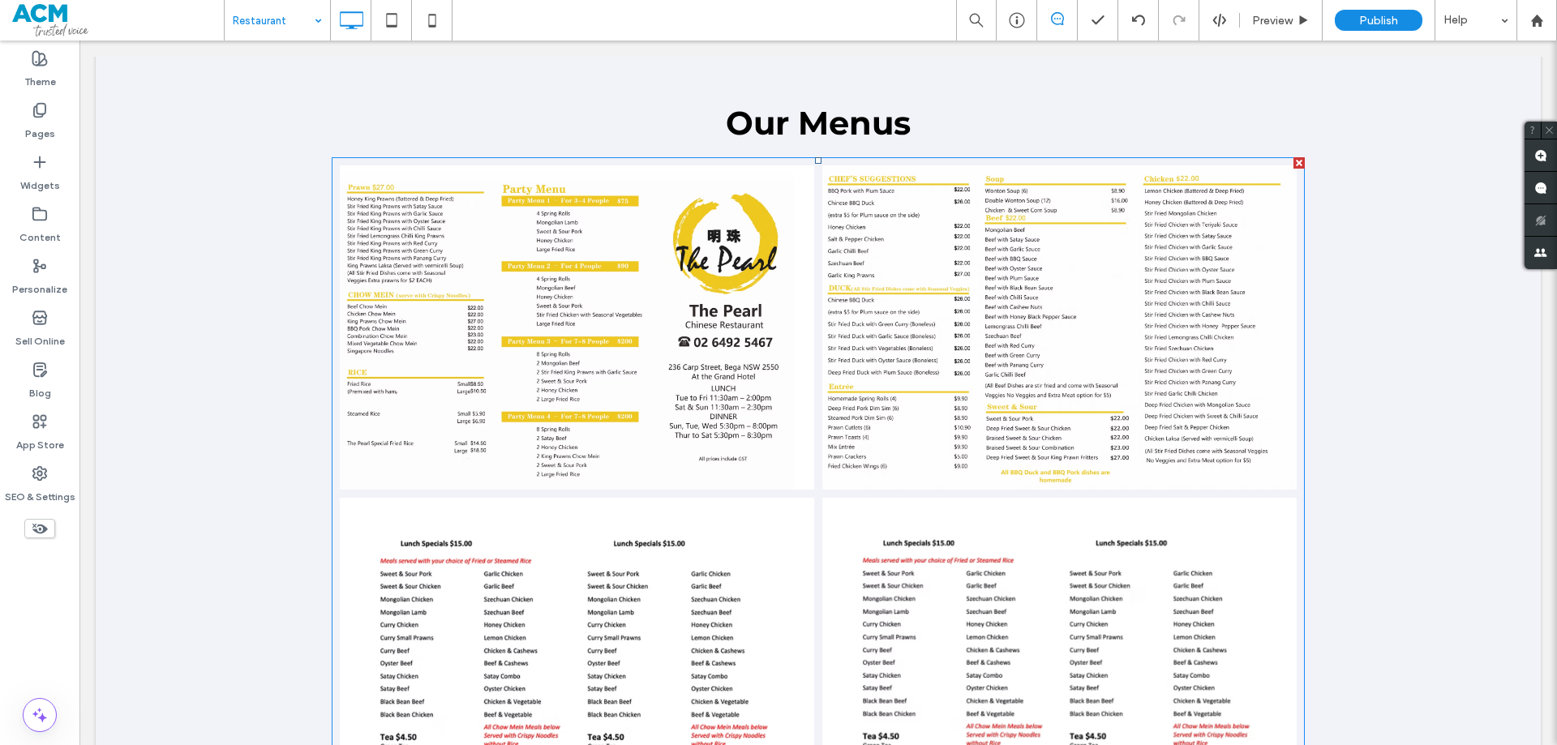
scroll to position [1298, 0]
